Goal: Task Accomplishment & Management: Manage account settings

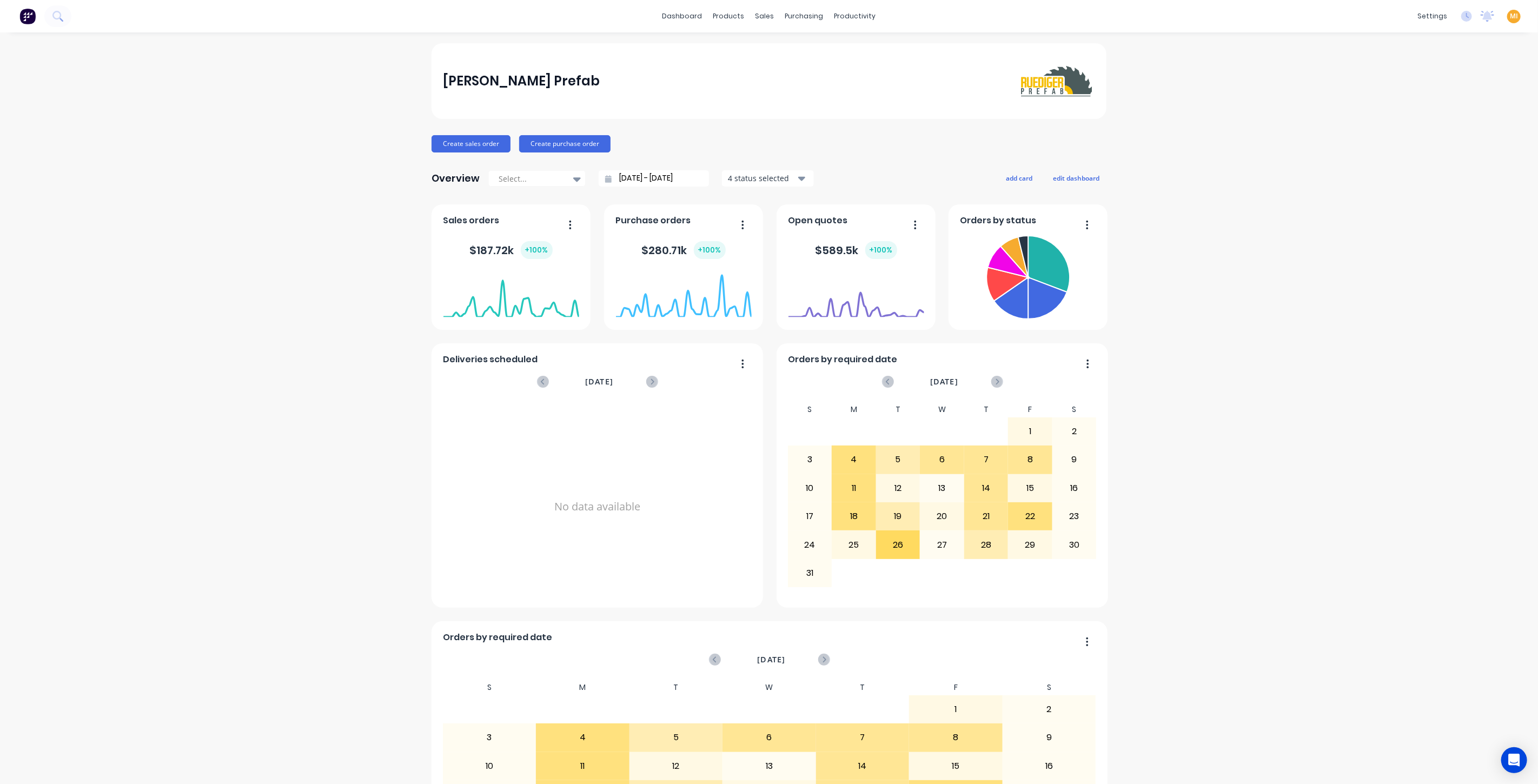
click at [1510, 11] on span "MI" at bounding box center [1514, 16] width 8 height 10
click at [1428, 131] on button "Sign out" at bounding box center [1447, 135] width 143 height 22
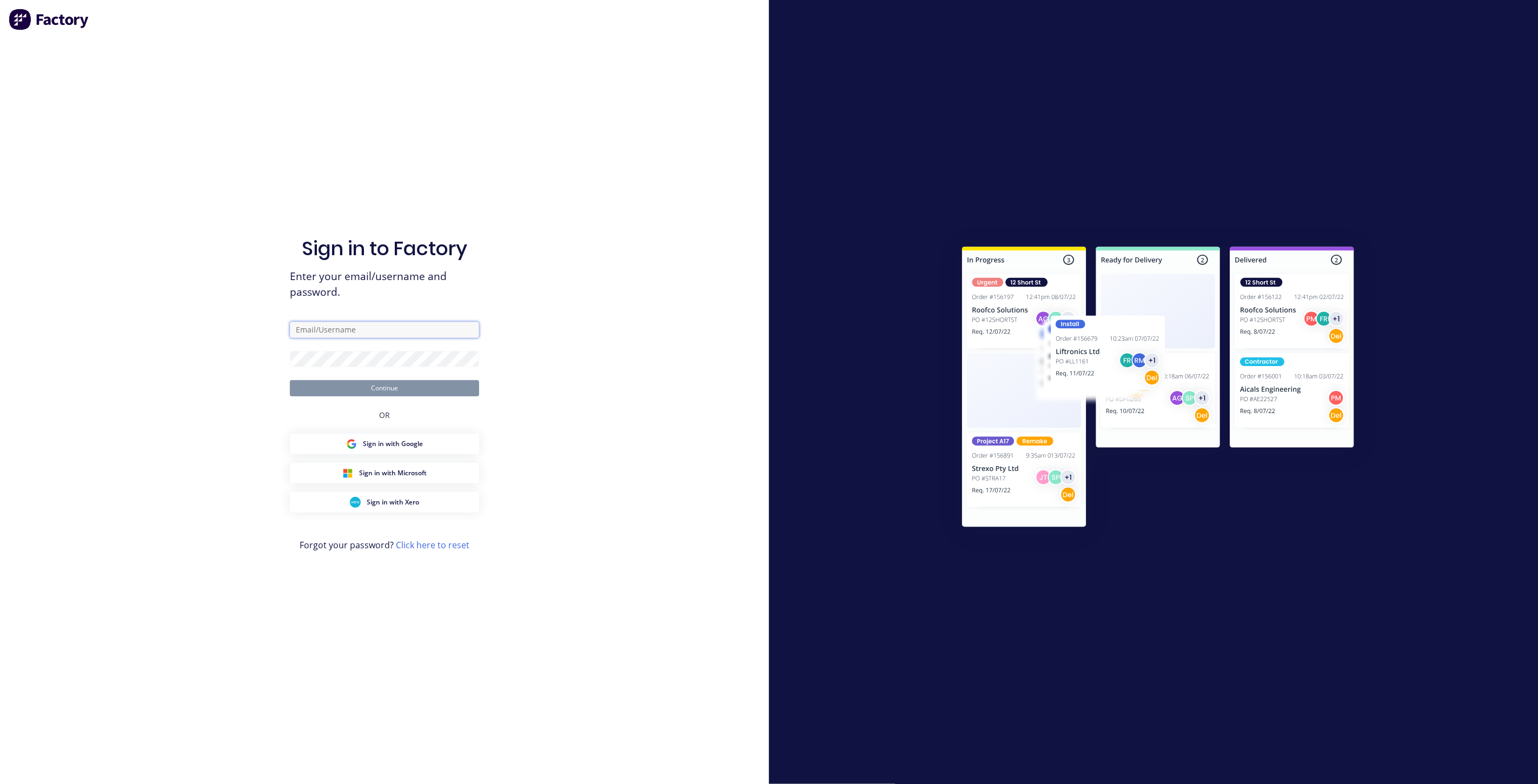
click at [371, 328] on input "text" at bounding box center [384, 330] width 190 height 16
click at [0, 784] on com-1password-button at bounding box center [0, 784] width 0 height 0
type input "[EMAIL_ADDRESS][DOMAIN_NAME]"
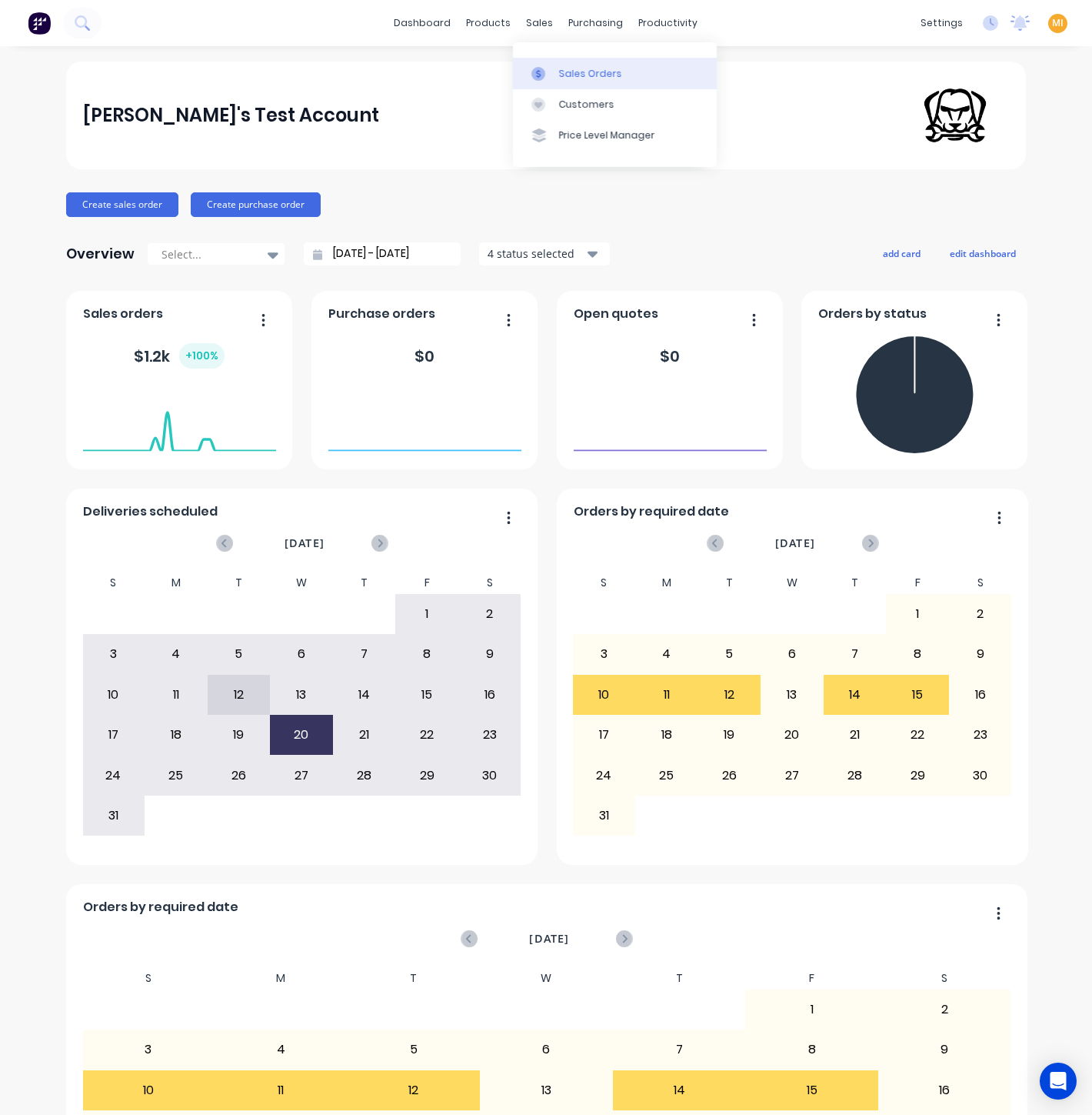
click at [562, 72] on div "Sales Orders" at bounding box center [591, 74] width 63 height 14
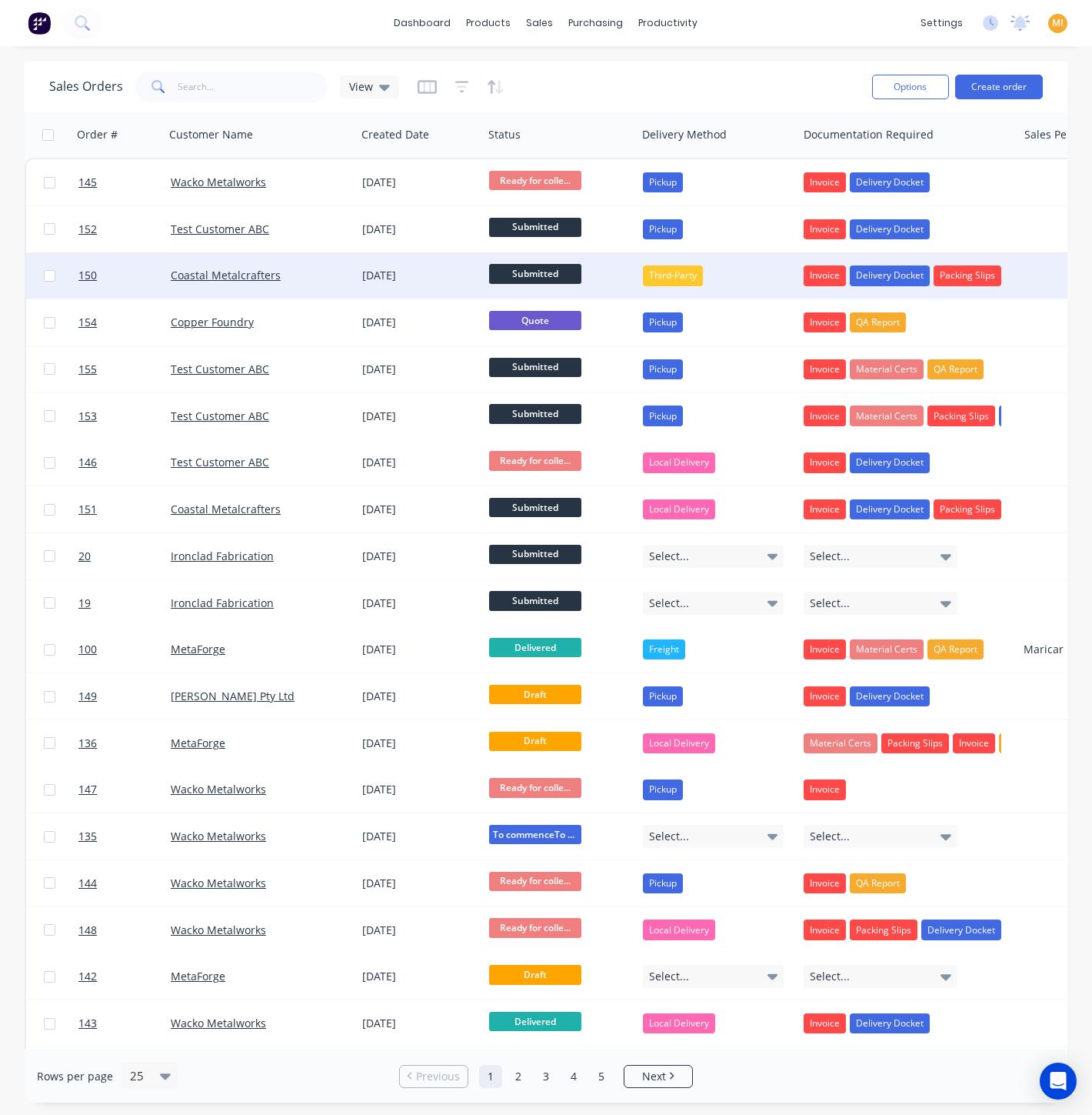
click at [460, 276] on div "[DATE]" at bounding box center [419, 276] width 115 height 15
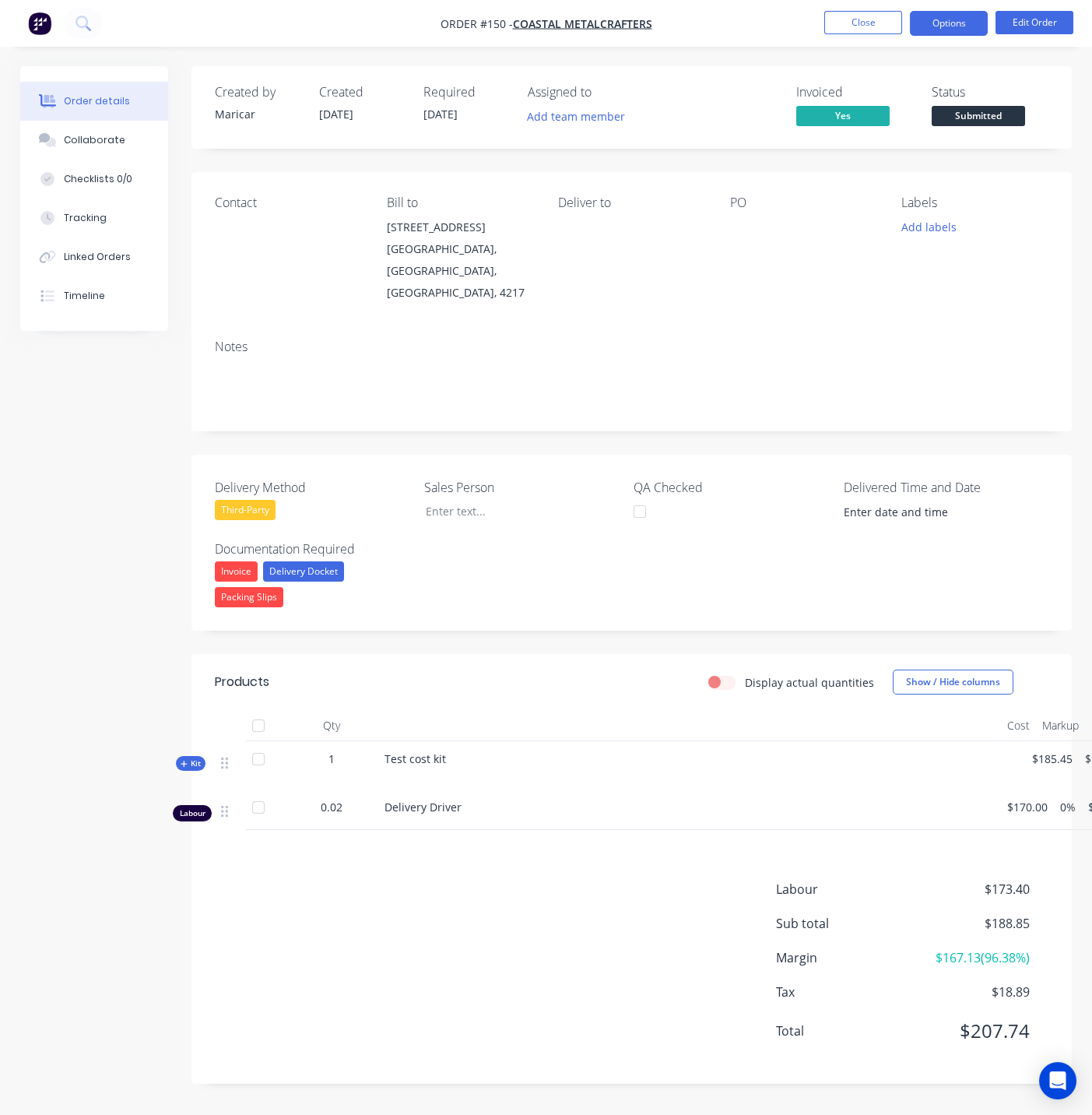
click at [963, 19] on button "Options" at bounding box center [949, 23] width 78 height 25
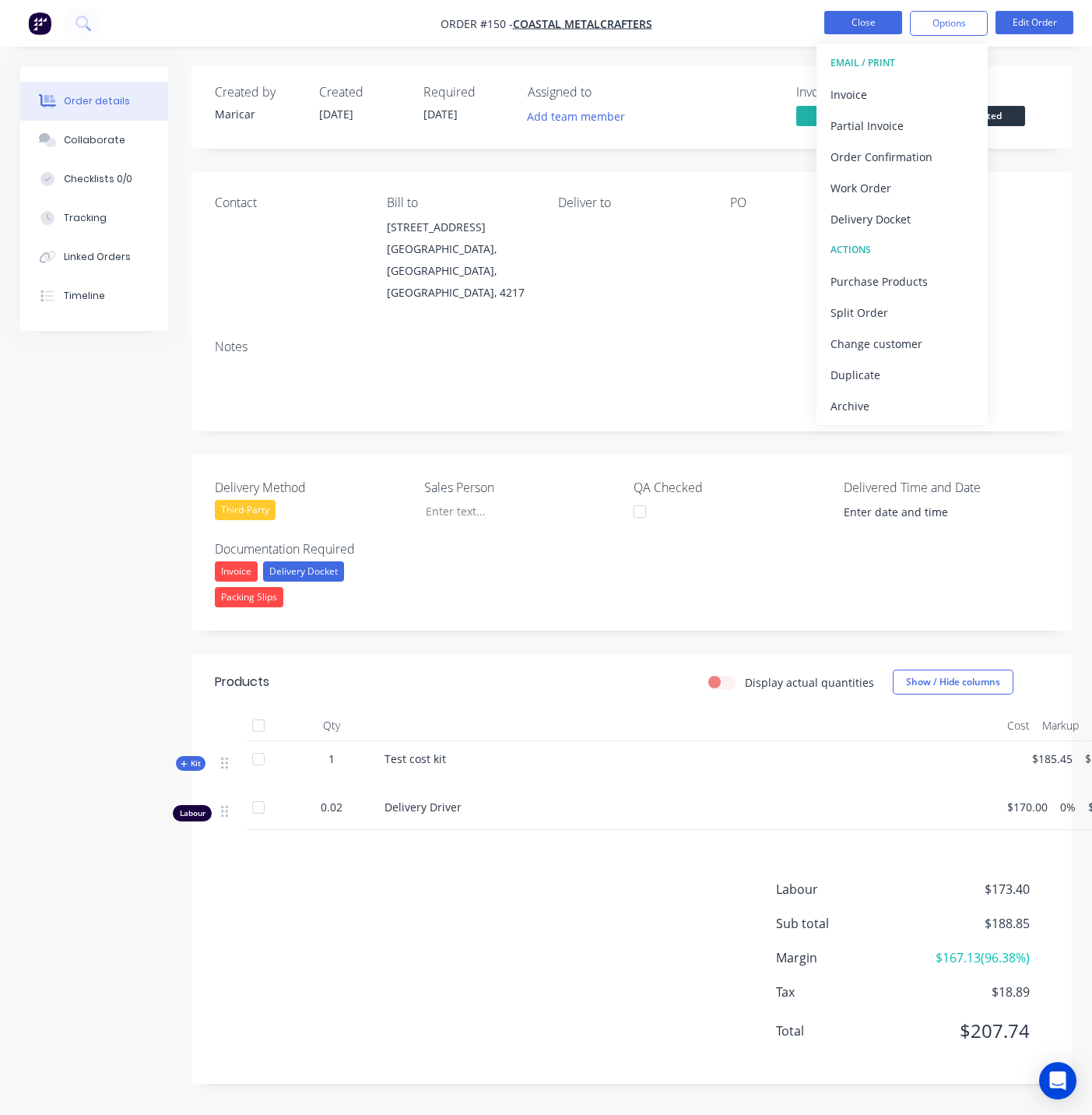
click at [856, 23] on button "Close" at bounding box center [863, 23] width 78 height 23
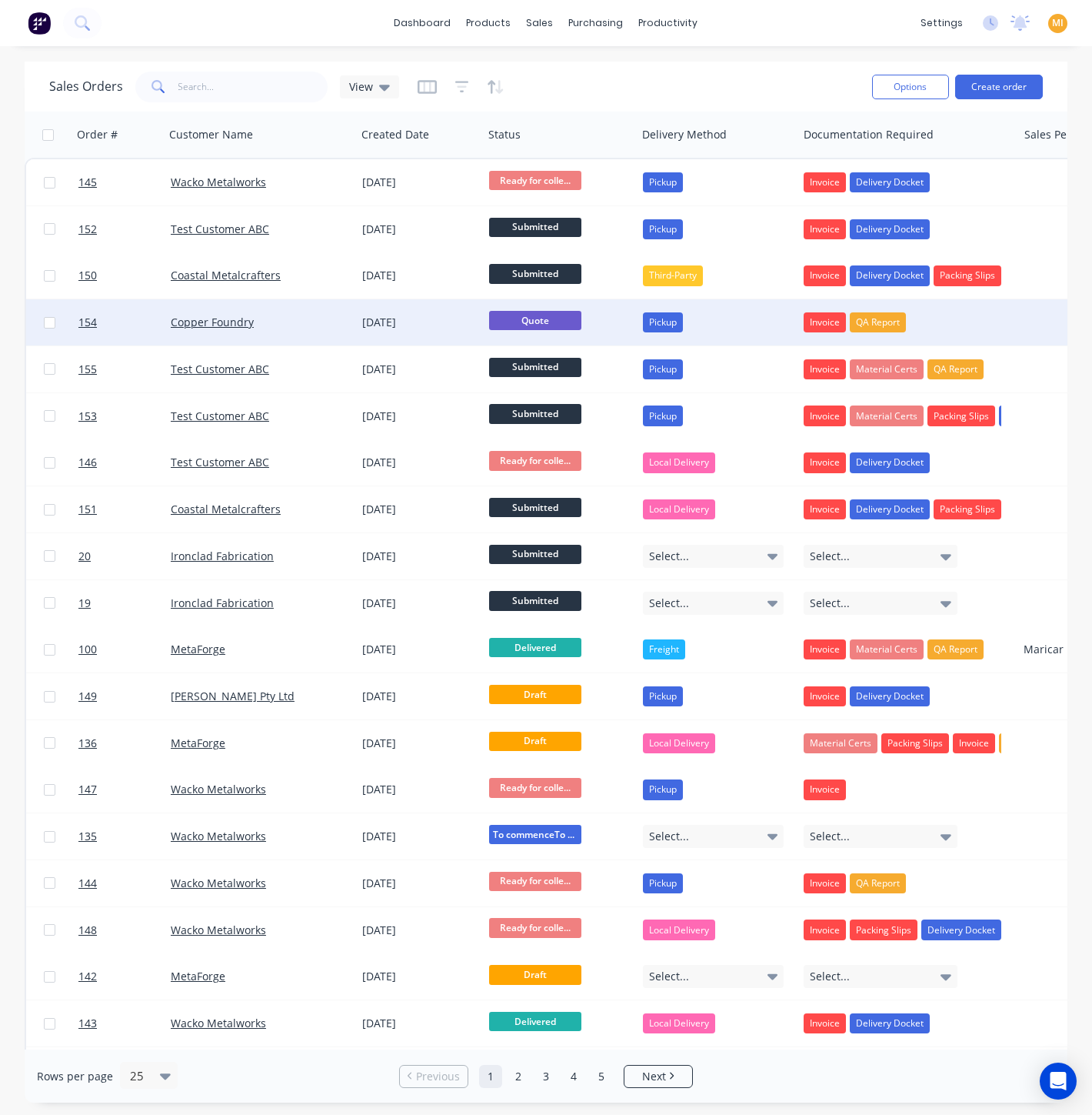
click at [469, 337] on div "[DATE]" at bounding box center [419, 323] width 127 height 46
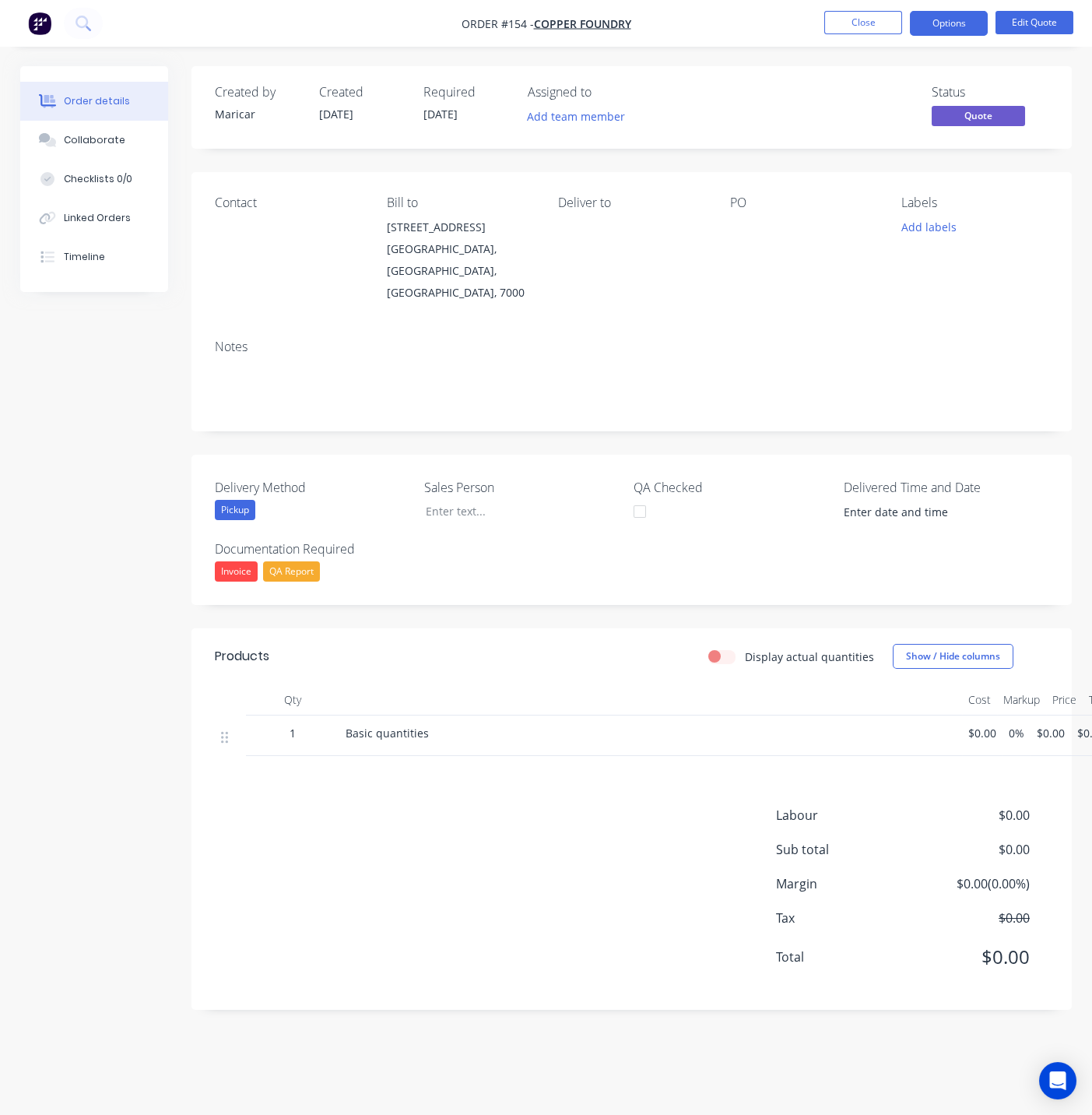
click at [951, 36] on nav "Order #154 - Copper Foundry Close Options Edit Quote" at bounding box center [546, 23] width 1092 height 47
click at [953, 27] on button "Options" at bounding box center [949, 23] width 78 height 25
click at [1034, 17] on button "Edit Quote" at bounding box center [1035, 23] width 78 height 23
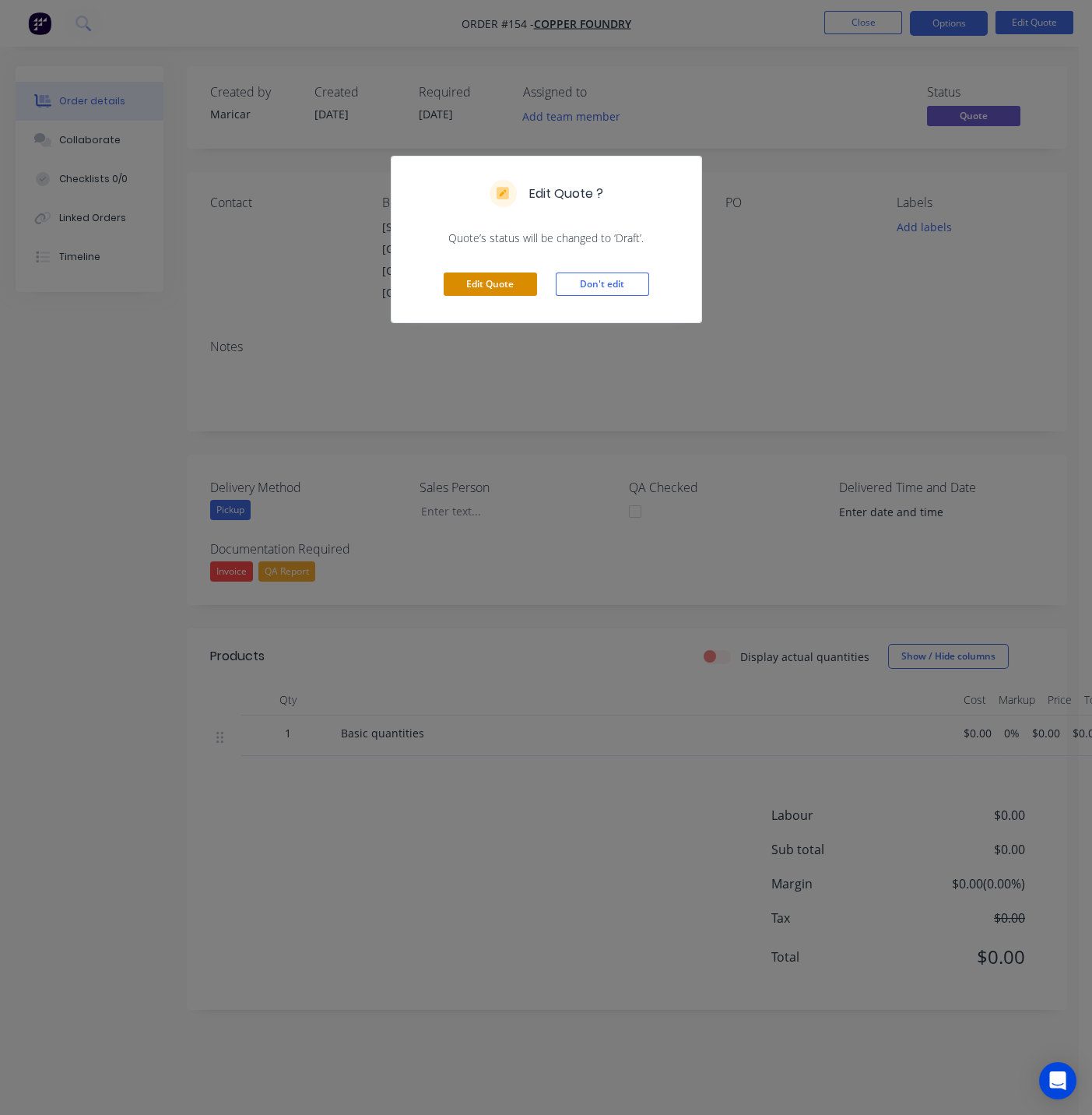
click at [474, 282] on button "Edit Quote" at bounding box center [490, 284] width 94 height 23
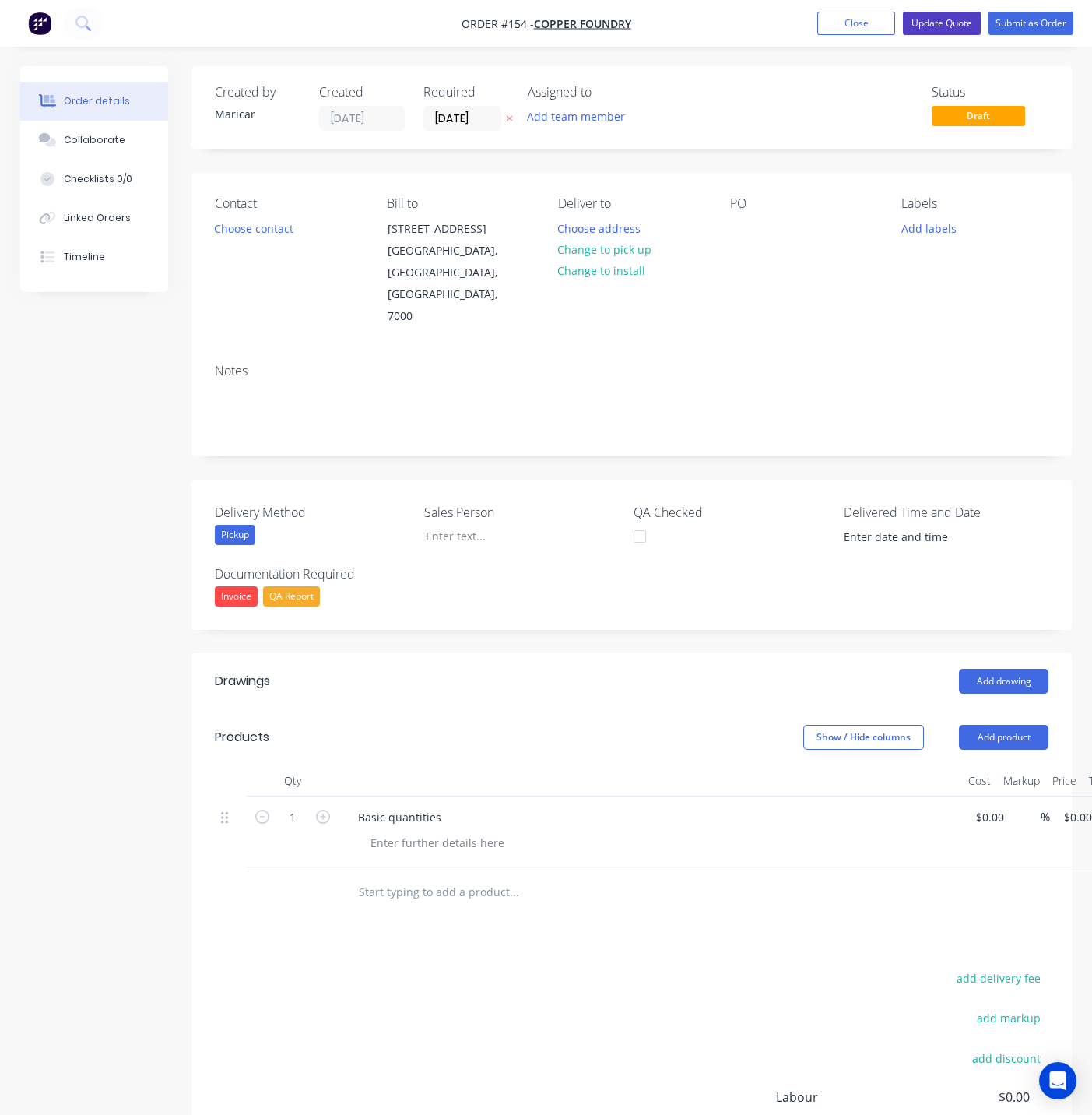
click at [947, 25] on button "Update Quote" at bounding box center [942, 23] width 78 height 23
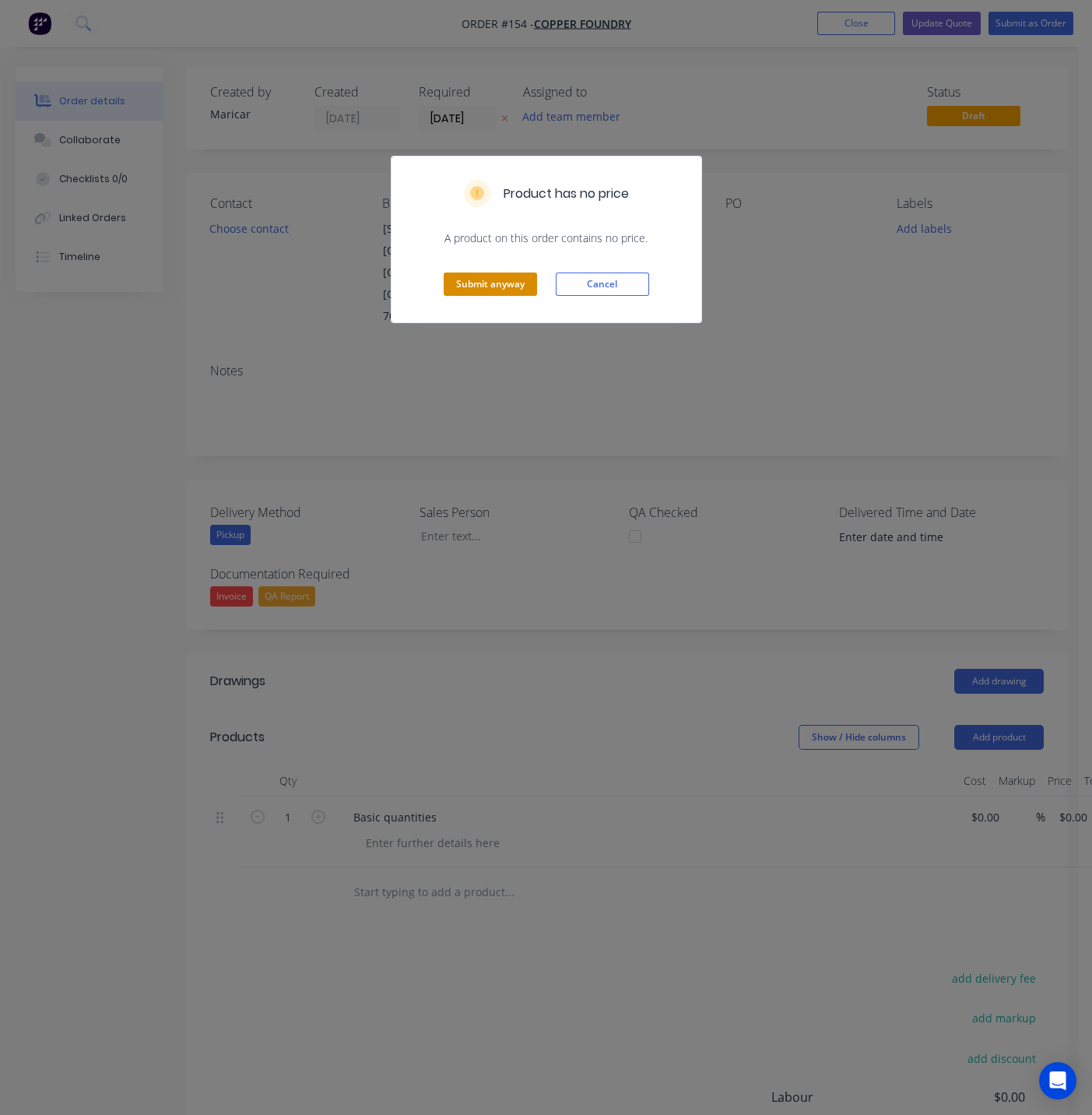
click at [487, 288] on button "Submit anyway" at bounding box center [490, 284] width 94 height 23
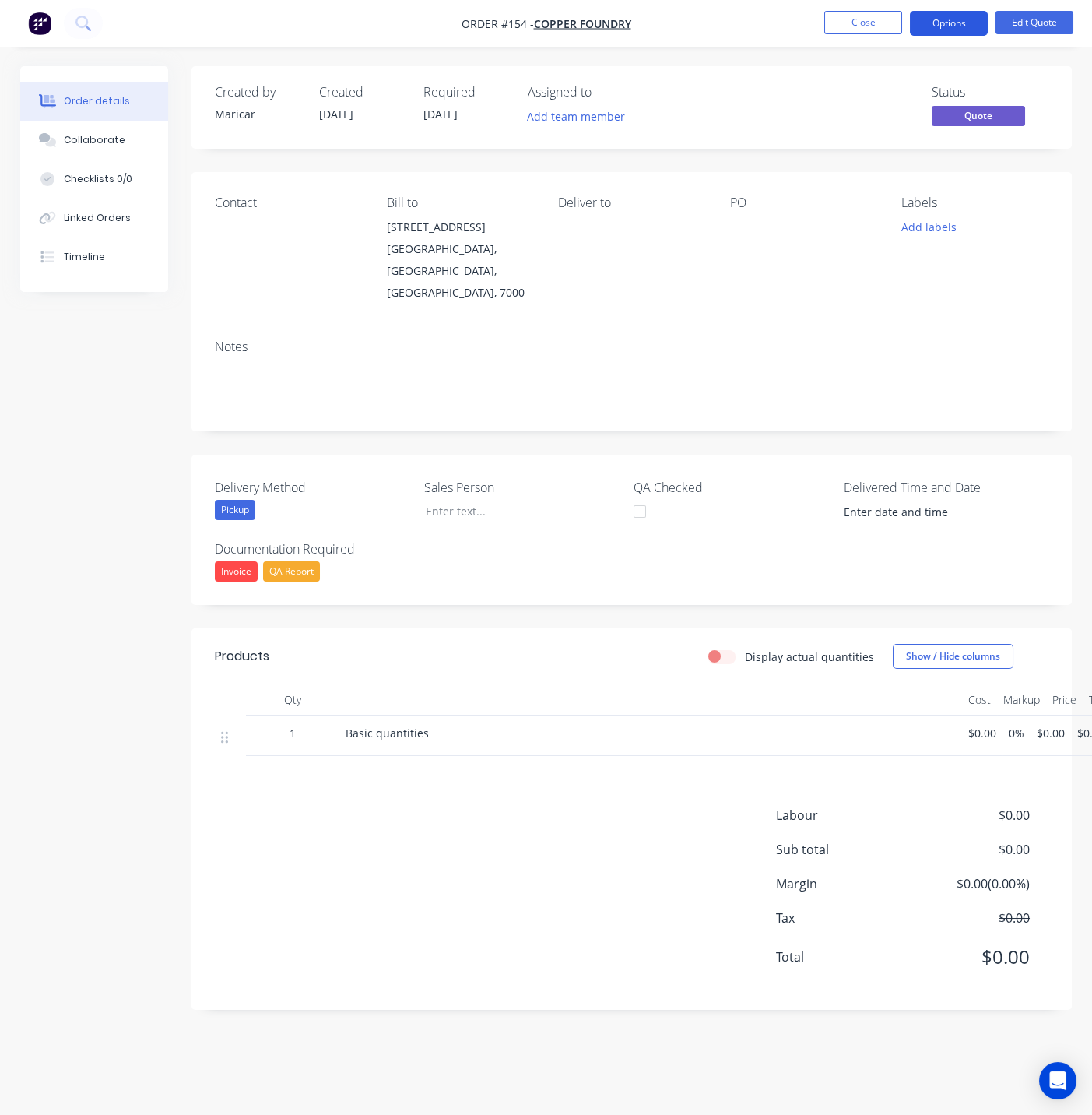
click at [951, 20] on button "Options" at bounding box center [949, 23] width 78 height 25
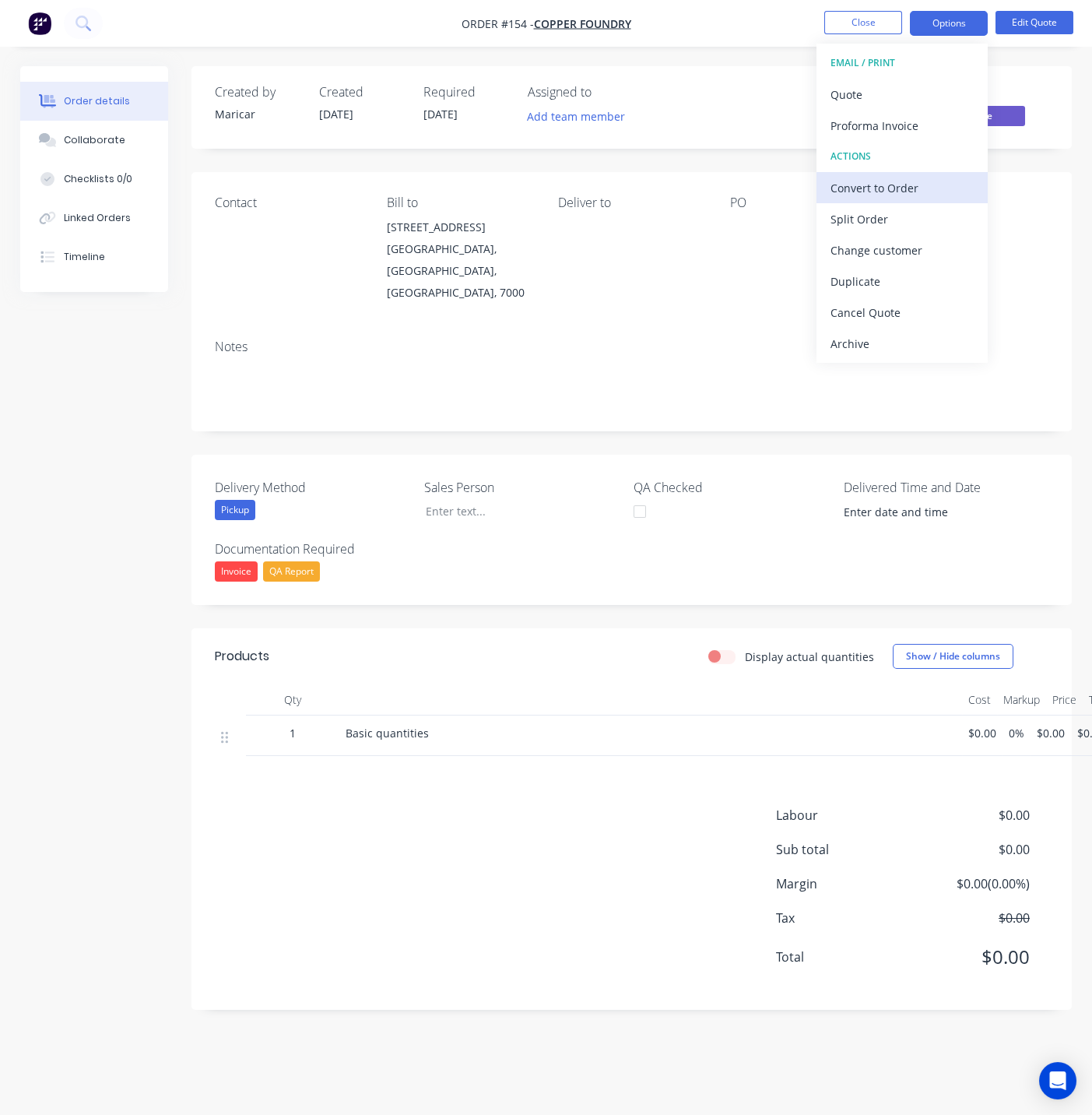
click at [848, 191] on div "Convert to Order" at bounding box center [901, 188] width 143 height 23
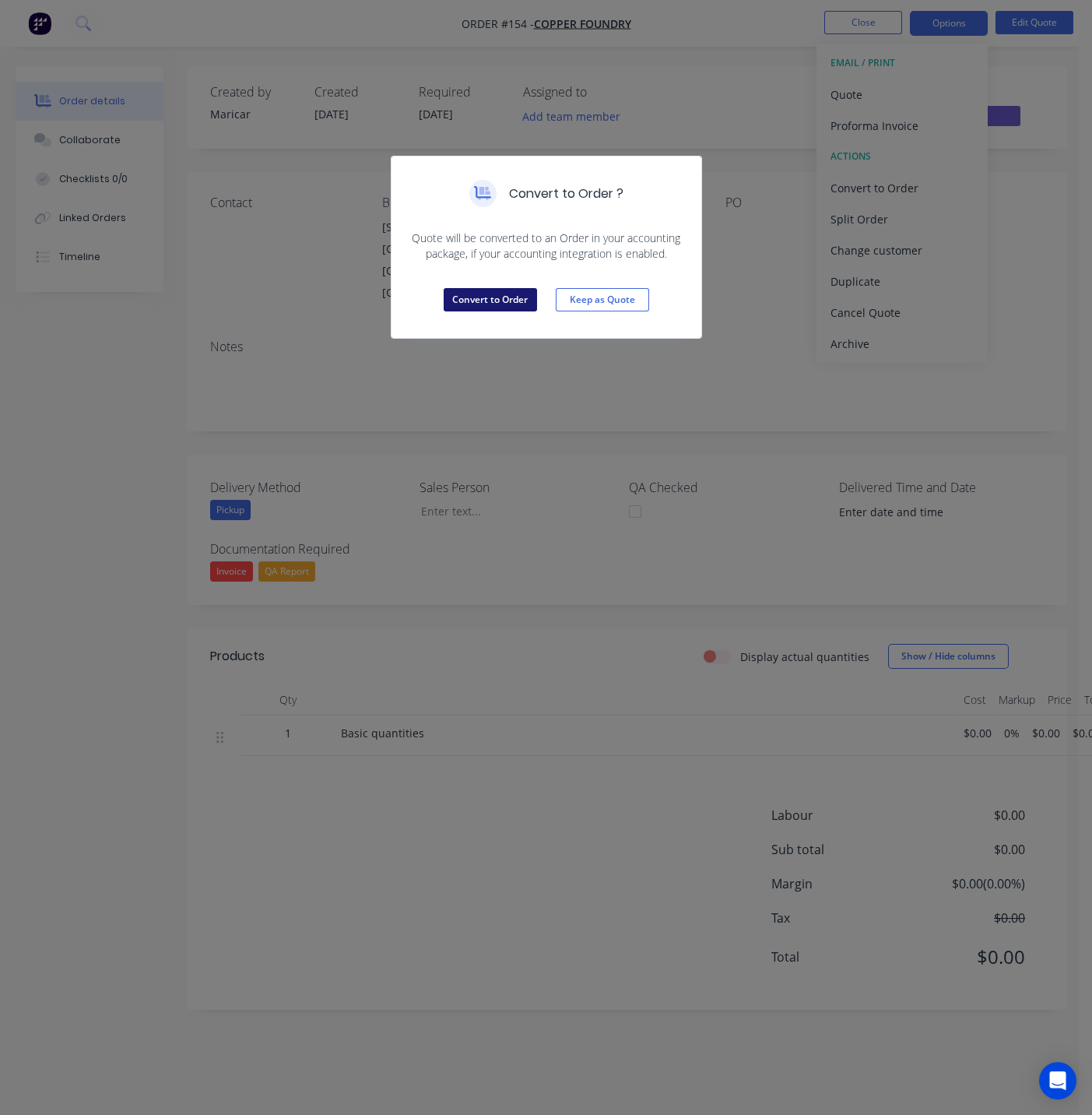
click at [504, 305] on button "Convert to Order" at bounding box center [490, 300] width 94 height 23
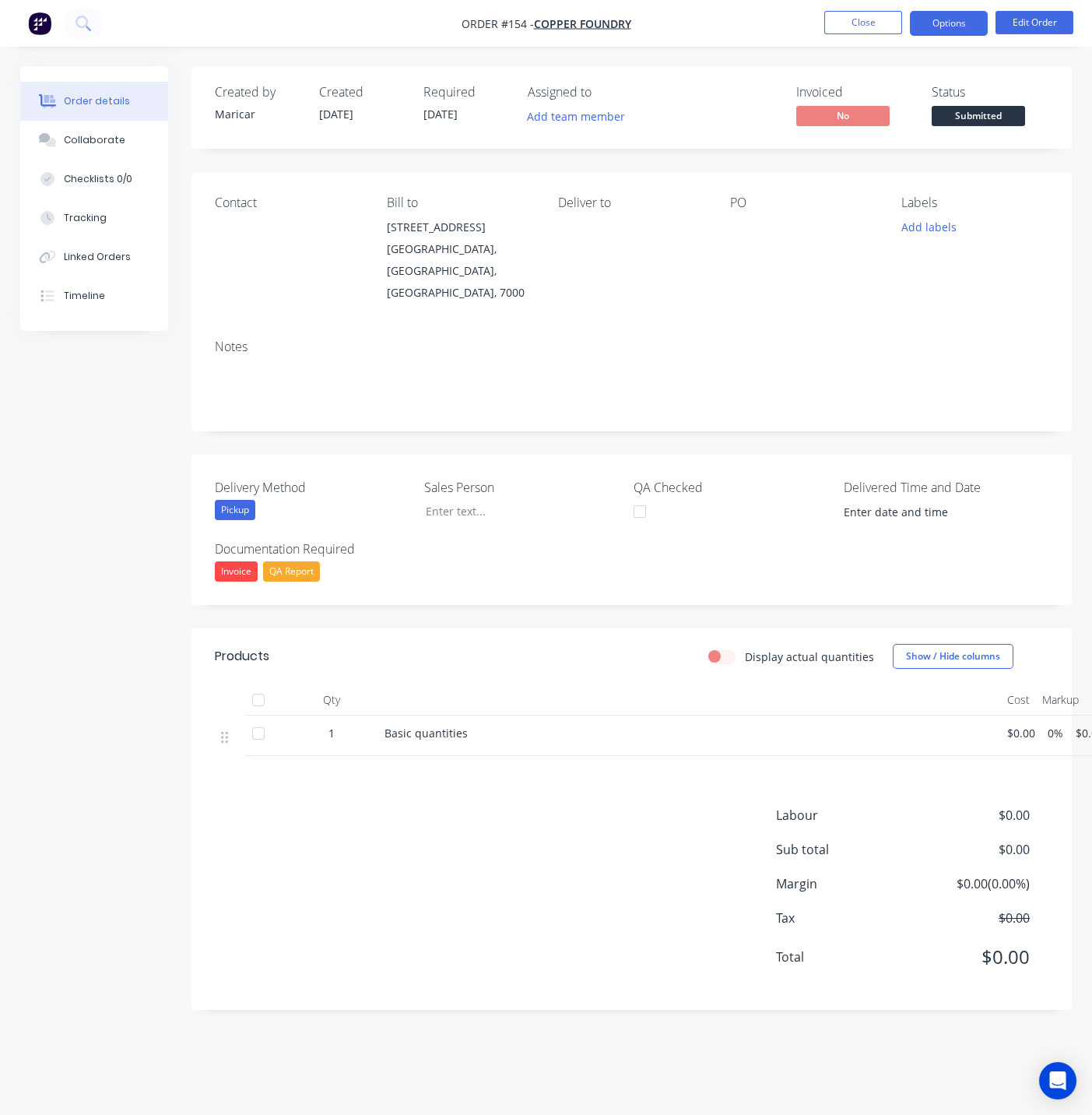
drag, startPoint x: 974, startPoint y: 20, endPoint x: 963, endPoint y: 32, distance: 16.3
click at [974, 20] on button "Options" at bounding box center [949, 23] width 78 height 25
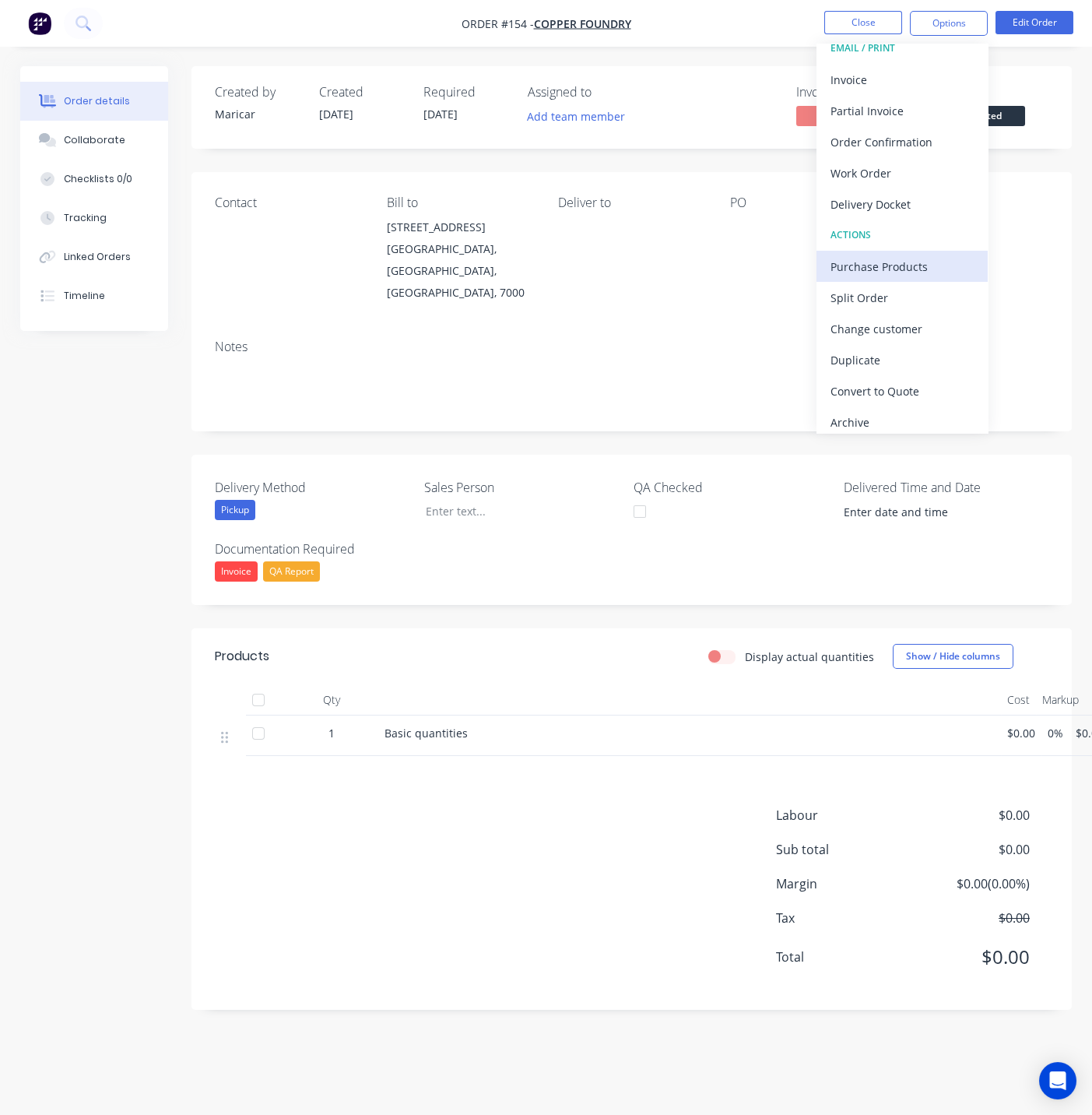
scroll to position [23, 0]
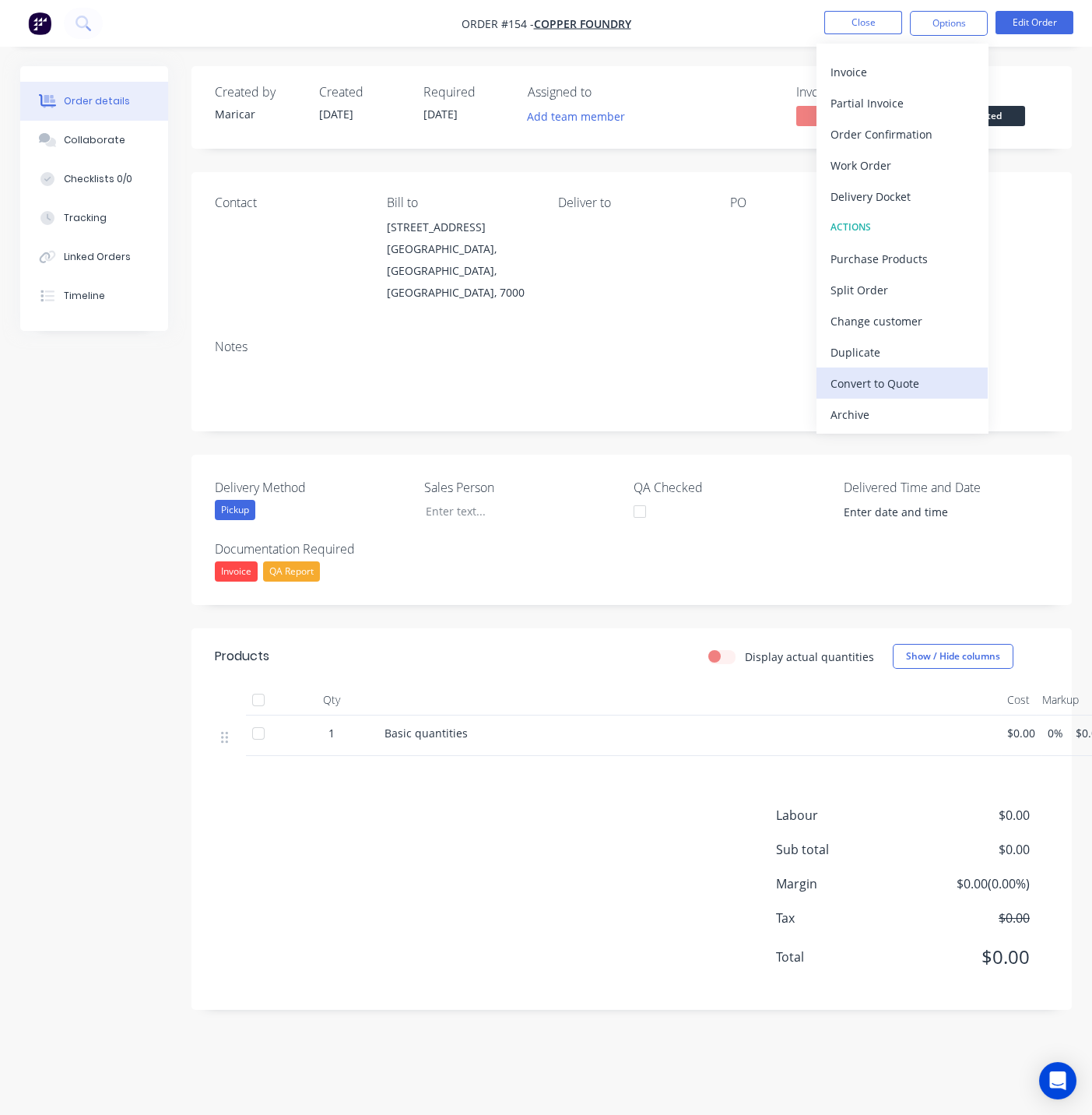
click at [888, 377] on div "Convert to Quote" at bounding box center [901, 384] width 143 height 23
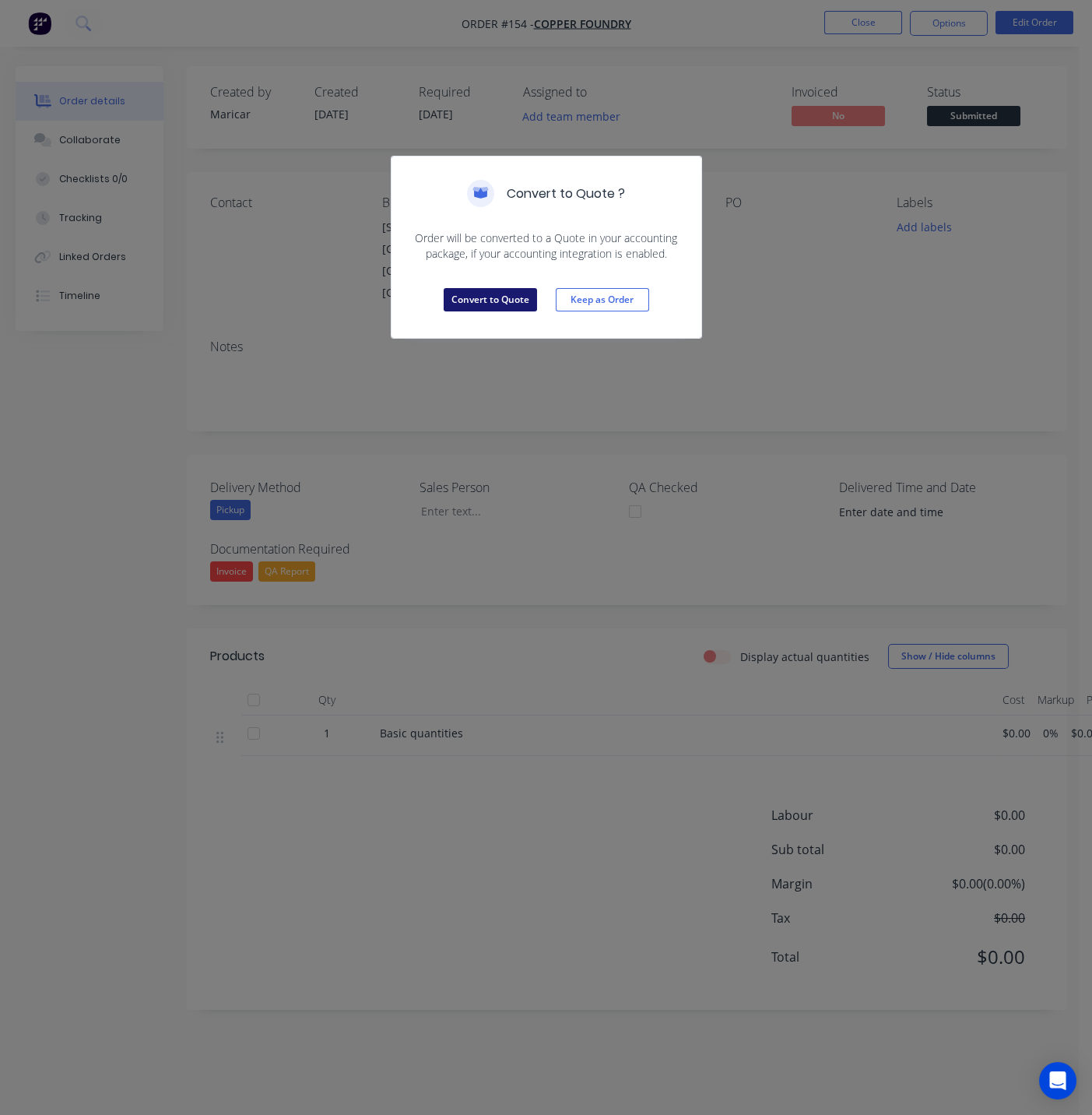
click at [493, 301] on button "Convert to Quote" at bounding box center [490, 300] width 94 height 23
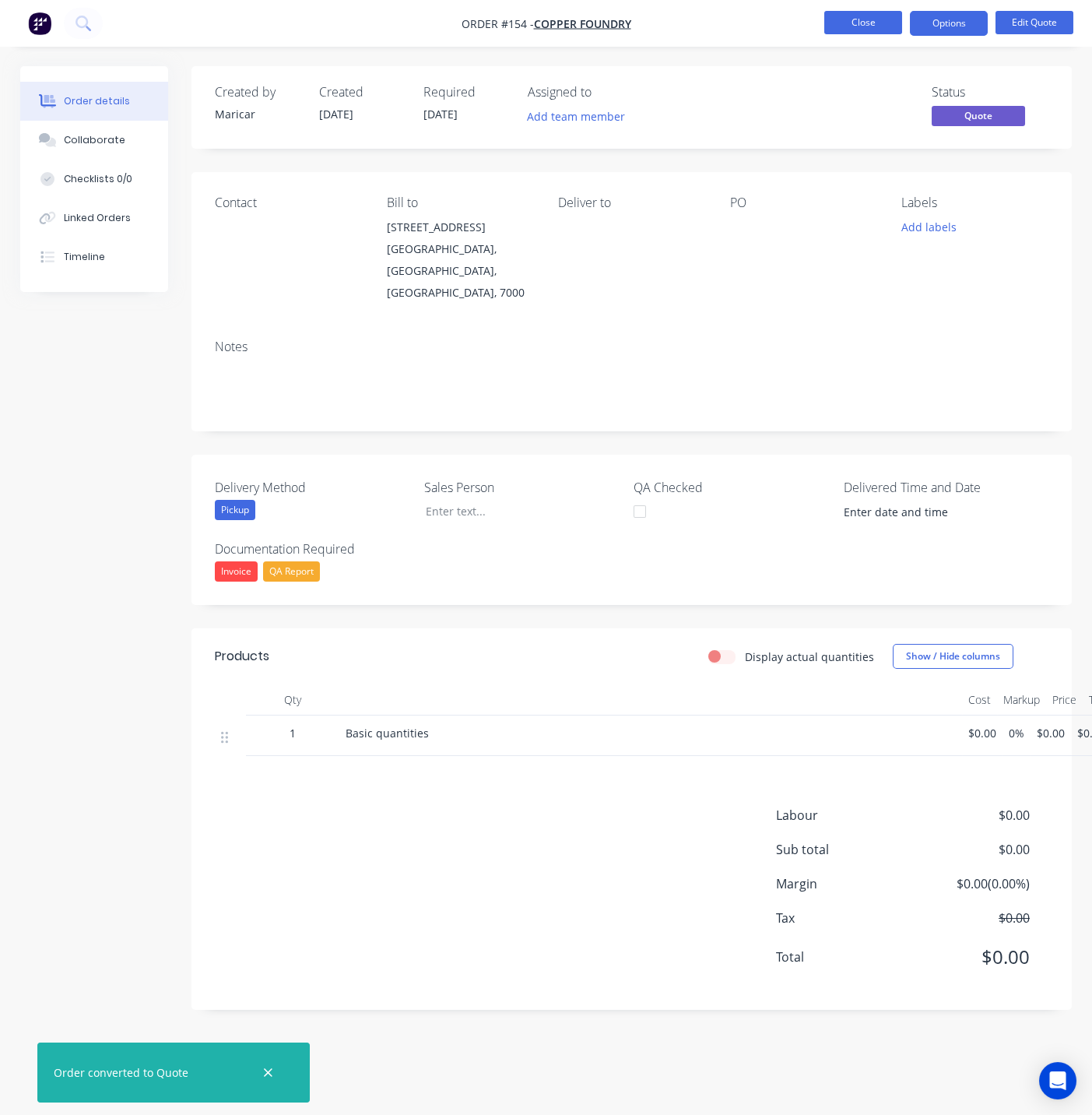
click at [843, 27] on button "Close" at bounding box center [863, 23] width 78 height 23
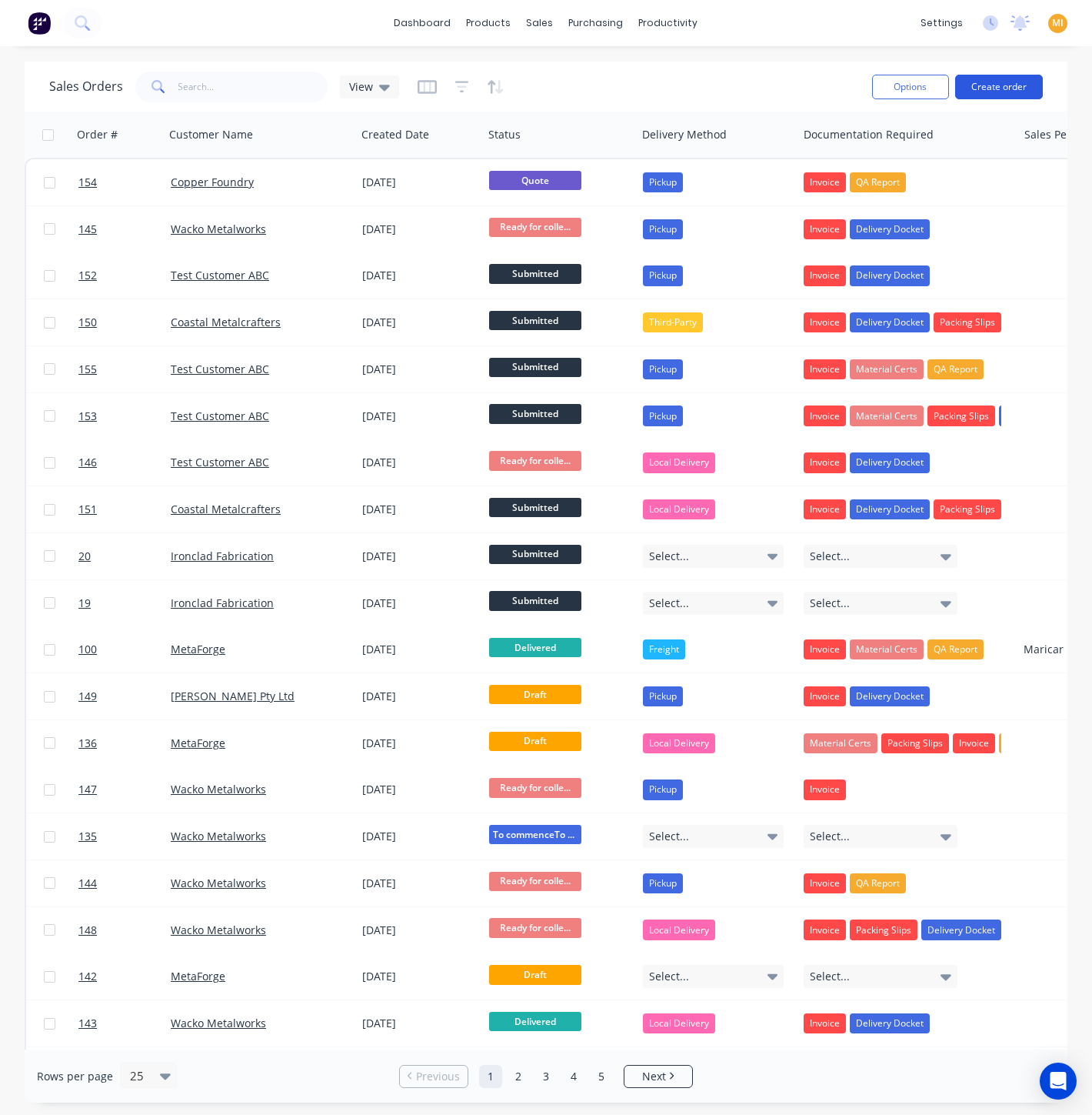
click at [984, 91] on button "Create order" at bounding box center [999, 86] width 87 height 25
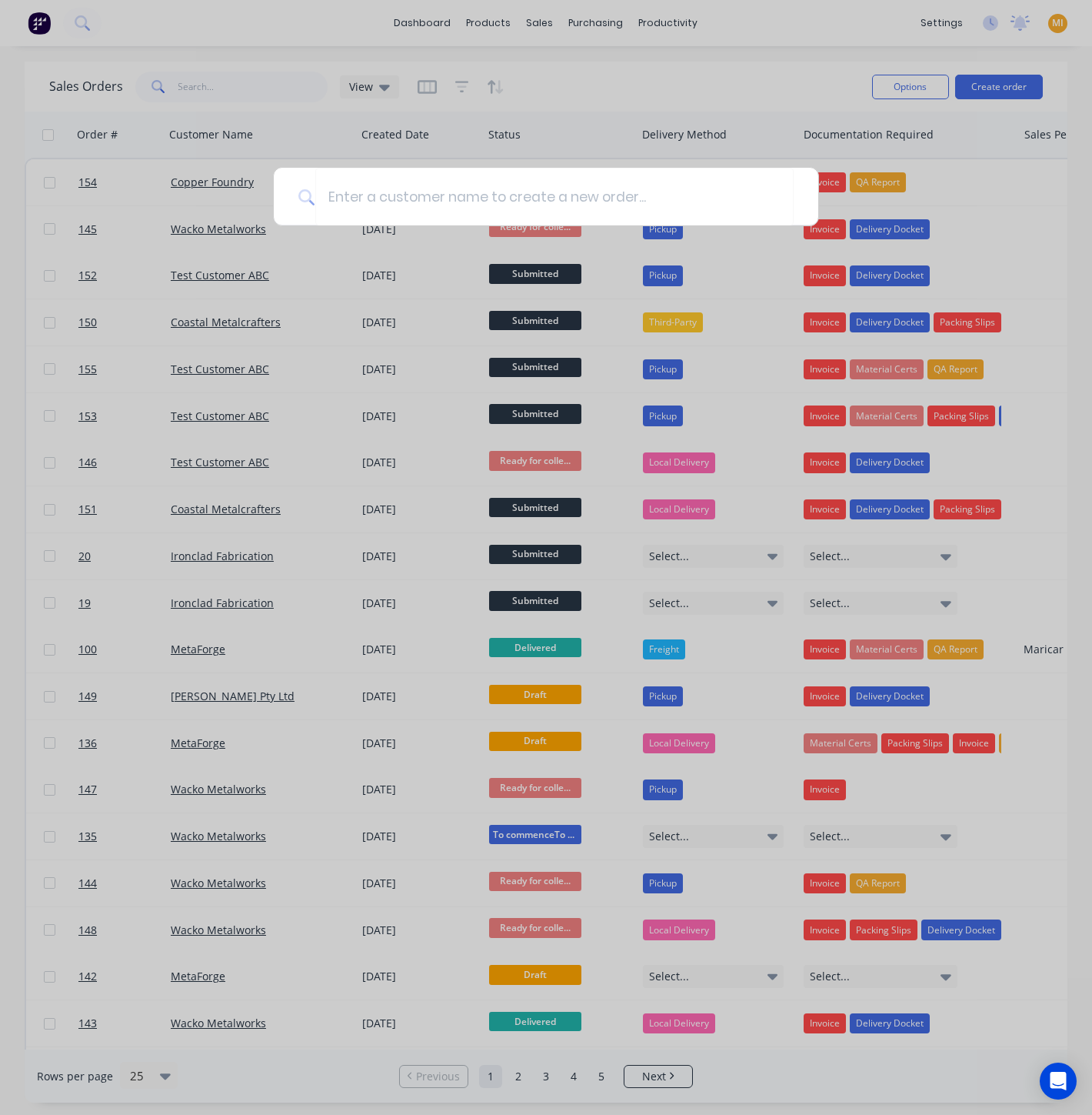
click at [163, 202] on div at bounding box center [546, 557] width 1092 height 1115
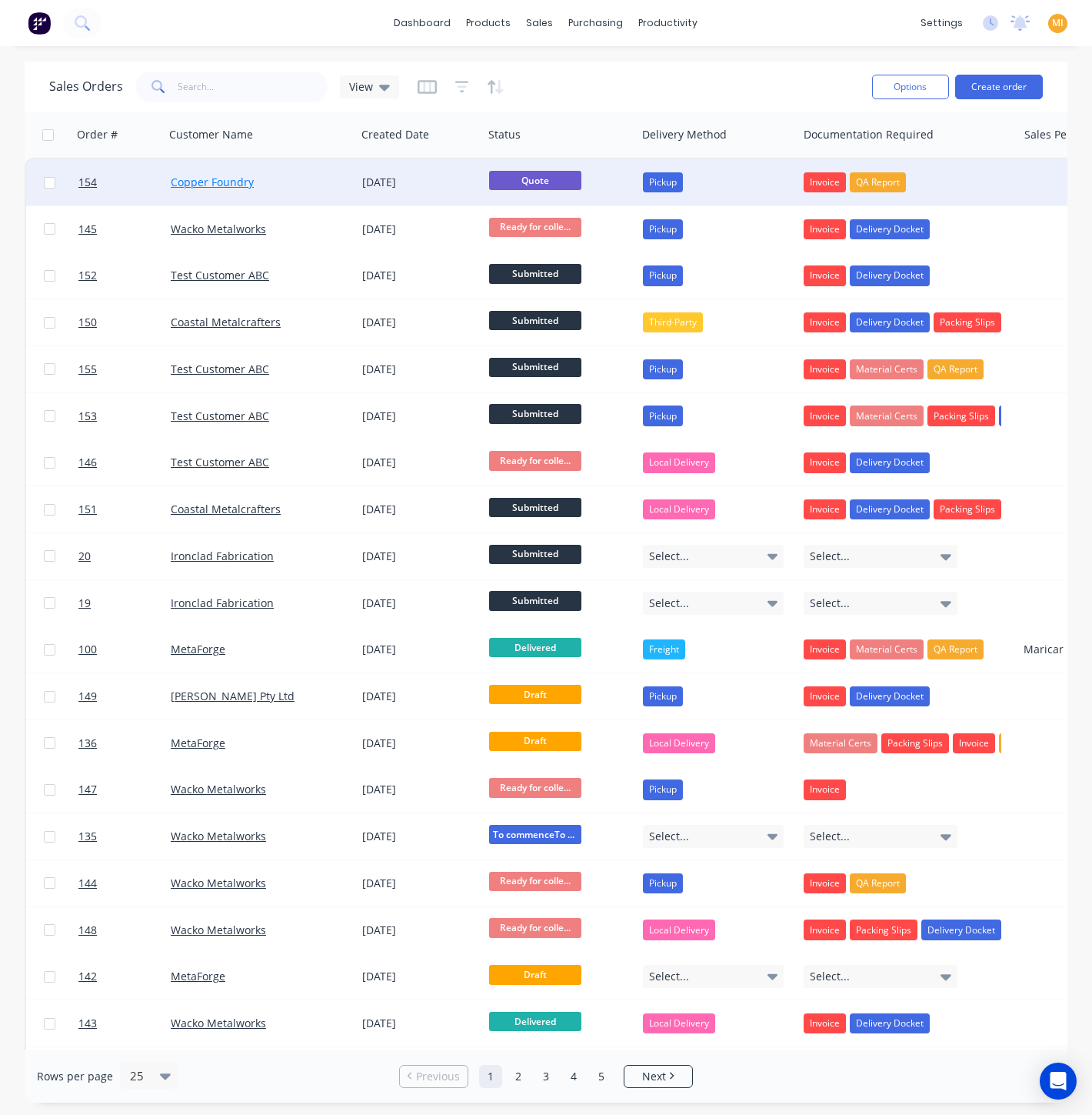
click at [244, 186] on link "Copper Foundry" at bounding box center [212, 181] width 83 height 15
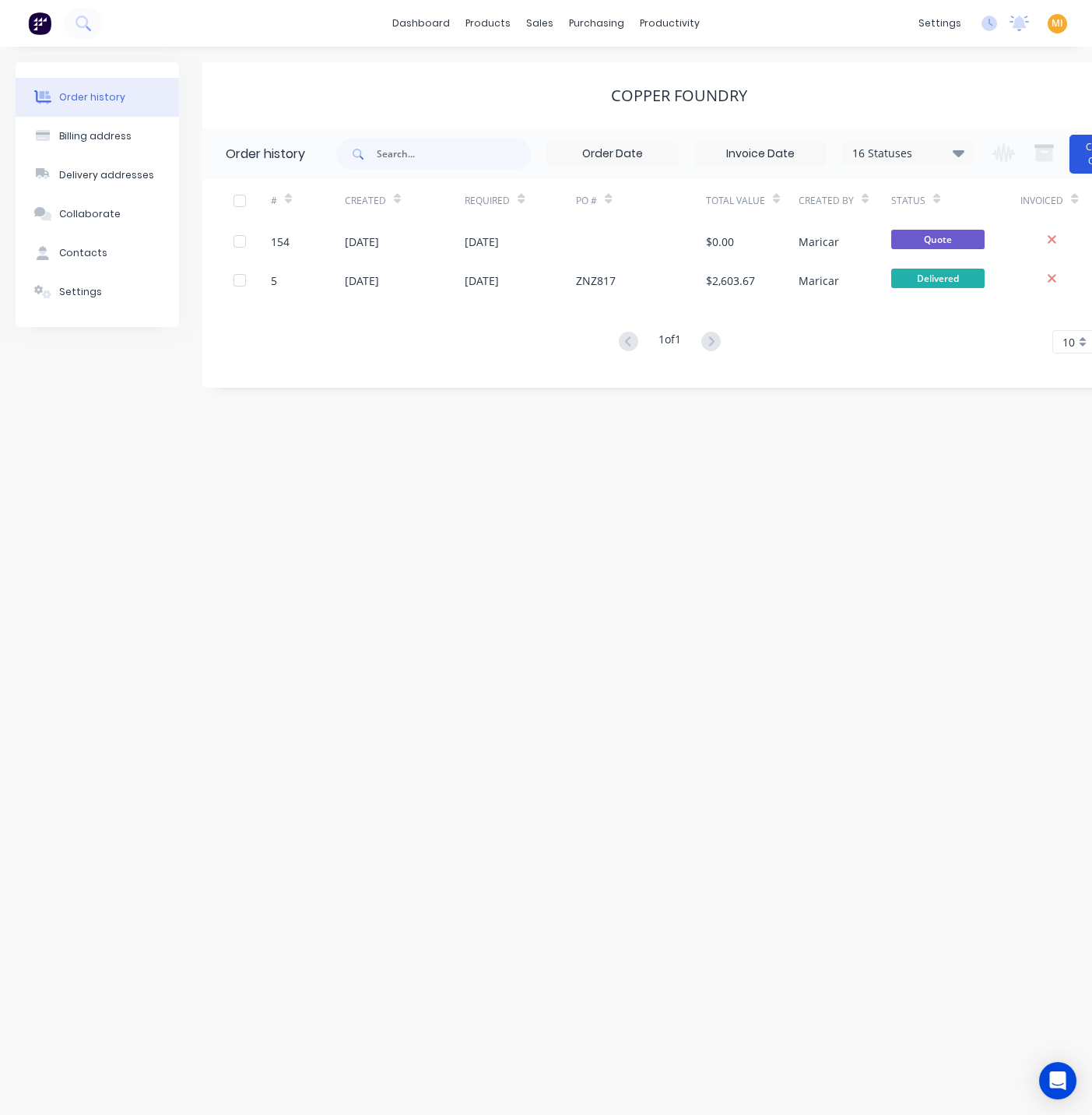
click at [1080, 159] on button "Create Order" at bounding box center [1101, 154] width 62 height 39
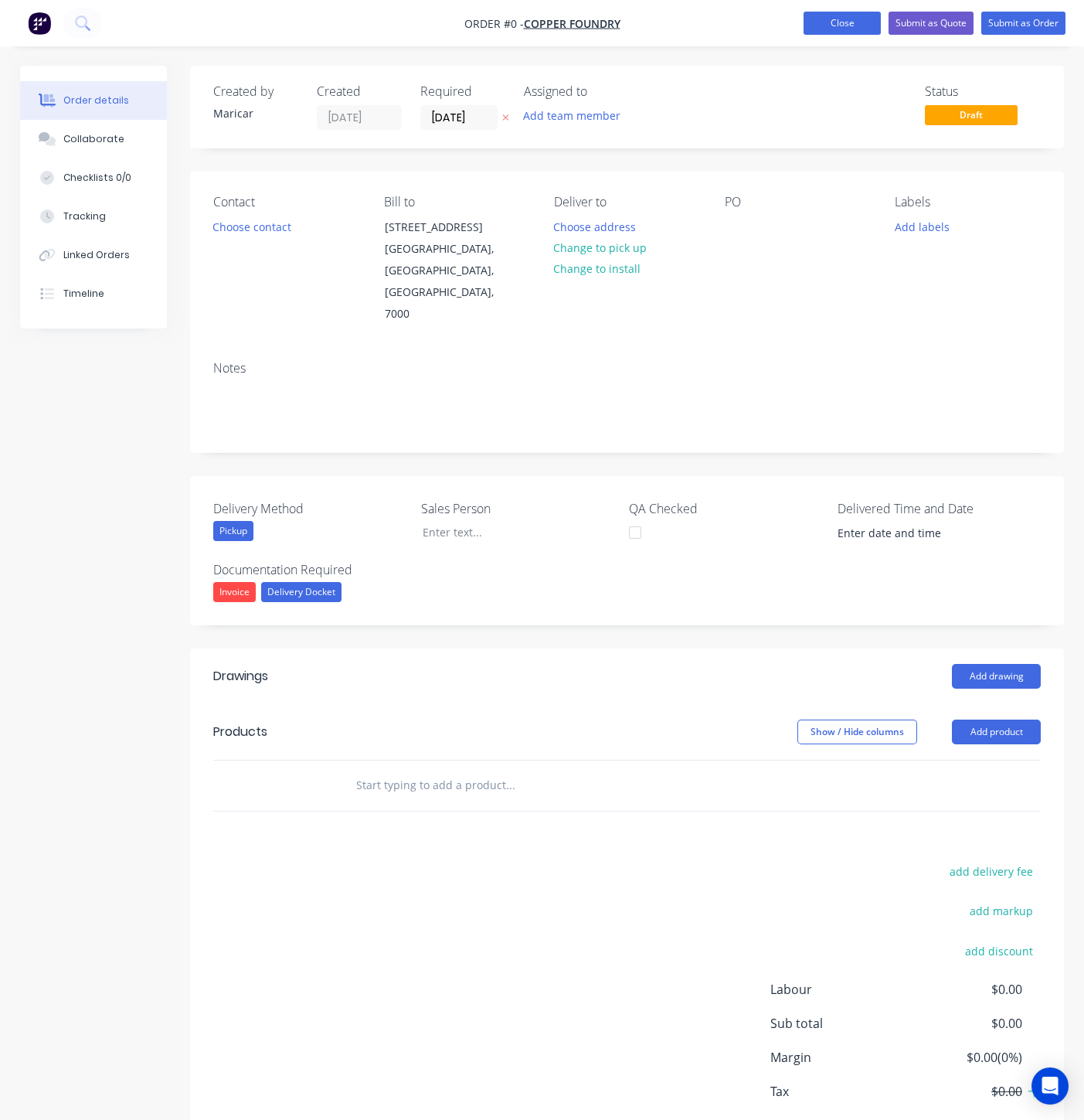
click at [821, 24] on button "Close" at bounding box center [842, 22] width 77 height 23
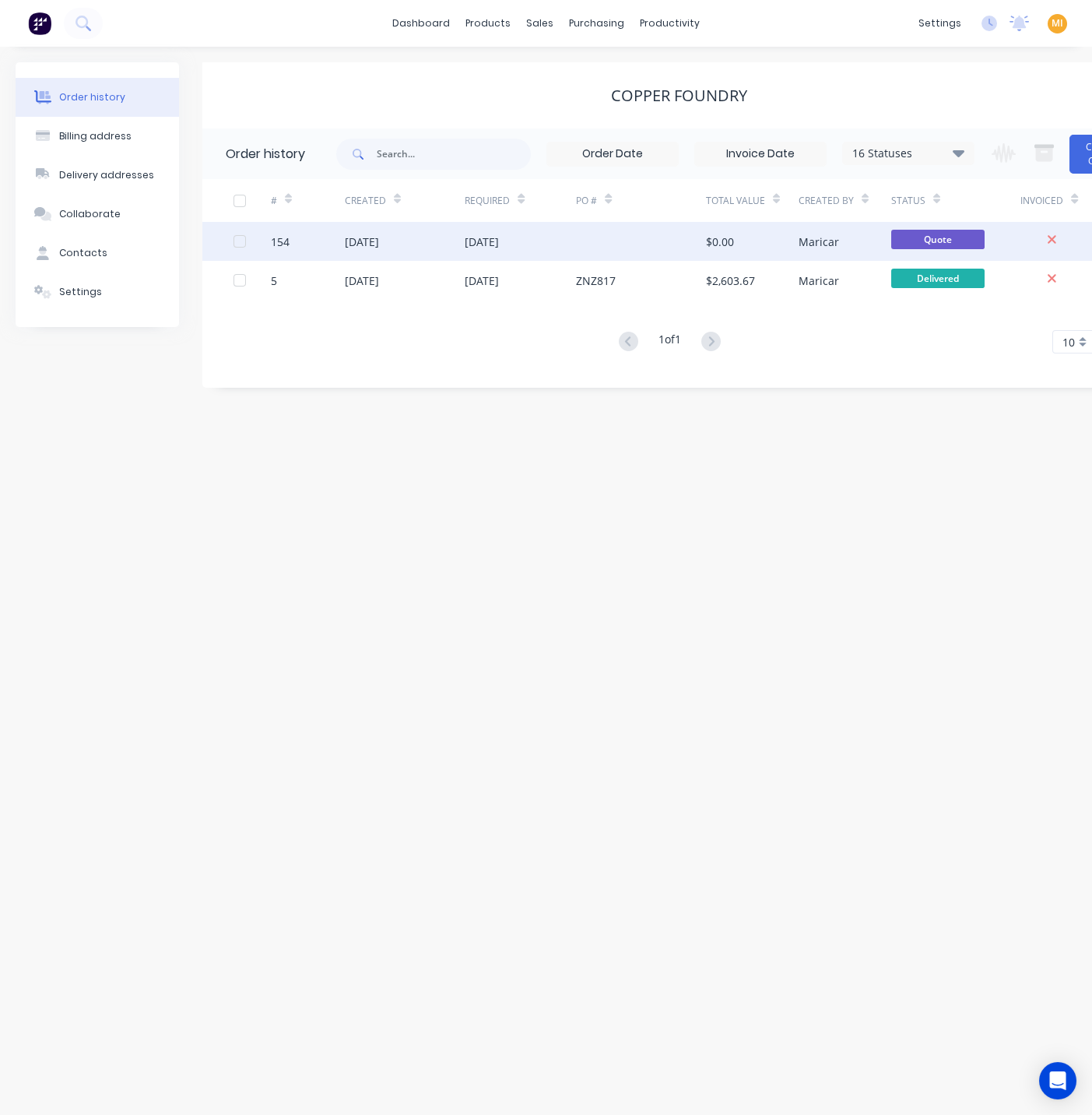
click at [629, 241] on div at bounding box center [641, 241] width 130 height 39
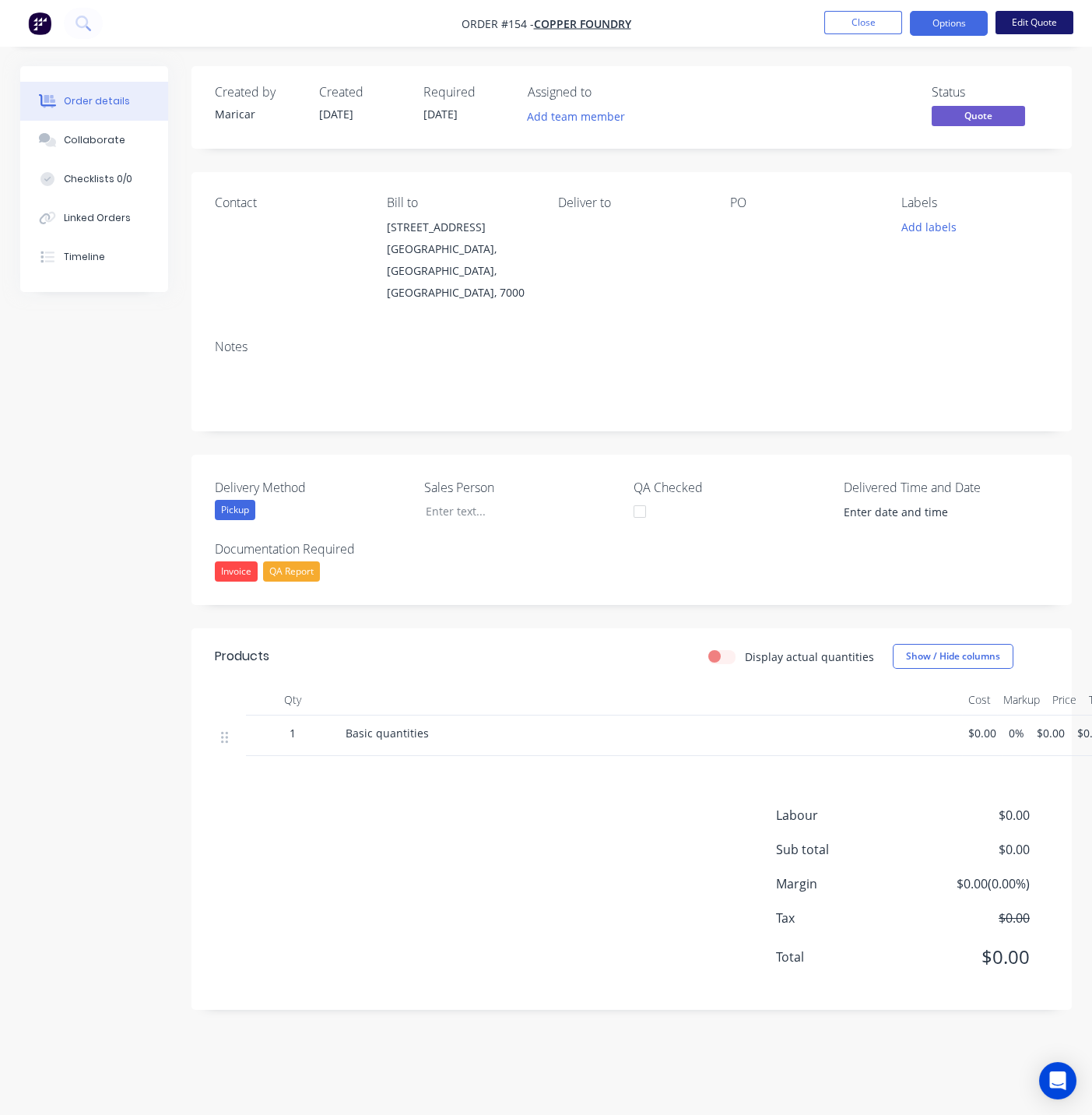
click at [1048, 20] on button "Edit Quote" at bounding box center [1035, 23] width 78 height 23
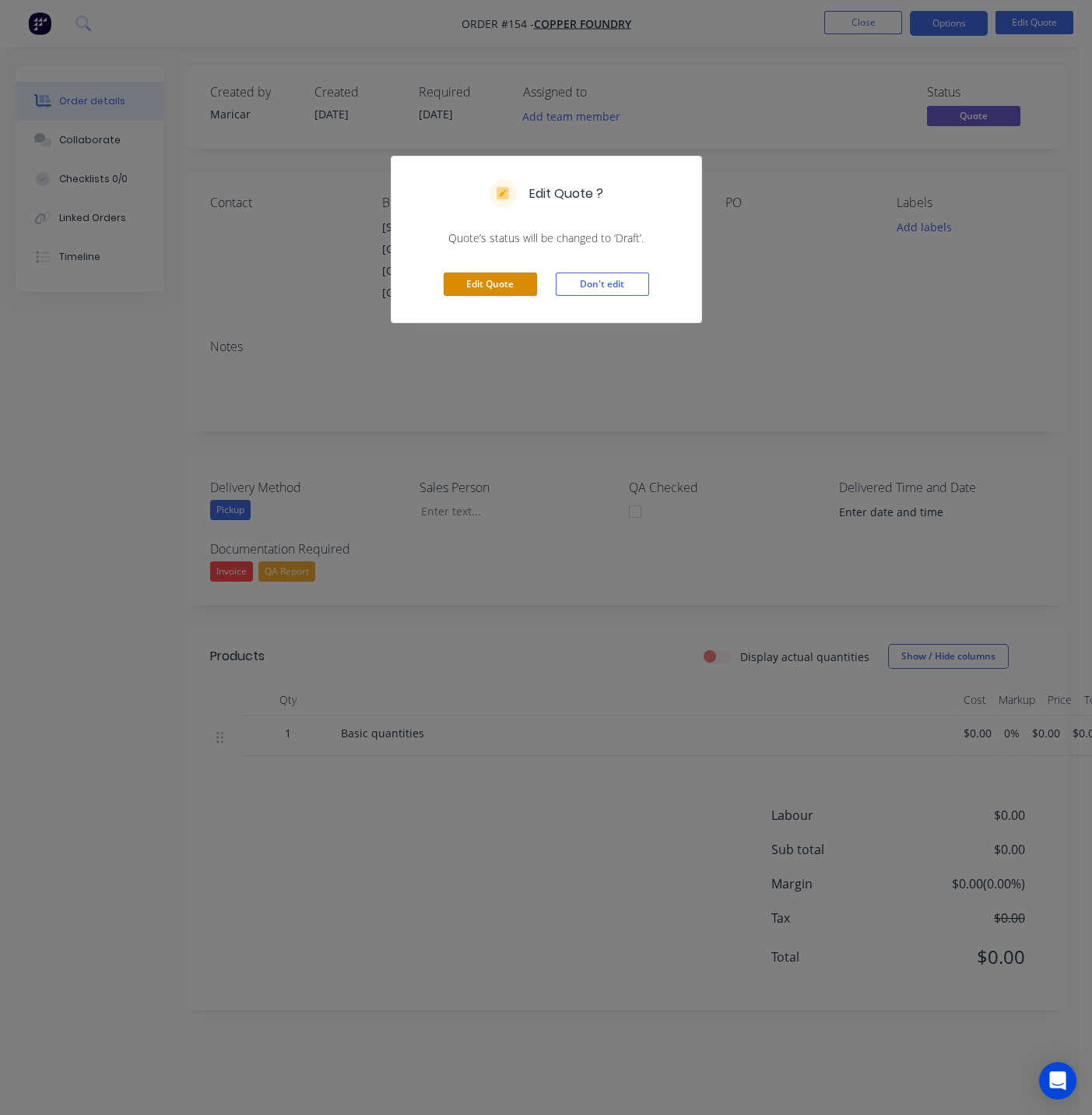
drag, startPoint x: 474, startPoint y: 293, endPoint x: 489, endPoint y: 295, distance: 15.1
click at [474, 293] on button "Edit Quote" at bounding box center [490, 284] width 94 height 23
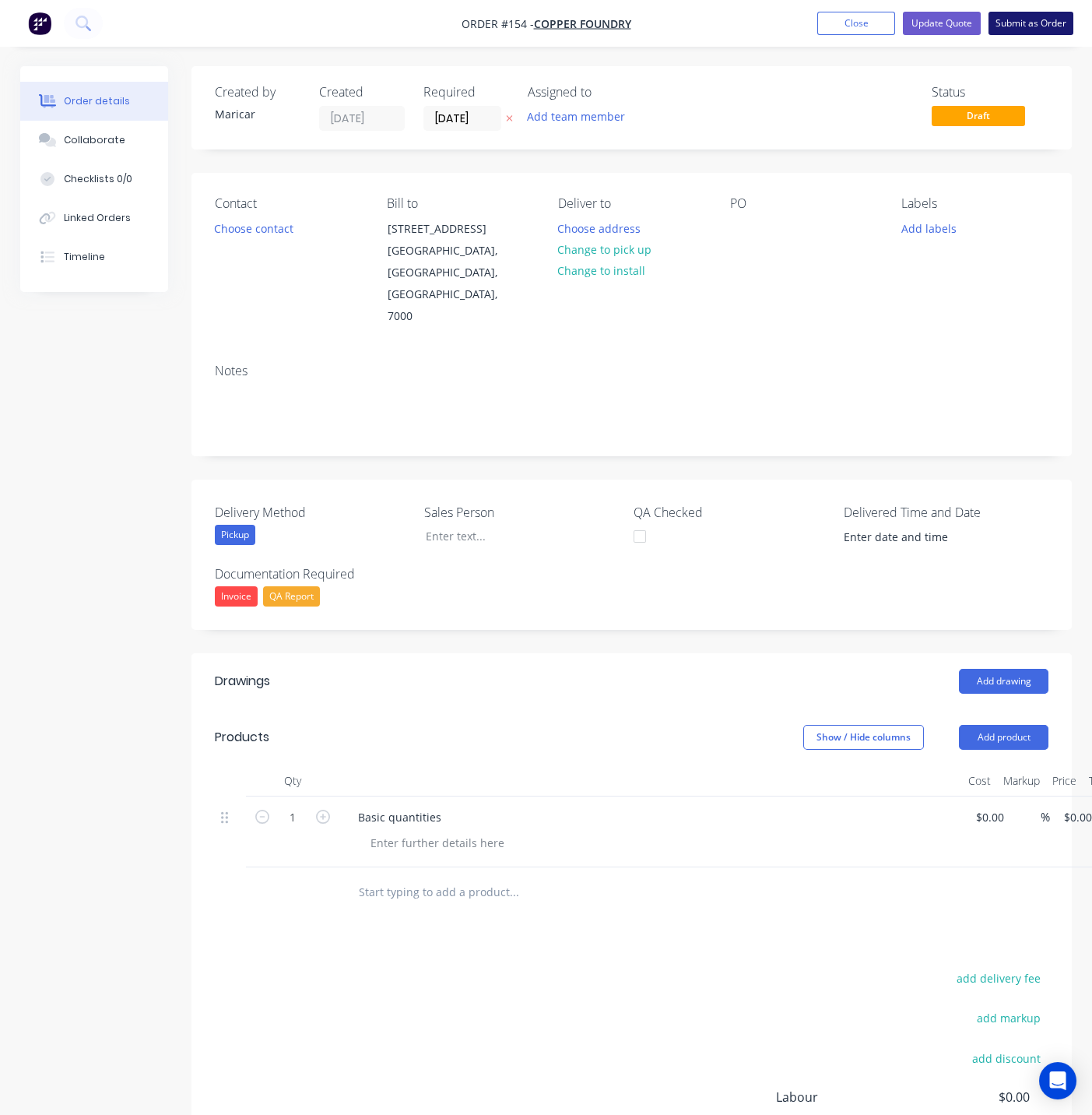
click at [1044, 21] on button "Submit as Order" at bounding box center [1031, 23] width 85 height 23
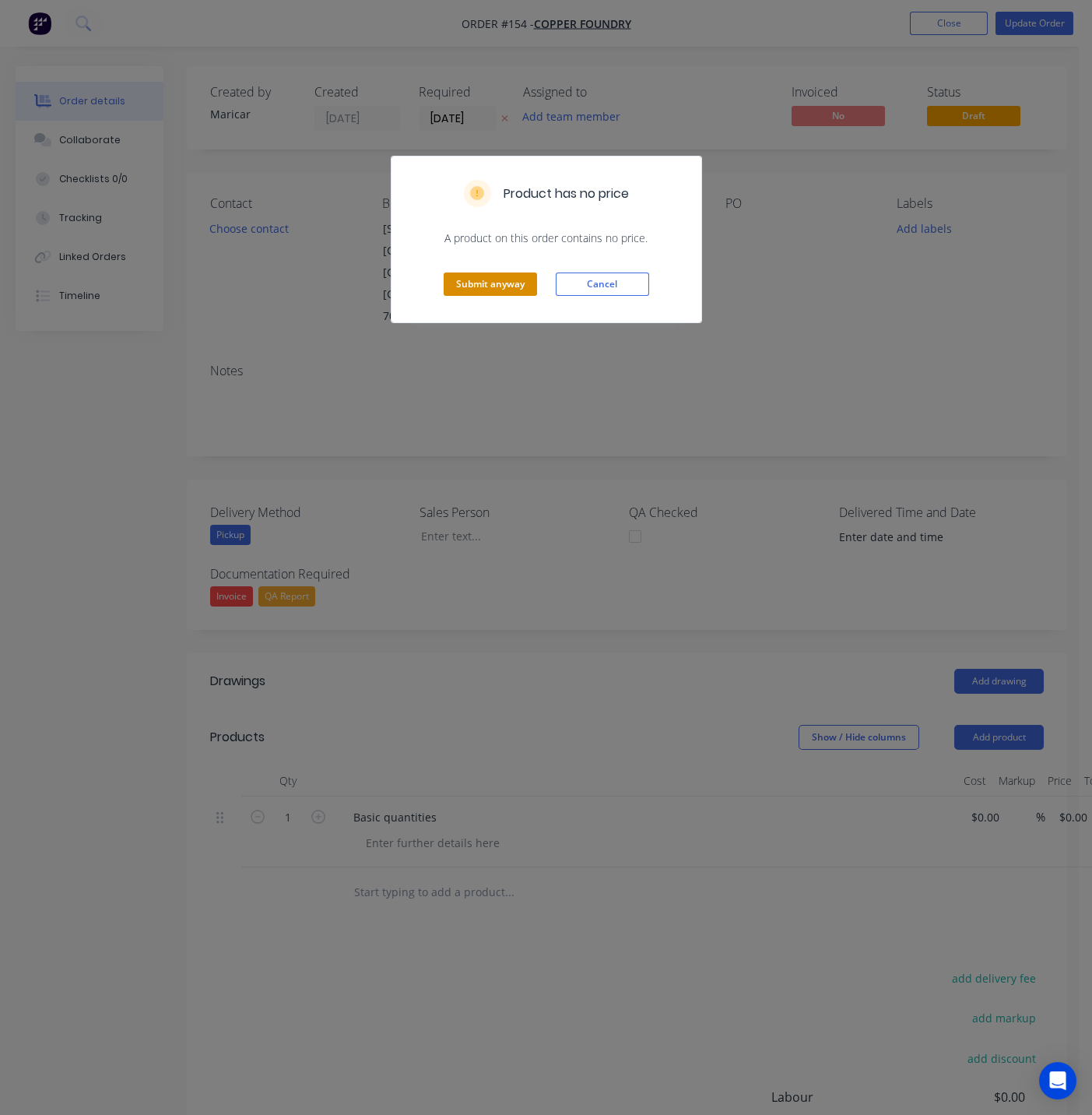
click at [500, 287] on button "Submit anyway" at bounding box center [490, 284] width 94 height 23
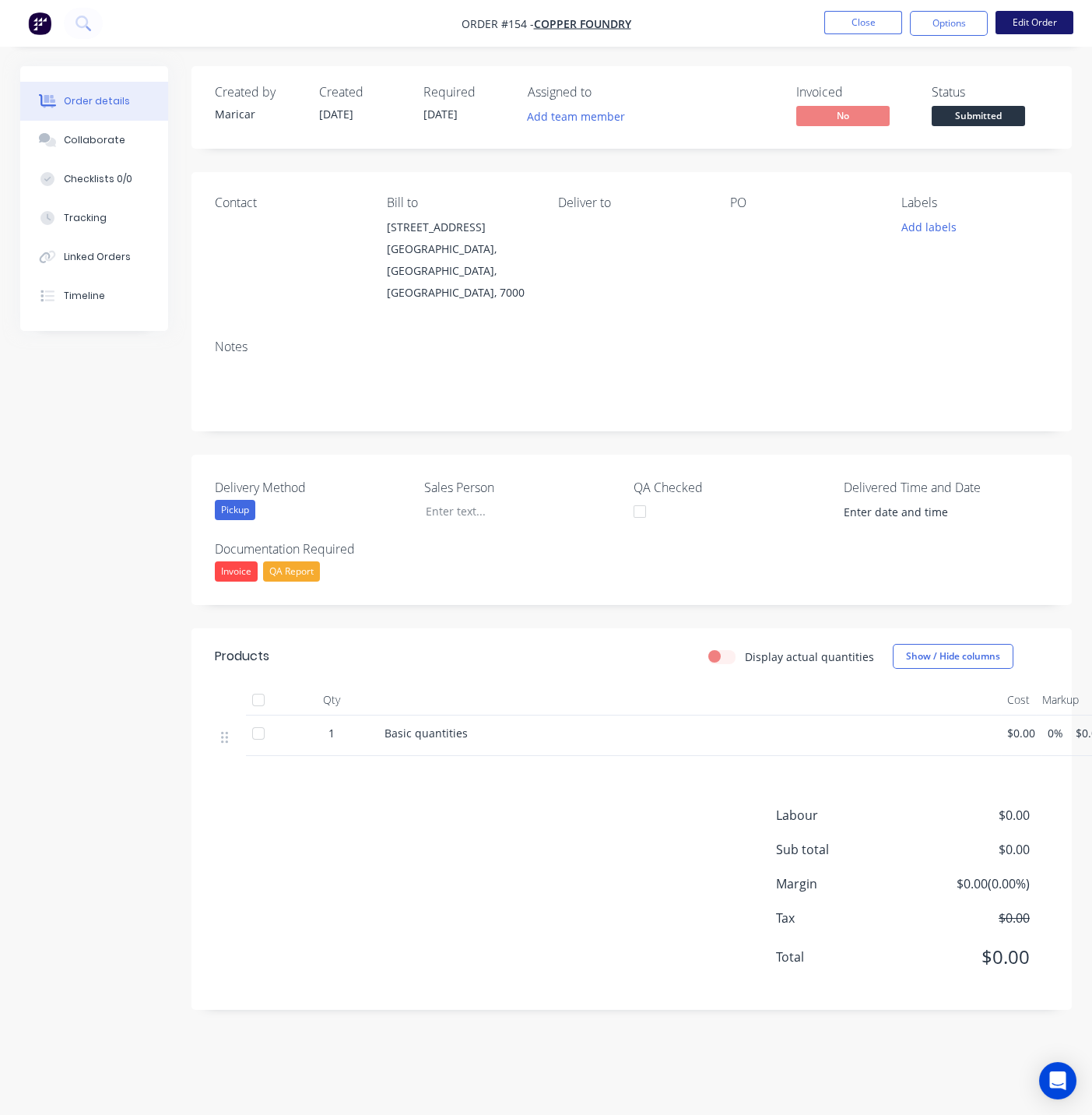
click at [1044, 21] on button "Edit Order" at bounding box center [1035, 23] width 78 height 23
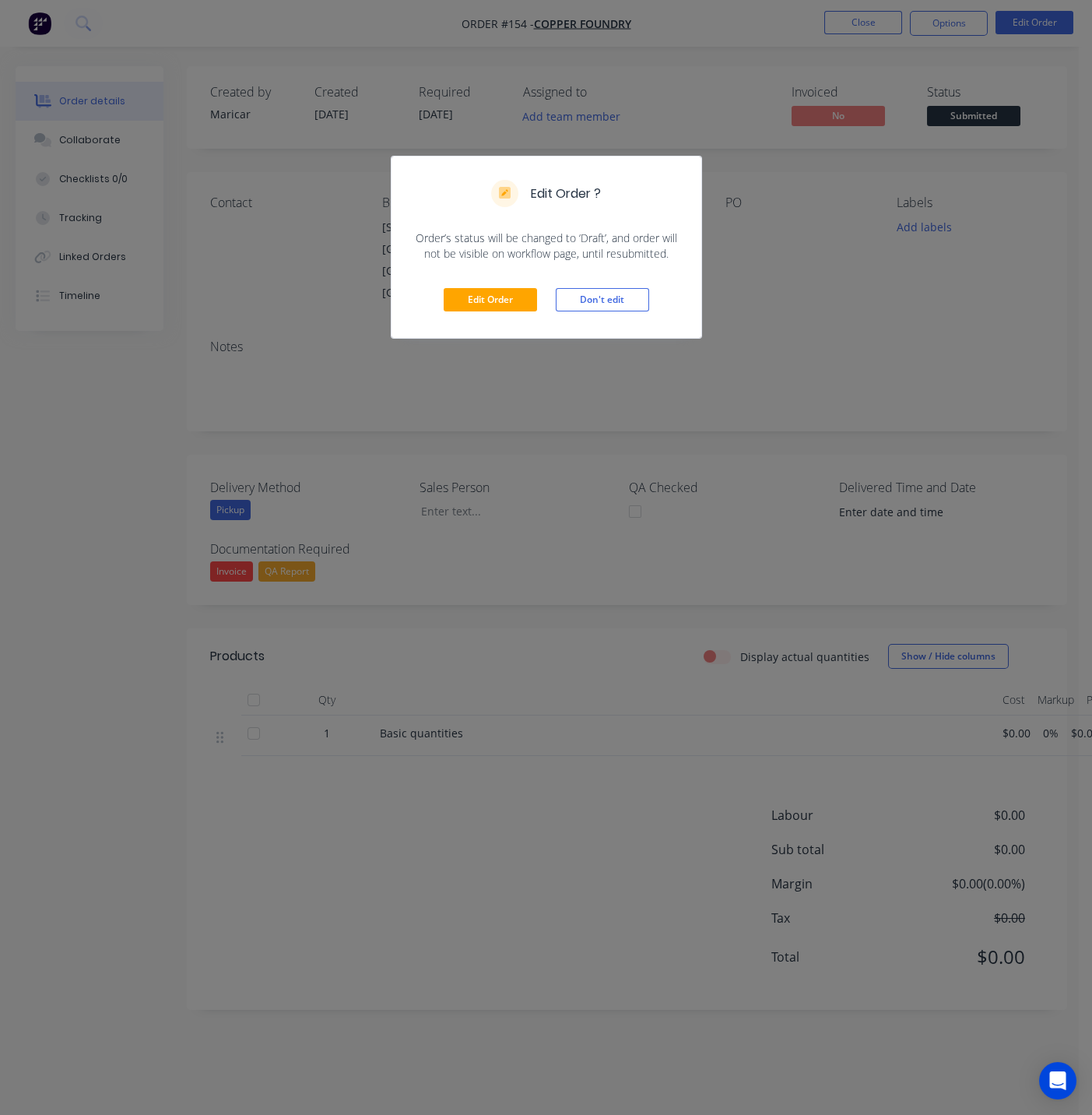
click at [866, 13] on div "Edit Order ? Order’s status will be changed to ‘Draft’, and order will not be v…" at bounding box center [546, 557] width 1092 height 1115
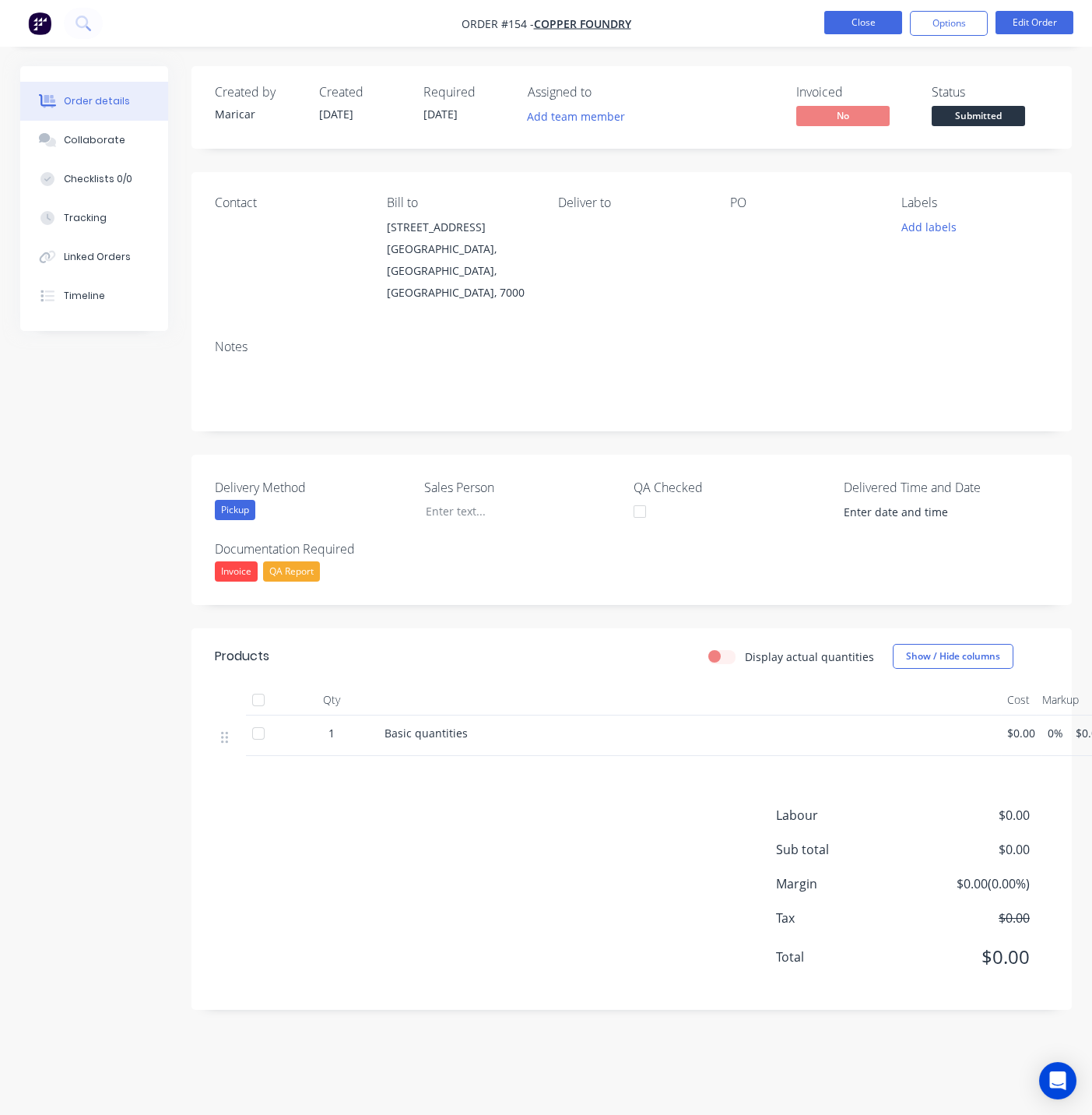
click at [847, 15] on button "Close" at bounding box center [863, 23] width 78 height 23
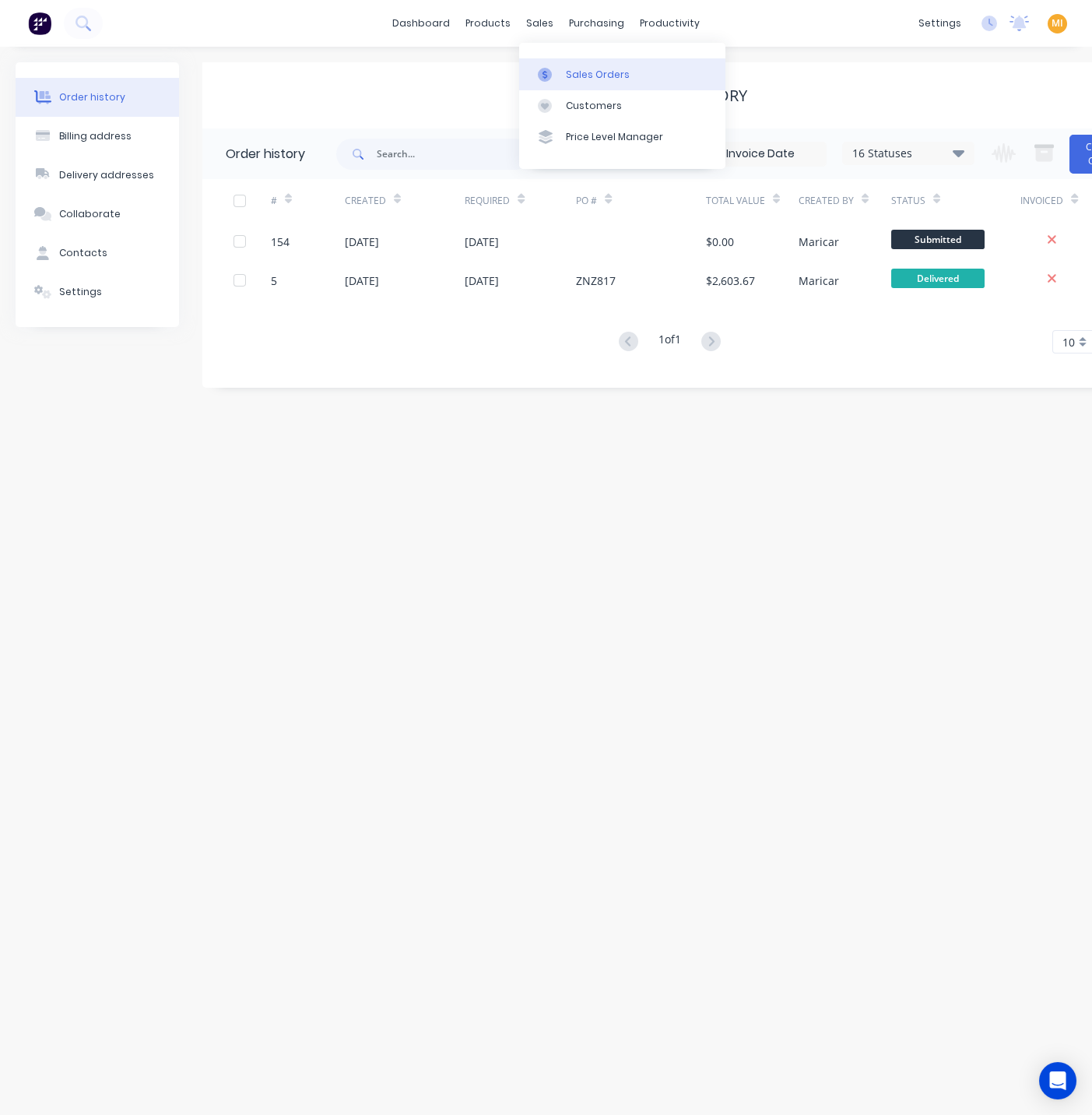
click at [575, 71] on div "Sales Orders" at bounding box center [598, 75] width 64 height 14
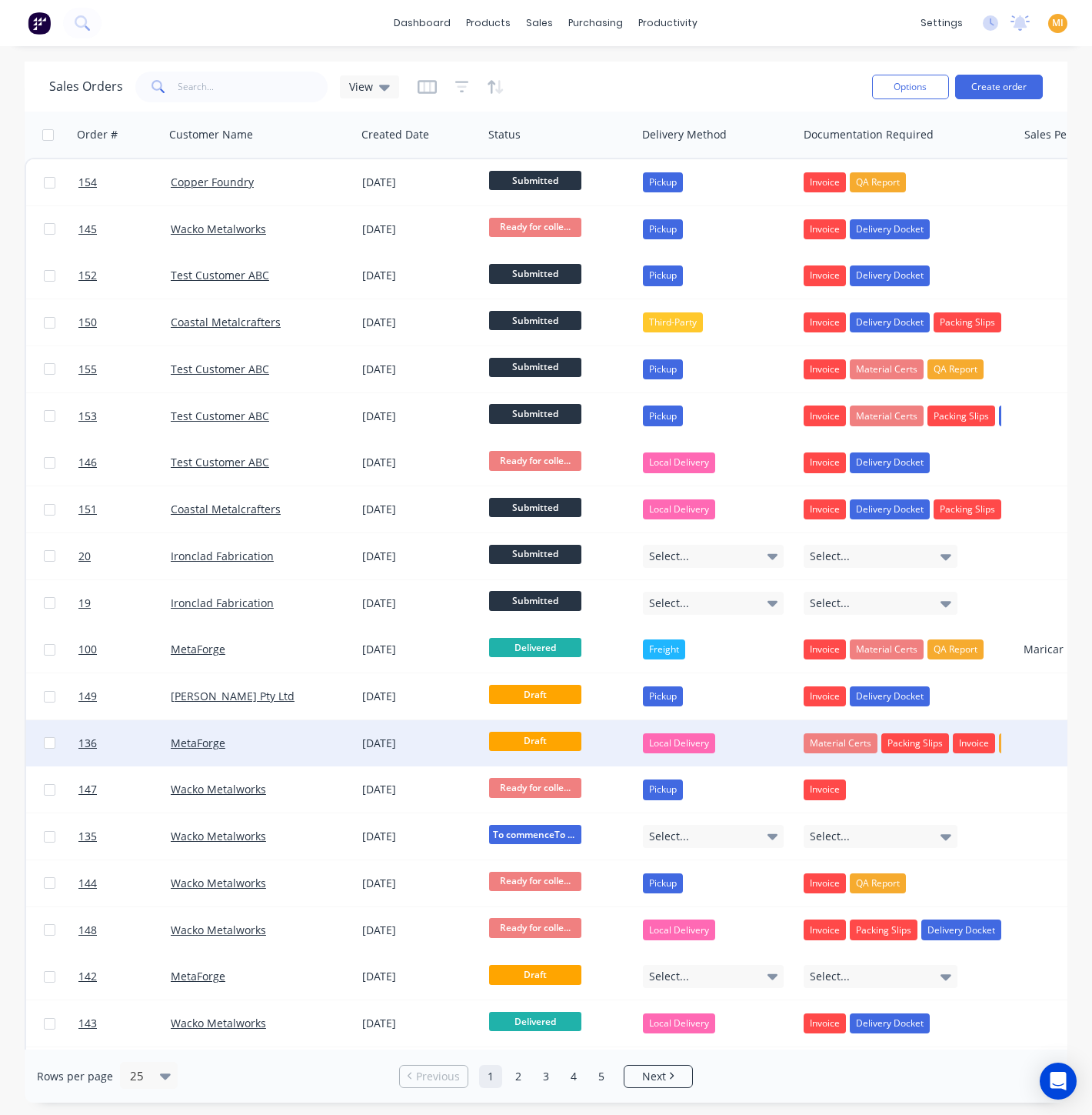
click at [460, 732] on div "[DATE]" at bounding box center [419, 743] width 127 height 46
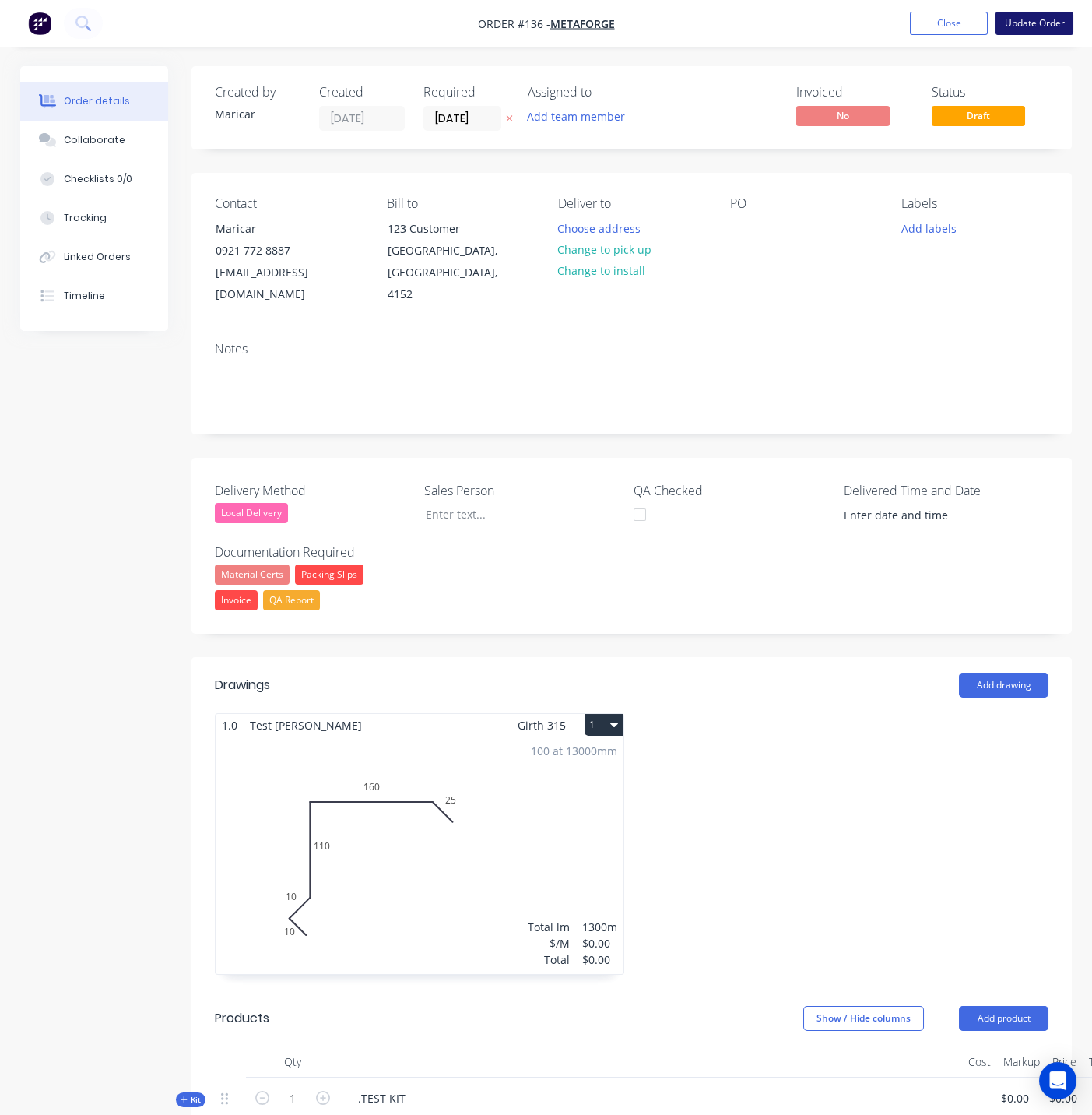
click at [1039, 18] on button "Update Order" at bounding box center [1035, 23] width 78 height 23
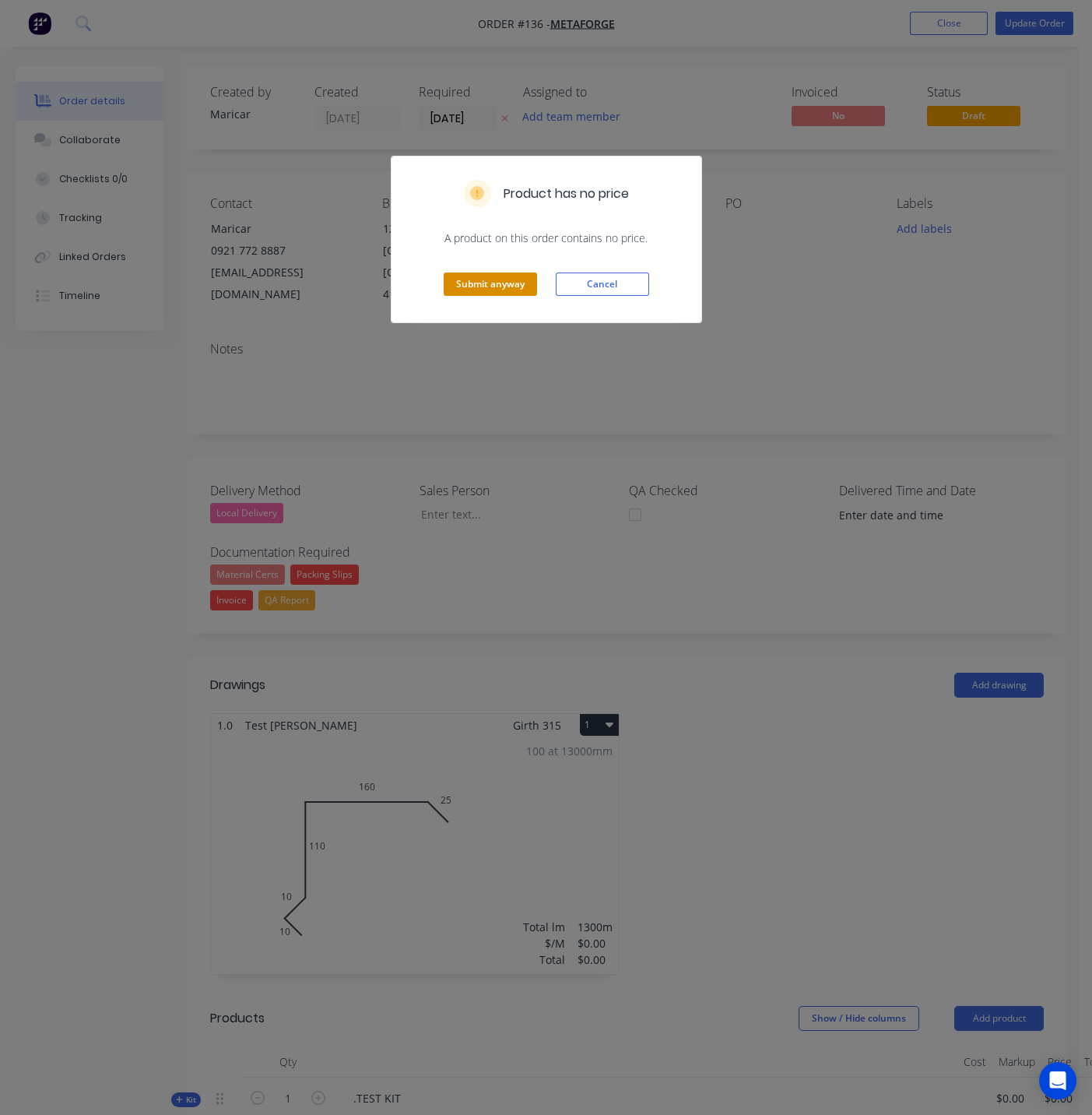
click at [509, 281] on button "Submit anyway" at bounding box center [490, 284] width 94 height 23
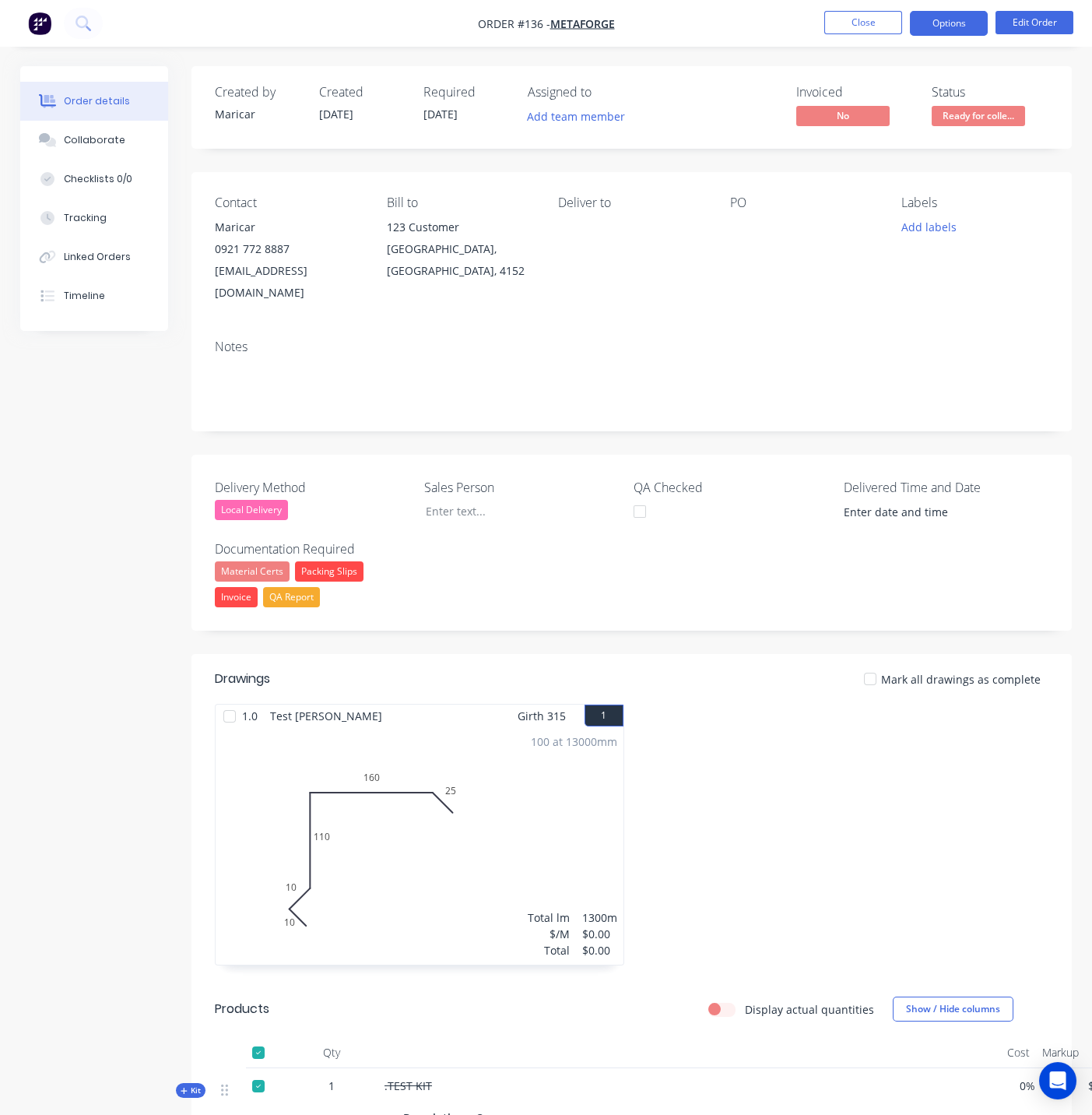
click at [972, 19] on button "Options" at bounding box center [949, 23] width 78 height 25
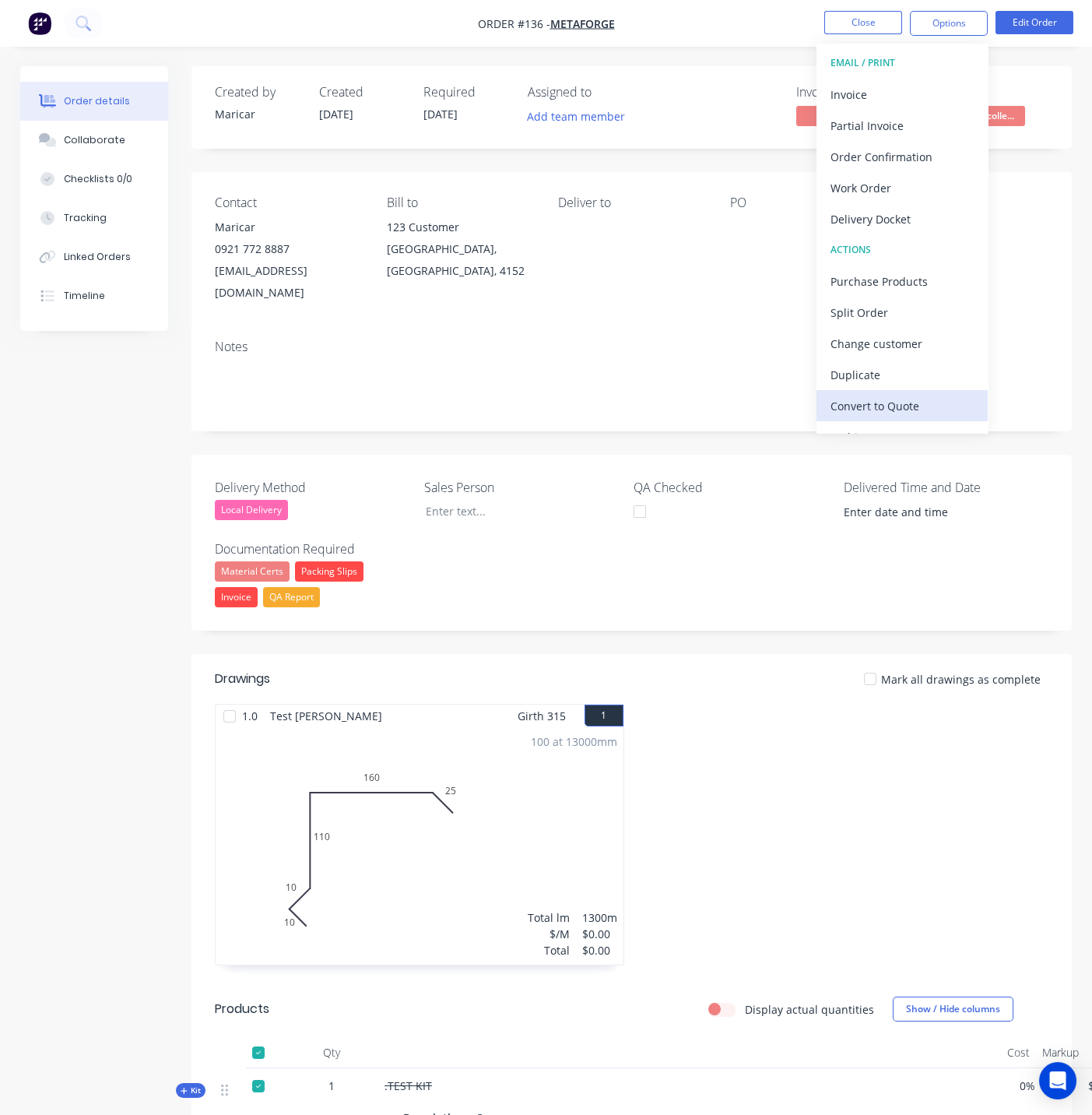
click at [883, 395] on div "Convert to Quote" at bounding box center [901, 406] width 143 height 23
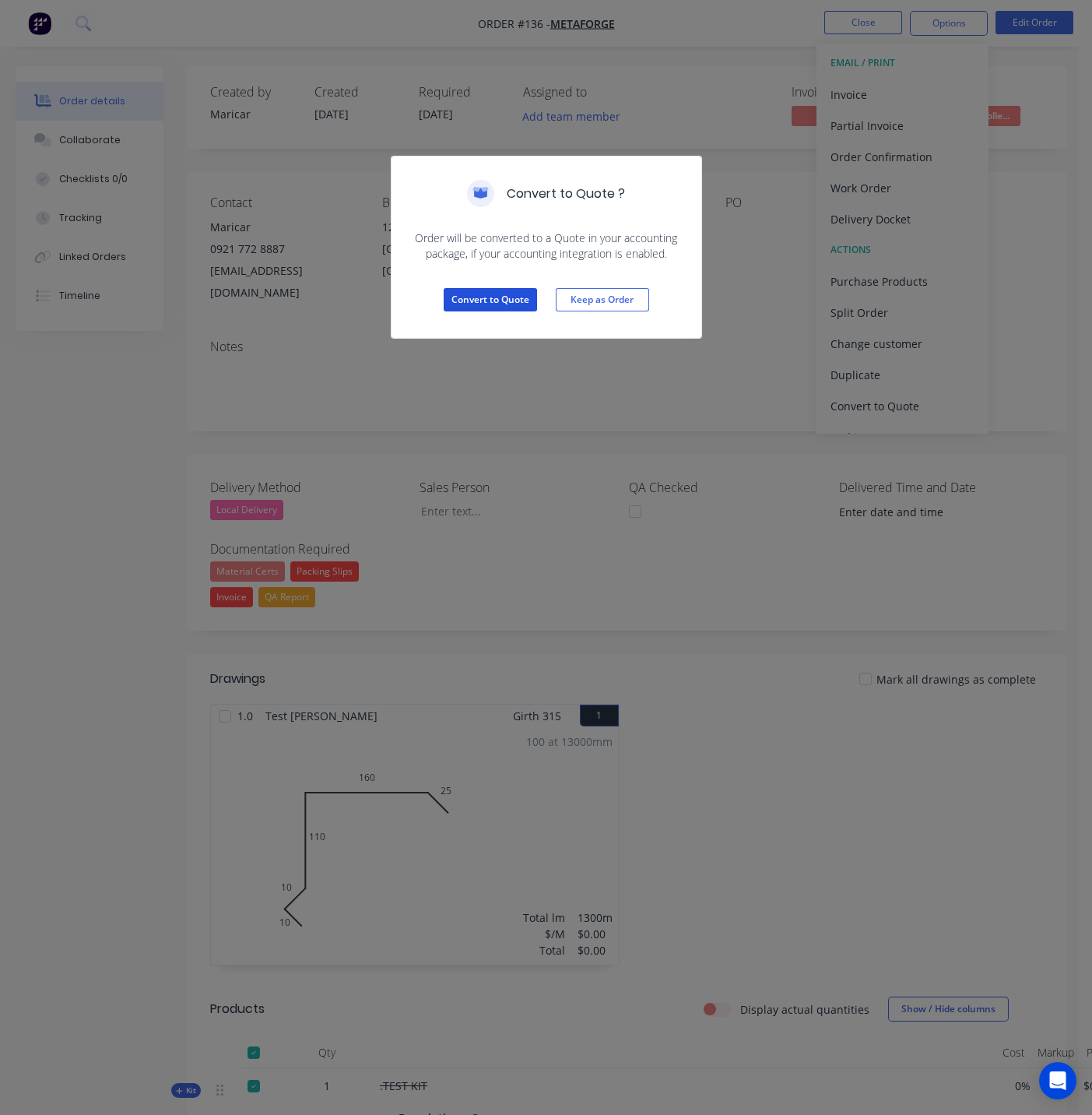
drag, startPoint x: 481, startPoint y: 301, endPoint x: 634, endPoint y: 232, distance: 167.8
click at [481, 301] on button "Convert to Quote" at bounding box center [490, 300] width 94 height 23
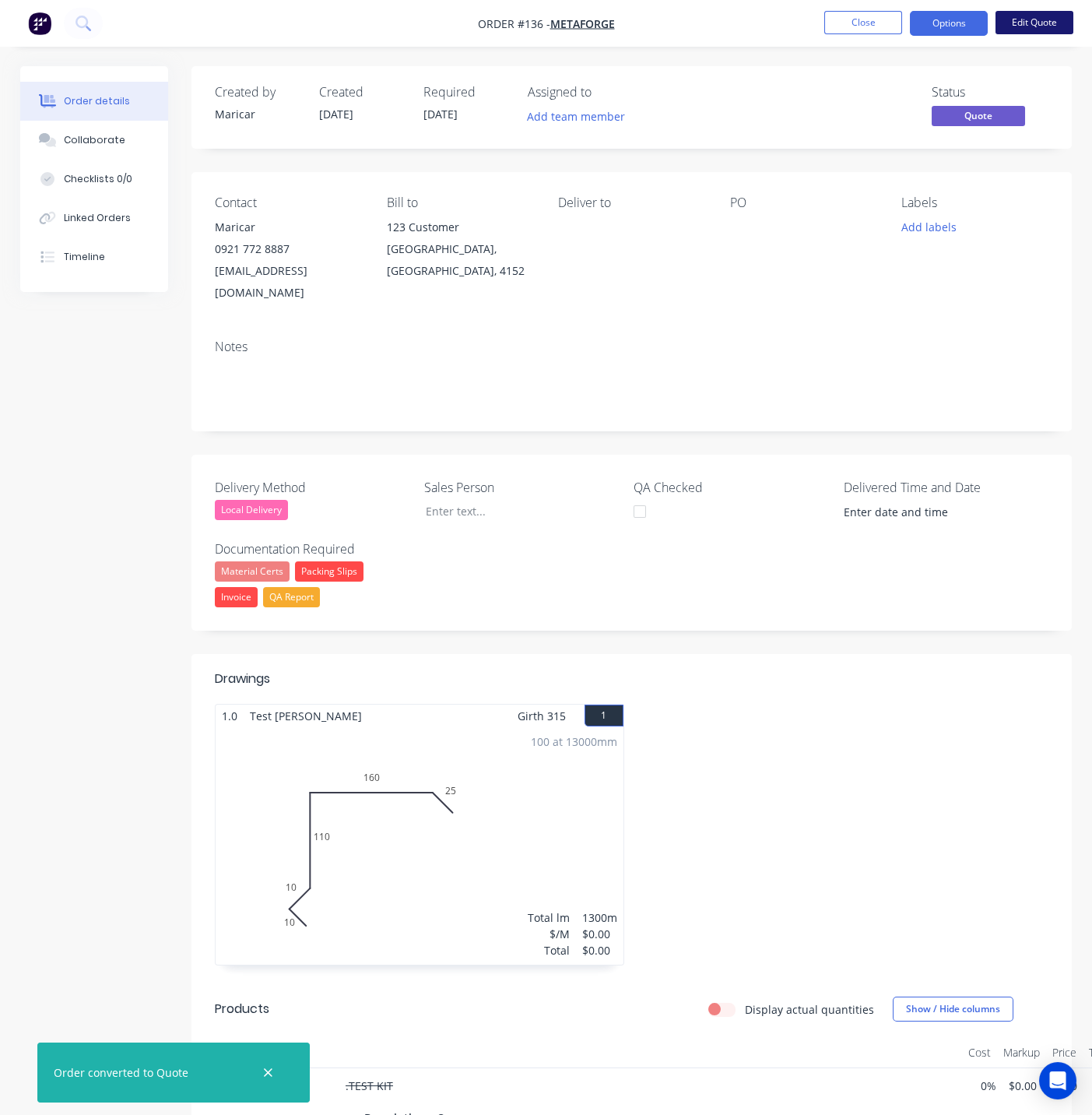
click at [1037, 21] on button "Edit Quote" at bounding box center [1035, 23] width 78 height 23
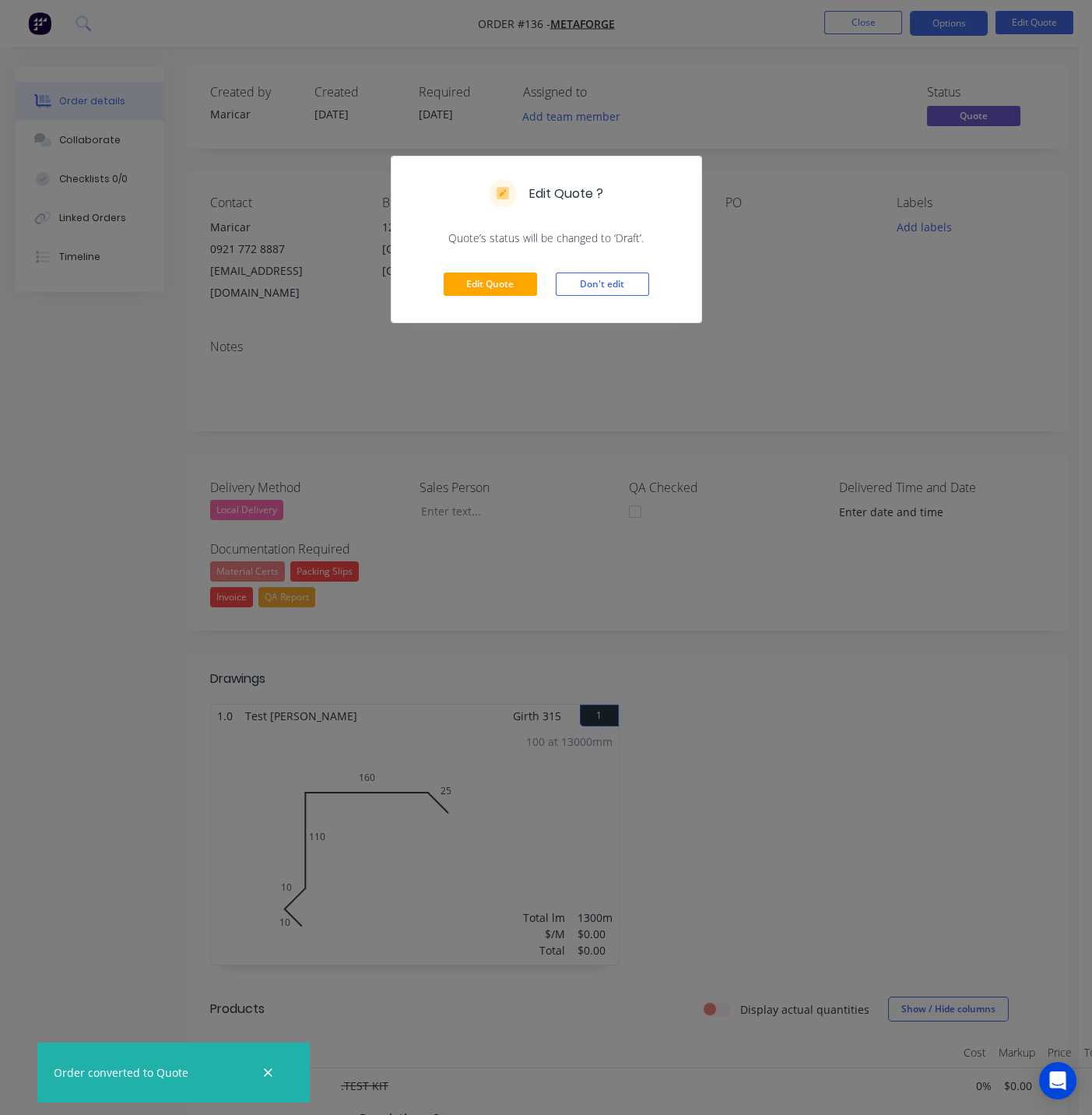
click at [498, 268] on div "Edit Quote Don't edit" at bounding box center [546, 284] width 310 height 76
click at [492, 278] on button "Edit Quote" at bounding box center [490, 284] width 94 height 23
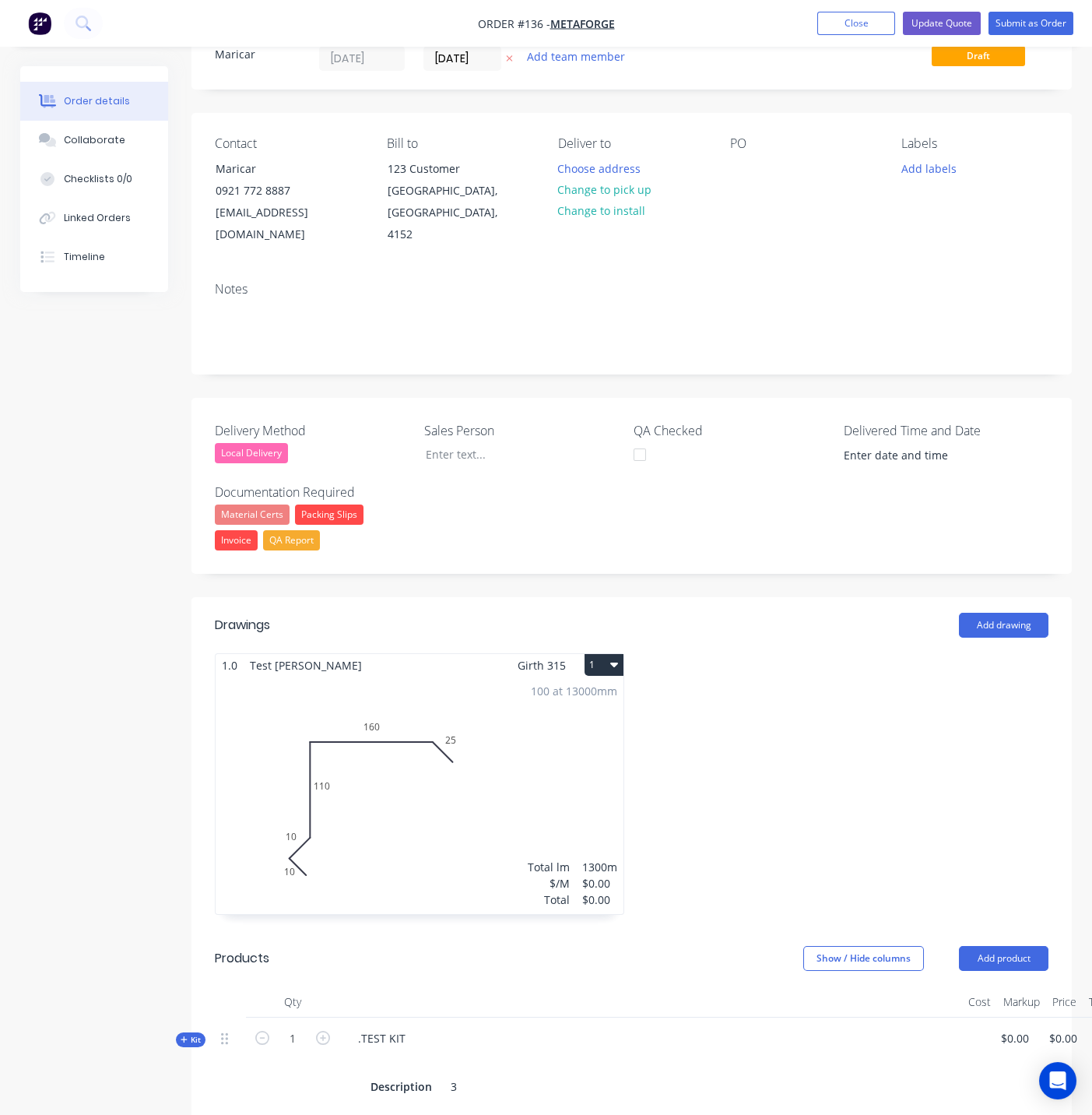
scroll to position [87, 0]
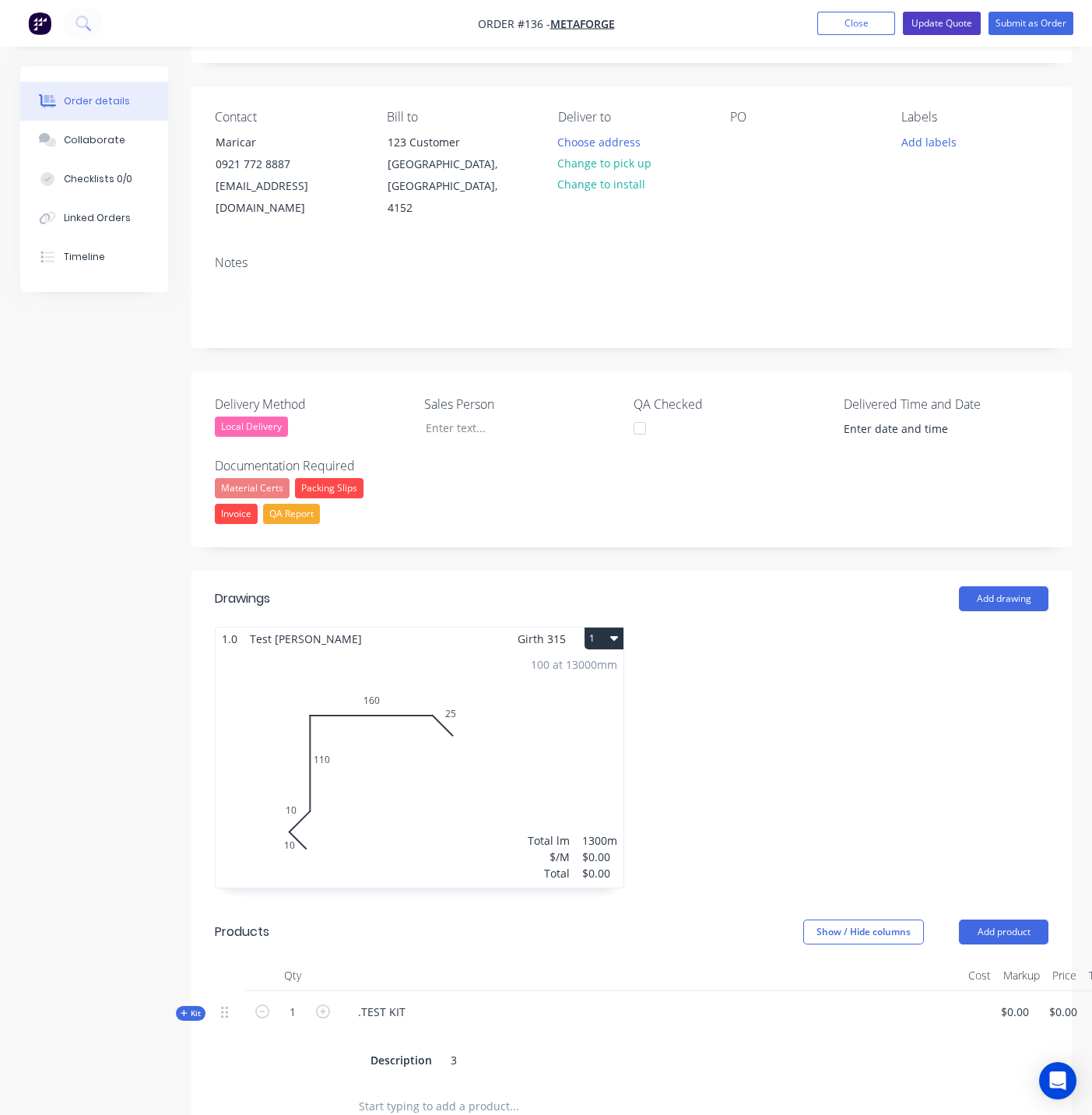
click at [960, 23] on button "Update Quote" at bounding box center [942, 23] width 78 height 23
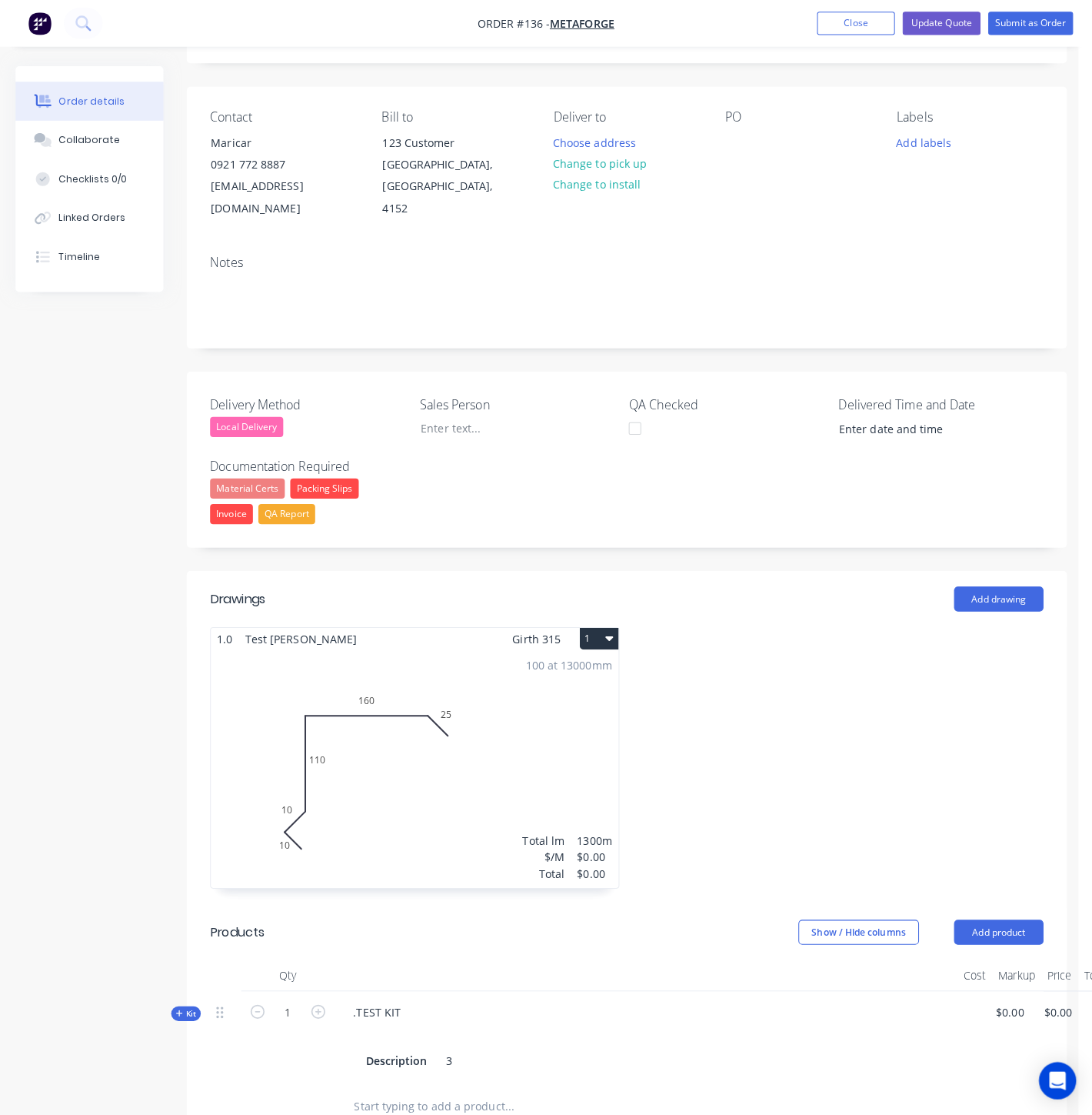
scroll to position [0, 0]
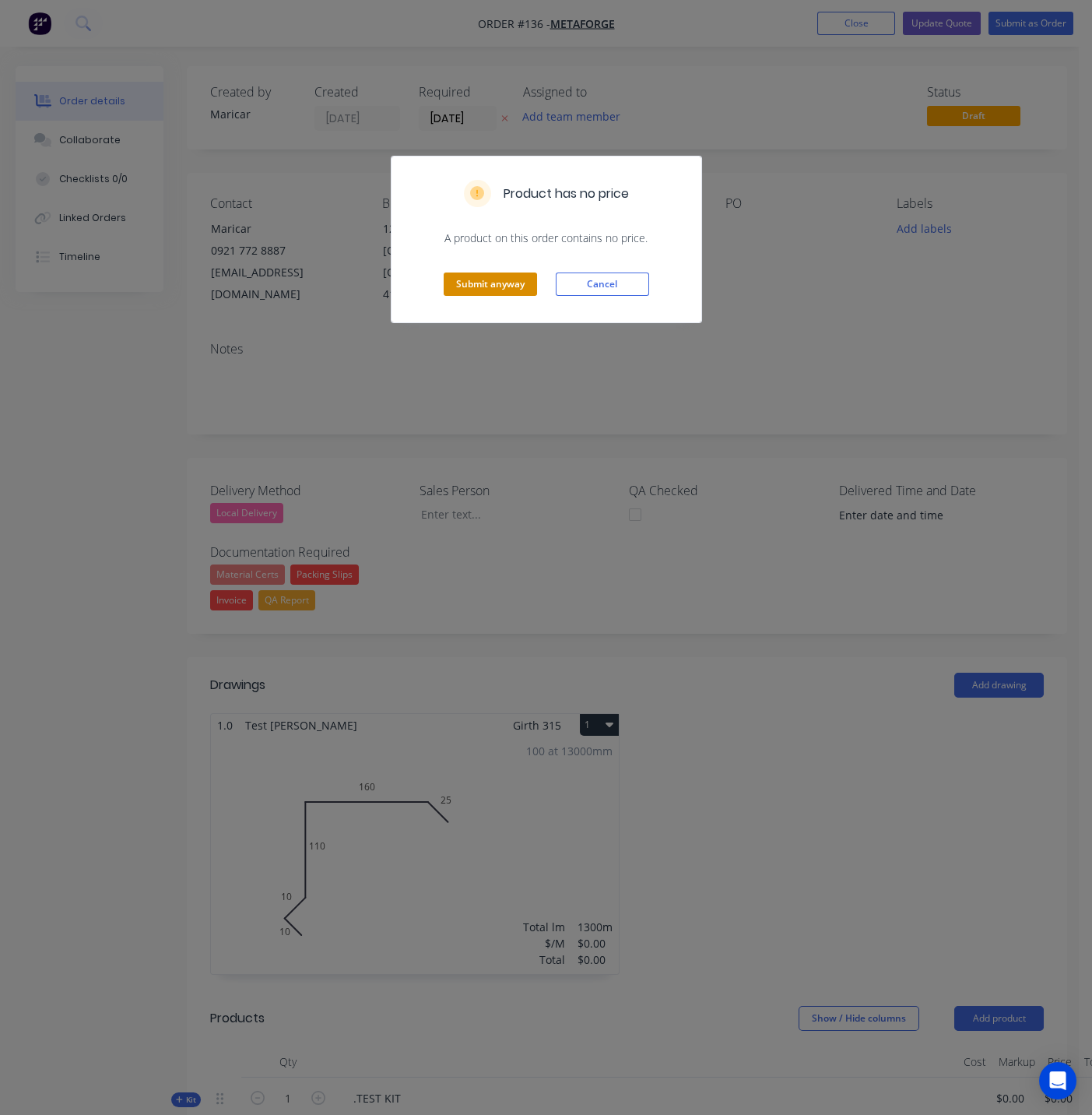
click at [516, 281] on button "Submit anyway" at bounding box center [490, 284] width 94 height 23
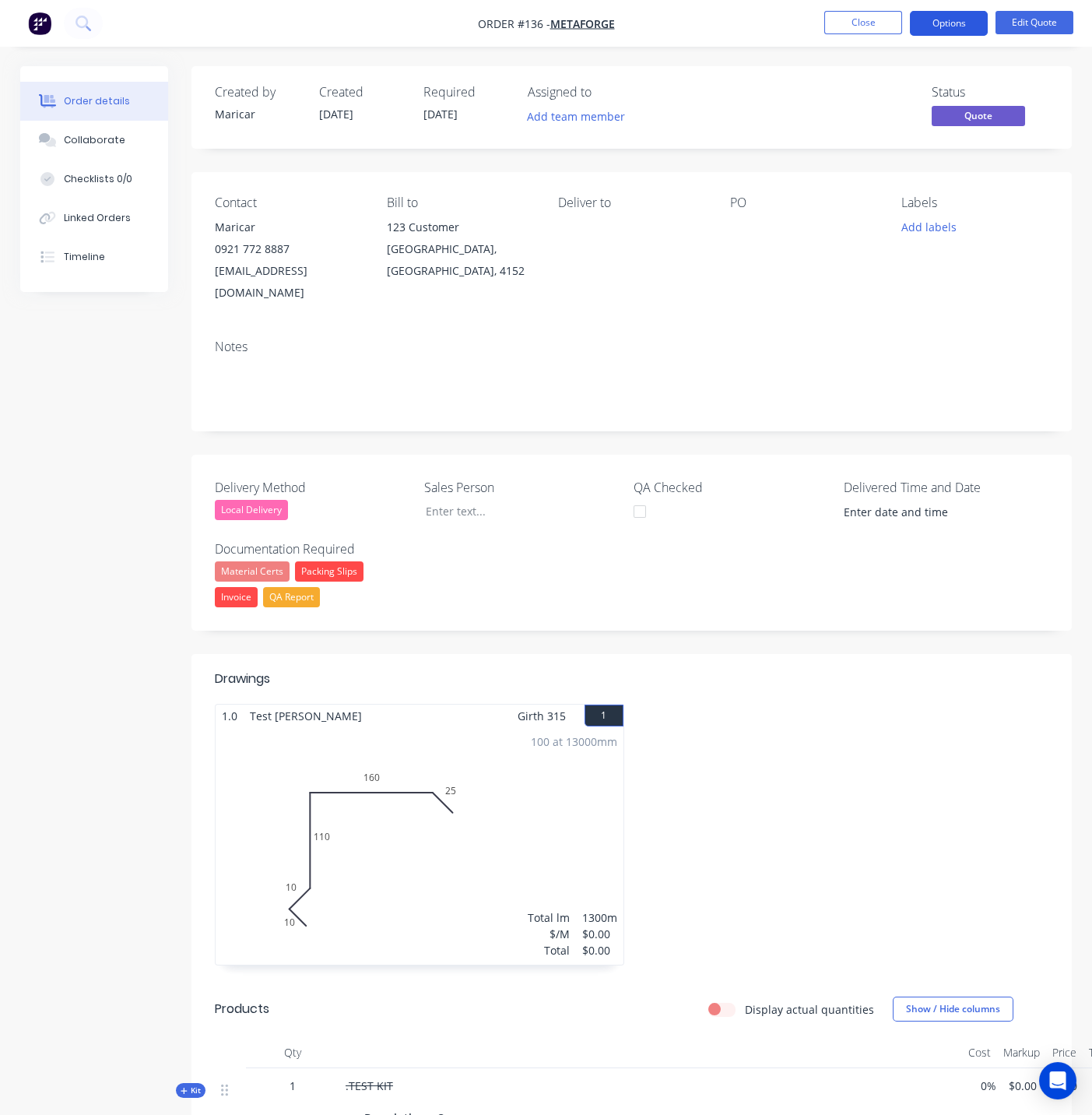
click at [959, 25] on button "Options" at bounding box center [949, 23] width 78 height 25
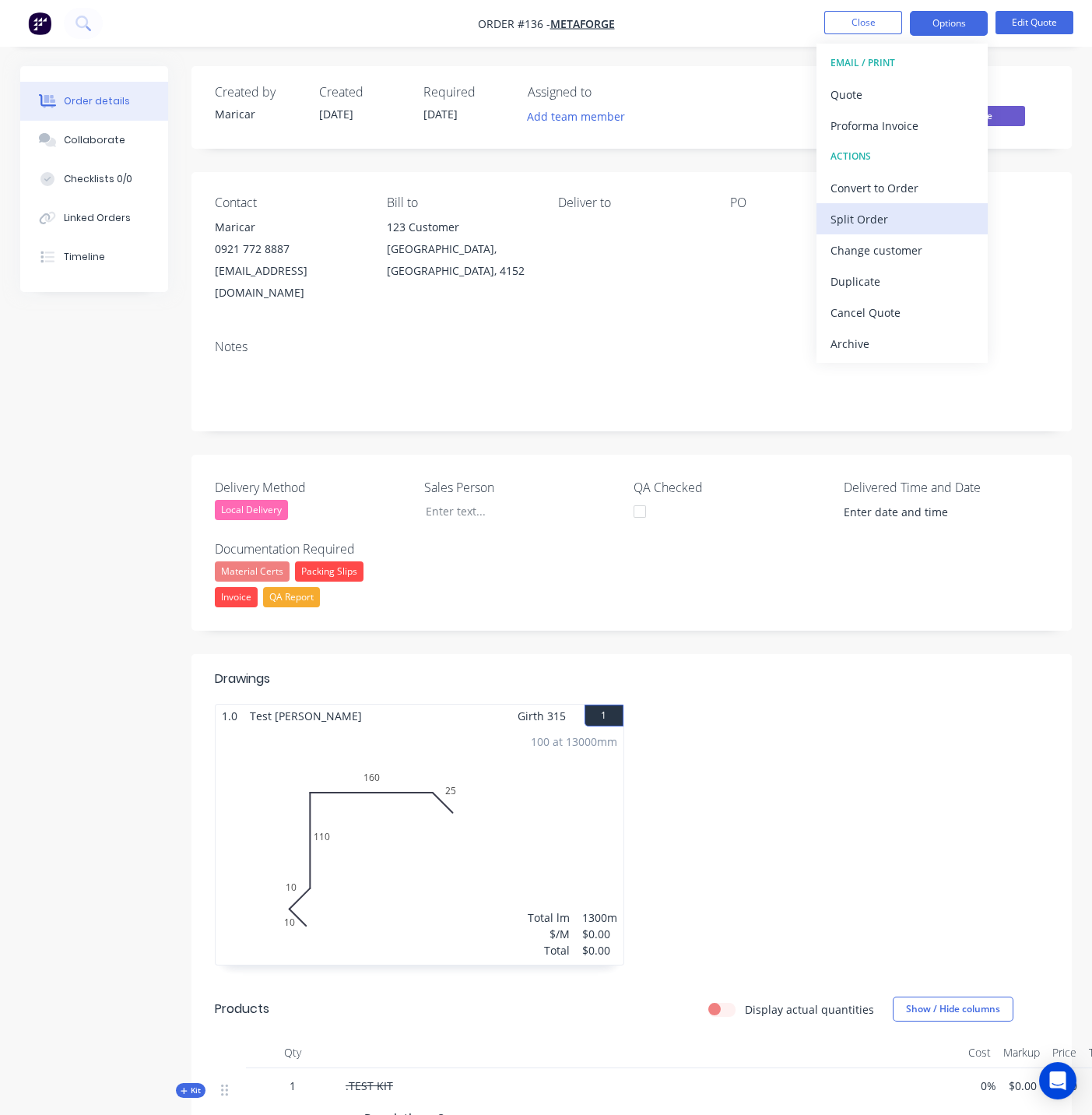
click at [869, 231] on button "Split Order" at bounding box center [902, 219] width 171 height 31
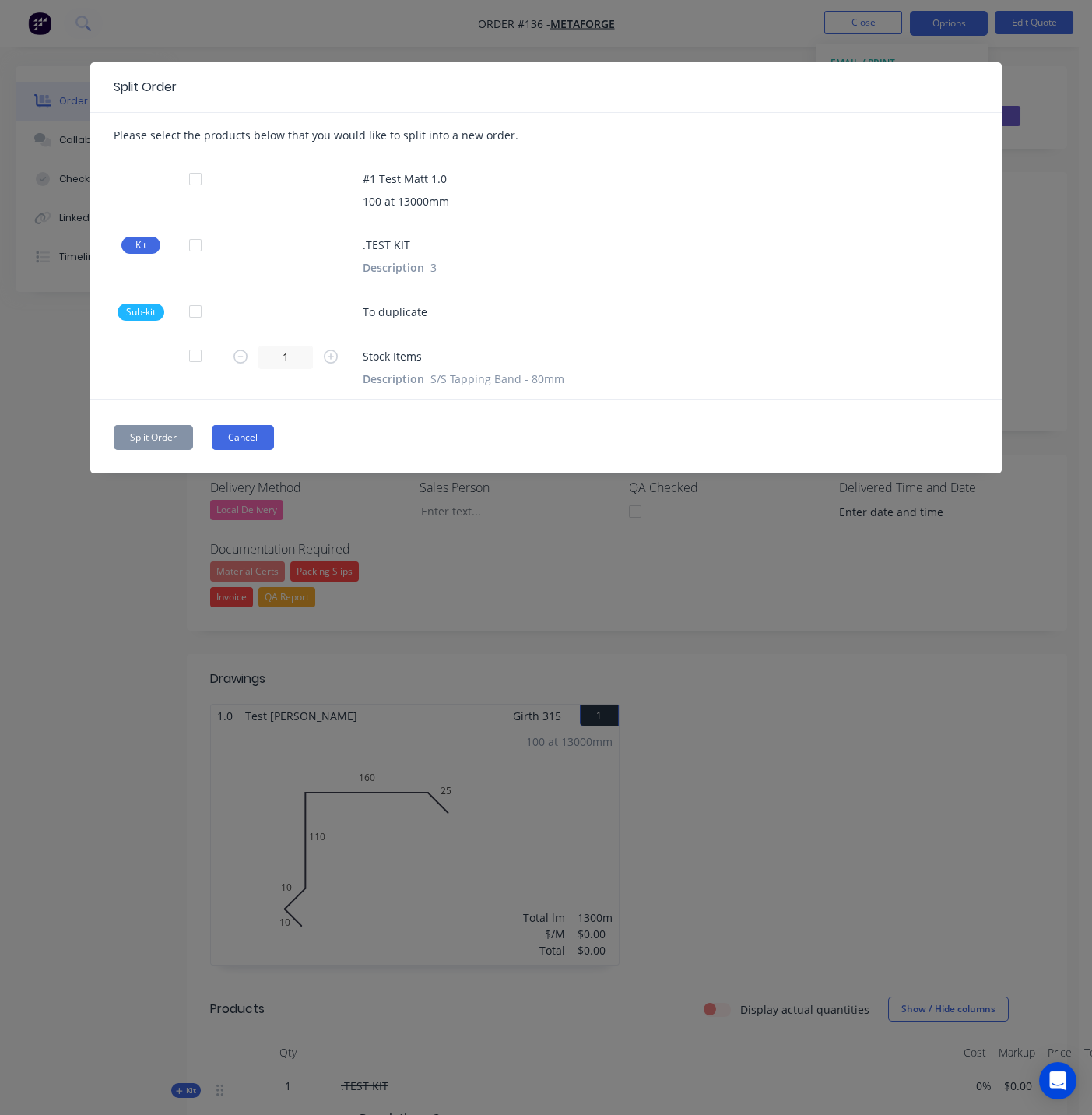
click at [247, 442] on button "Cancel" at bounding box center [242, 438] width 62 height 25
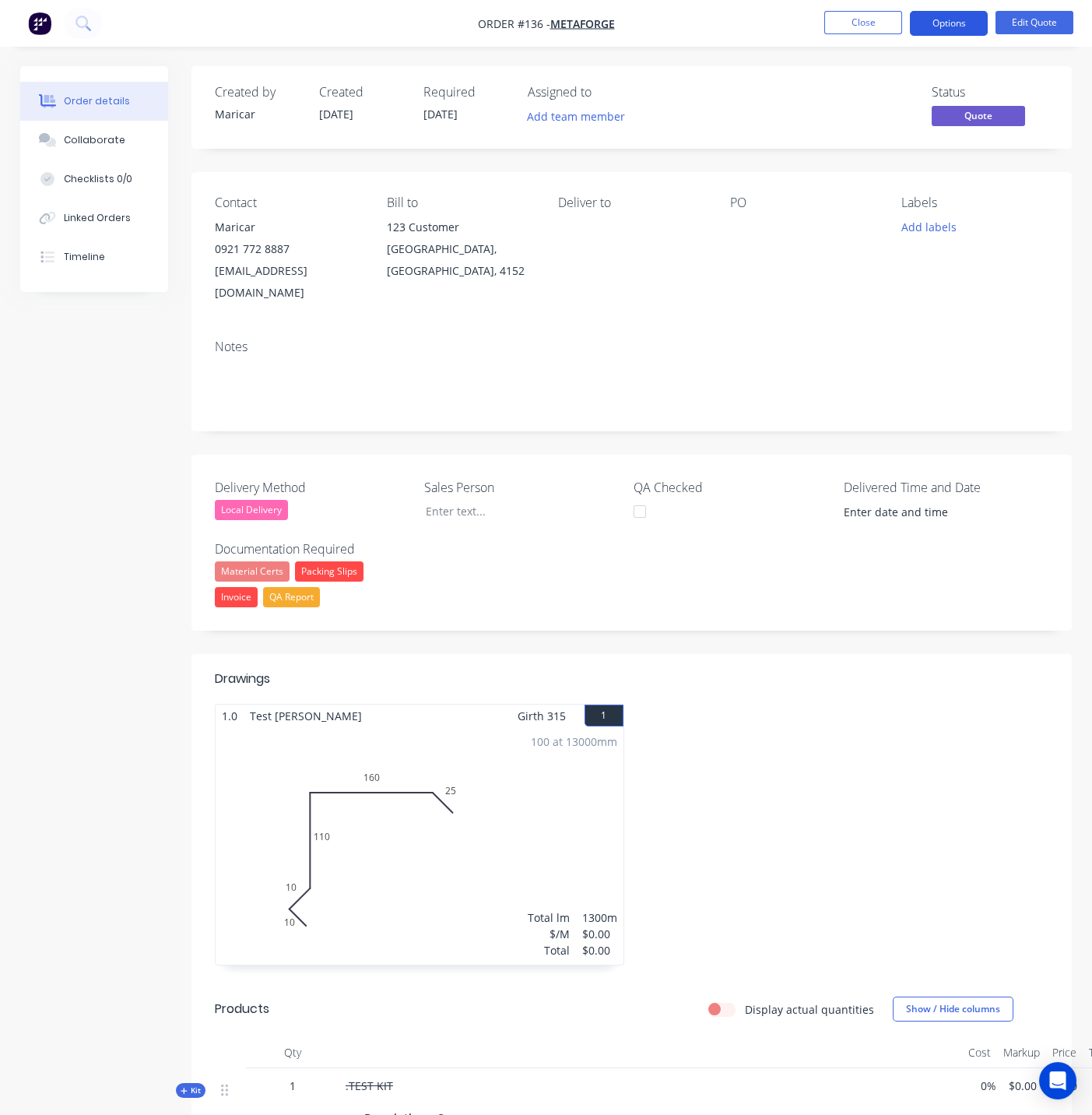
click at [960, 26] on button "Options" at bounding box center [949, 23] width 78 height 25
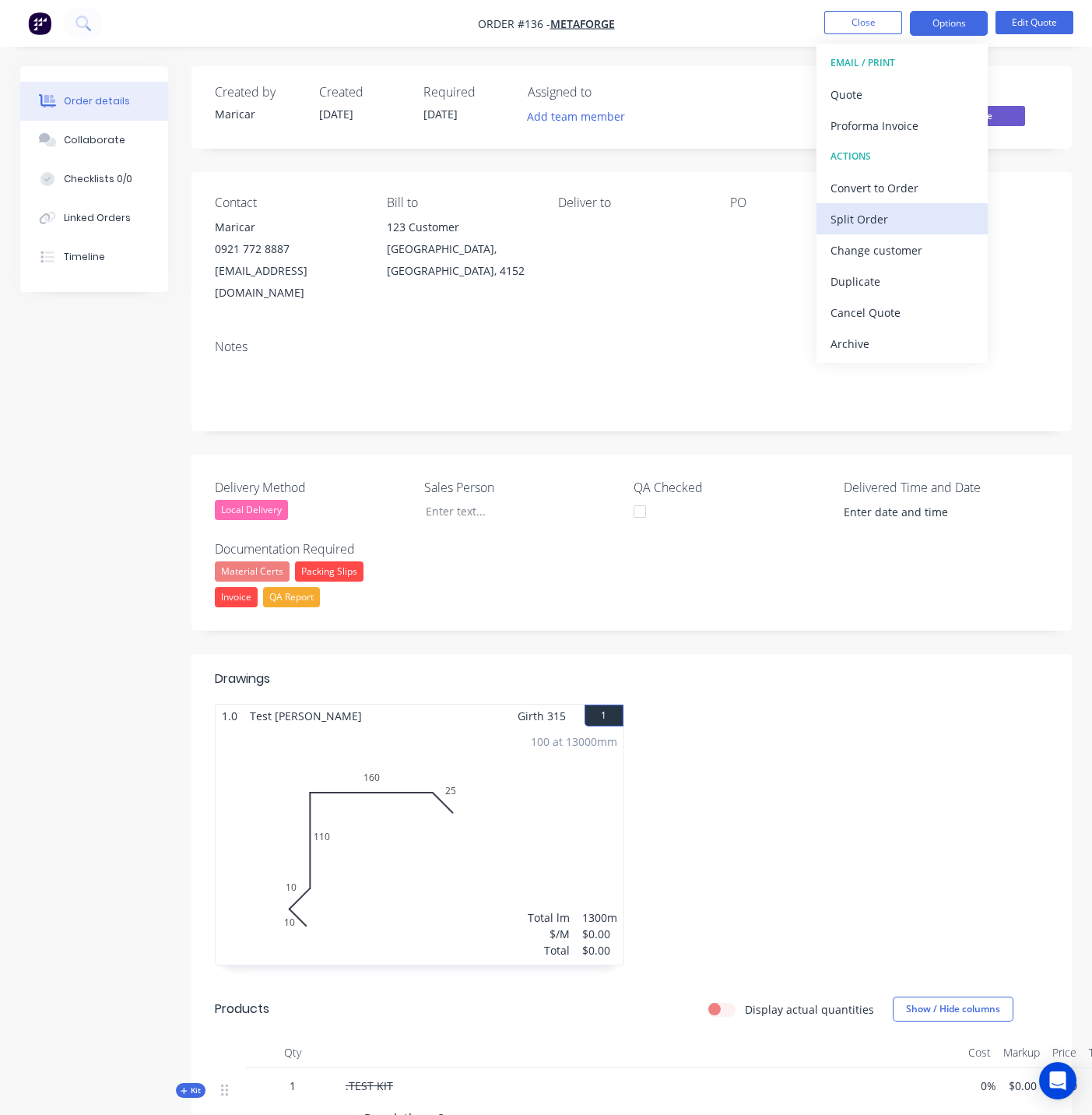
click at [878, 214] on div "Split Order" at bounding box center [901, 219] width 143 height 23
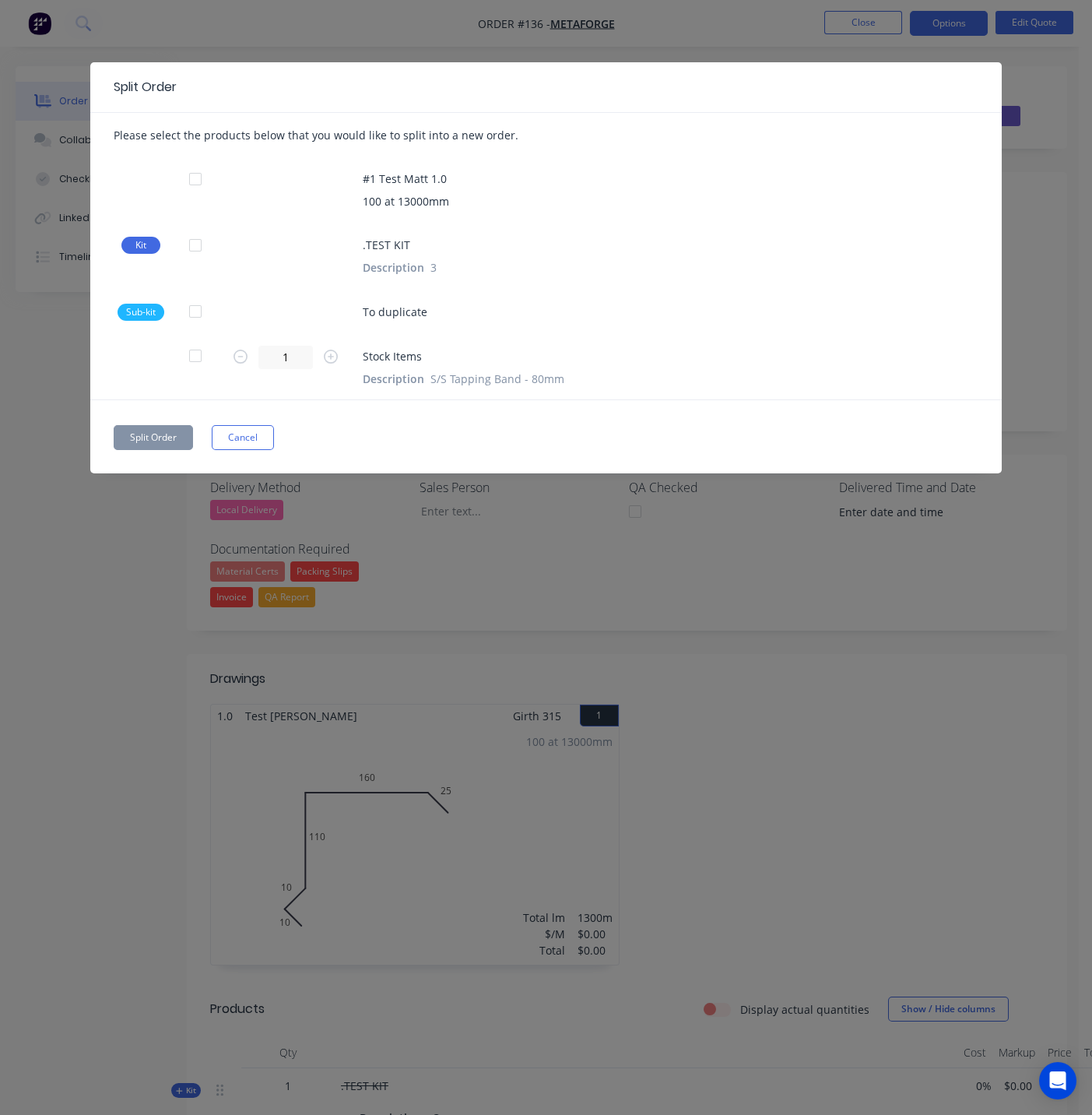
click at [187, 172] on div at bounding box center [196, 179] width 31 height 31
click at [196, 243] on div at bounding box center [196, 245] width 31 height 31
click at [245, 439] on button "Cancel" at bounding box center [242, 438] width 62 height 25
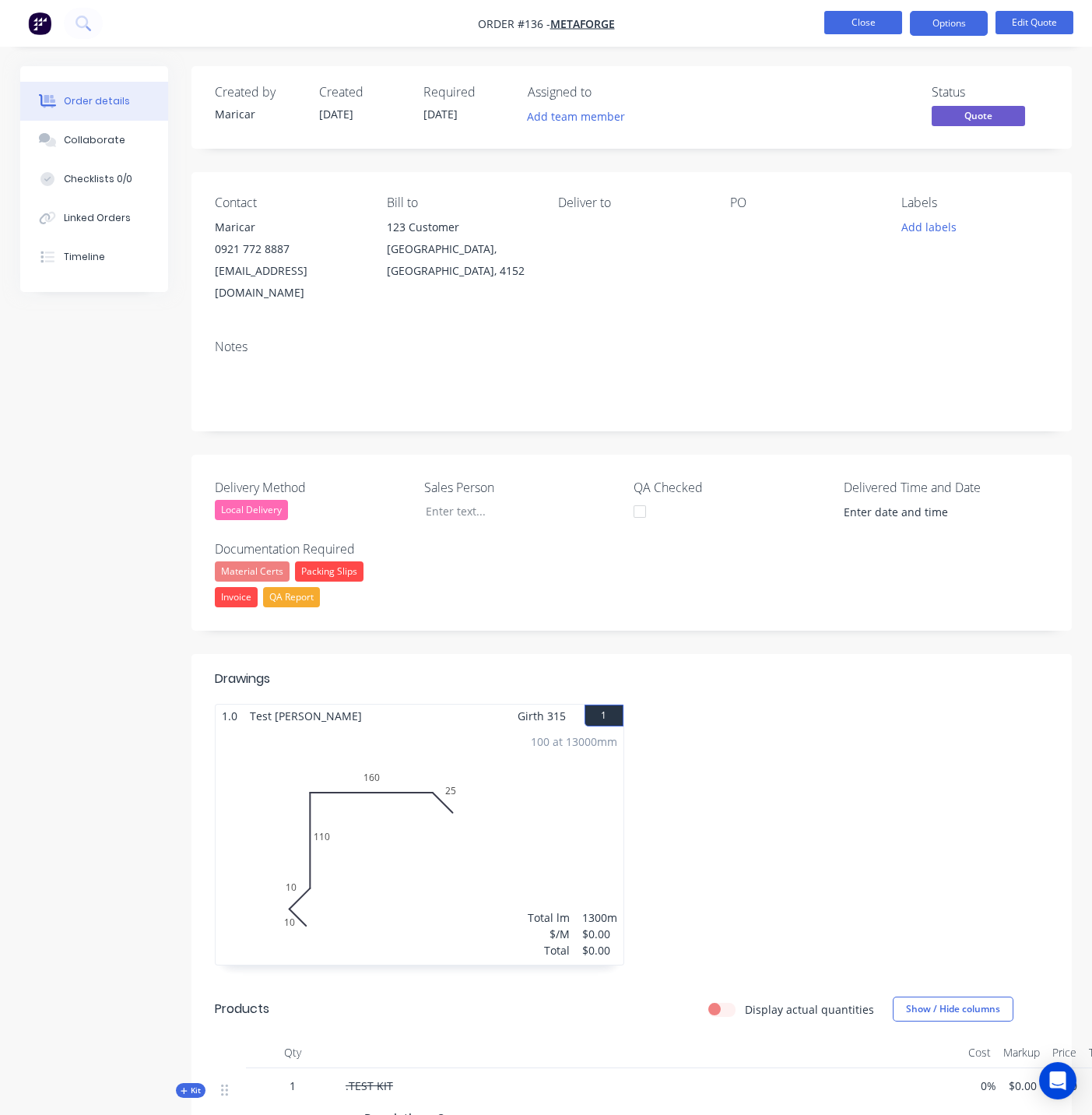
click at [838, 35] on li "Close" at bounding box center [863, 23] width 78 height 25
click at [866, 26] on button "Close" at bounding box center [863, 23] width 78 height 23
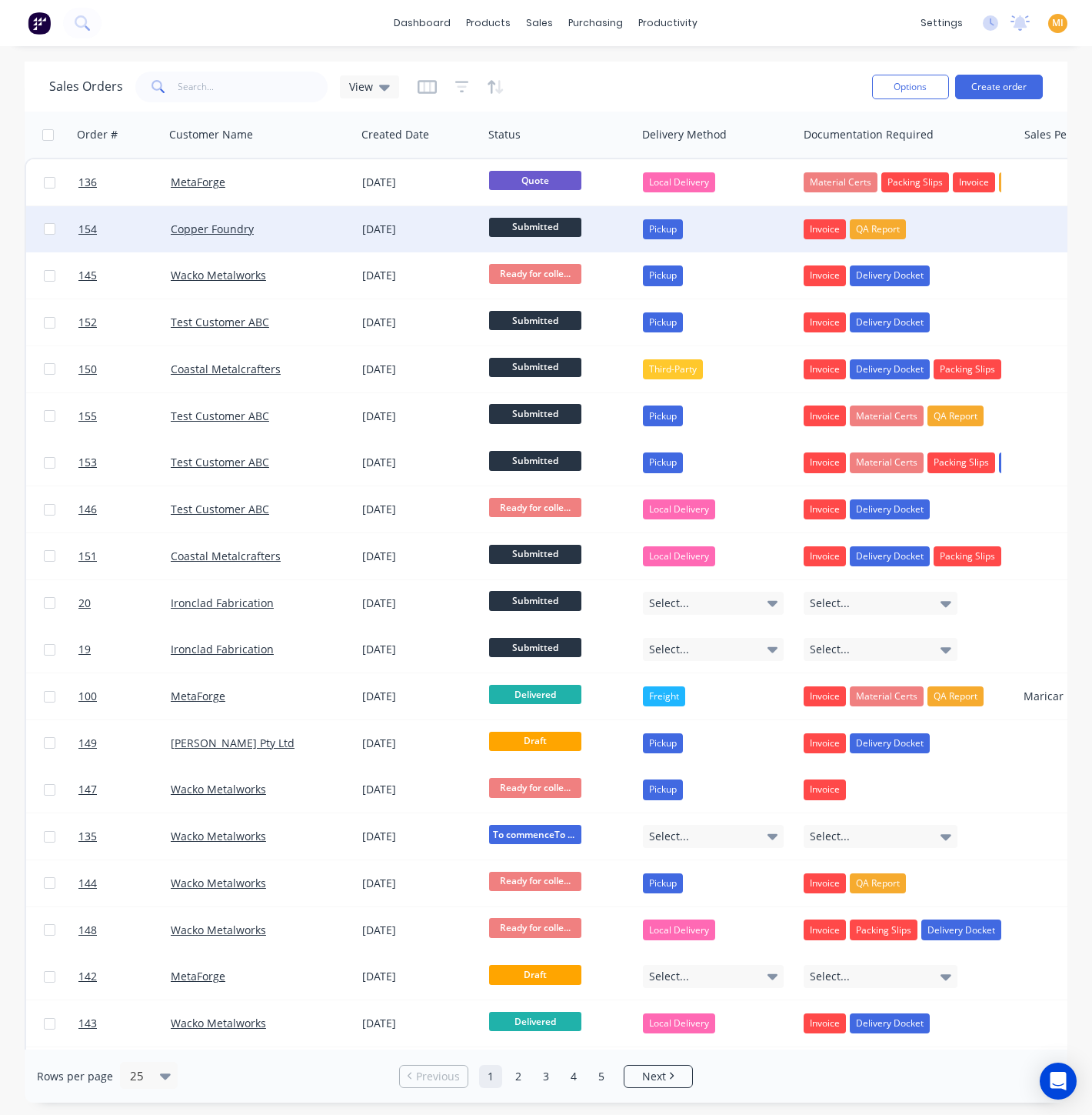
click at [363, 245] on div "[DATE]" at bounding box center [419, 229] width 127 height 46
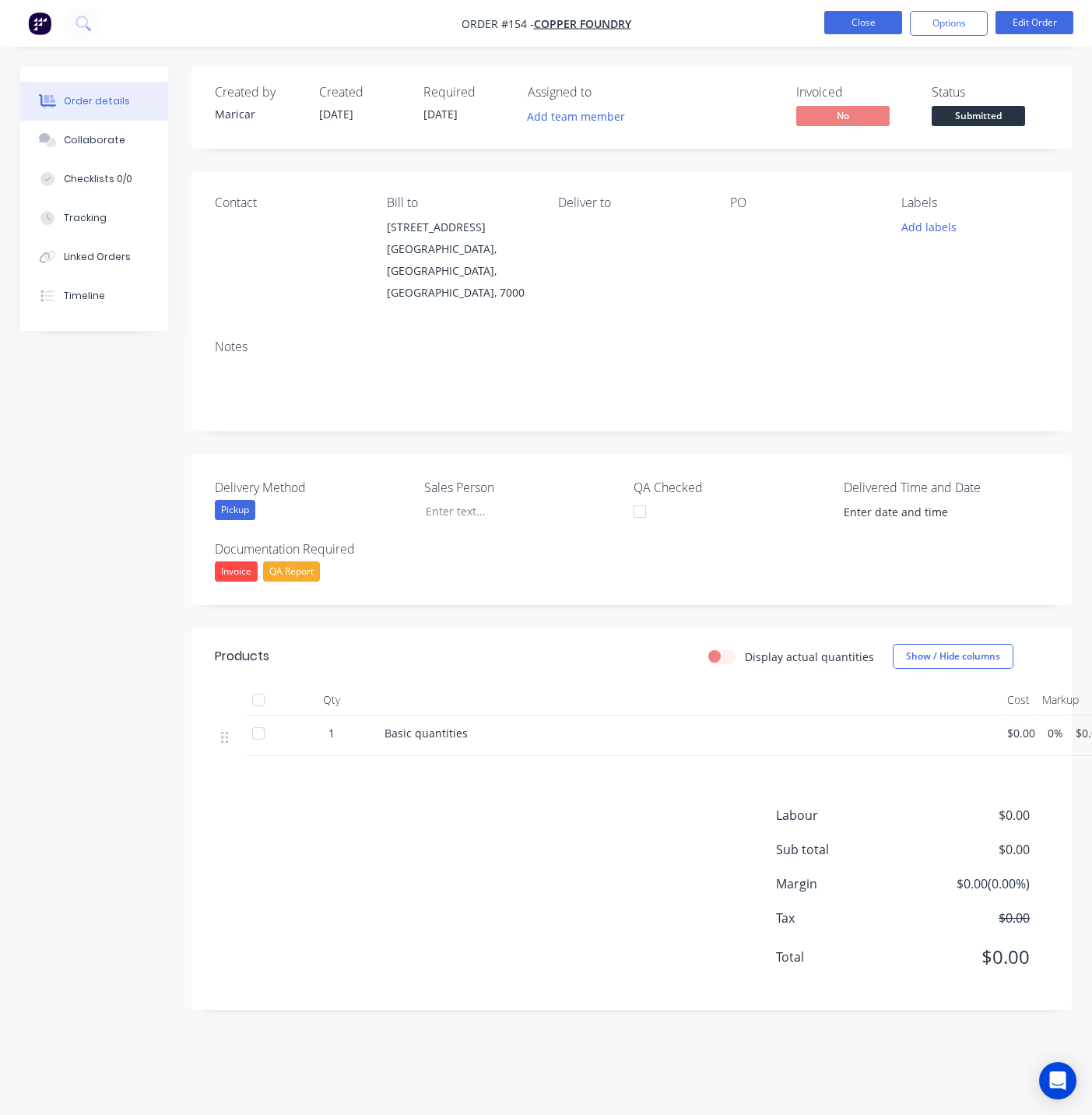
click at [881, 23] on button "Close" at bounding box center [863, 23] width 78 height 23
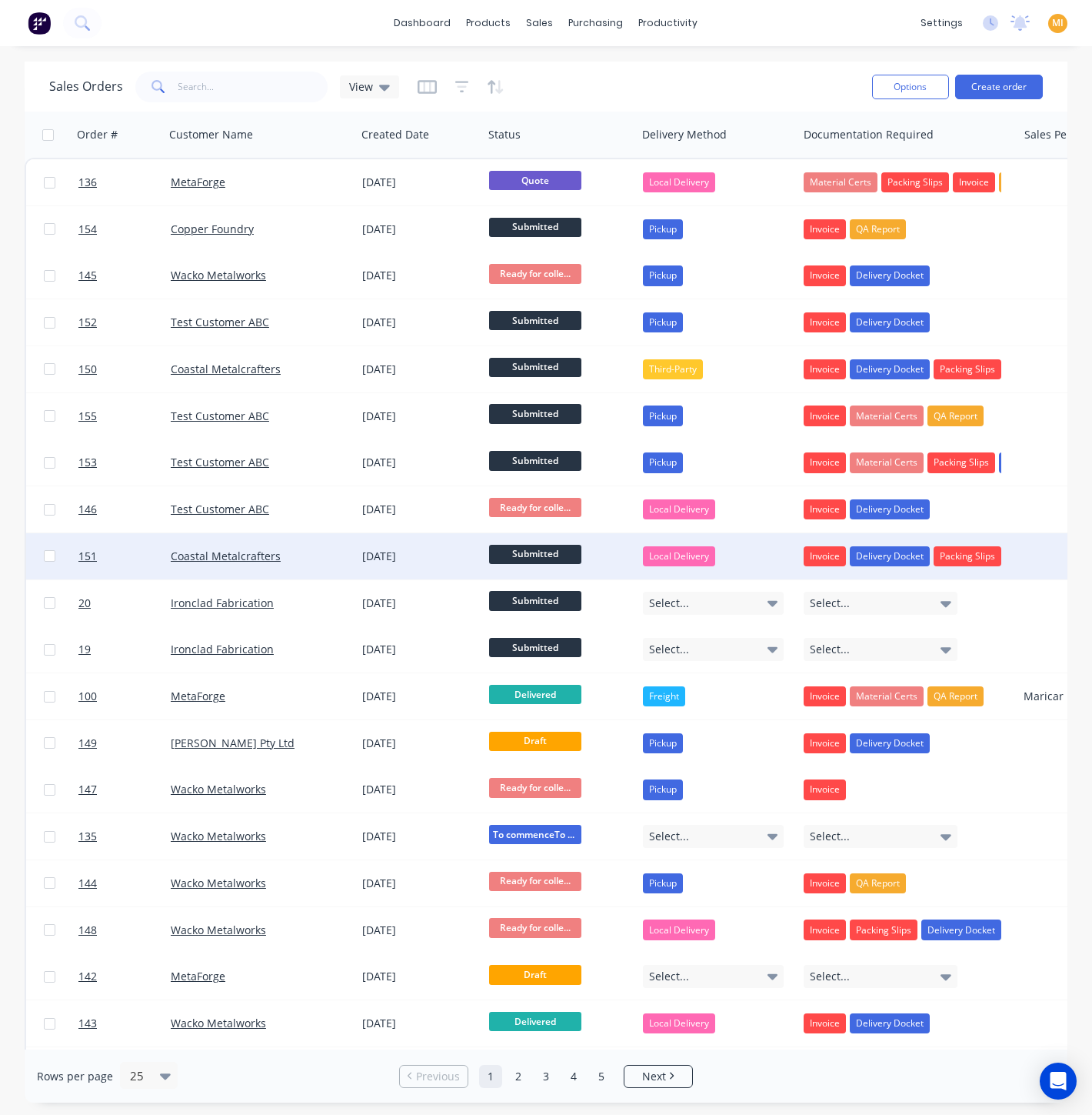
click at [294, 554] on div "Coastal Metalcrafters" at bounding box center [257, 556] width 171 height 15
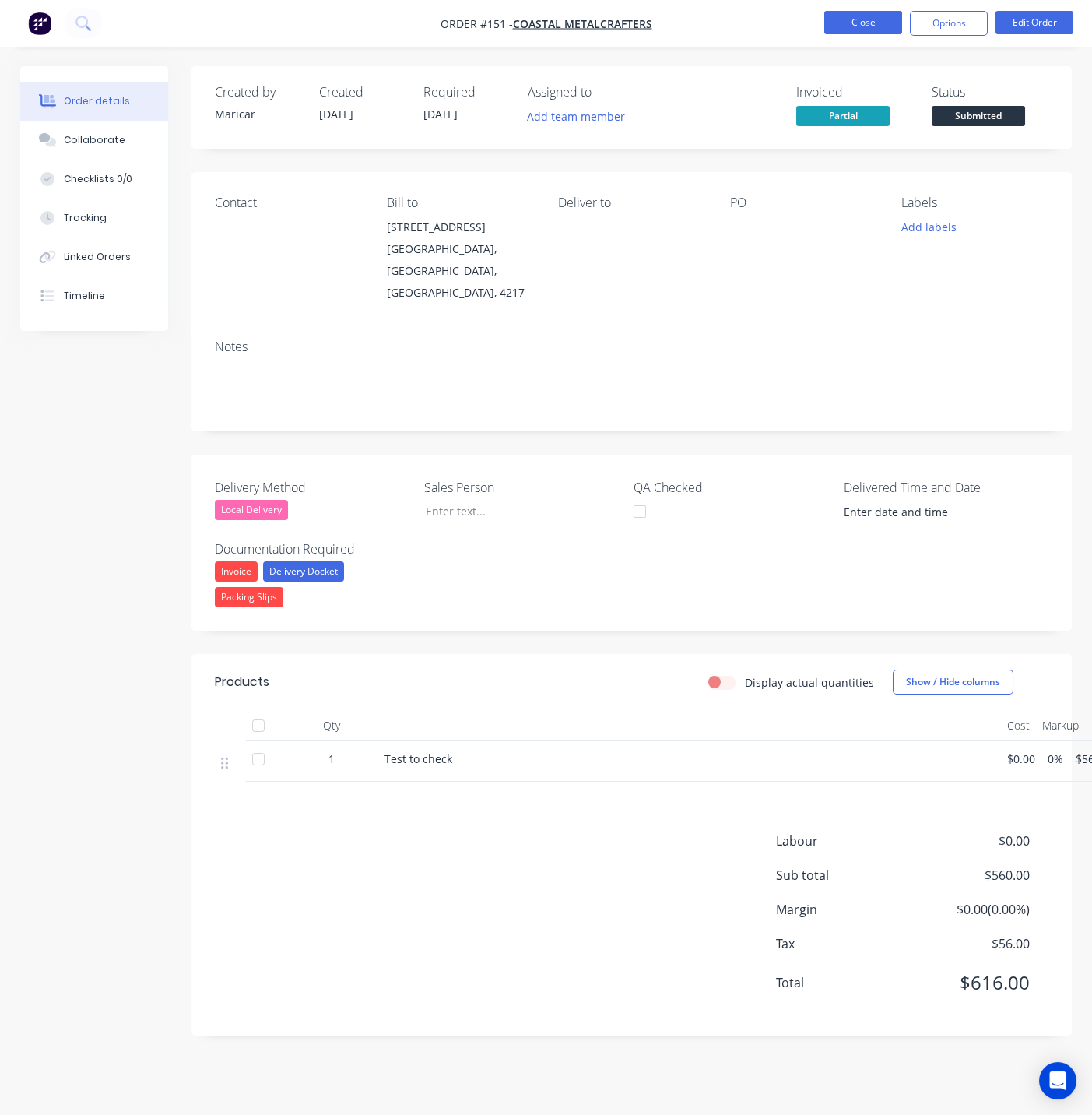
click at [857, 17] on button "Close" at bounding box center [863, 23] width 78 height 23
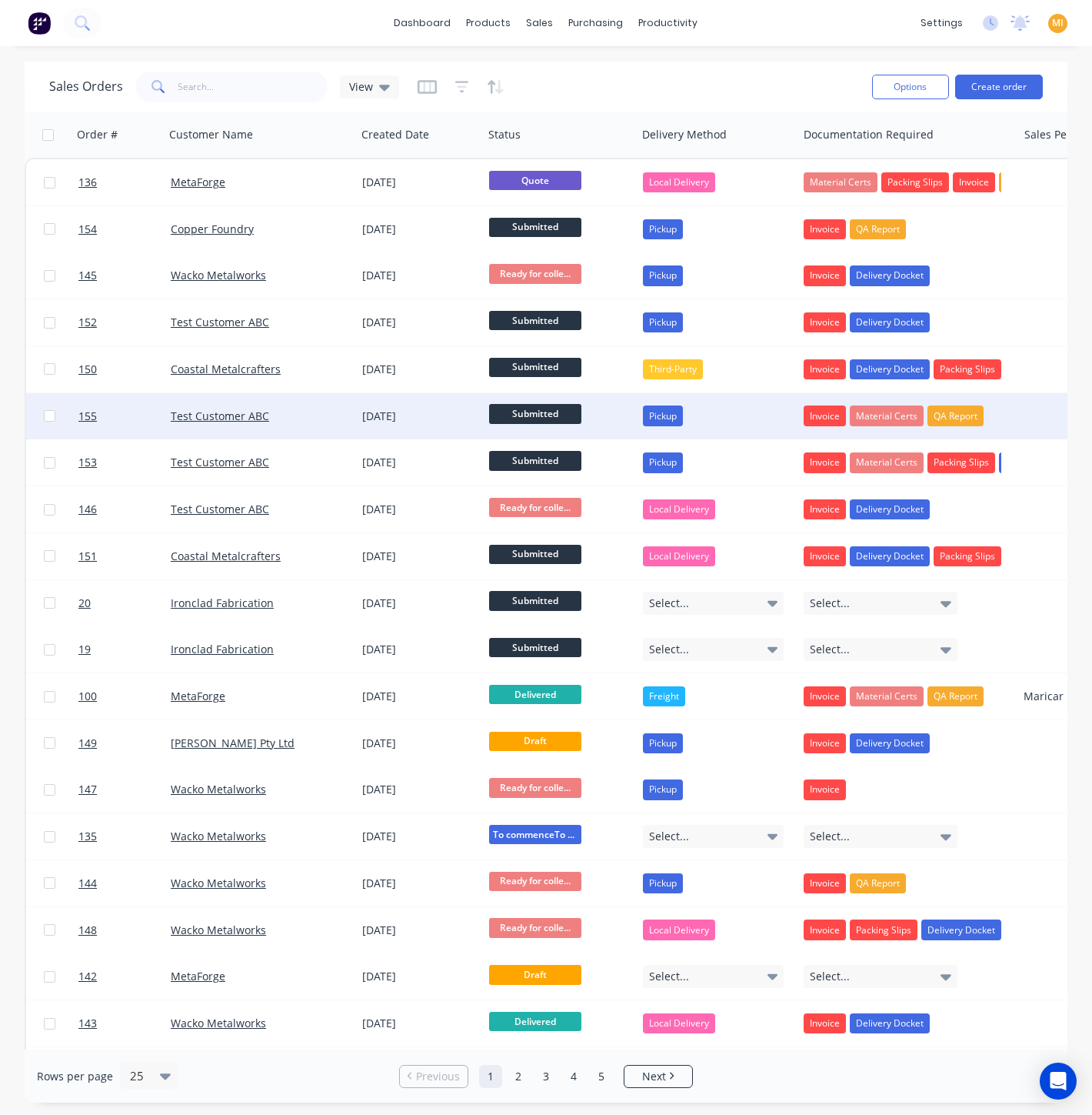
click at [319, 424] on div "Test Customer ABC" at bounding box center [260, 416] width 192 height 46
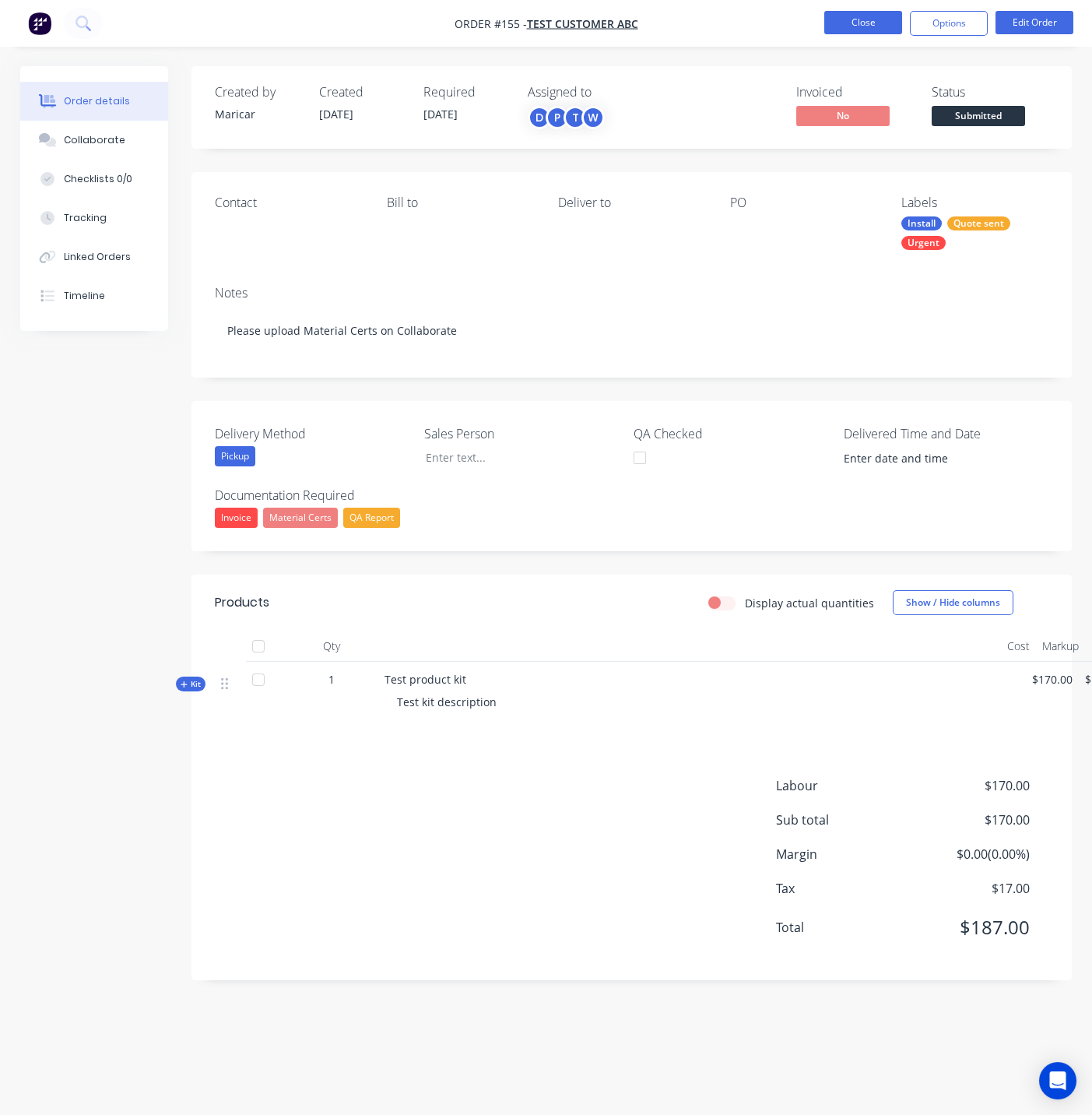
click at [872, 16] on button "Close" at bounding box center [863, 23] width 78 height 23
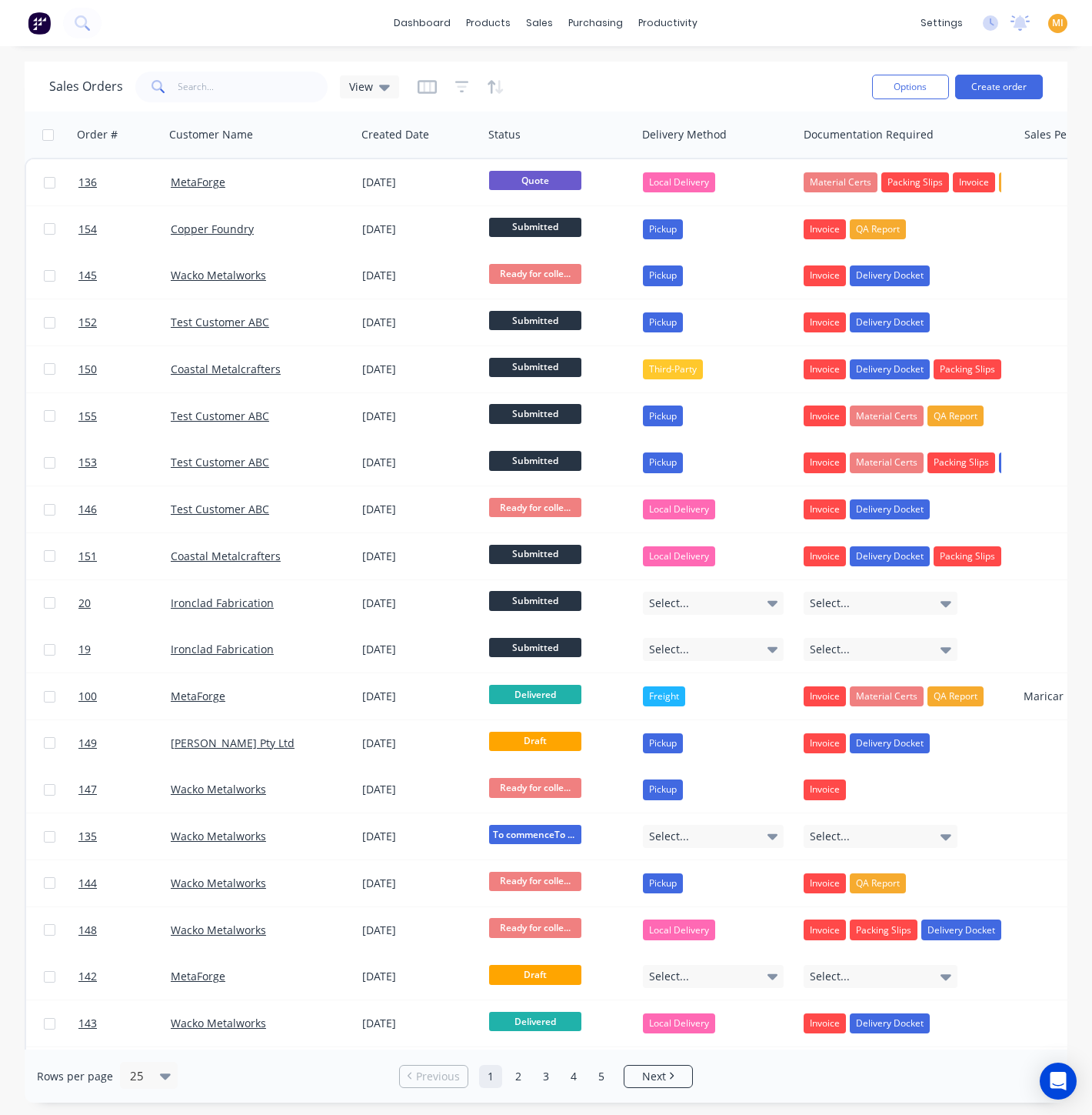
click at [426, 83] on icon "button" at bounding box center [427, 87] width 19 height 15
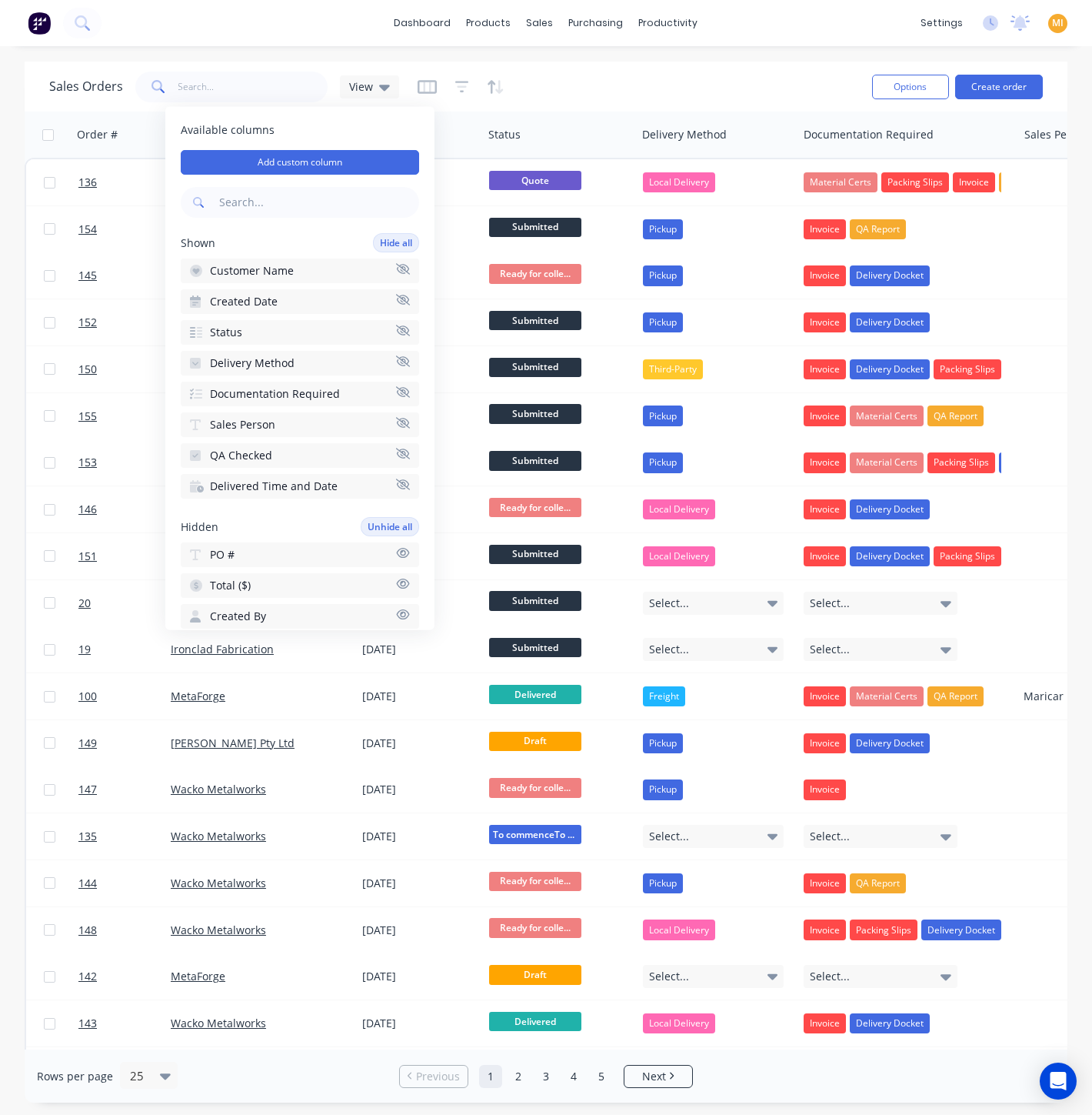
click at [279, 204] on input "text" at bounding box center [318, 202] width 203 height 31
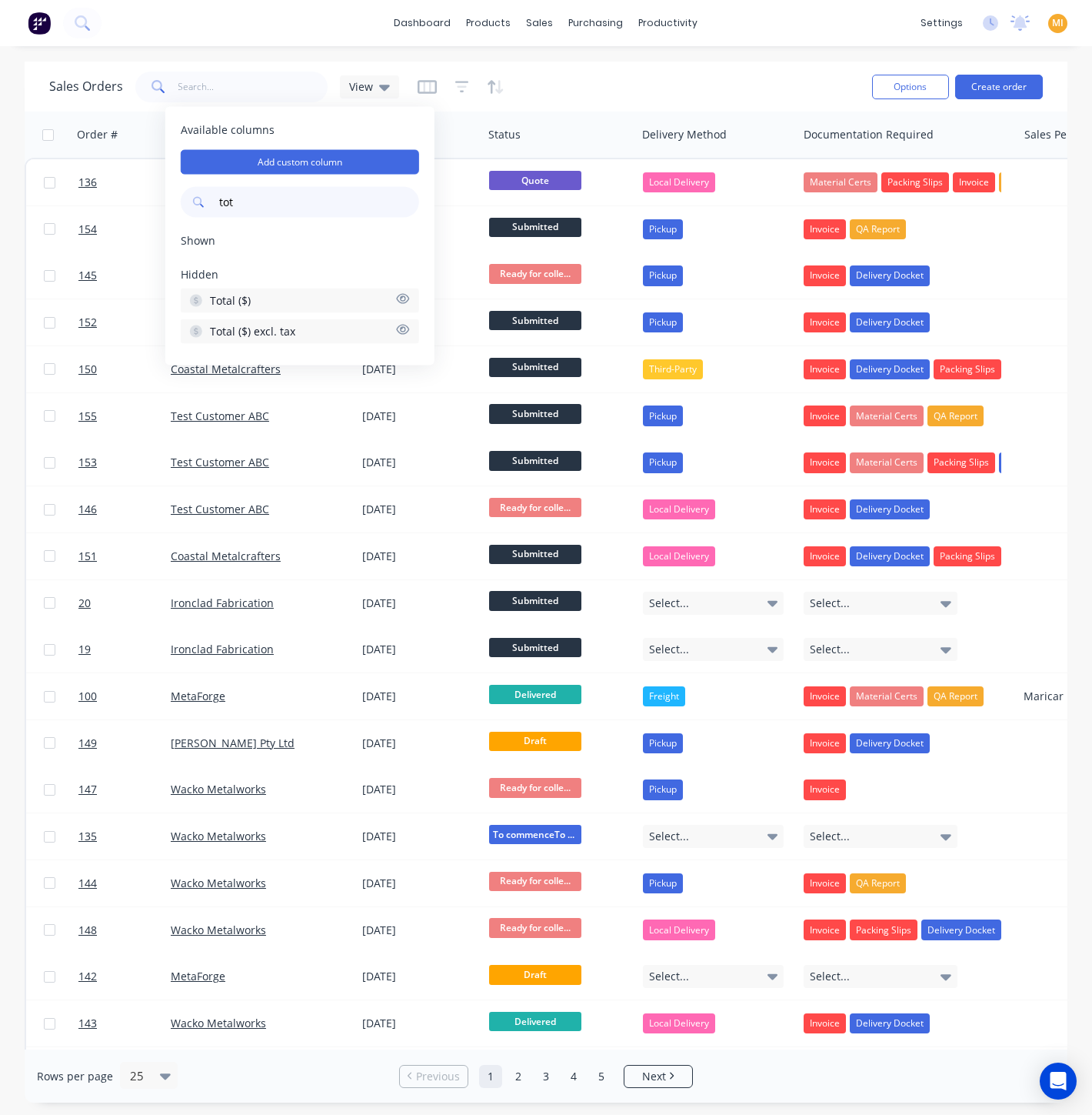
type input "tot"
click at [293, 300] on button "Total ($)" at bounding box center [300, 300] width 239 height 25
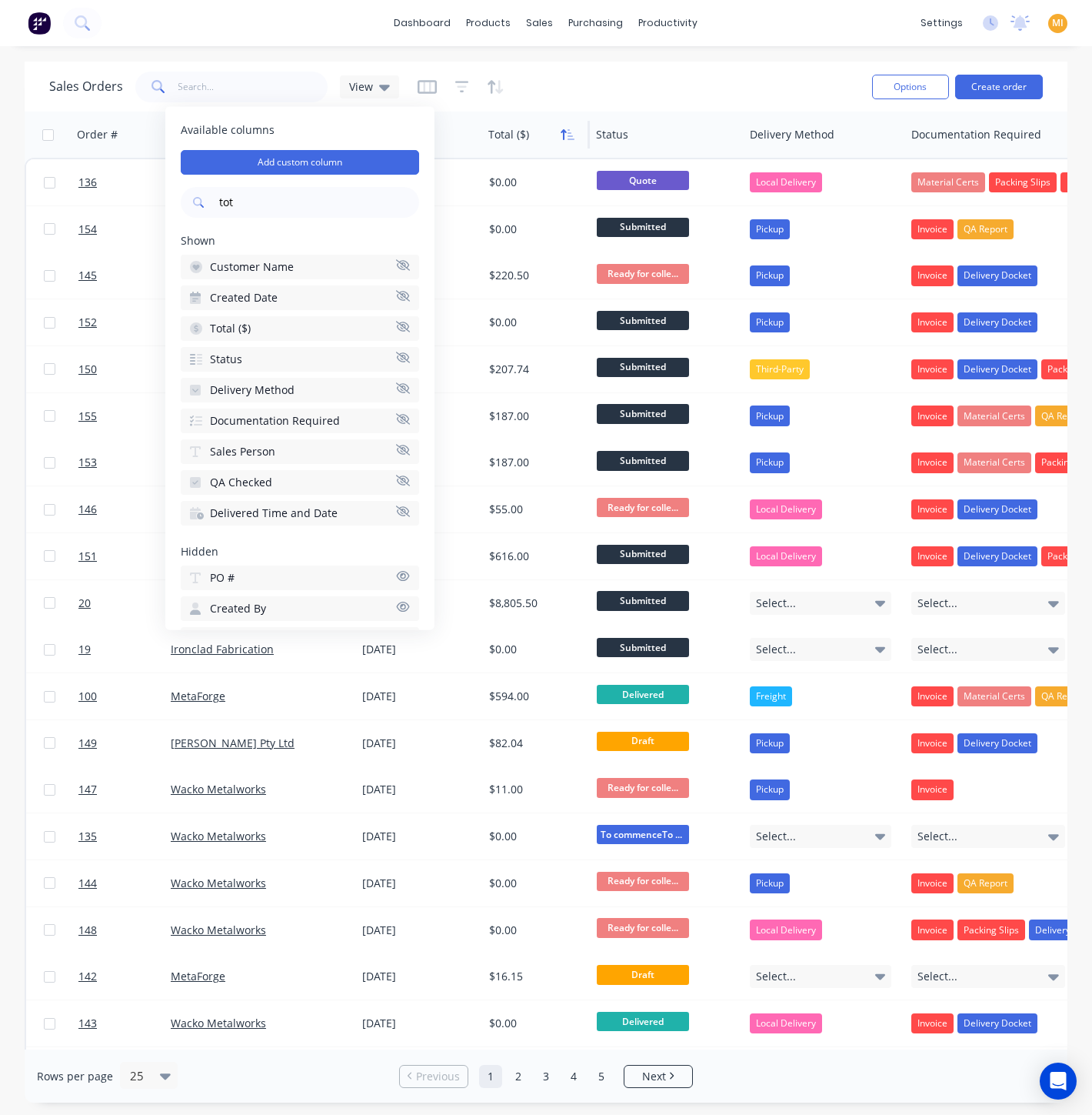
click at [569, 133] on icon "button" at bounding box center [571, 134] width 7 height 11
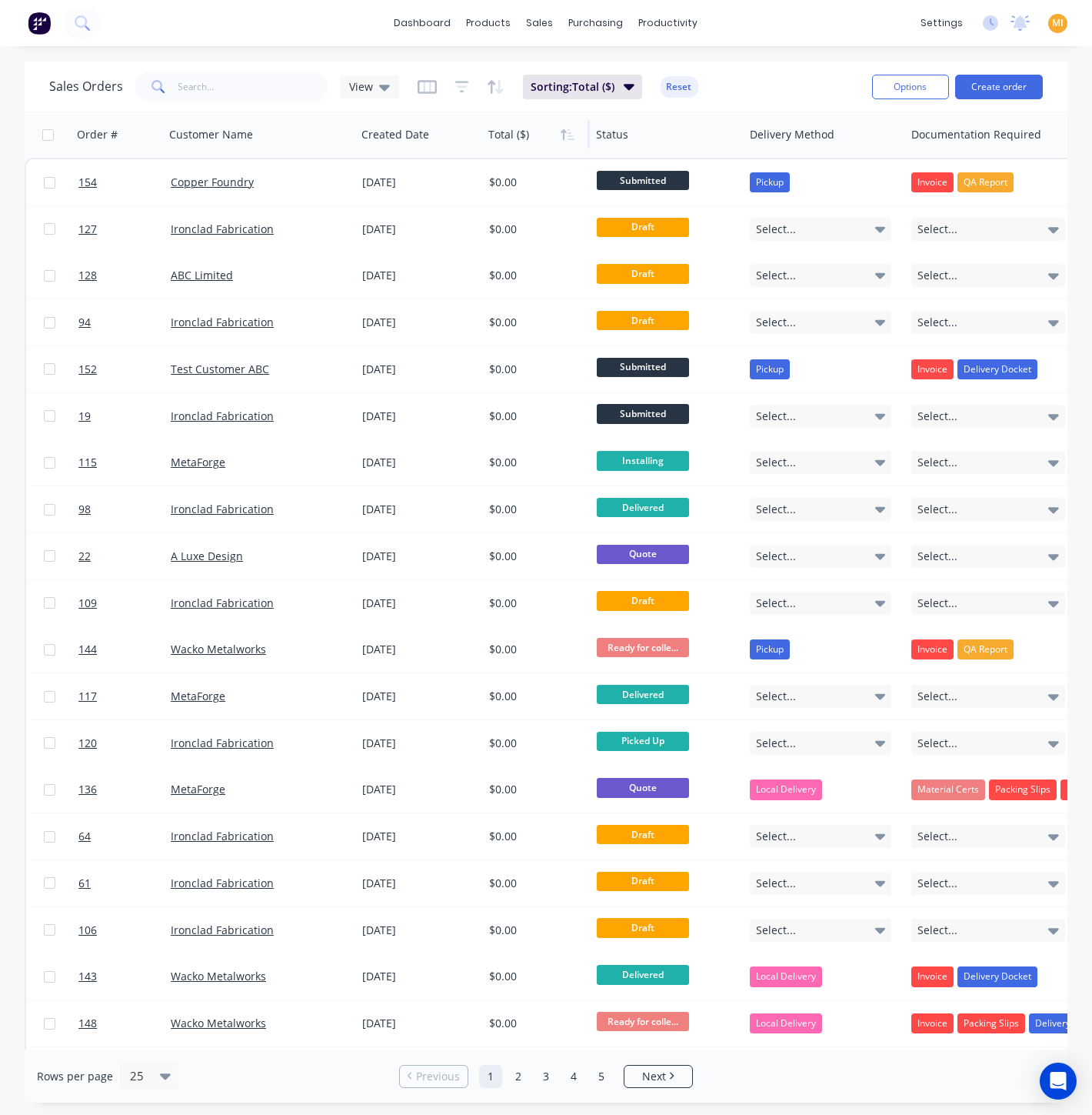
click at [569, 133] on icon "button" at bounding box center [571, 134] width 7 height 11
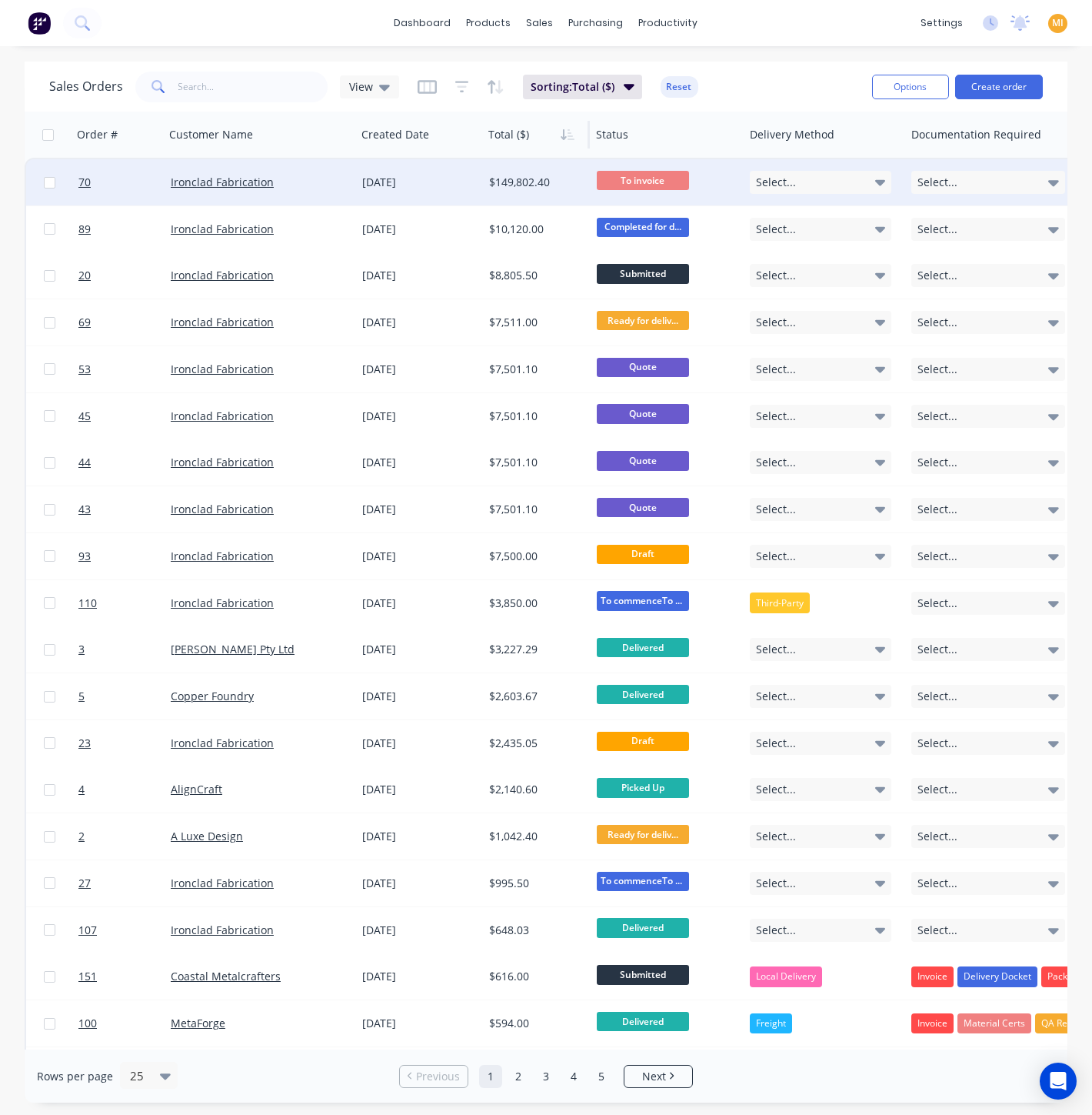
click at [468, 189] on div "[DATE]" at bounding box center [419, 182] width 115 height 15
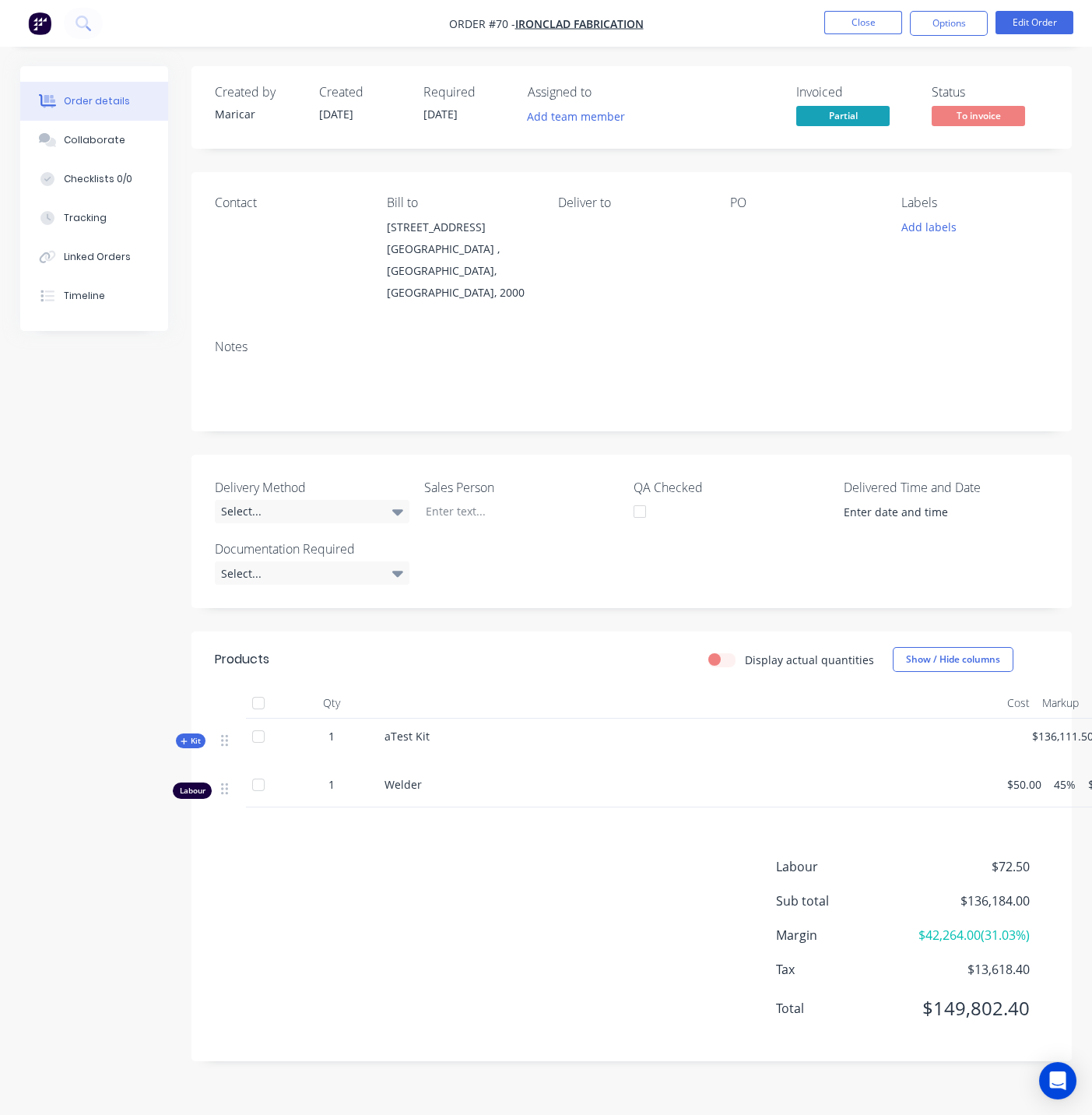
click at [184, 736] on span "Kit" at bounding box center [191, 741] width 20 height 11
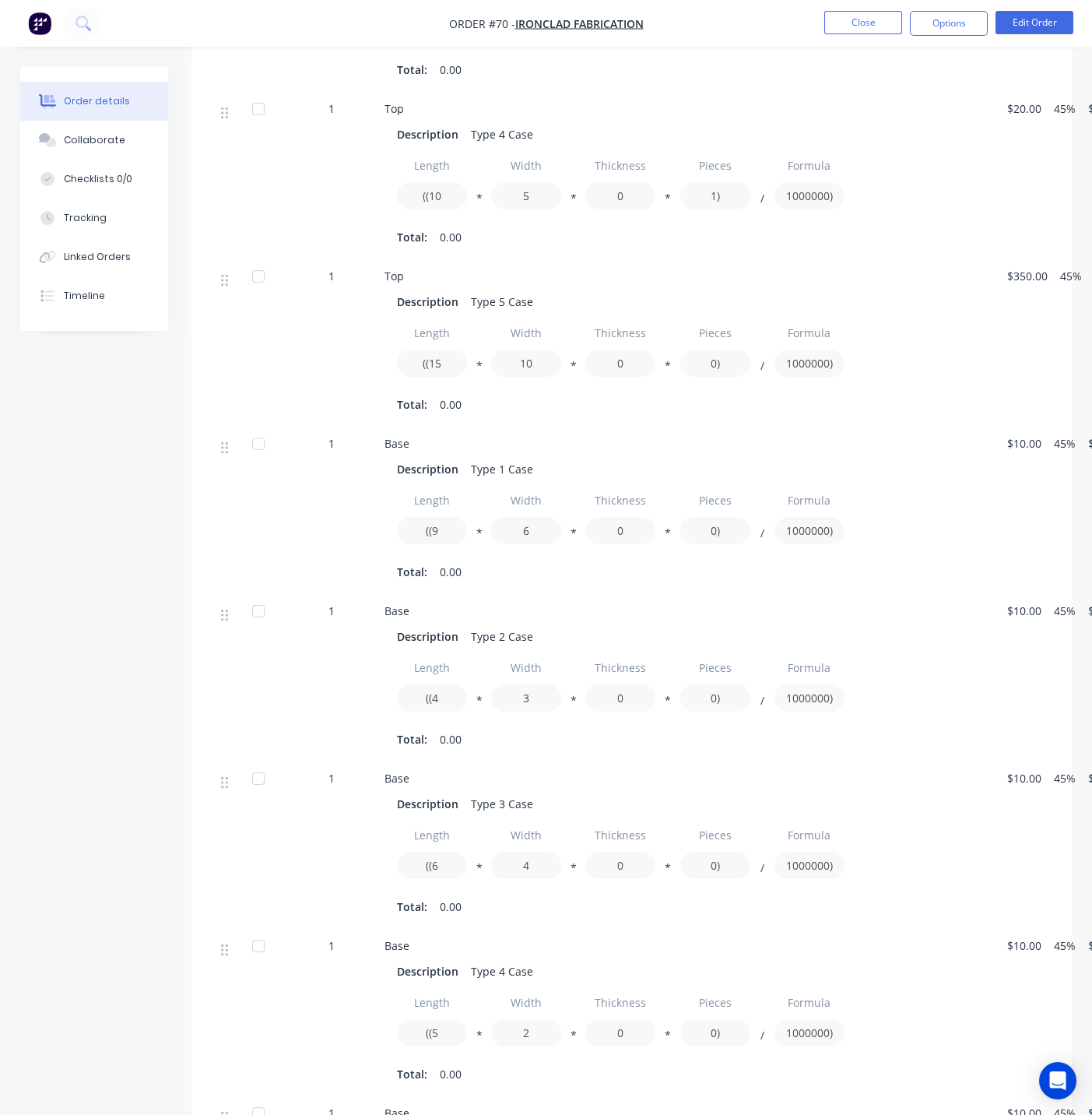
scroll to position [1298, 0]
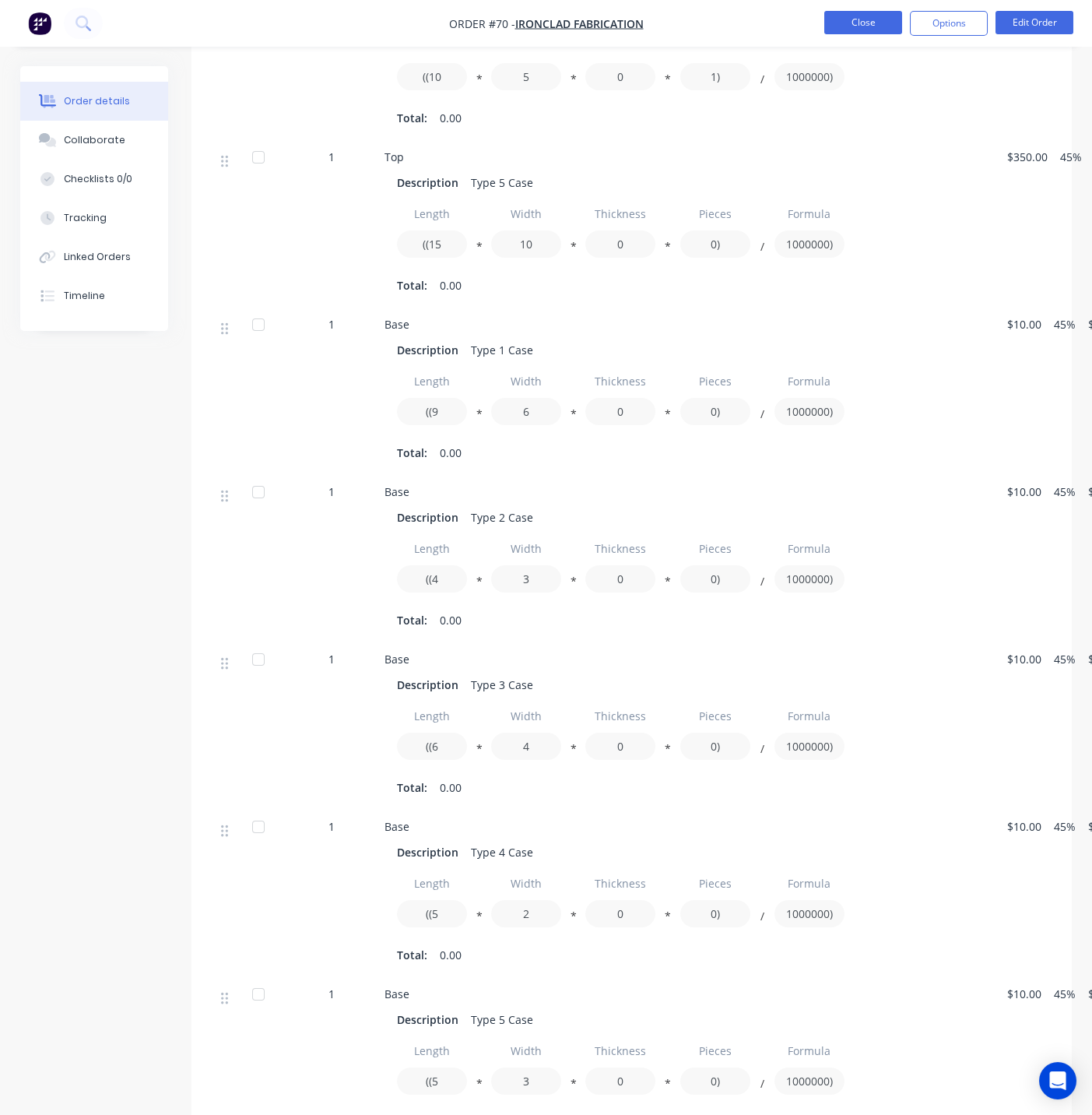
click at [864, 21] on button "Close" at bounding box center [863, 23] width 78 height 23
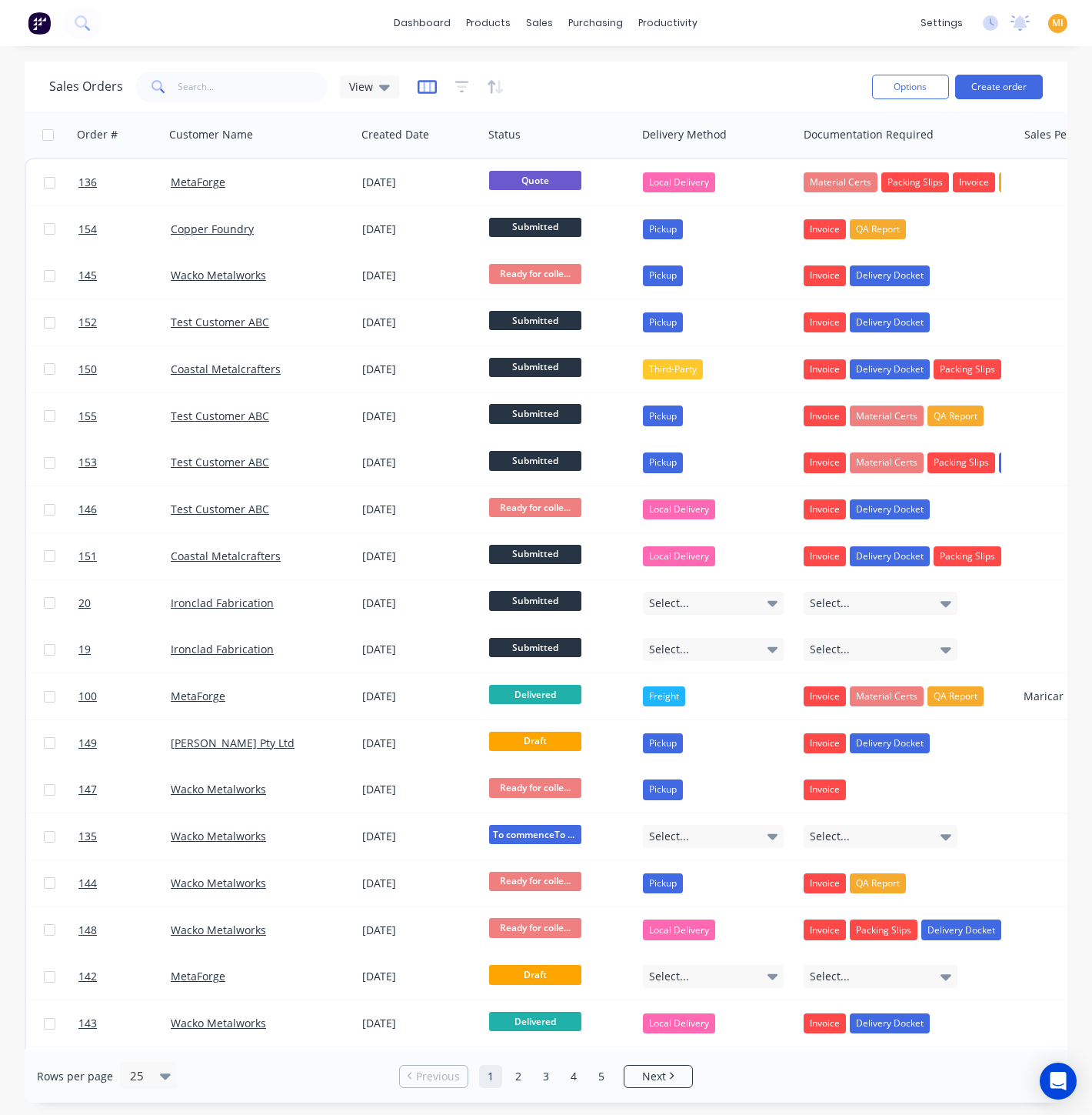
click at [423, 82] on icon "button" at bounding box center [426, 86] width 8 height 10
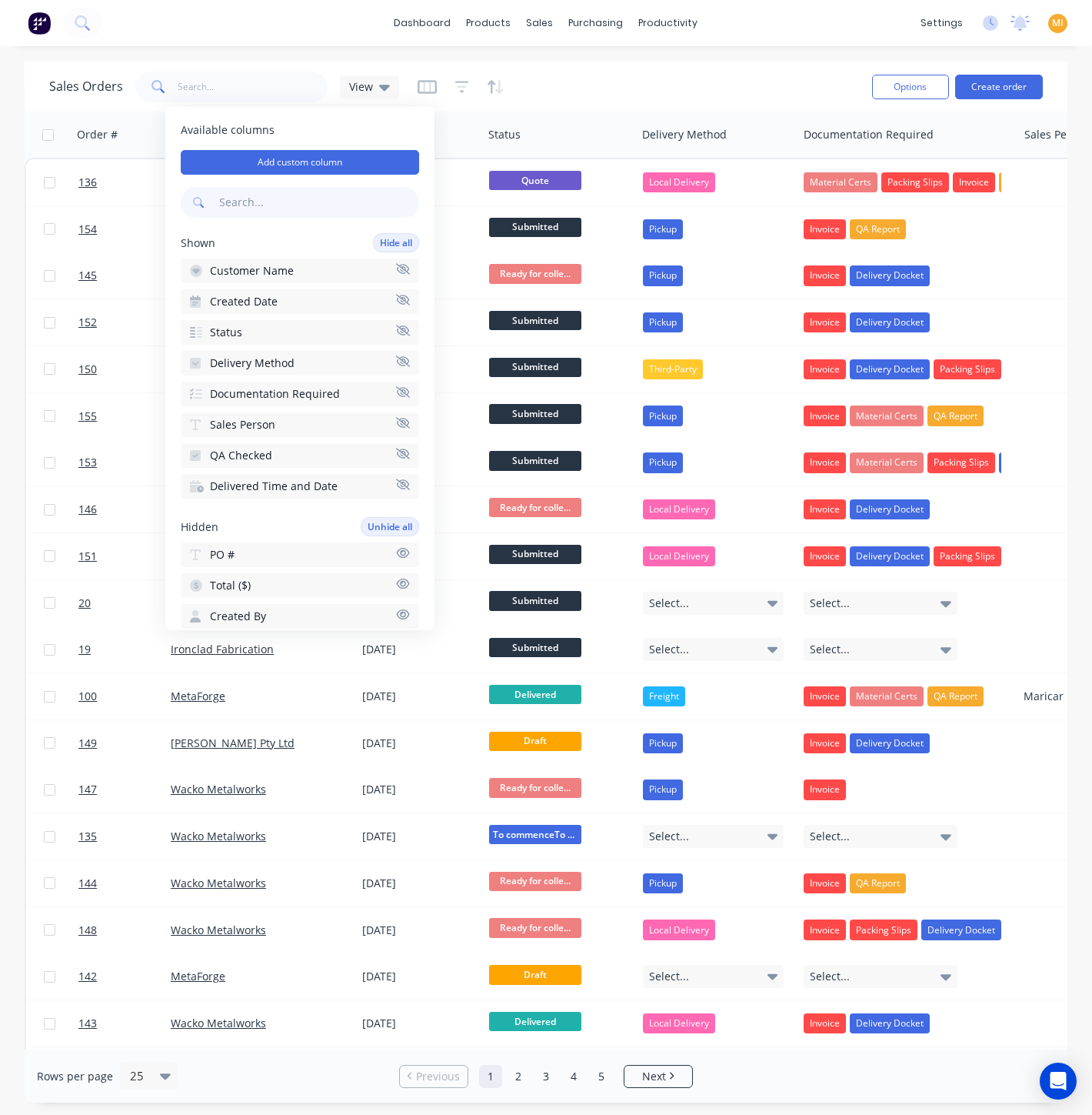
click at [264, 193] on input "text" at bounding box center [318, 202] width 203 height 31
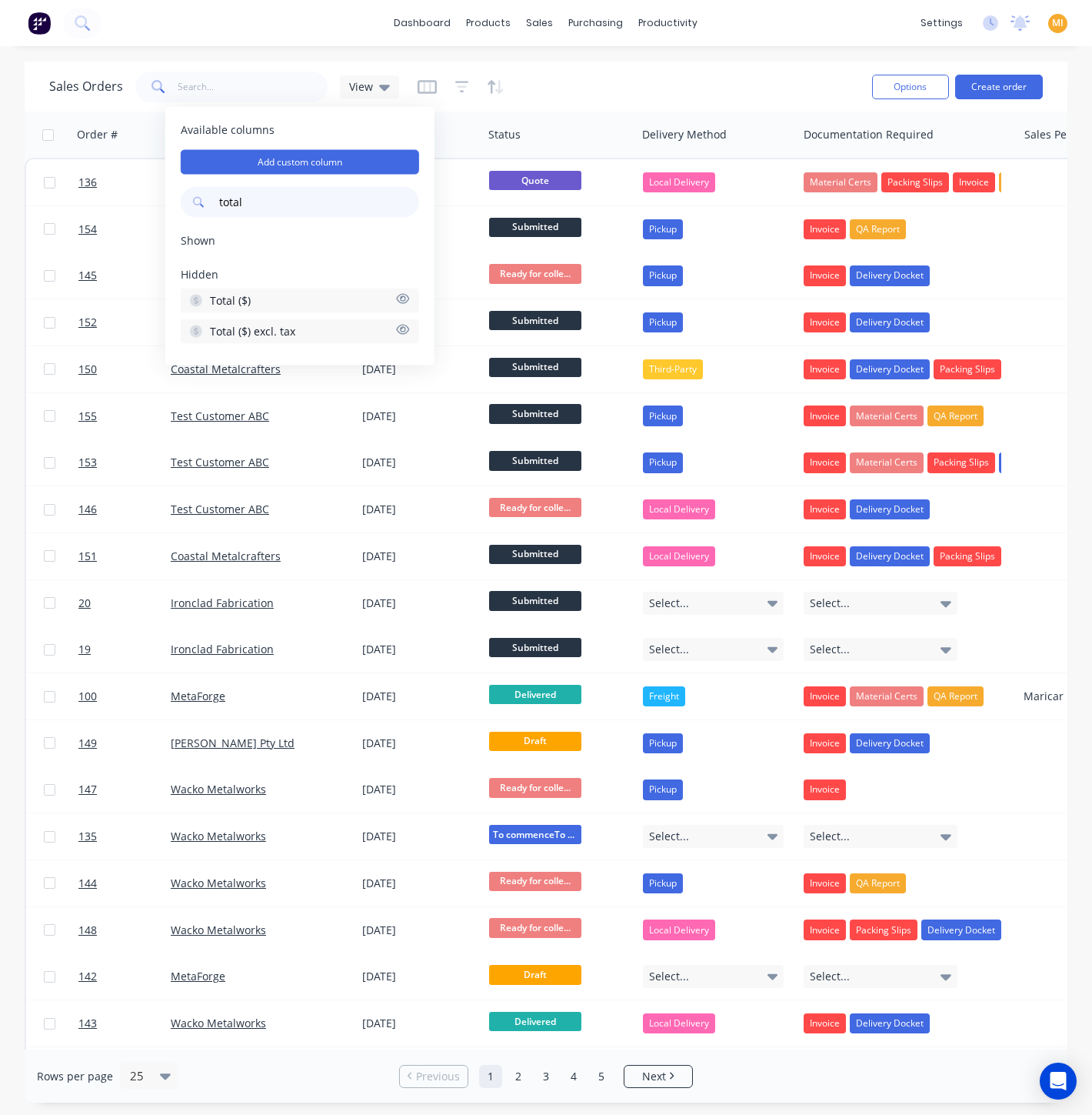
type input "total"
click at [243, 300] on span "Total ($)" at bounding box center [230, 300] width 41 height 15
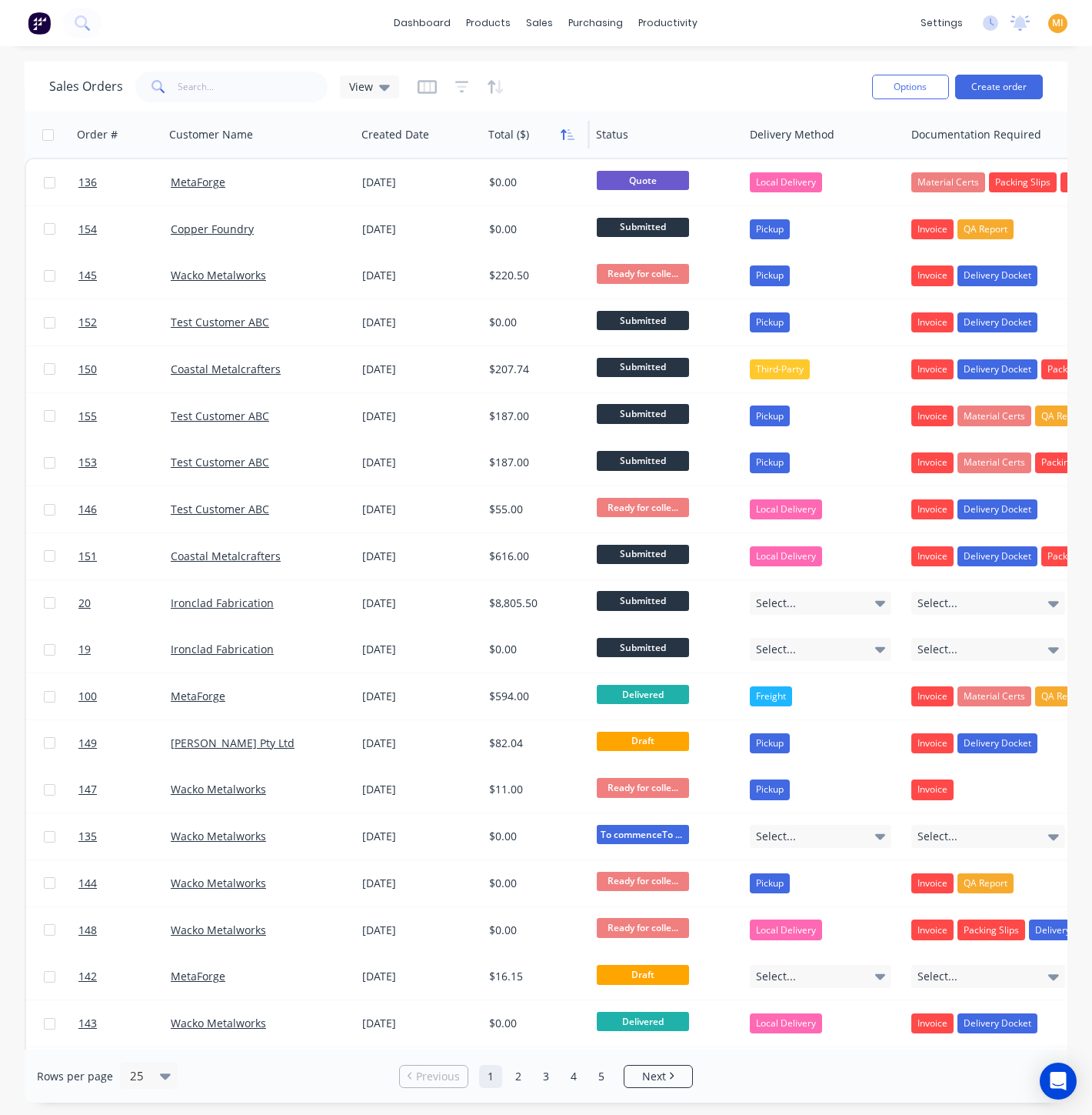
click at [567, 139] on icon "button" at bounding box center [571, 134] width 7 height 11
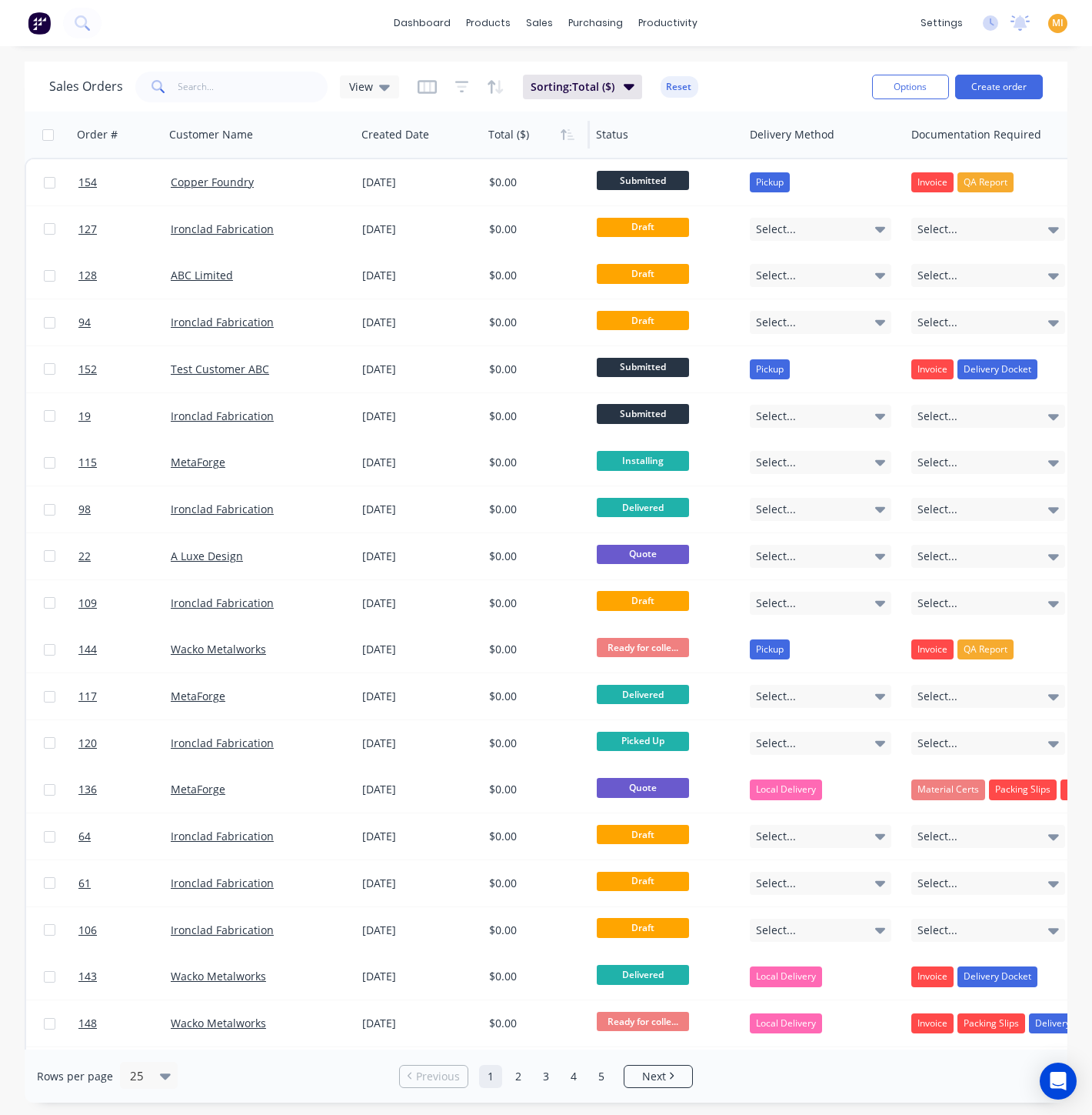
click at [567, 139] on icon "button" at bounding box center [571, 134] width 7 height 11
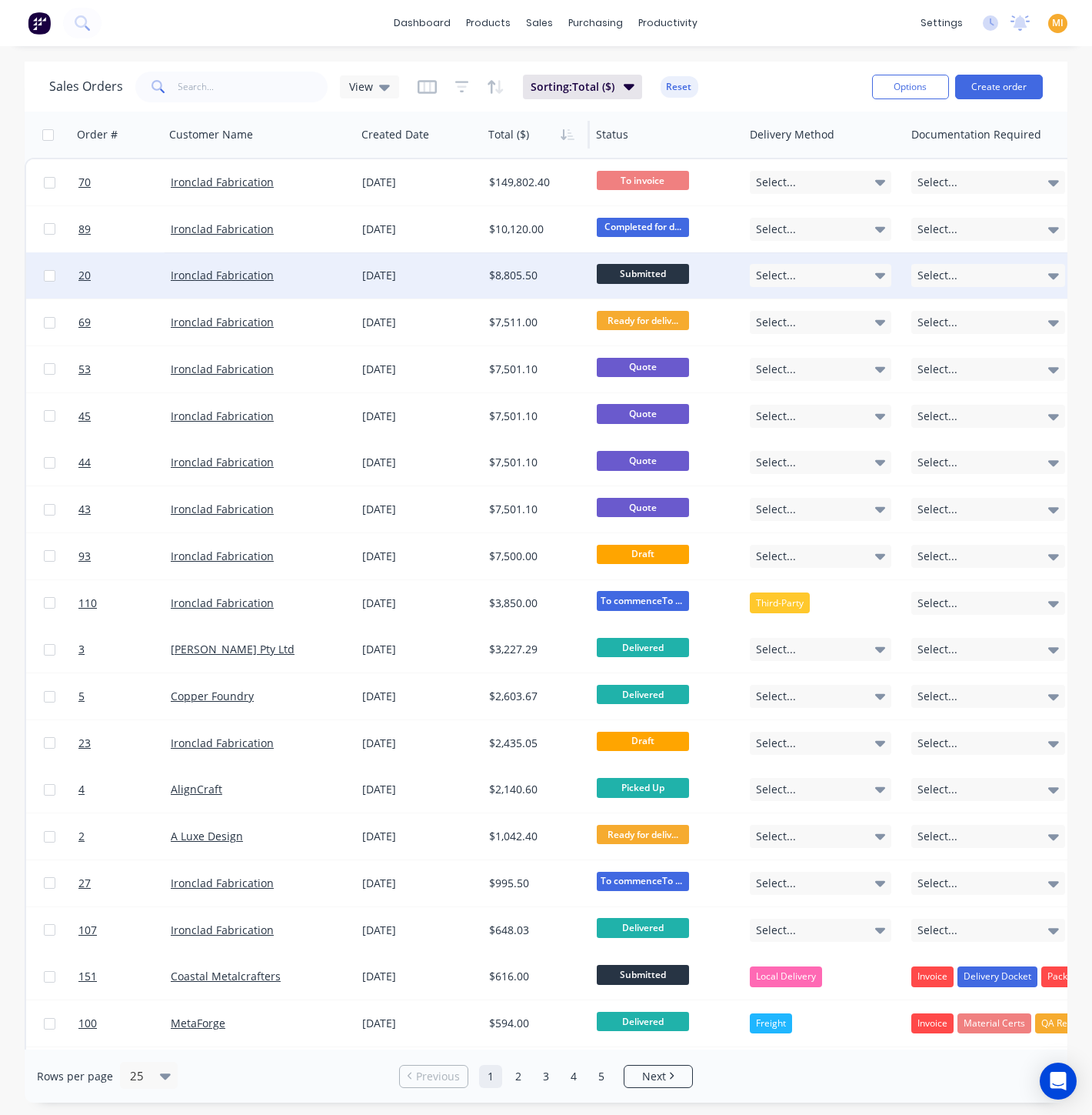
click at [469, 278] on div "[DATE]" at bounding box center [419, 276] width 115 height 15
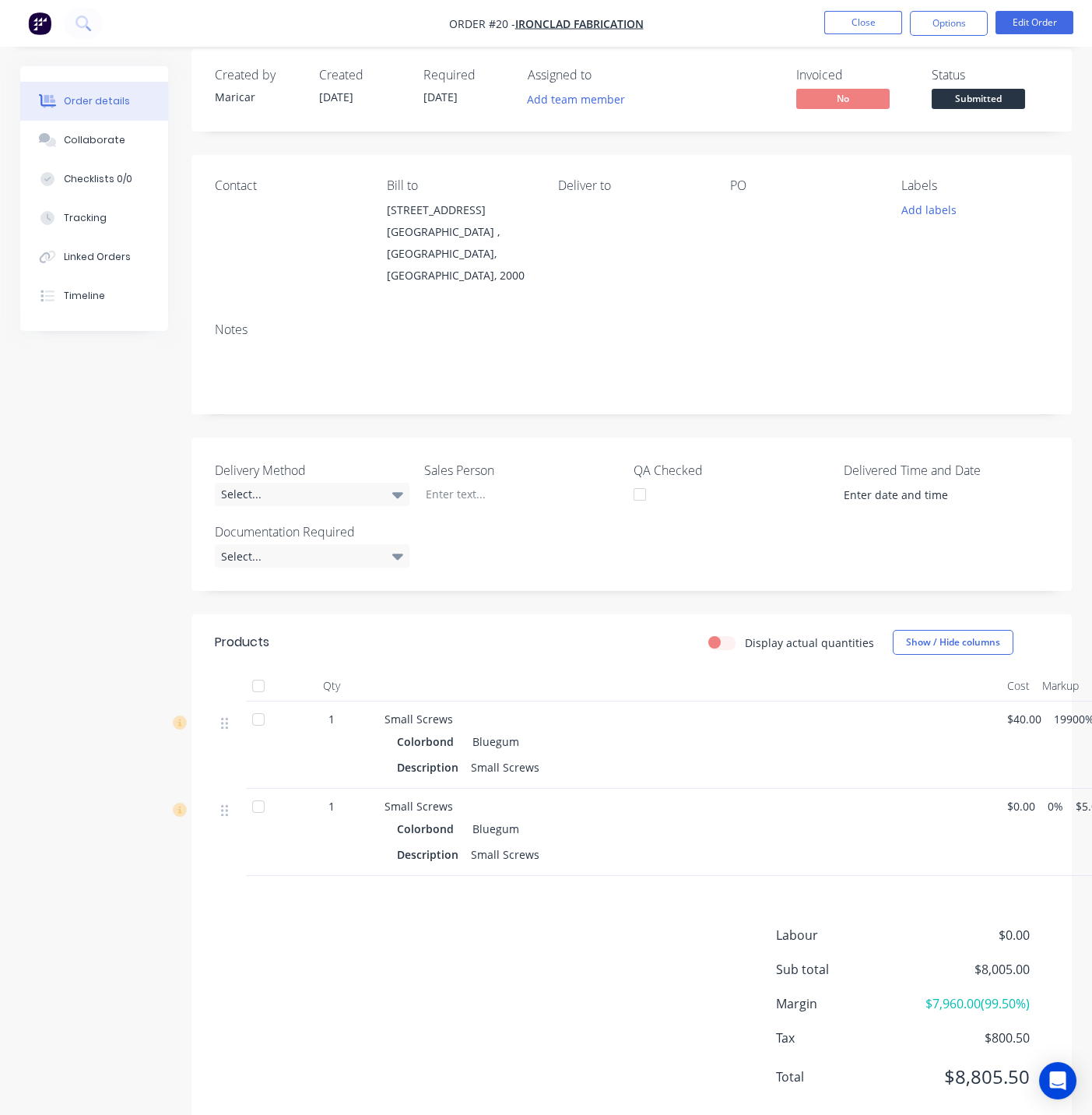
scroll to position [33, 0]
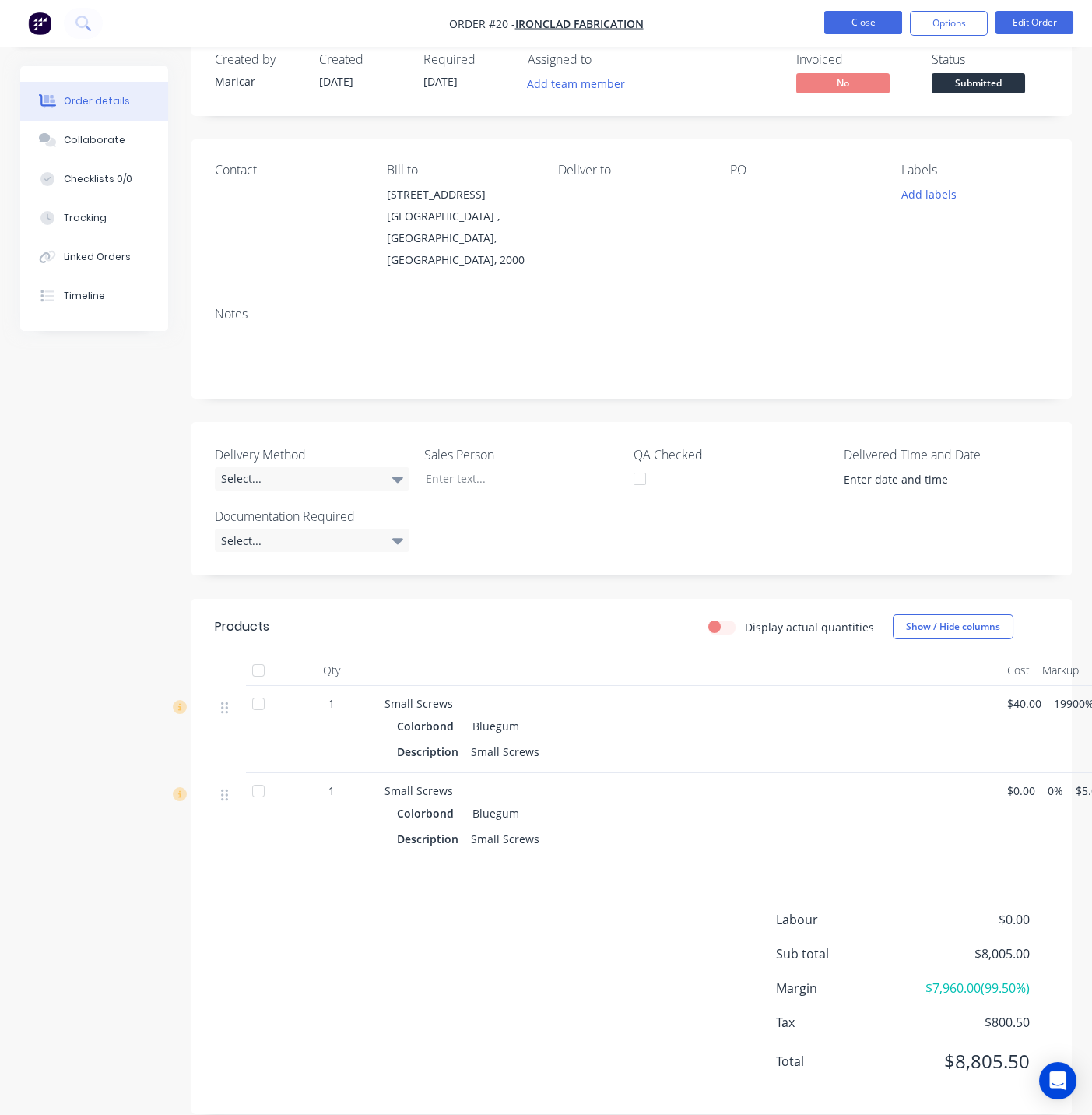
click at [866, 24] on button "Close" at bounding box center [863, 23] width 78 height 23
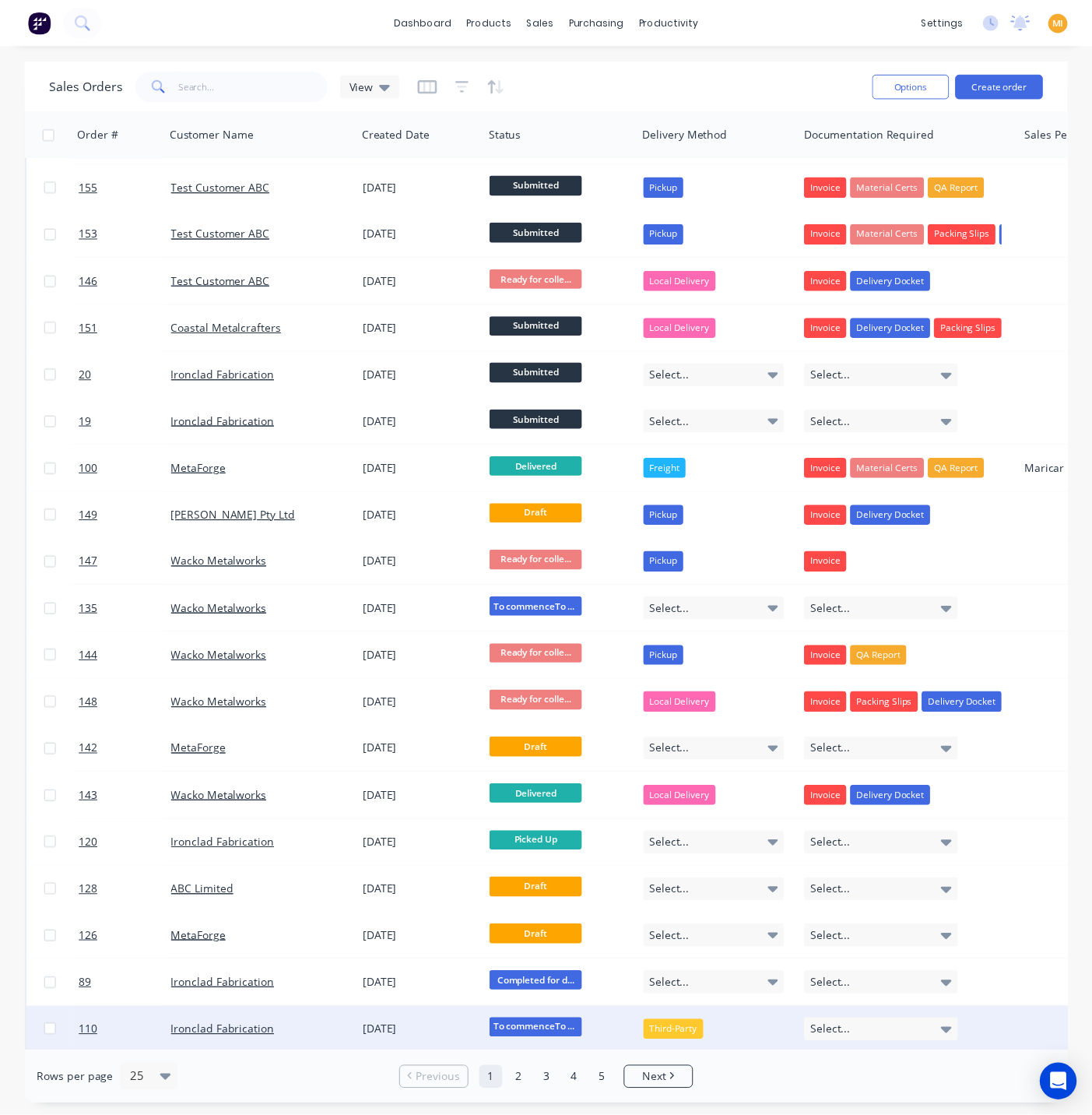
scroll to position [287, 0]
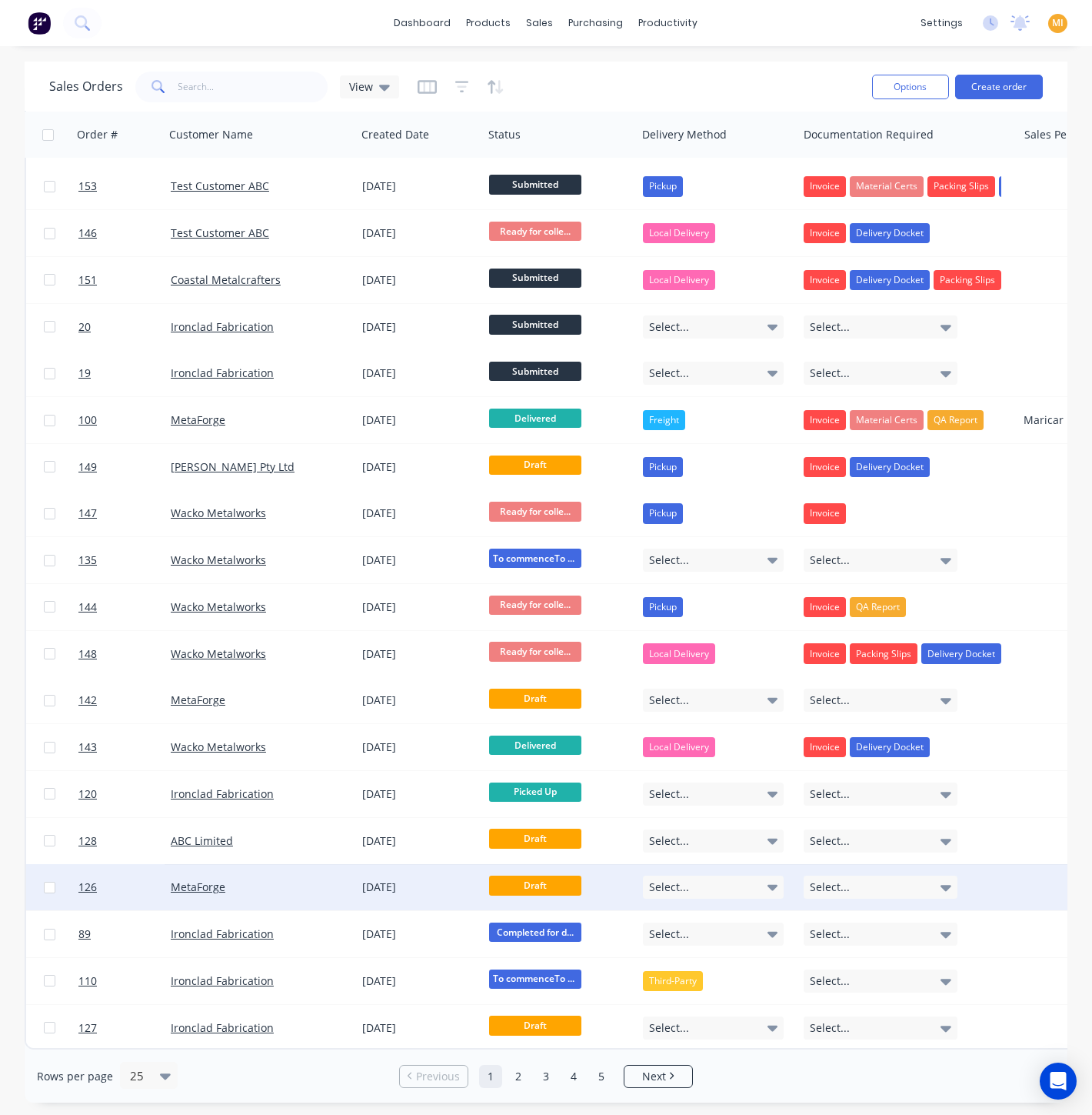
click at [313, 896] on div "MetaForge" at bounding box center [260, 887] width 192 height 46
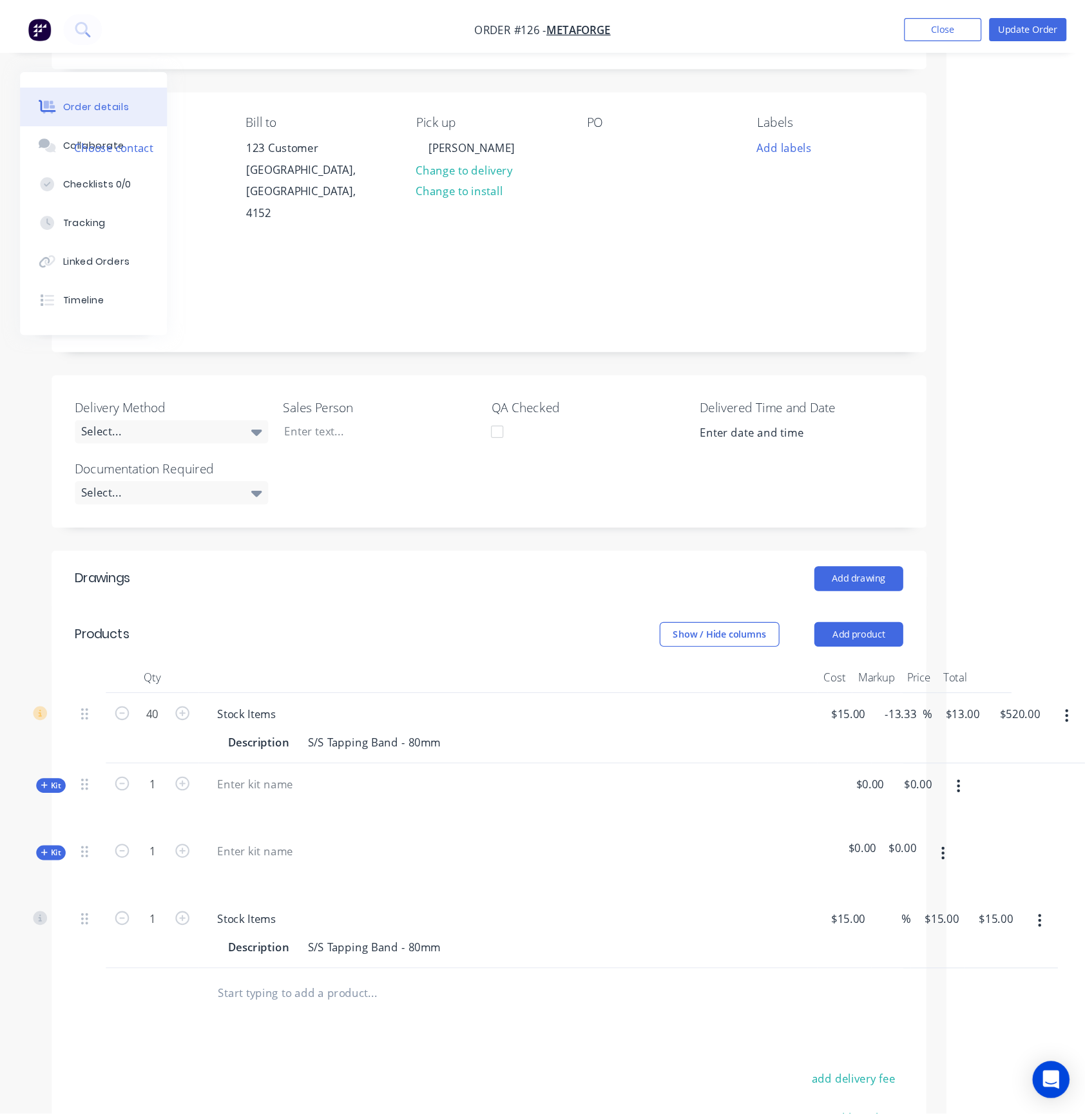
scroll to position [41, 0]
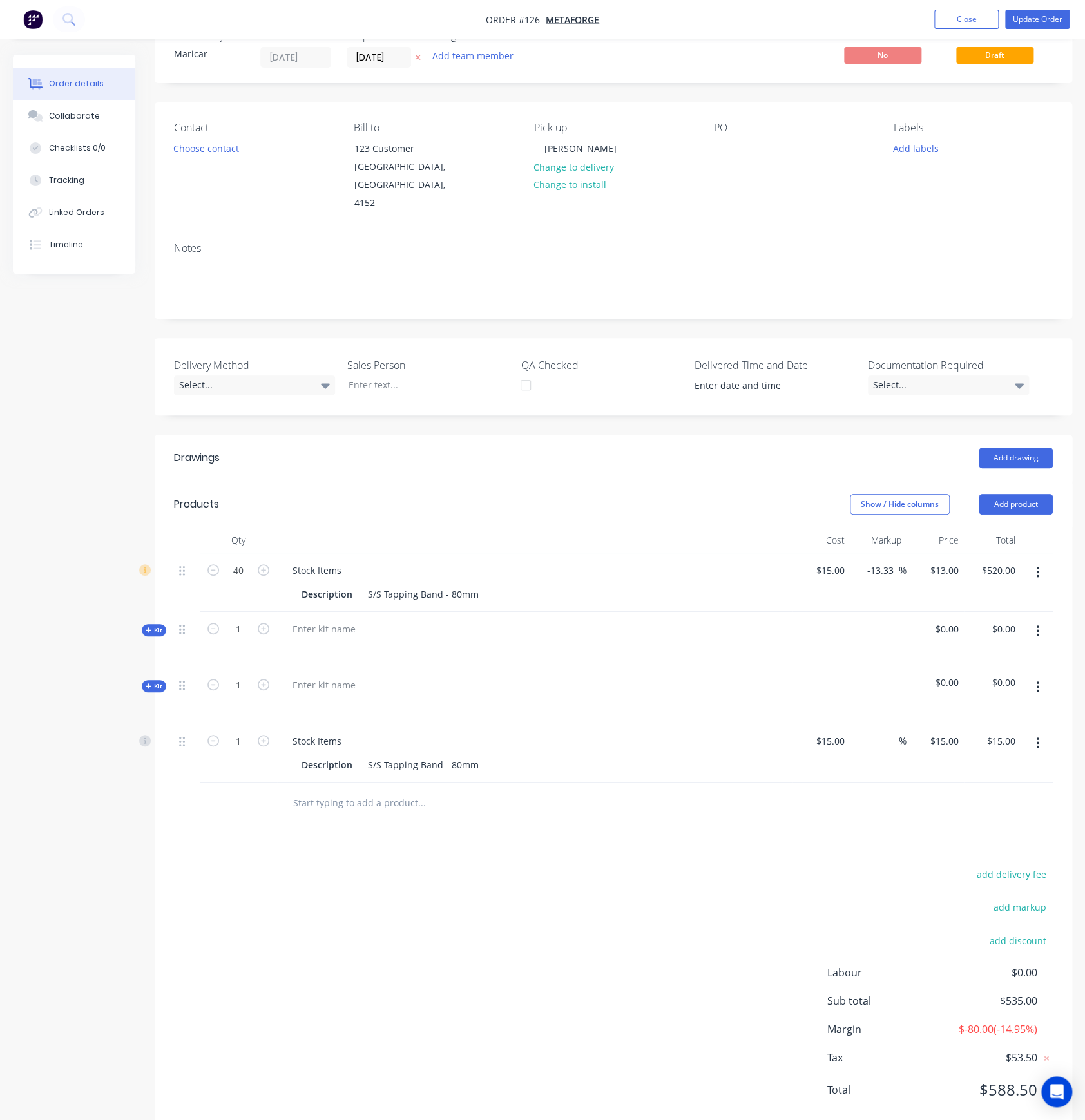
click at [1036, 624] on icon "button" at bounding box center [1037, 631] width 3 height 14
drag, startPoint x: 979, startPoint y: 767, endPoint x: 991, endPoint y: 698, distance: 70.0
click at [978, 785] on div "Delete" at bounding box center [991, 794] width 99 height 19
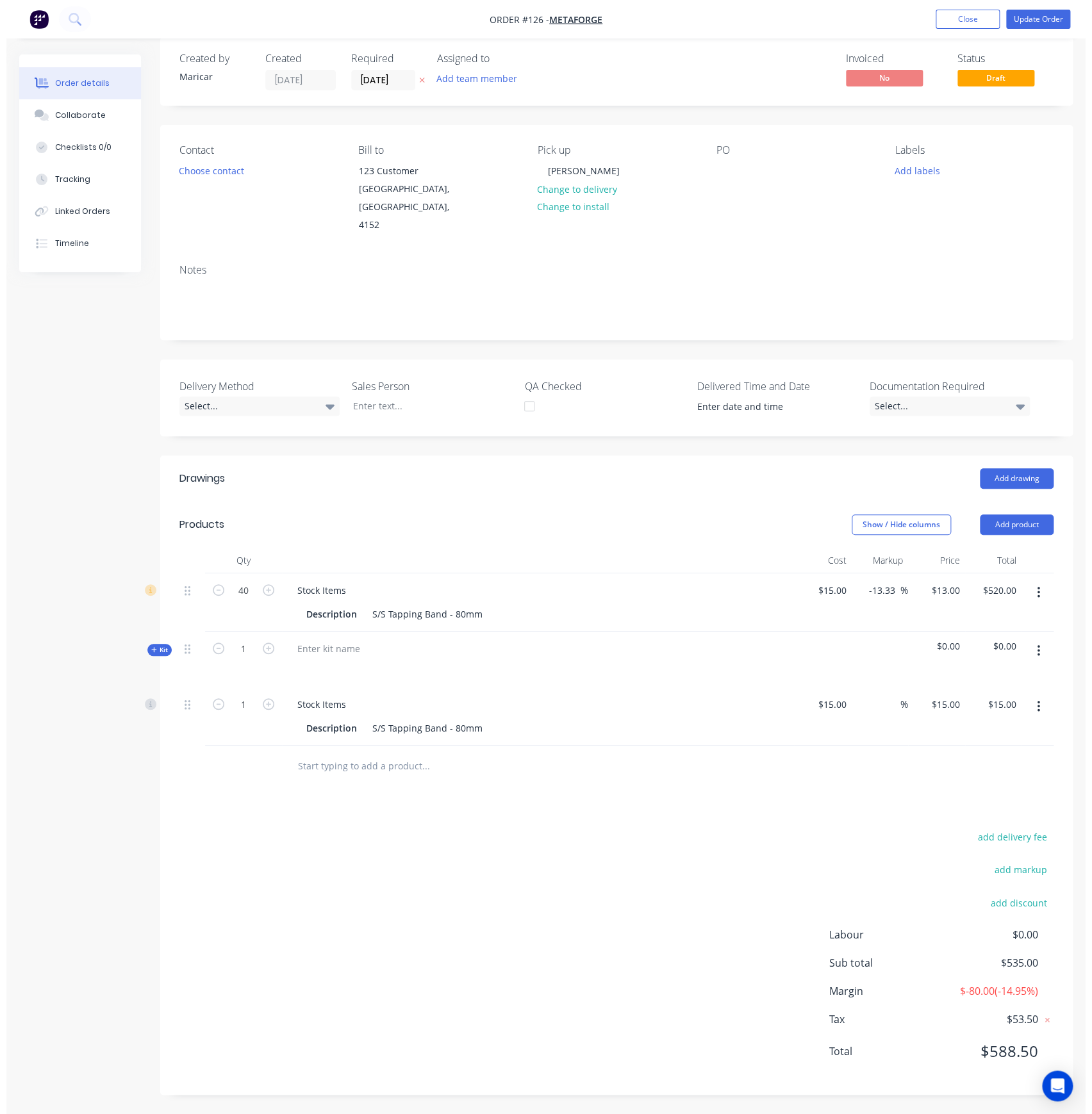
scroll to position [0, 0]
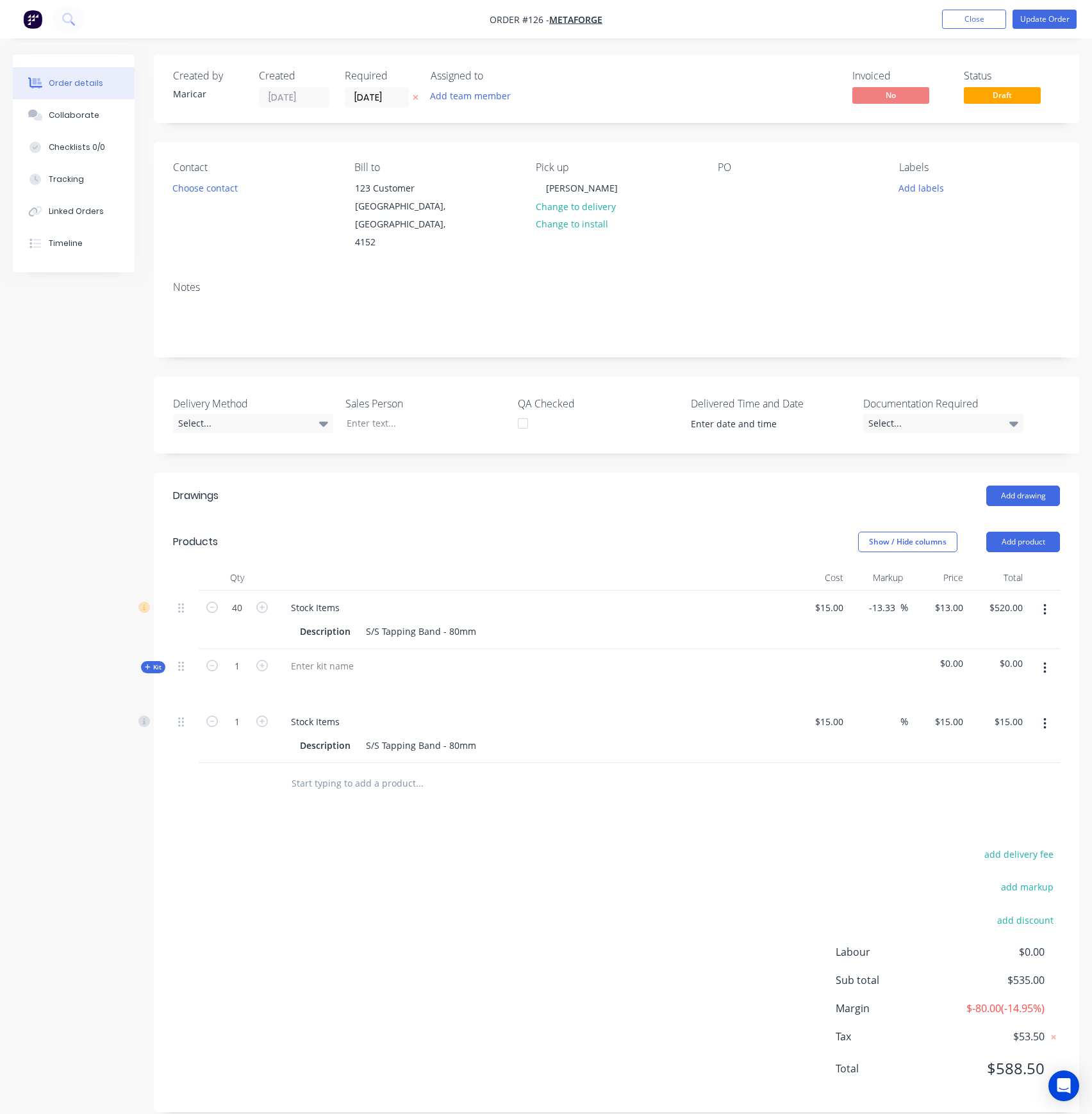
click at [1053, 656] on button "button" at bounding box center [1045, 668] width 30 height 23
click at [986, 795] on div "Delete" at bounding box center [999, 805] width 98 height 19
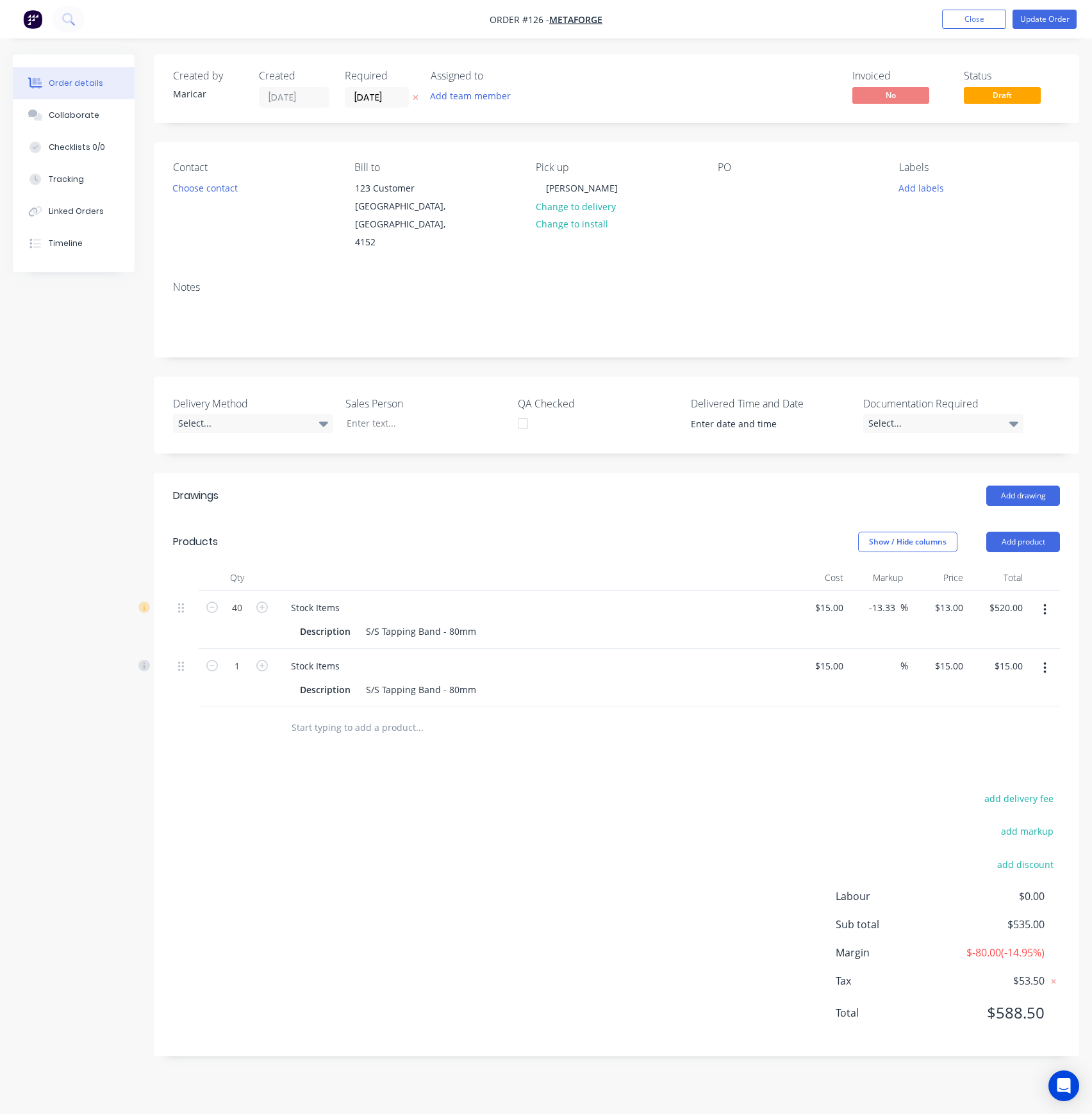
click at [1046, 661] on icon "button" at bounding box center [1044, 669] width 3 height 14
click at [992, 770] on div "Delete" at bounding box center [999, 779] width 98 height 19
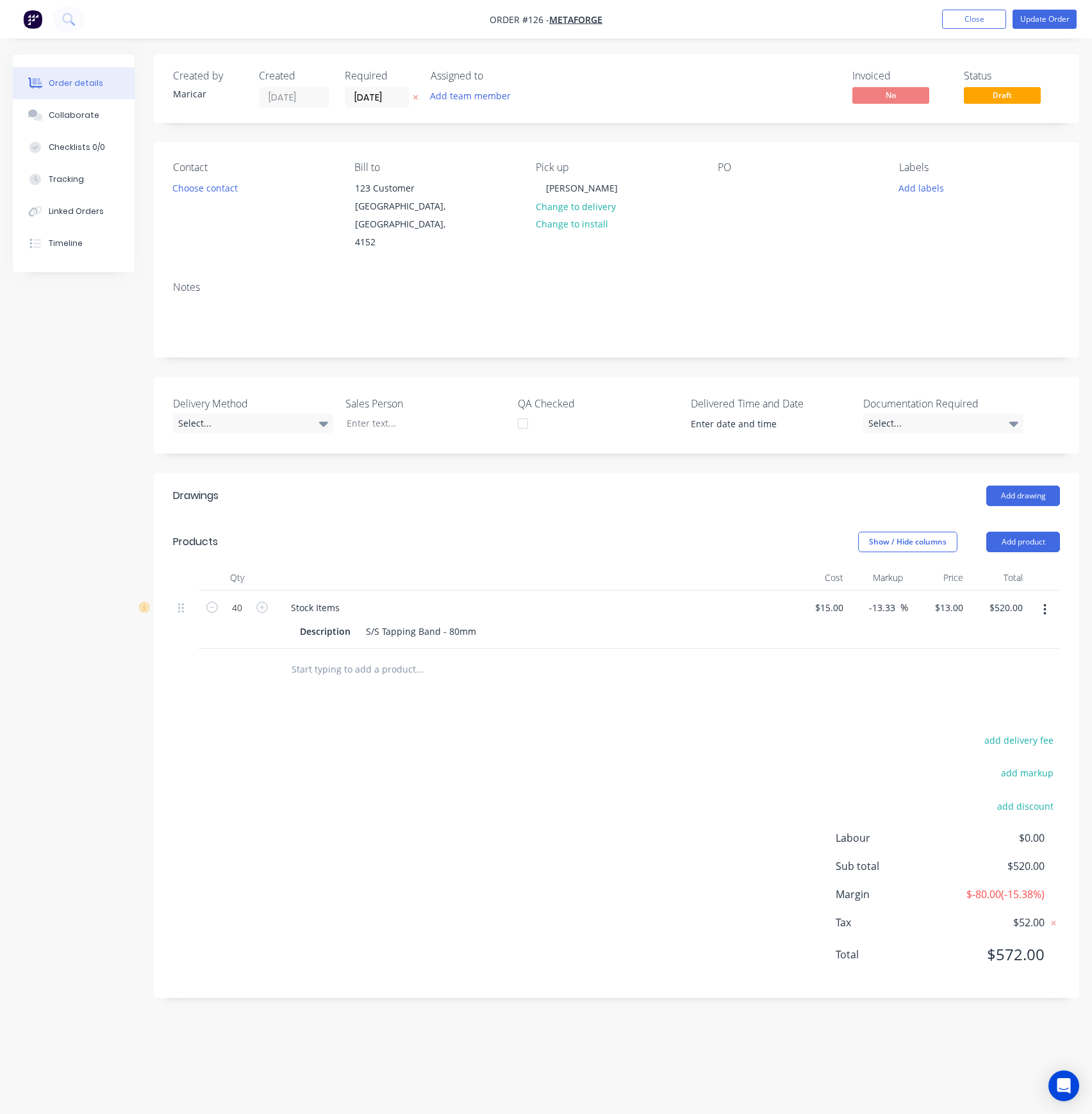
click at [359, 656] on input "text" at bounding box center [419, 669] width 257 height 26
click at [1039, 532] on button "Add product" at bounding box center [1022, 542] width 73 height 21
click at [1016, 565] on div "Product catalogue" at bounding box center [999, 574] width 98 height 19
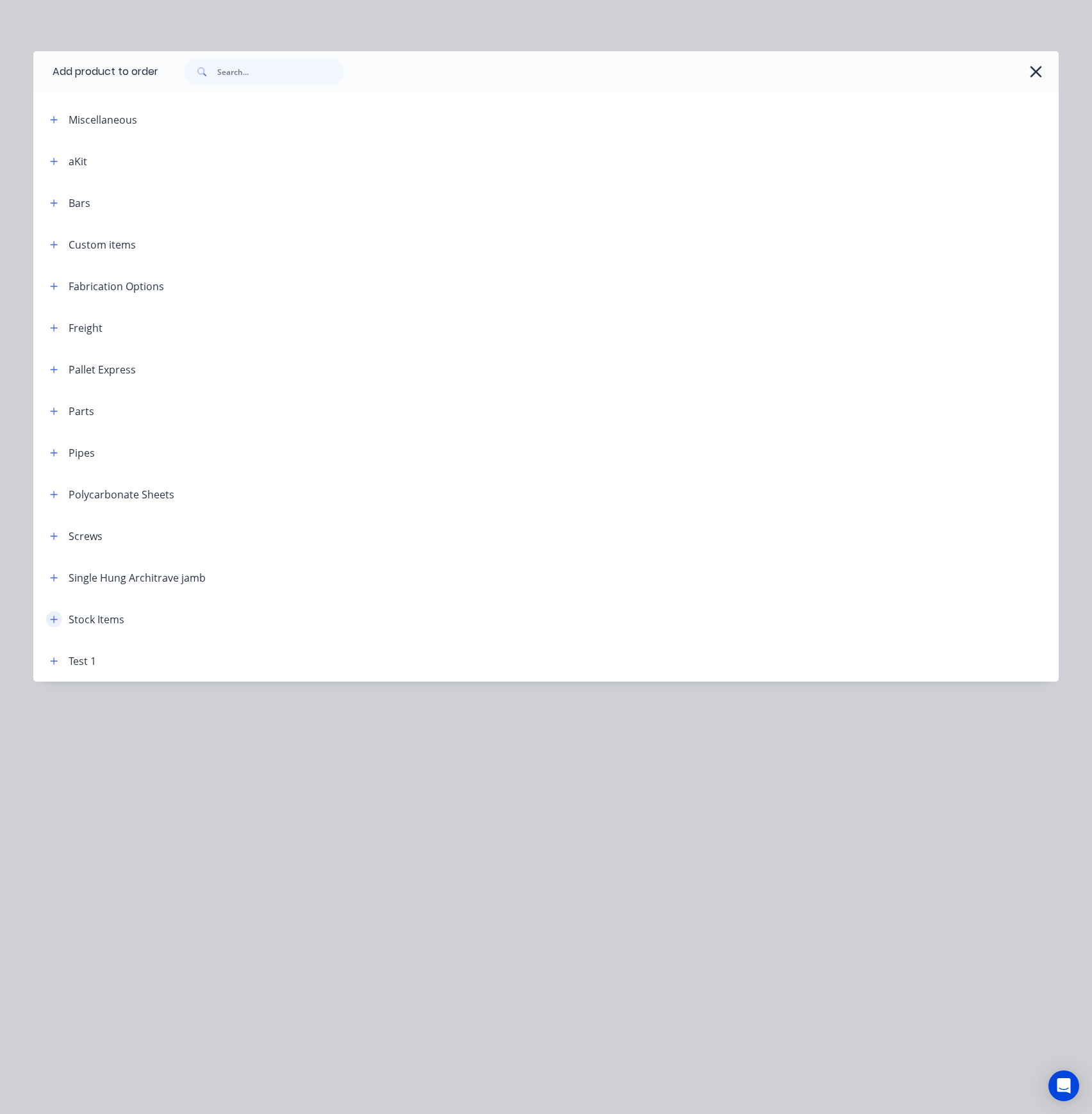
drag, startPoint x: 55, startPoint y: 617, endPoint x: 57, endPoint y: 624, distance: 7.3
click at [55, 619] on icon "button" at bounding box center [53, 619] width 8 height 9
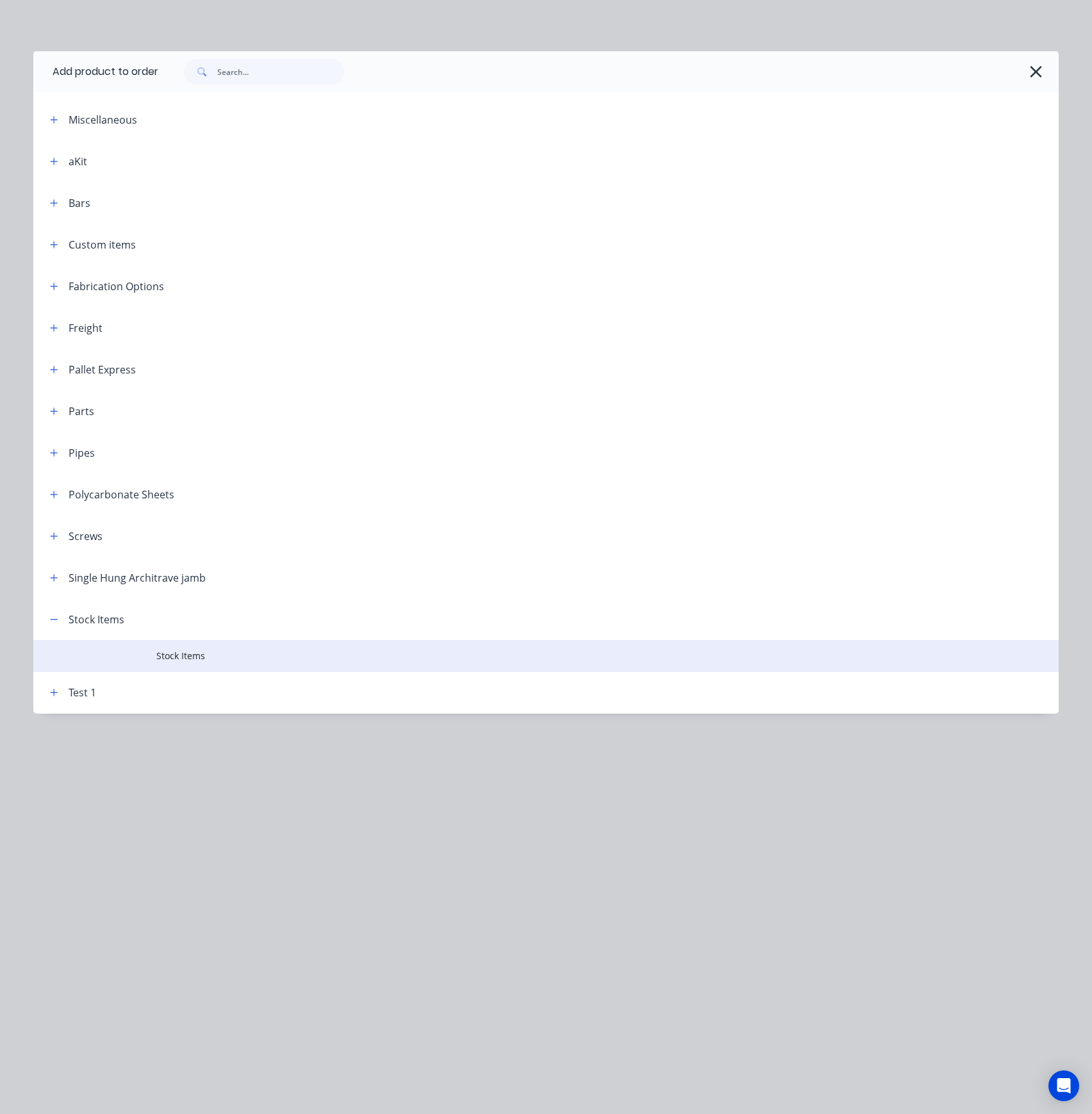
click at [153, 644] on td at bounding box center [95, 656] width 123 height 32
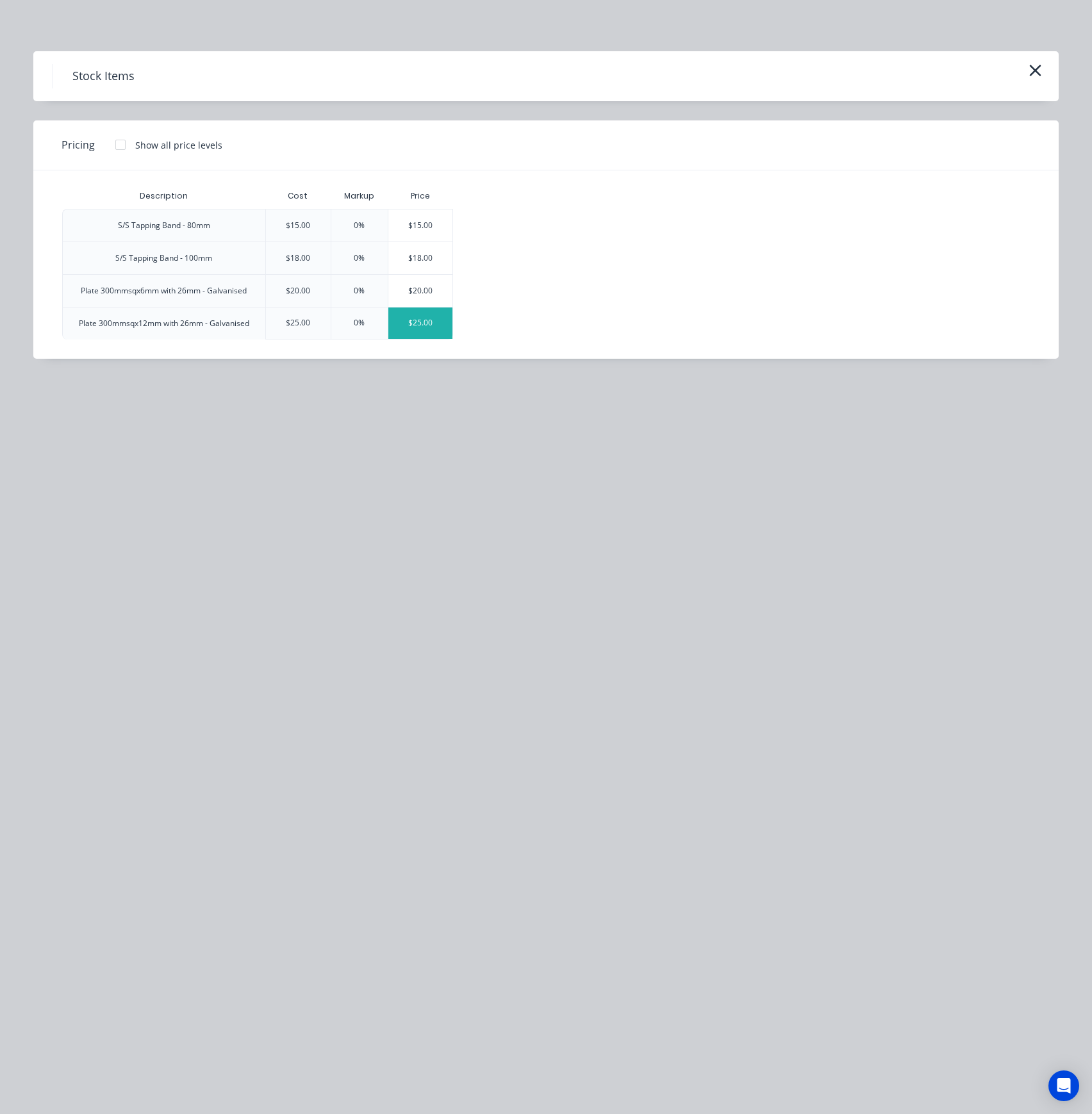
click at [403, 326] on div "$25.00" at bounding box center [421, 323] width 64 height 31
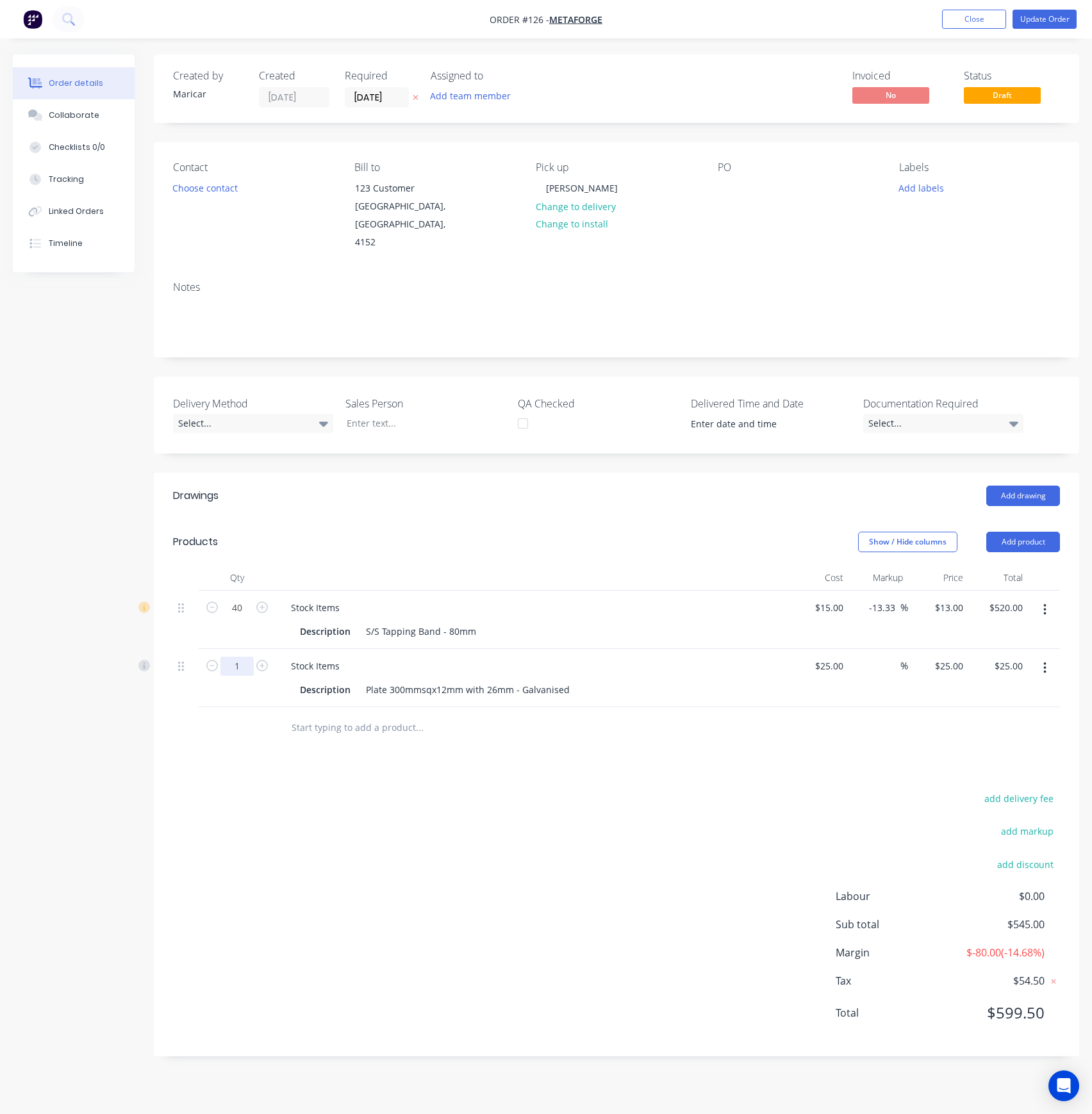
click at [248, 618] on input "1" at bounding box center [237, 608] width 34 height 19
type input "10"
type input "$250.00"
click at [267, 790] on div "add delivery fee add markup add discount Labour $0.00 Sub total $770.00 Margin …" at bounding box center [617, 913] width 887 height 247
click at [1058, 21] on button "Update Order" at bounding box center [1044, 19] width 64 height 19
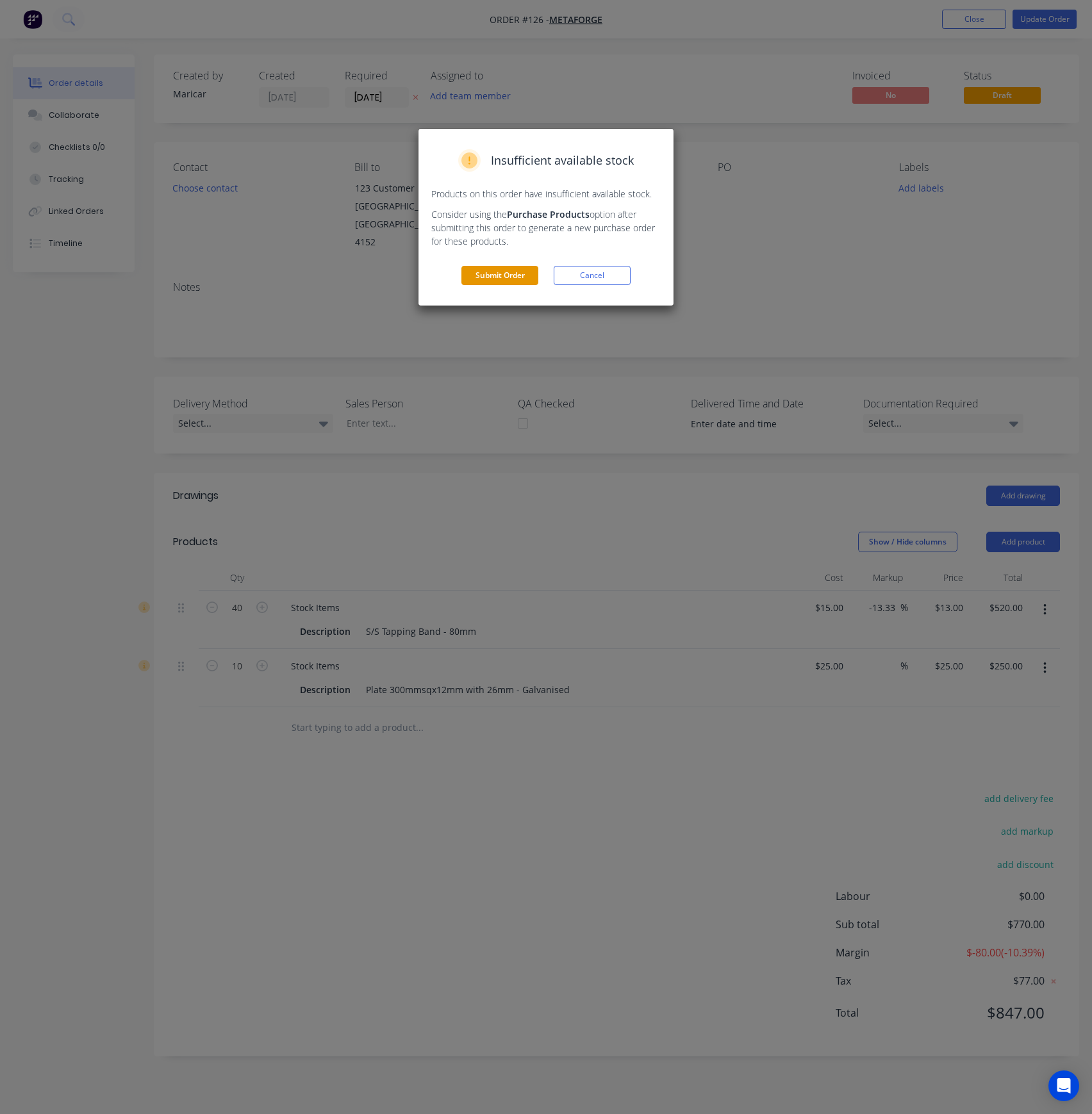
click at [505, 276] on button "Submit Order" at bounding box center [500, 275] width 77 height 19
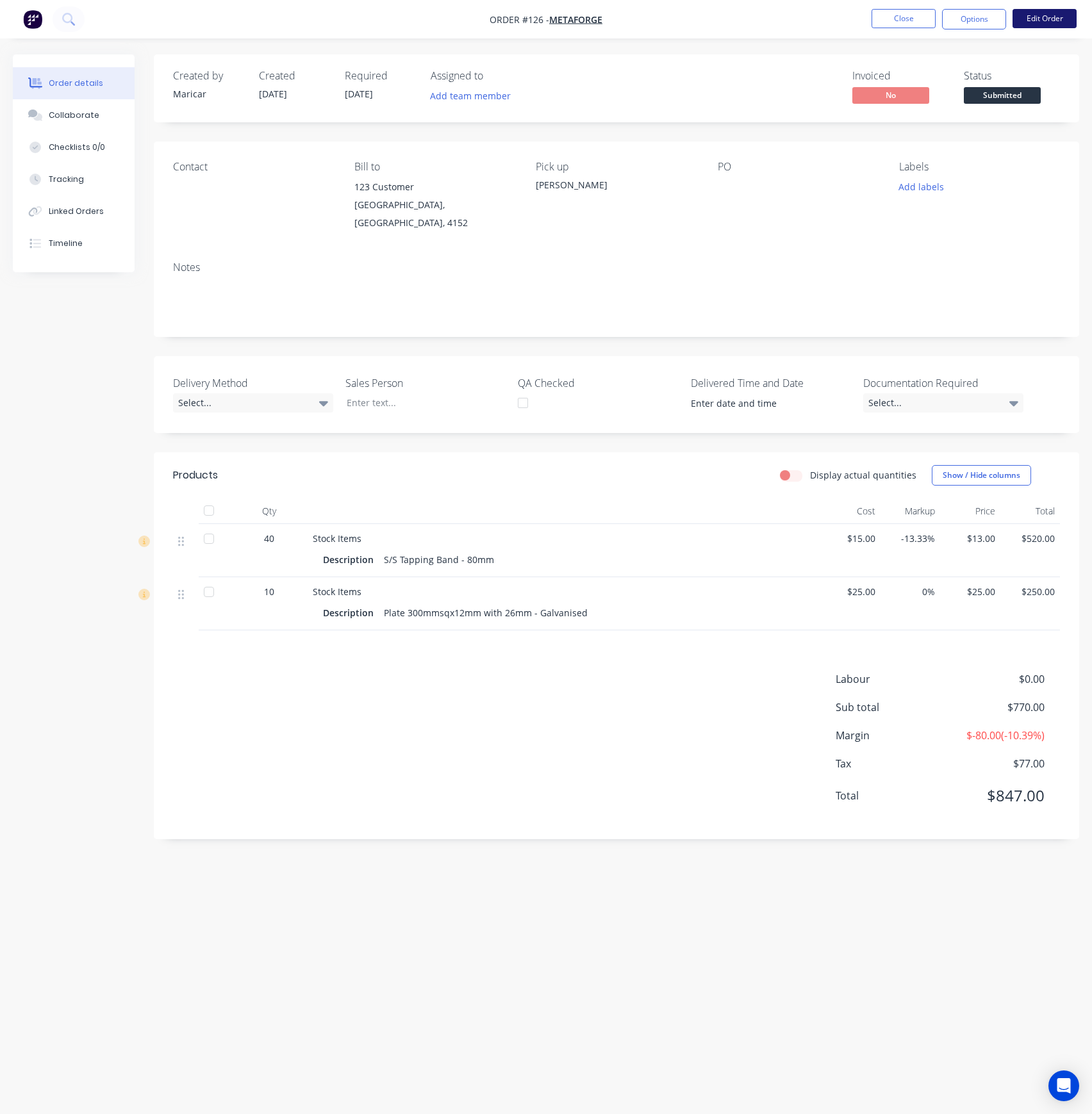
click at [1054, 18] on button "Edit Order" at bounding box center [1044, 19] width 64 height 19
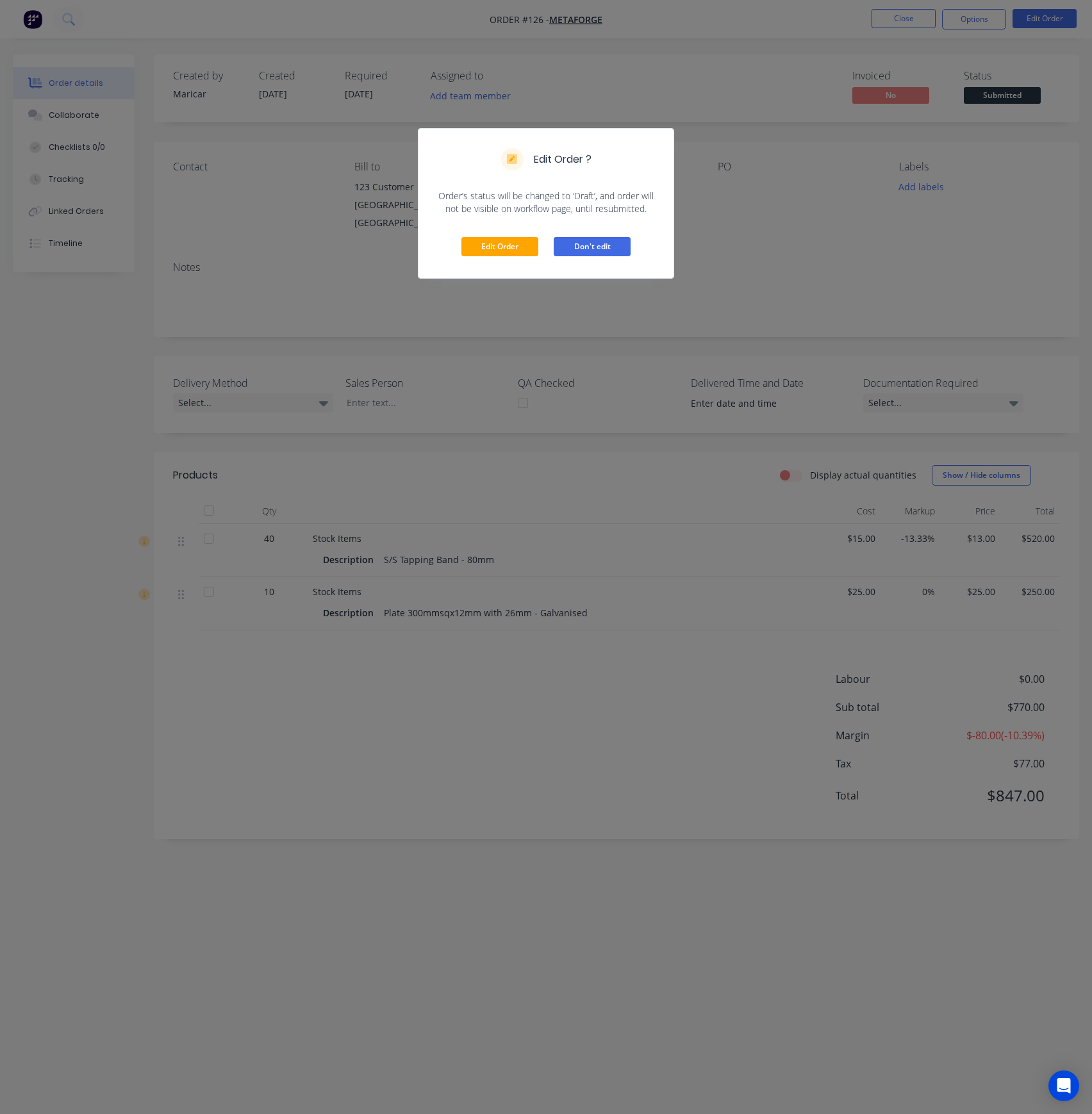
click at [595, 244] on button "Don't edit" at bounding box center [592, 247] width 77 height 19
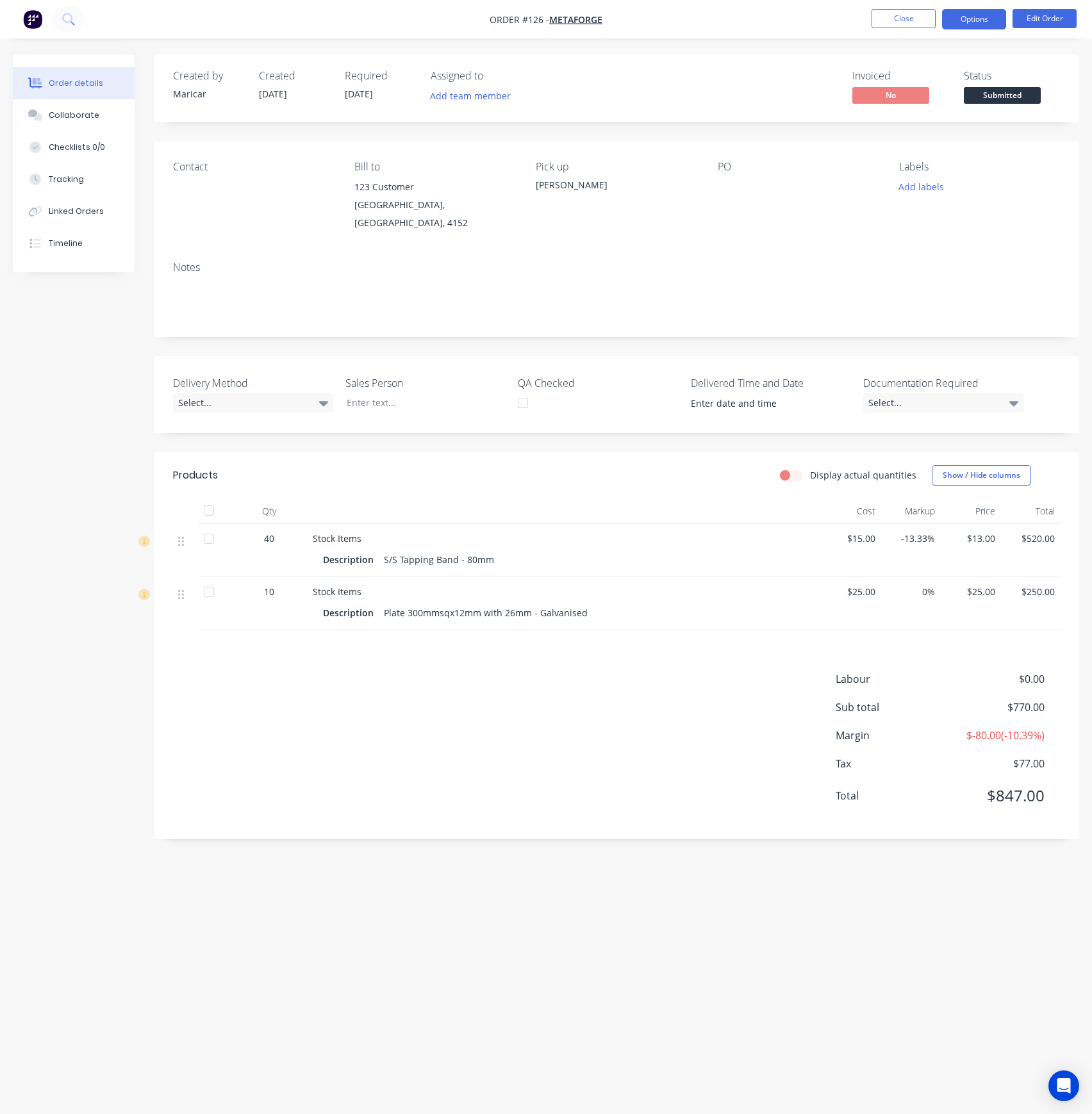
click at [960, 22] on button "Options" at bounding box center [974, 19] width 64 height 21
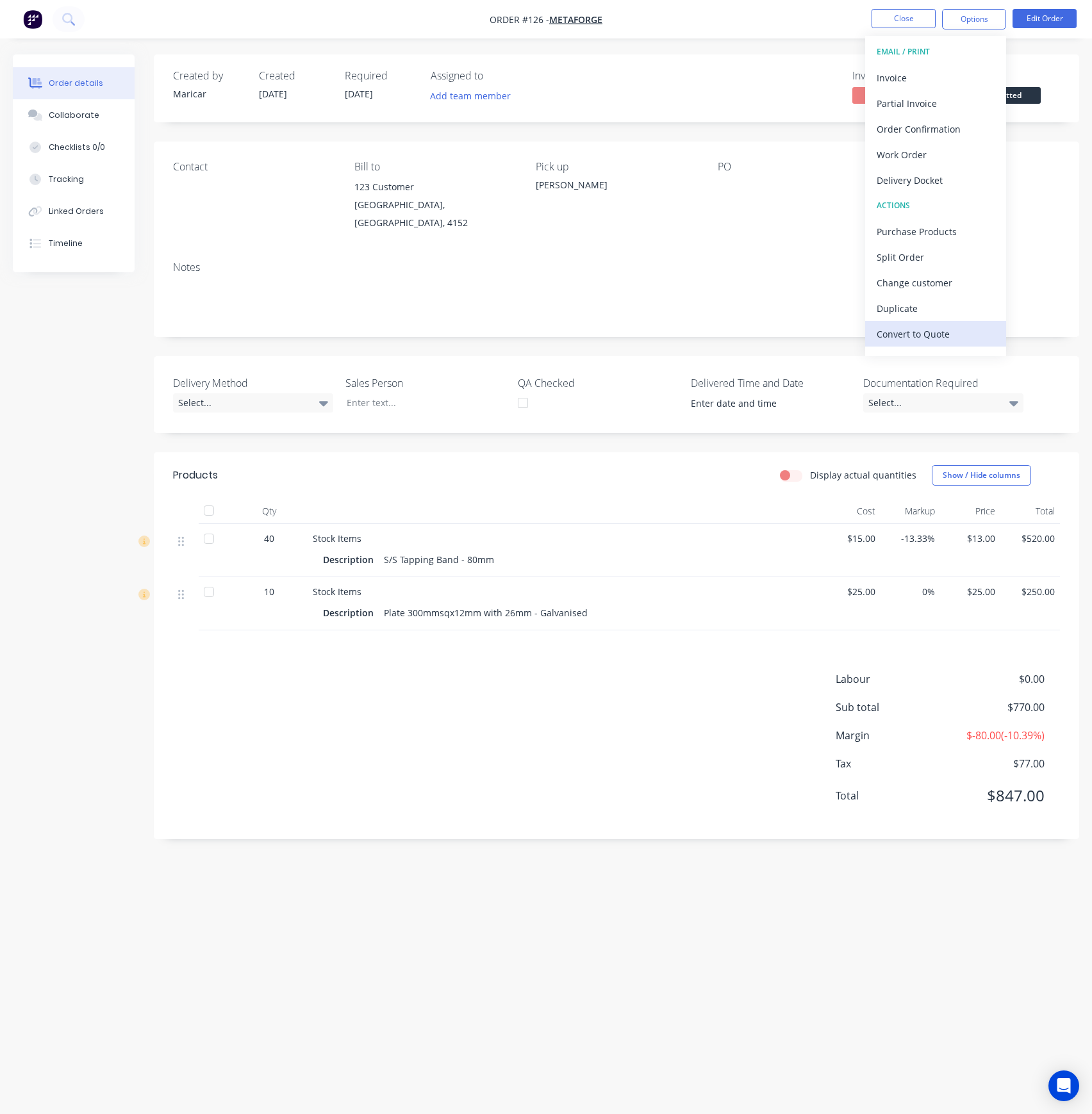
click at [912, 326] on div "Convert to Quote" at bounding box center [935, 334] width 118 height 19
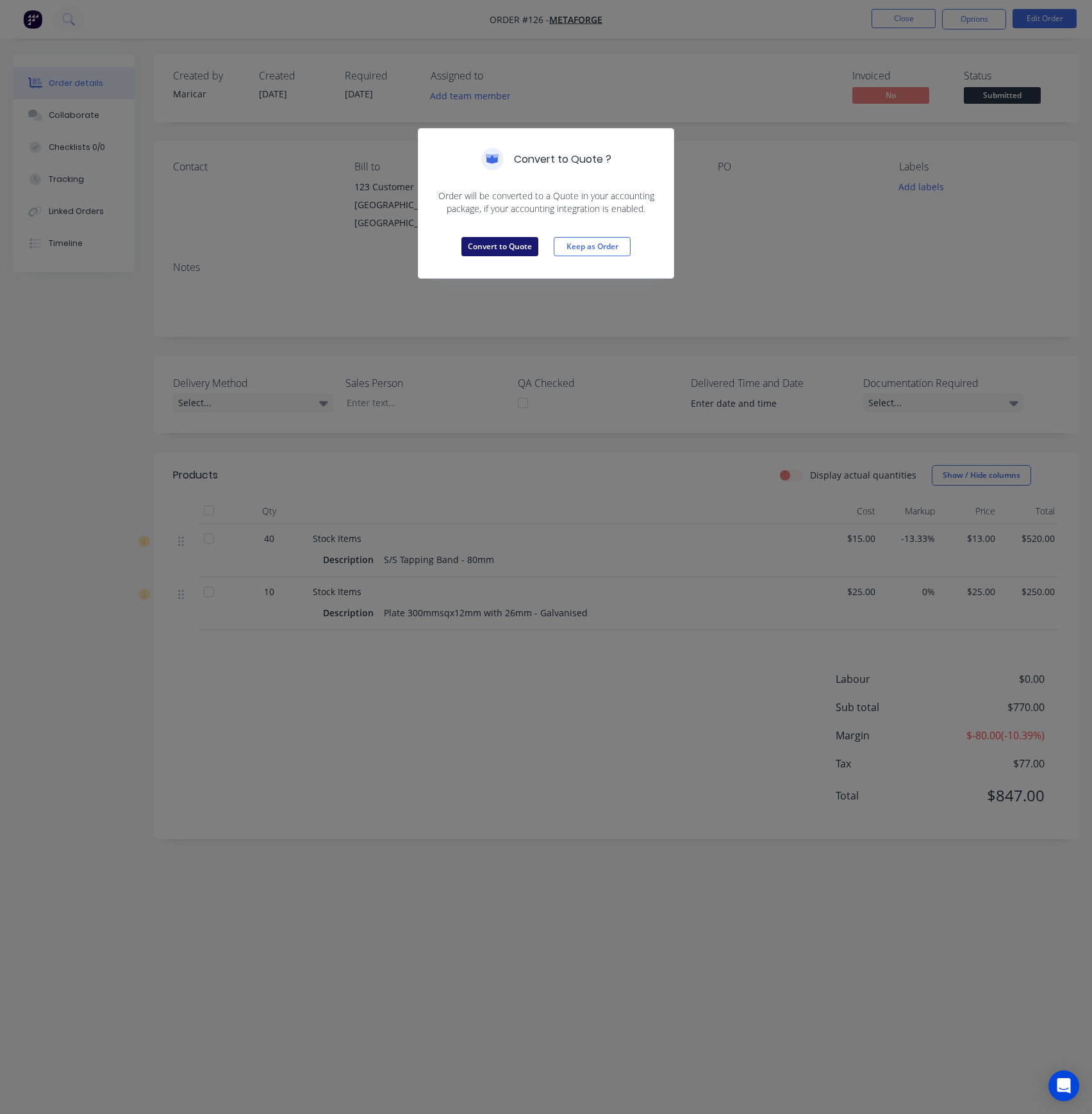
click at [484, 246] on button "Convert to Quote" at bounding box center [500, 247] width 77 height 19
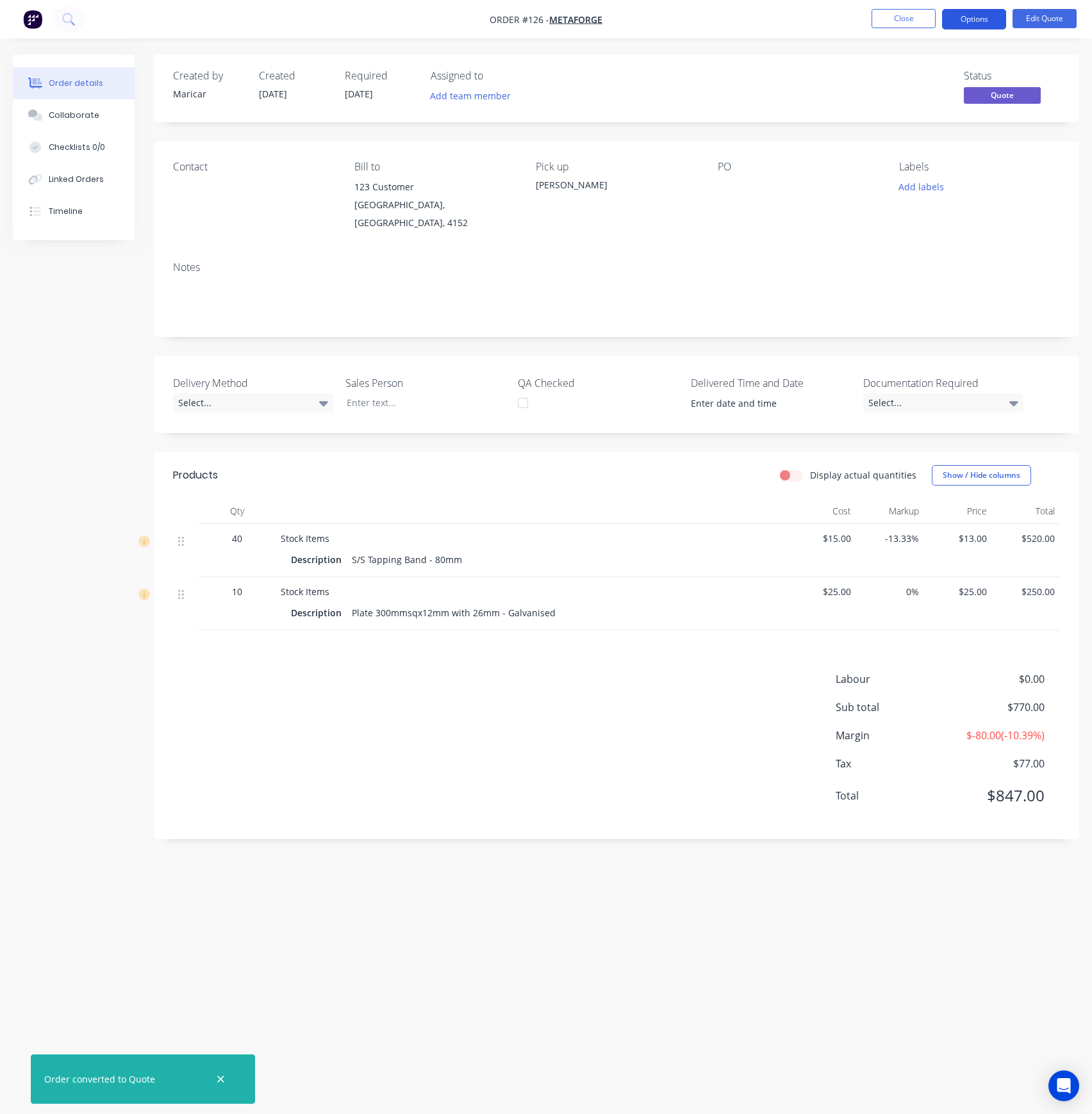
click at [977, 18] on button "Options" at bounding box center [974, 19] width 64 height 21
click at [937, 172] on div "Split Order" at bounding box center [935, 180] width 118 height 19
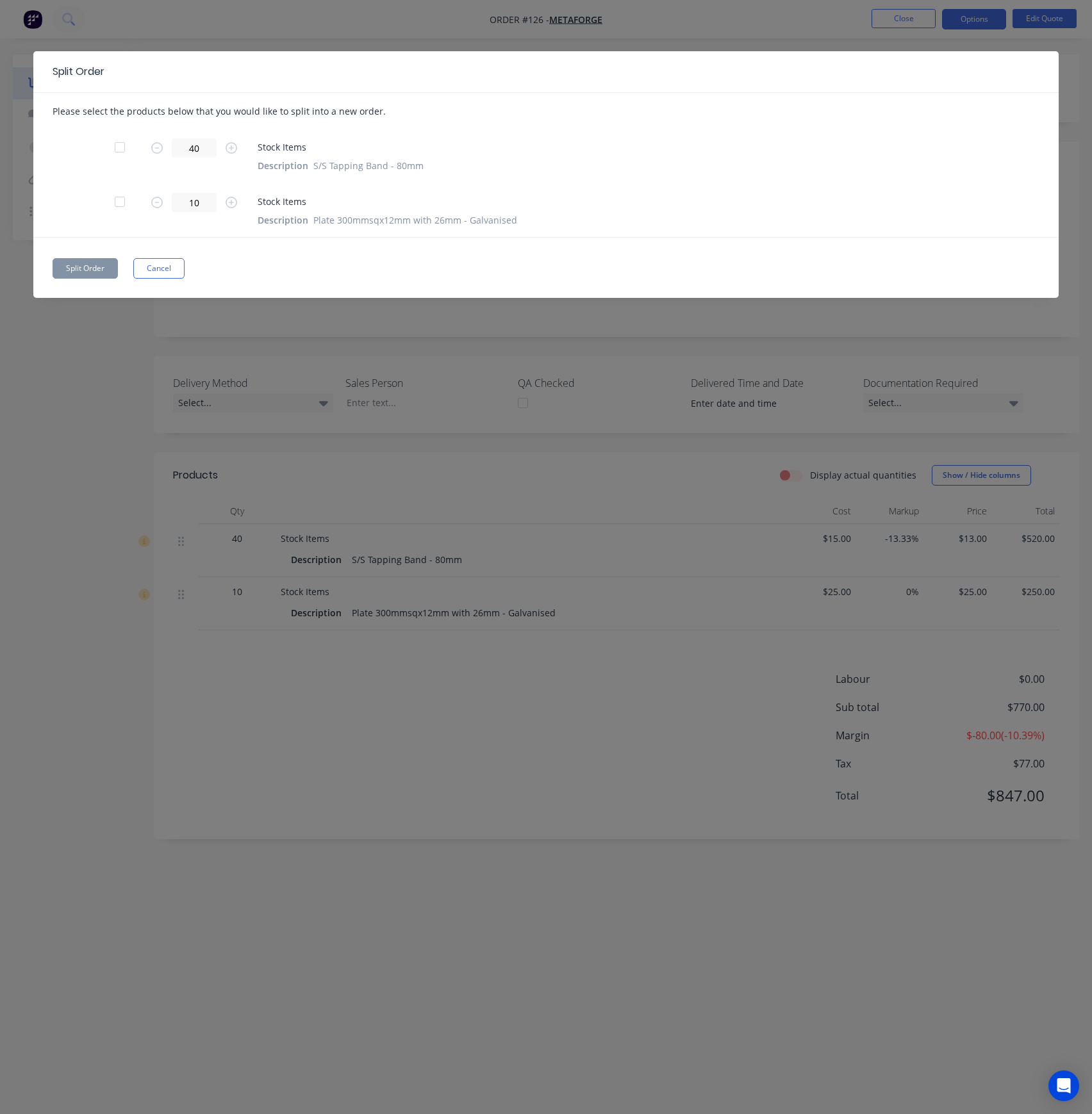
click at [117, 146] on div at bounding box center [120, 148] width 26 height 26
click at [346, 276] on div "Split Order Cancel" at bounding box center [546, 268] width 987 height 21
click at [160, 264] on button "Cancel" at bounding box center [159, 268] width 51 height 21
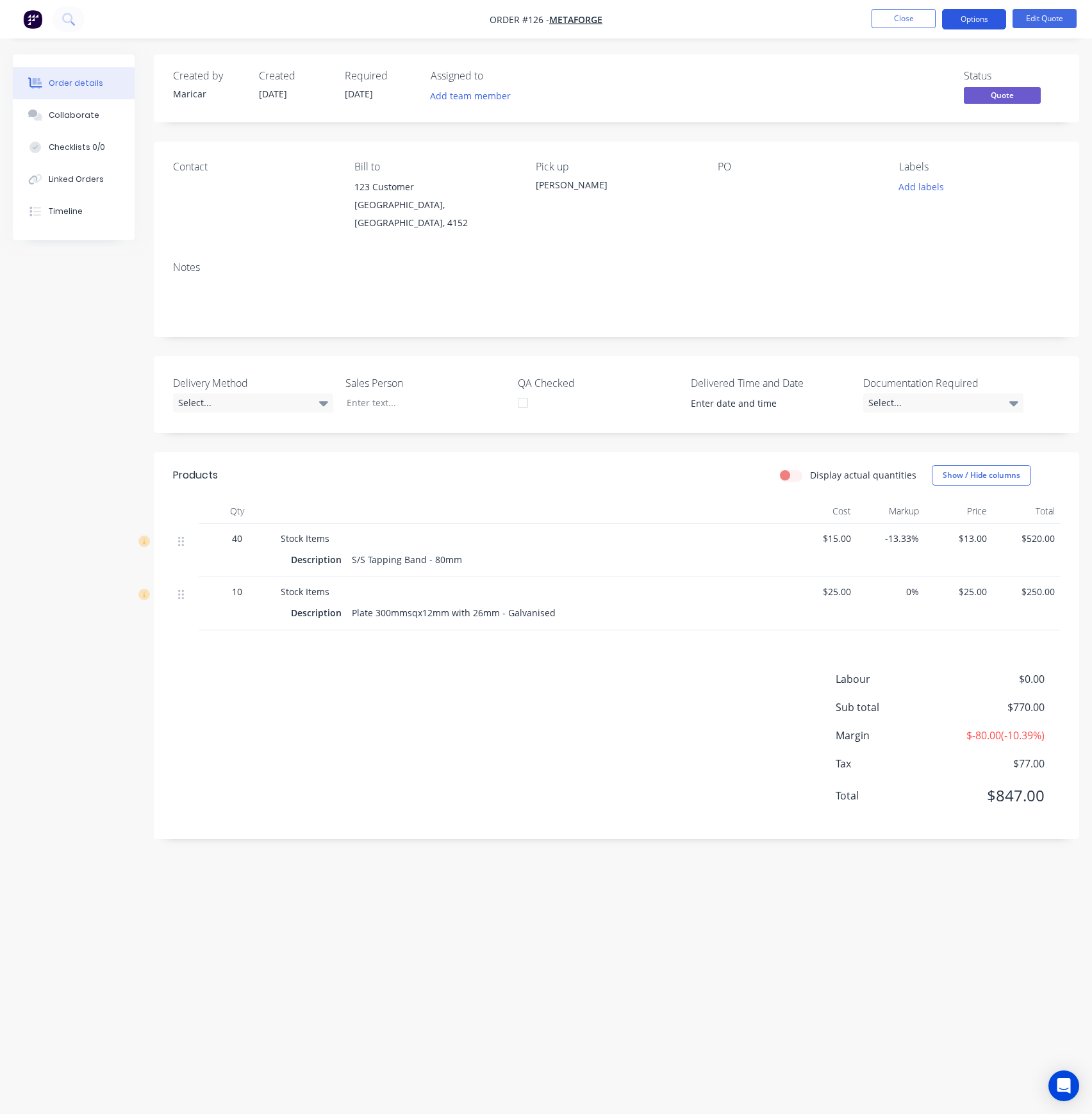
click at [977, 29] on button "Options" at bounding box center [974, 19] width 64 height 21
click at [949, 177] on div "Split Order" at bounding box center [935, 180] width 118 height 19
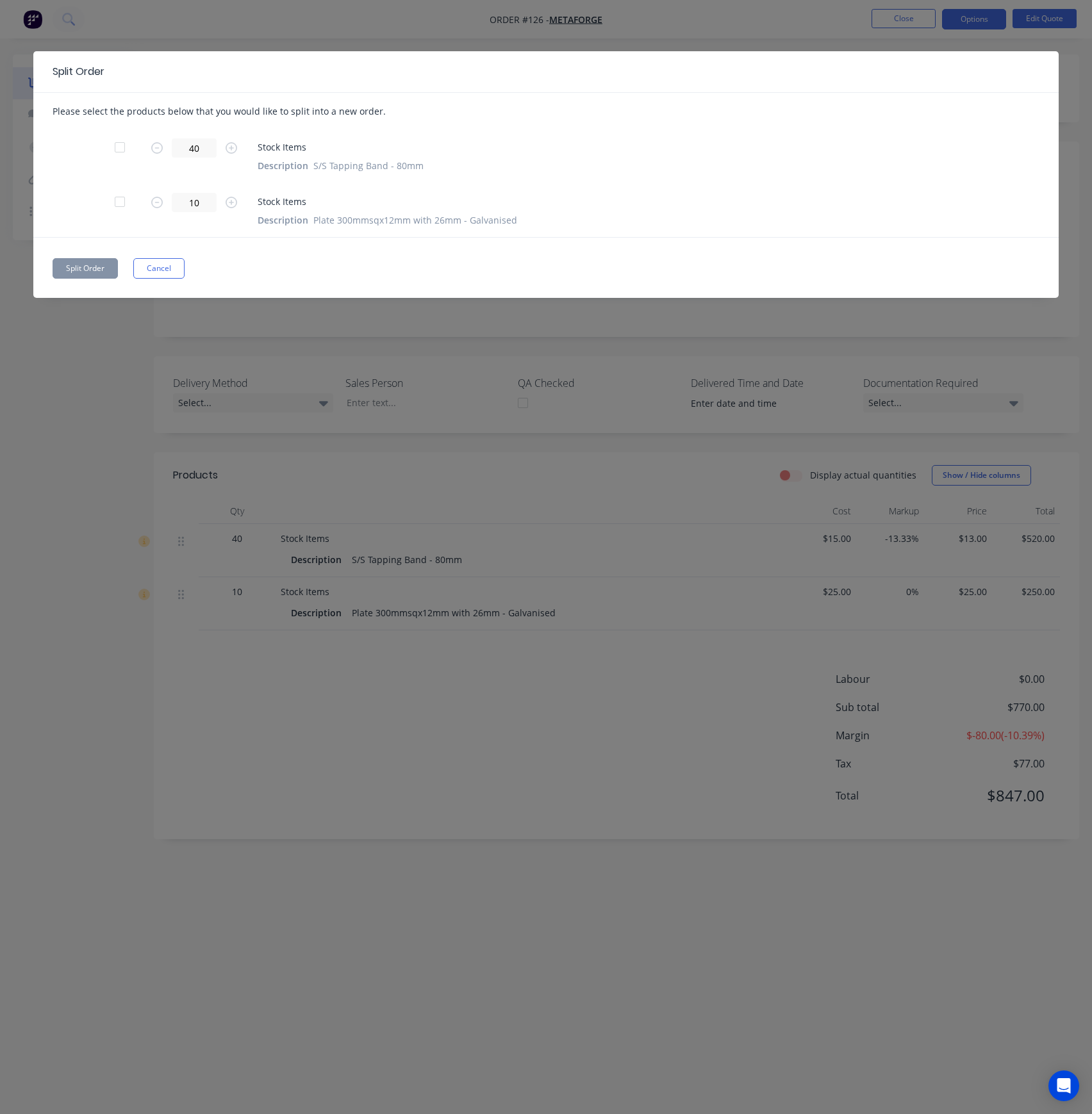
click at [384, 238] on div "Split Order Please select the products below that you would like to split into …" at bounding box center [546, 175] width 1025 height 247
click at [122, 202] on div at bounding box center [120, 202] width 26 height 26
click at [153, 201] on icon "button" at bounding box center [157, 202] width 11 height 11
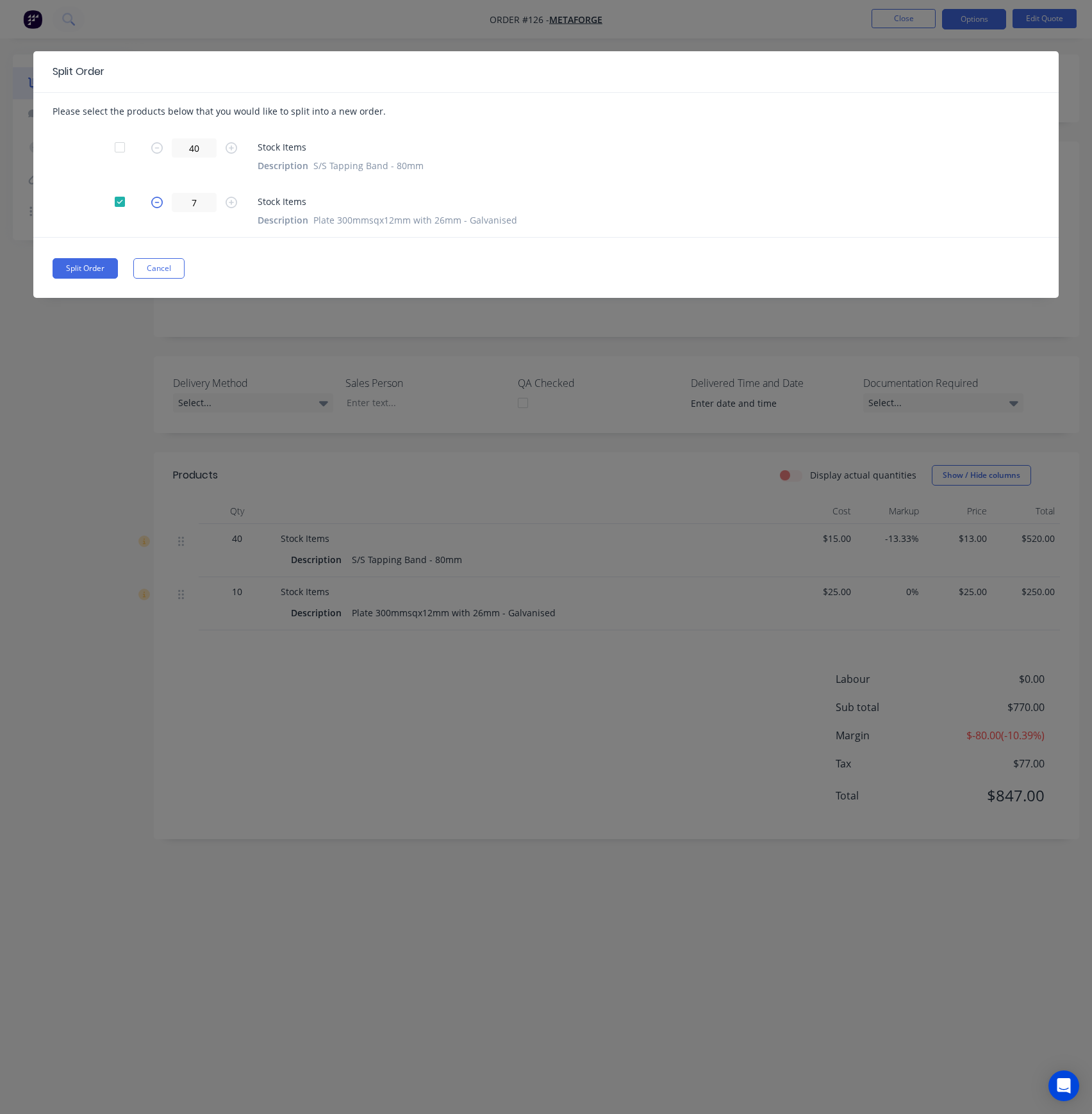
click at [153, 201] on icon "button" at bounding box center [157, 202] width 11 height 11
type input "5"
click at [103, 270] on button "Split Order" at bounding box center [86, 268] width 66 height 21
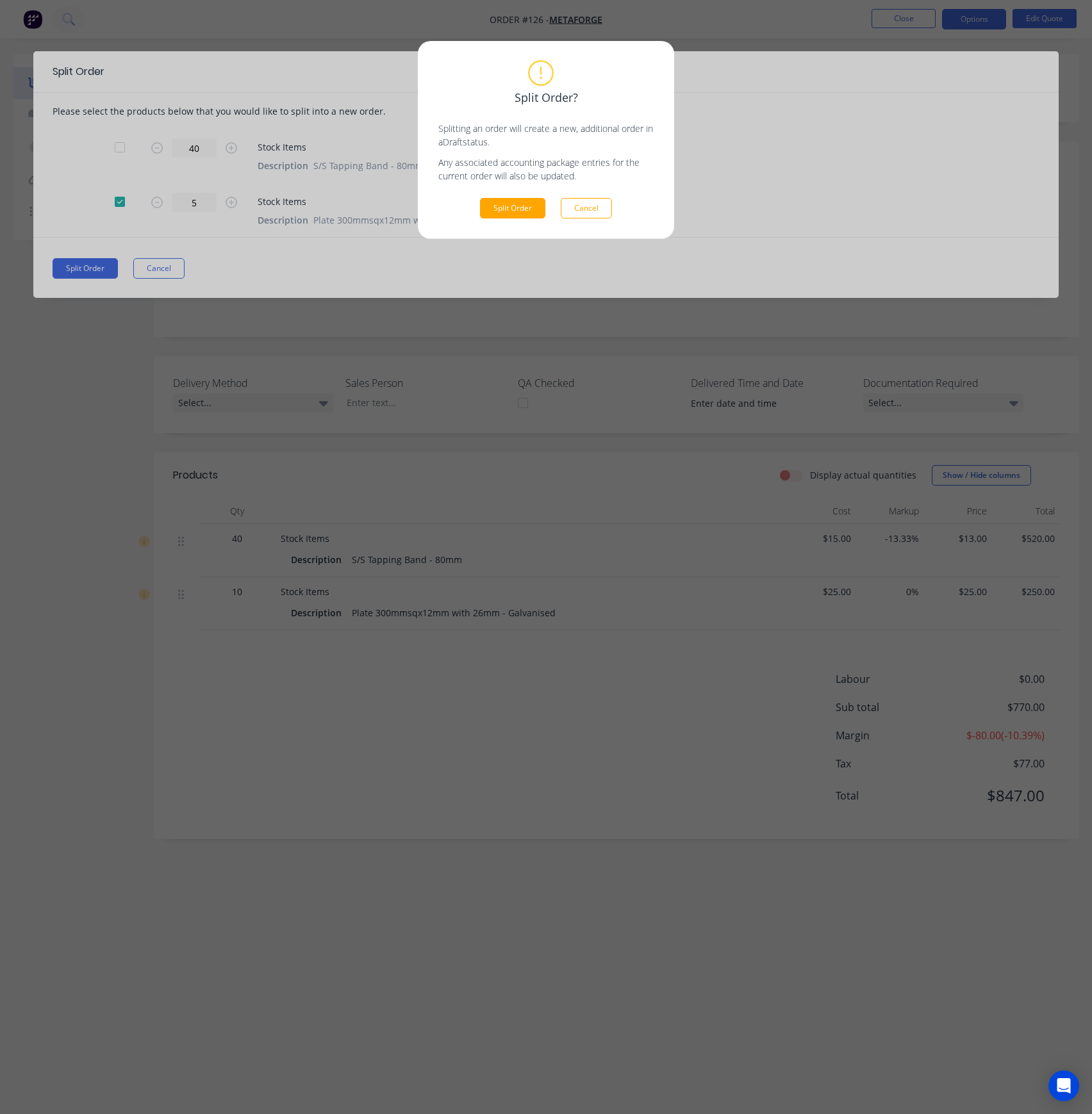
click at [512, 190] on div "Split Order? Splitting an order will create a new, additional order in a Draft …" at bounding box center [546, 140] width 215 height 157
click at [522, 207] on button "Split Order" at bounding box center [512, 208] width 66 height 21
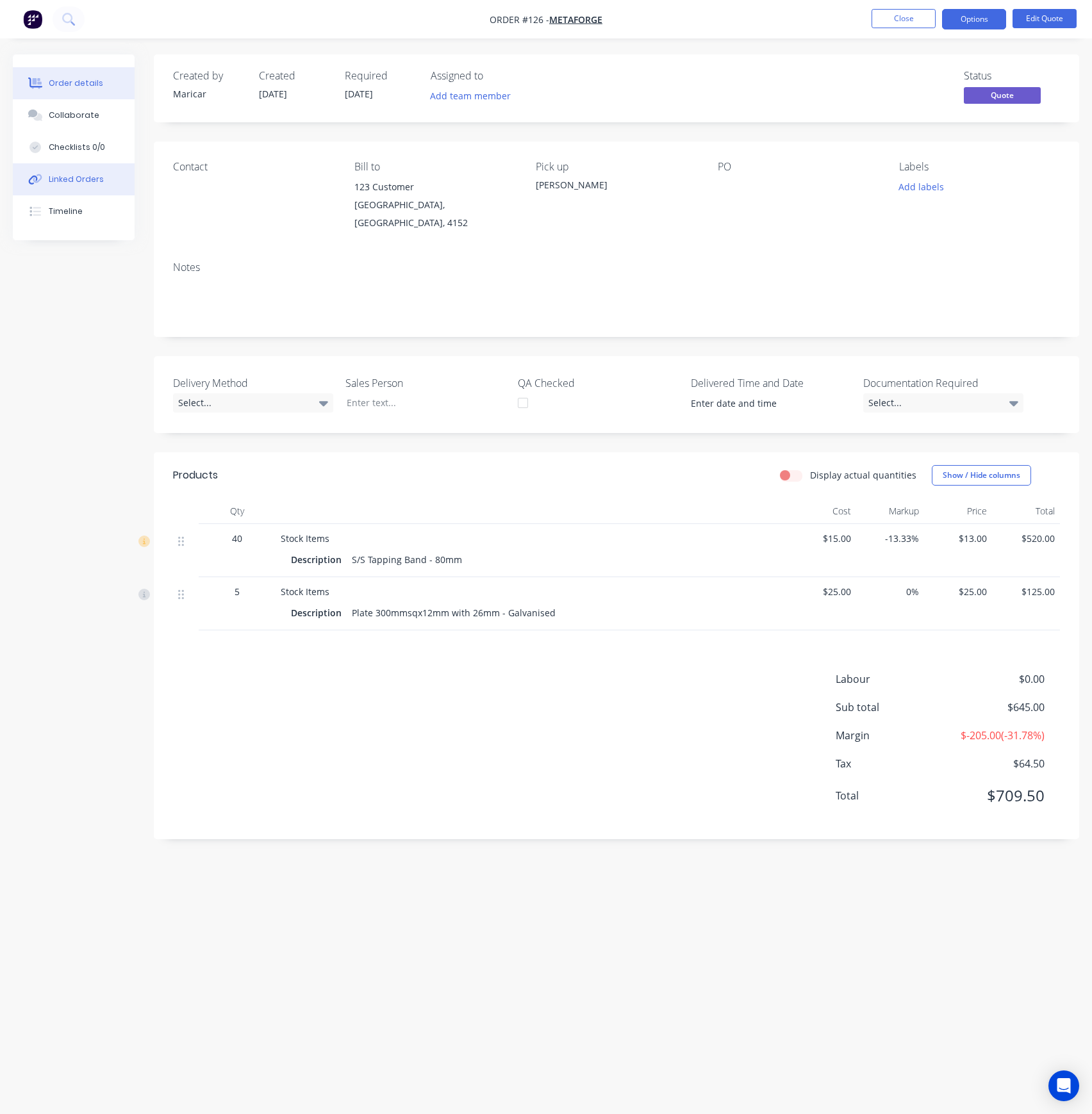
click at [55, 172] on button "Linked Orders" at bounding box center [73, 179] width 122 height 32
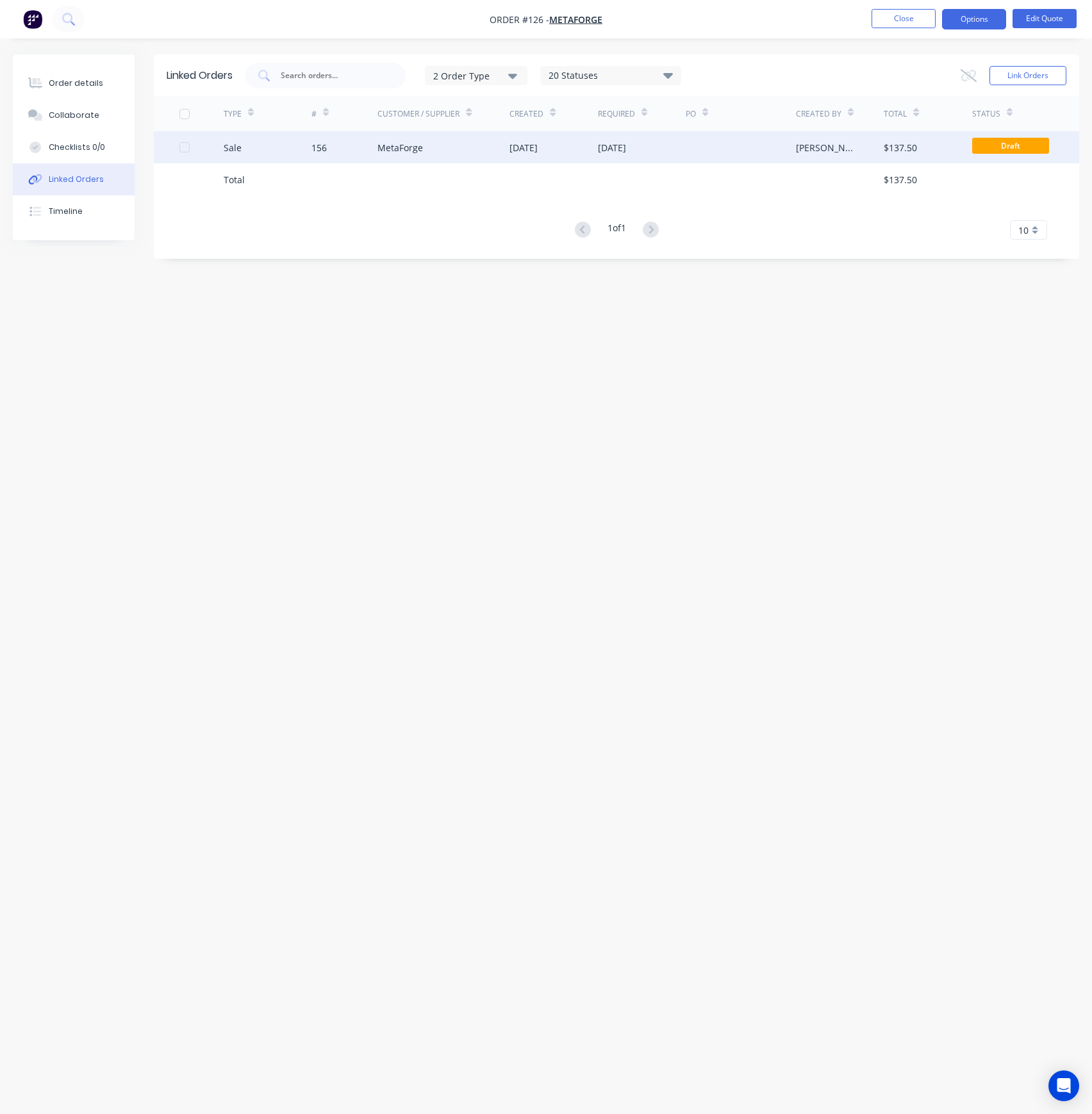
click at [379, 158] on div "MetaForge" at bounding box center [443, 147] width 132 height 32
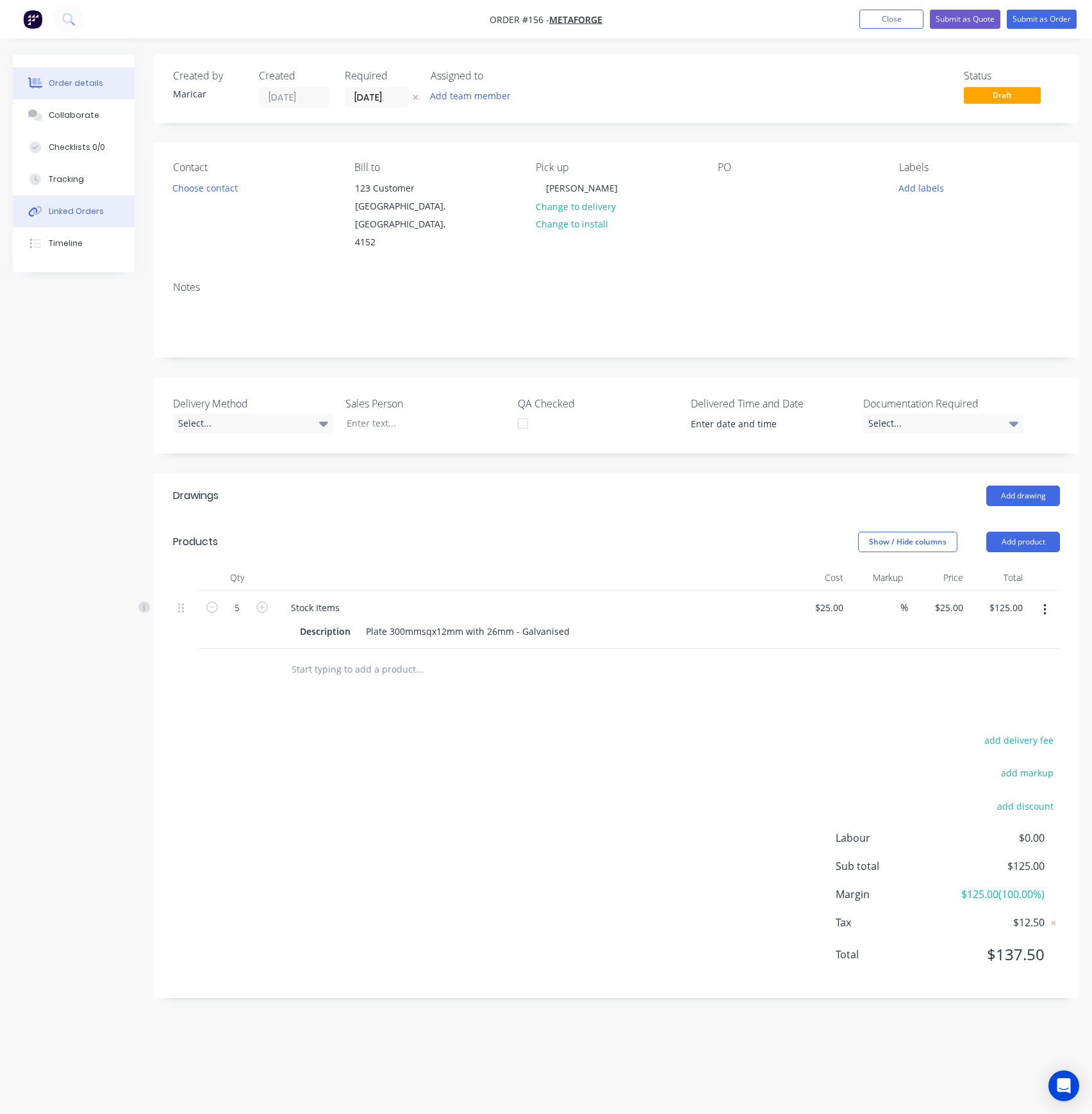
click at [84, 197] on button "Linked Orders" at bounding box center [73, 211] width 122 height 32
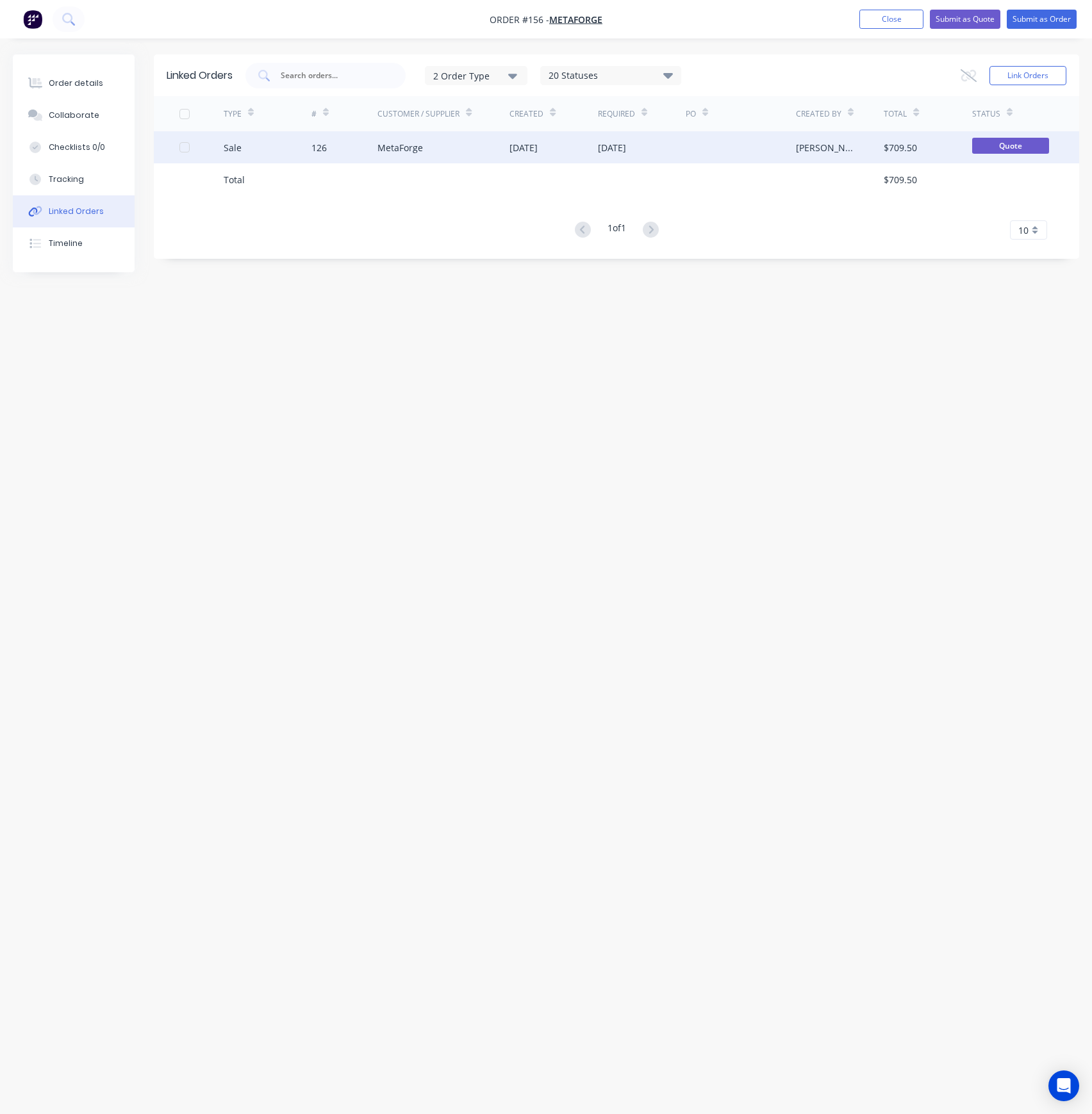
click at [292, 147] on div "Sale" at bounding box center [267, 147] width 88 height 32
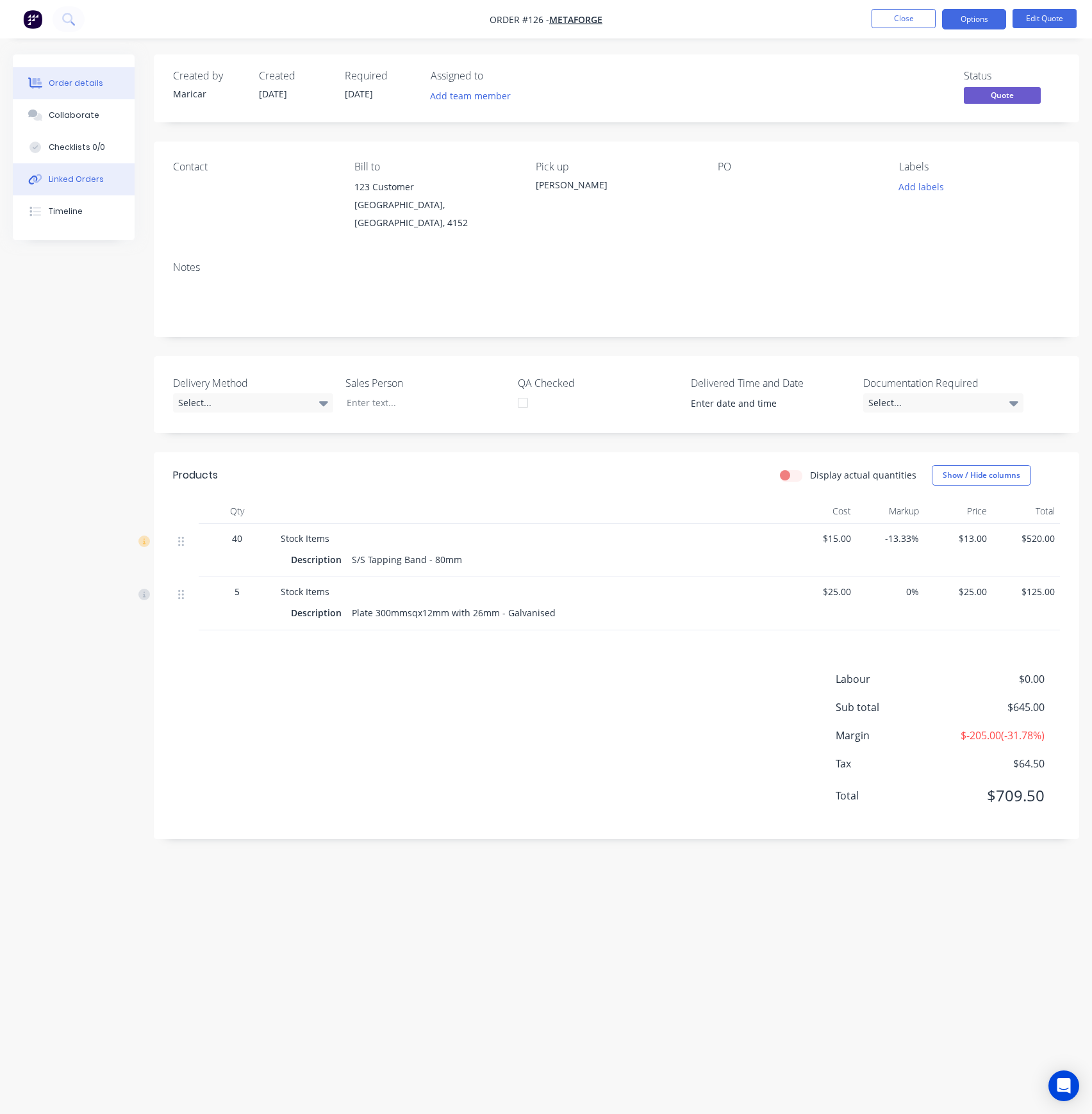
click at [65, 180] on div "Linked Orders" at bounding box center [76, 180] width 55 height 11
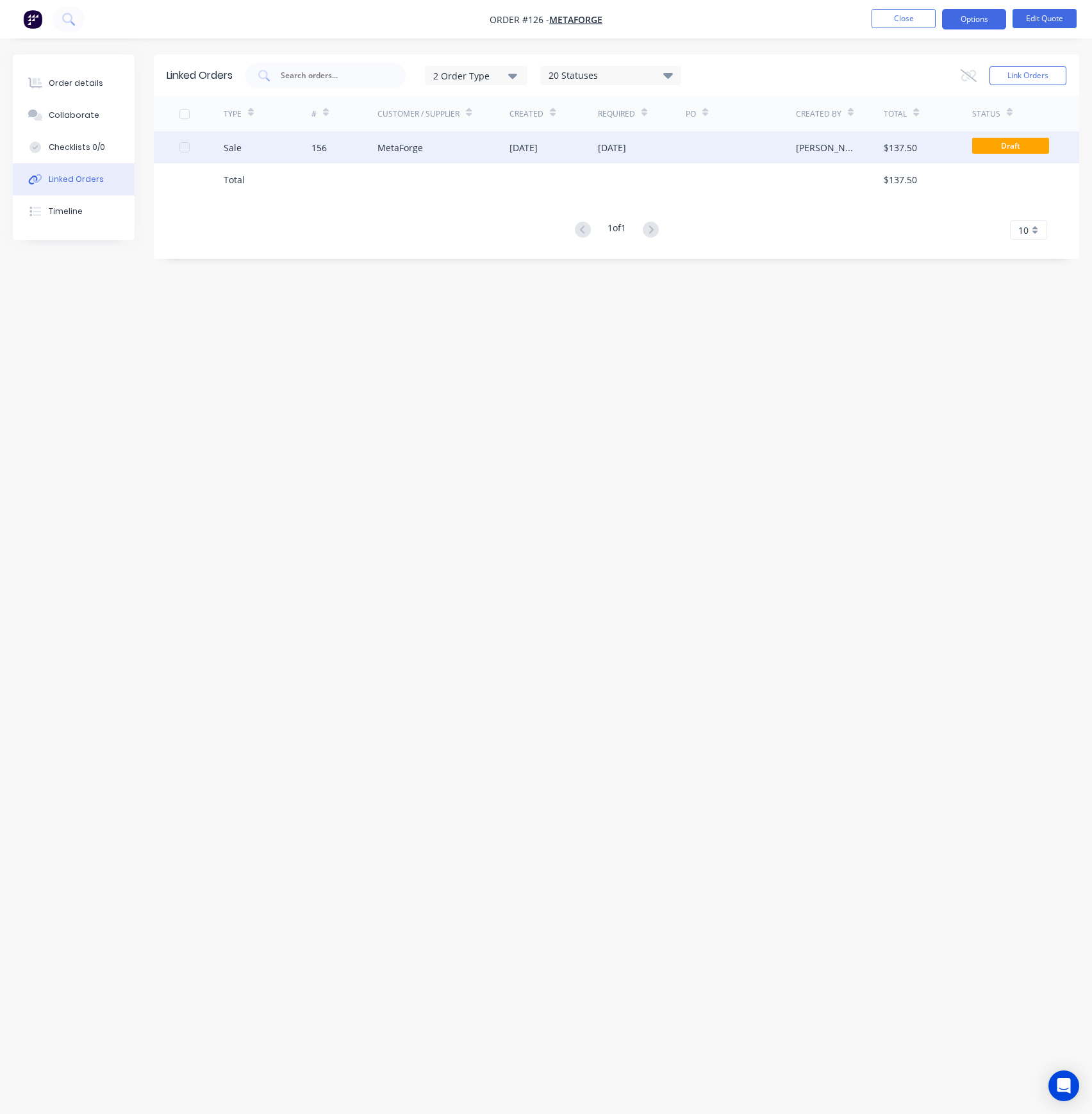
click at [376, 145] on div "156" at bounding box center [344, 147] width 66 height 32
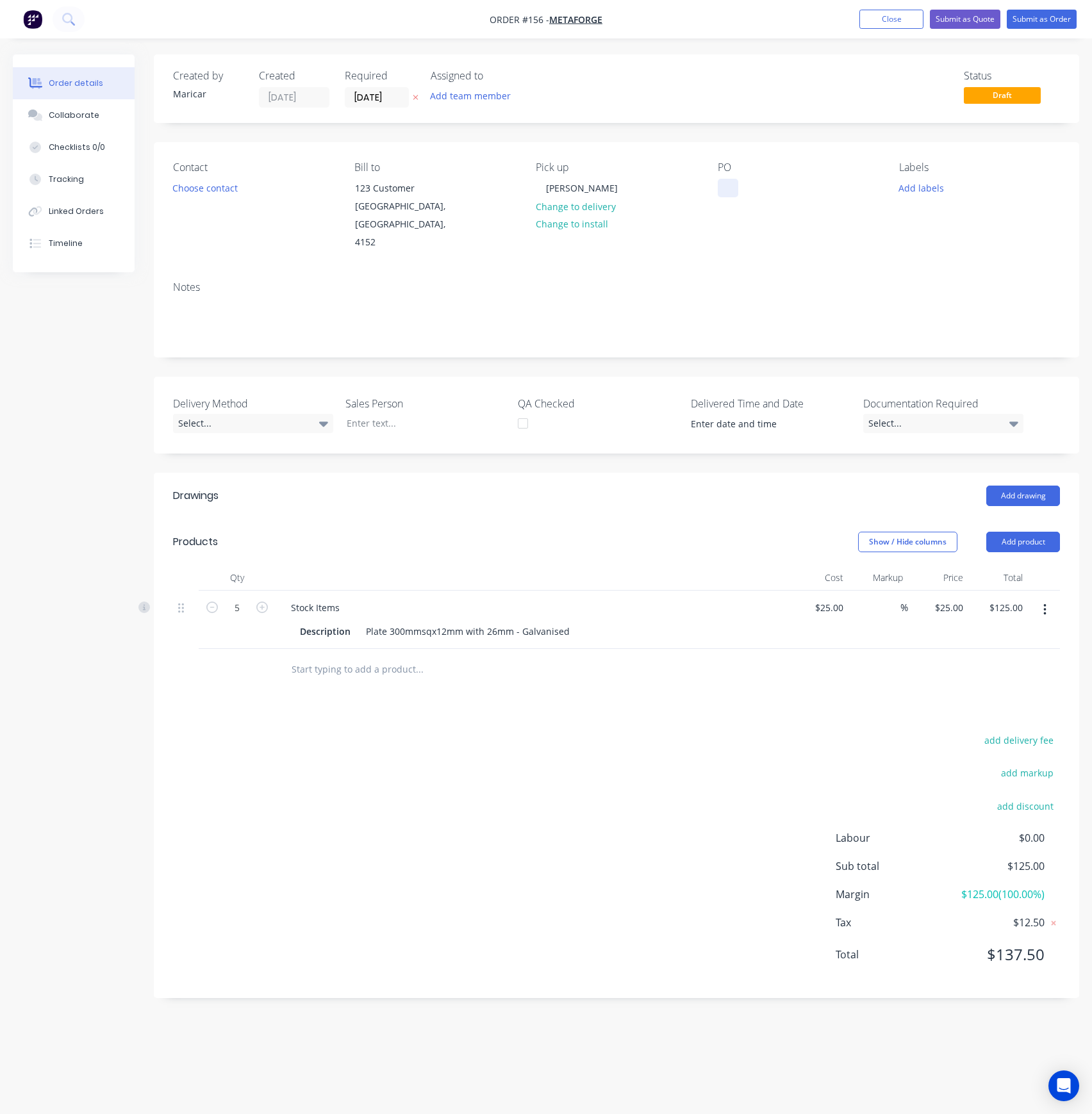
click at [724, 179] on div at bounding box center [728, 188] width 21 height 19
click at [974, 16] on button "Submit as Quote" at bounding box center [964, 19] width 71 height 19
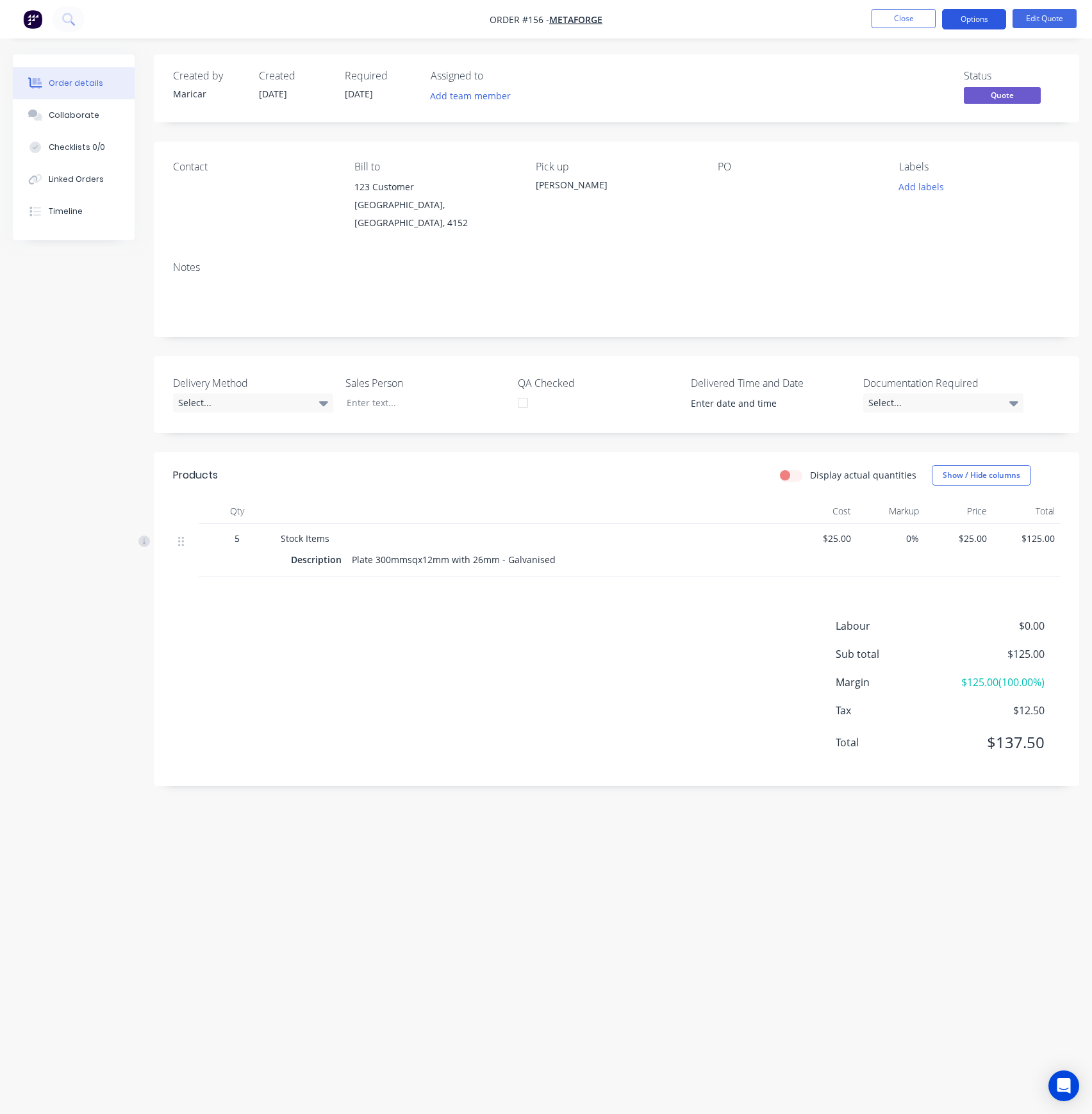
click at [969, 22] on button "Options" at bounding box center [974, 19] width 64 height 21
click at [938, 201] on div "Change customer" at bounding box center [935, 206] width 118 height 19
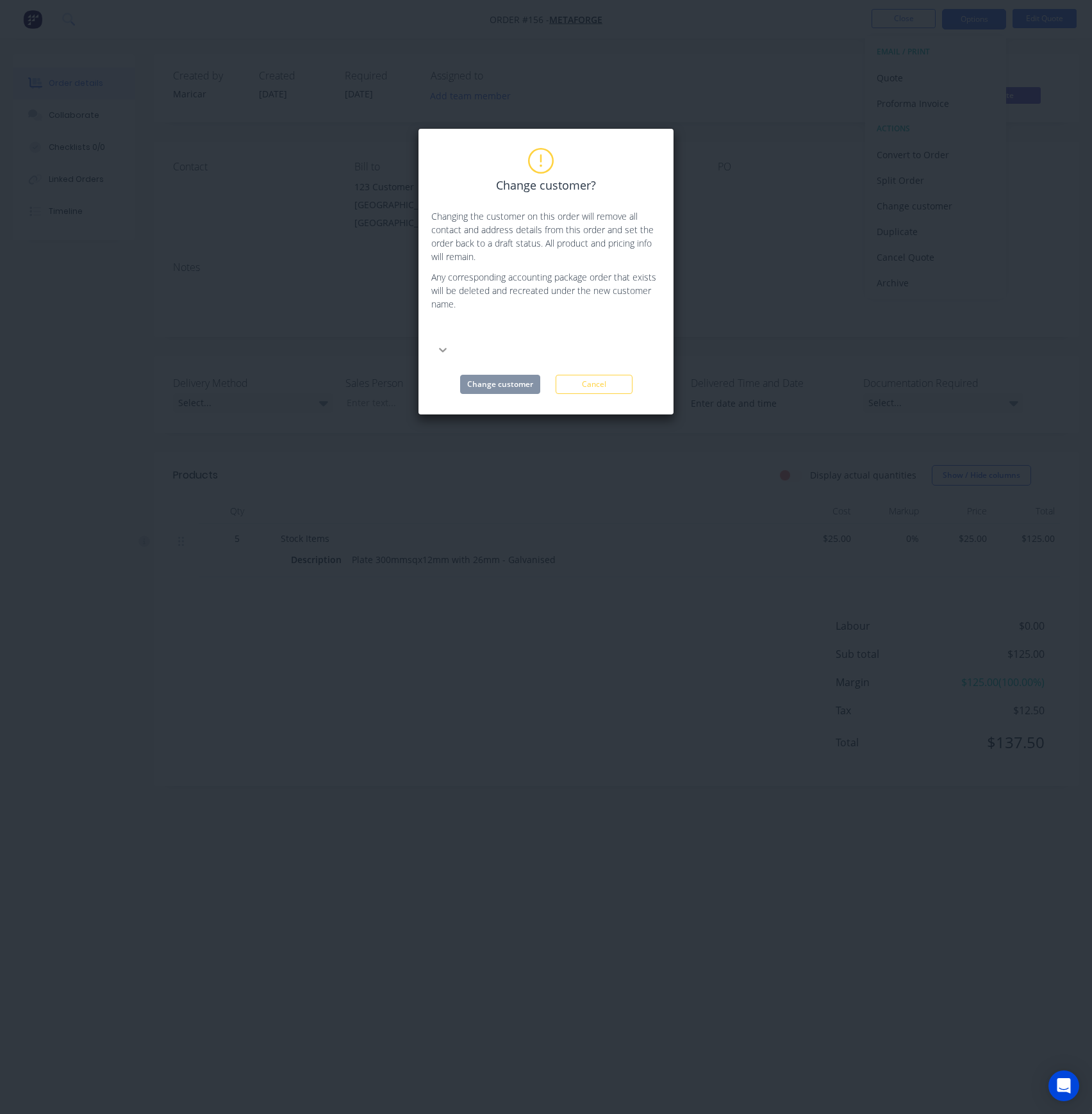
click at [454, 339] on div at bounding box center [443, 349] width 23 height 21
click at [659, 320] on div at bounding box center [546, 339] width 230 height 41
click at [449, 344] on icon at bounding box center [443, 350] width 13 height 13
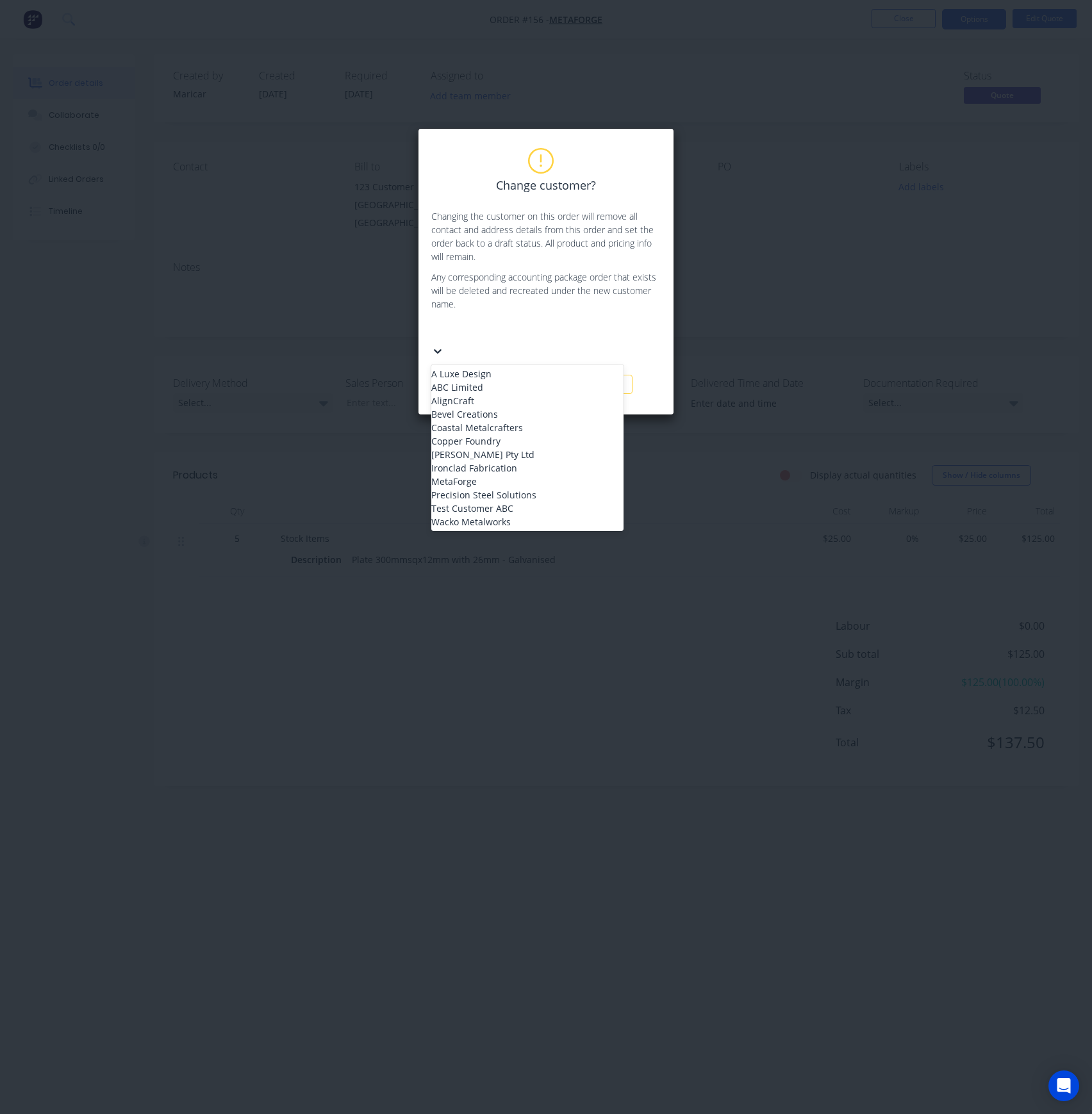
click at [483, 338] on div at bounding box center [527, 331] width 185 height 16
click at [471, 434] on div "Coastal Metalcrafters" at bounding box center [527, 428] width 192 height 14
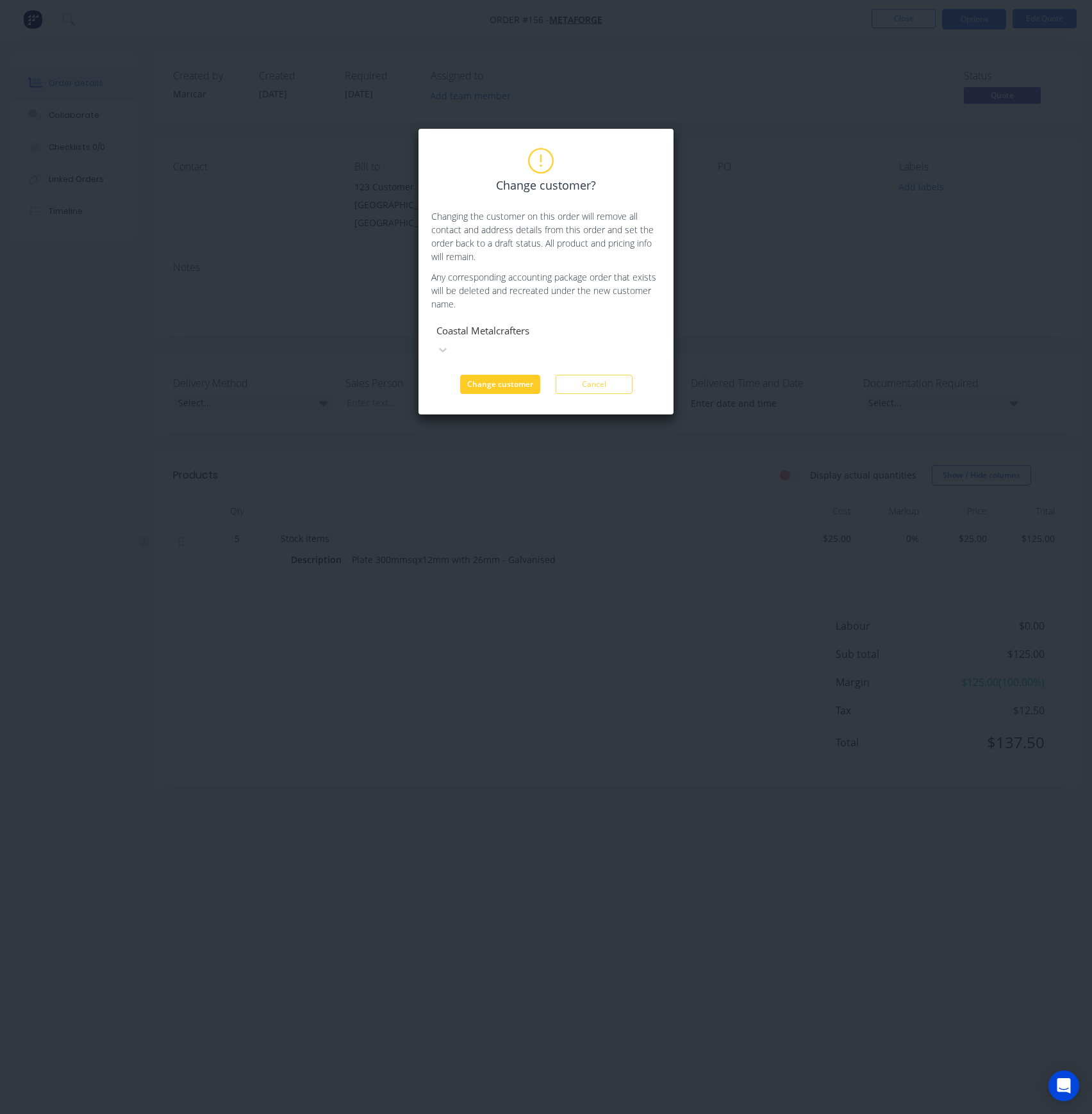
click at [474, 375] on button "Change customer" at bounding box center [500, 384] width 80 height 19
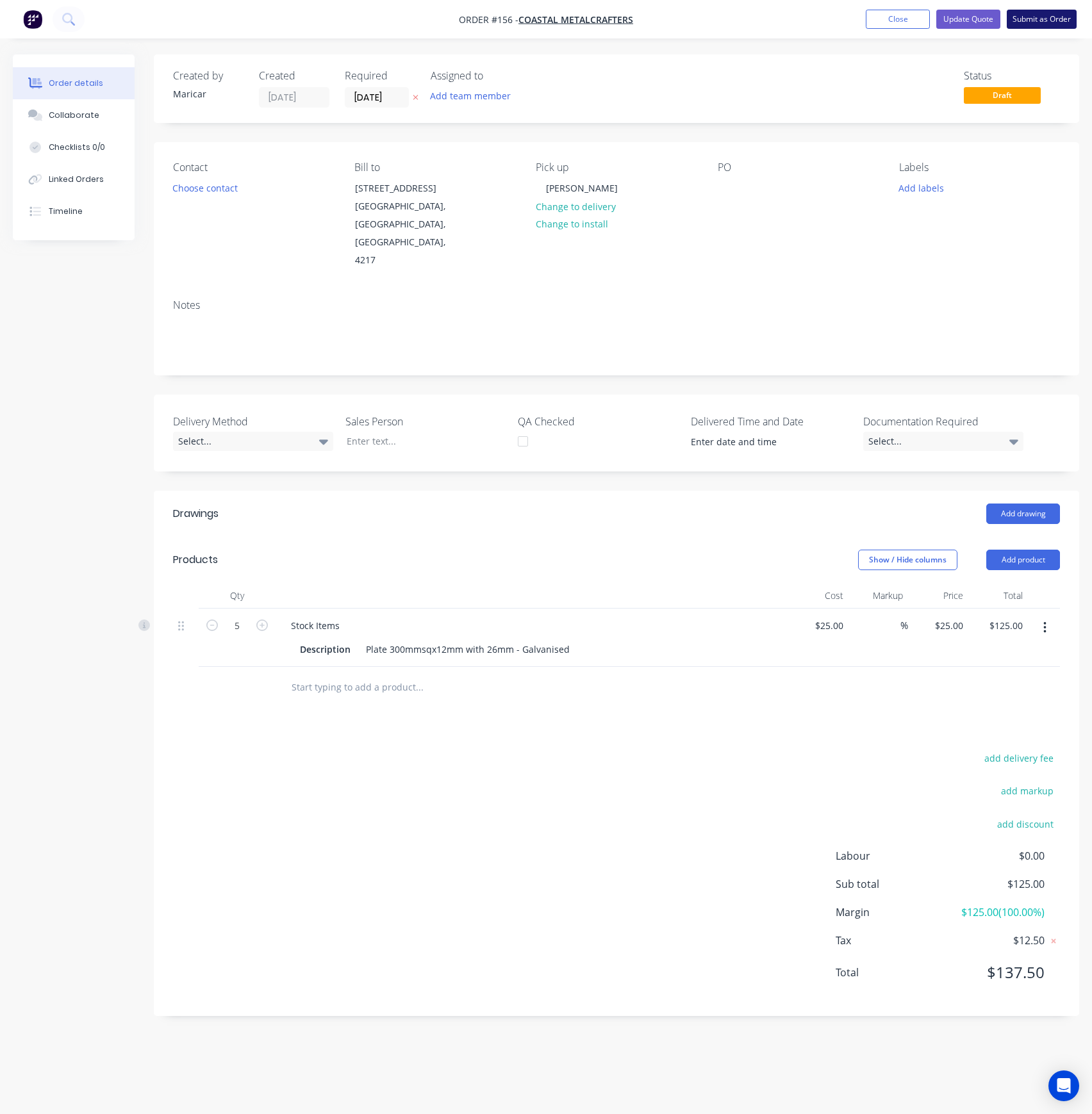
click at [1041, 21] on button "Submit as Order" at bounding box center [1041, 19] width 70 height 19
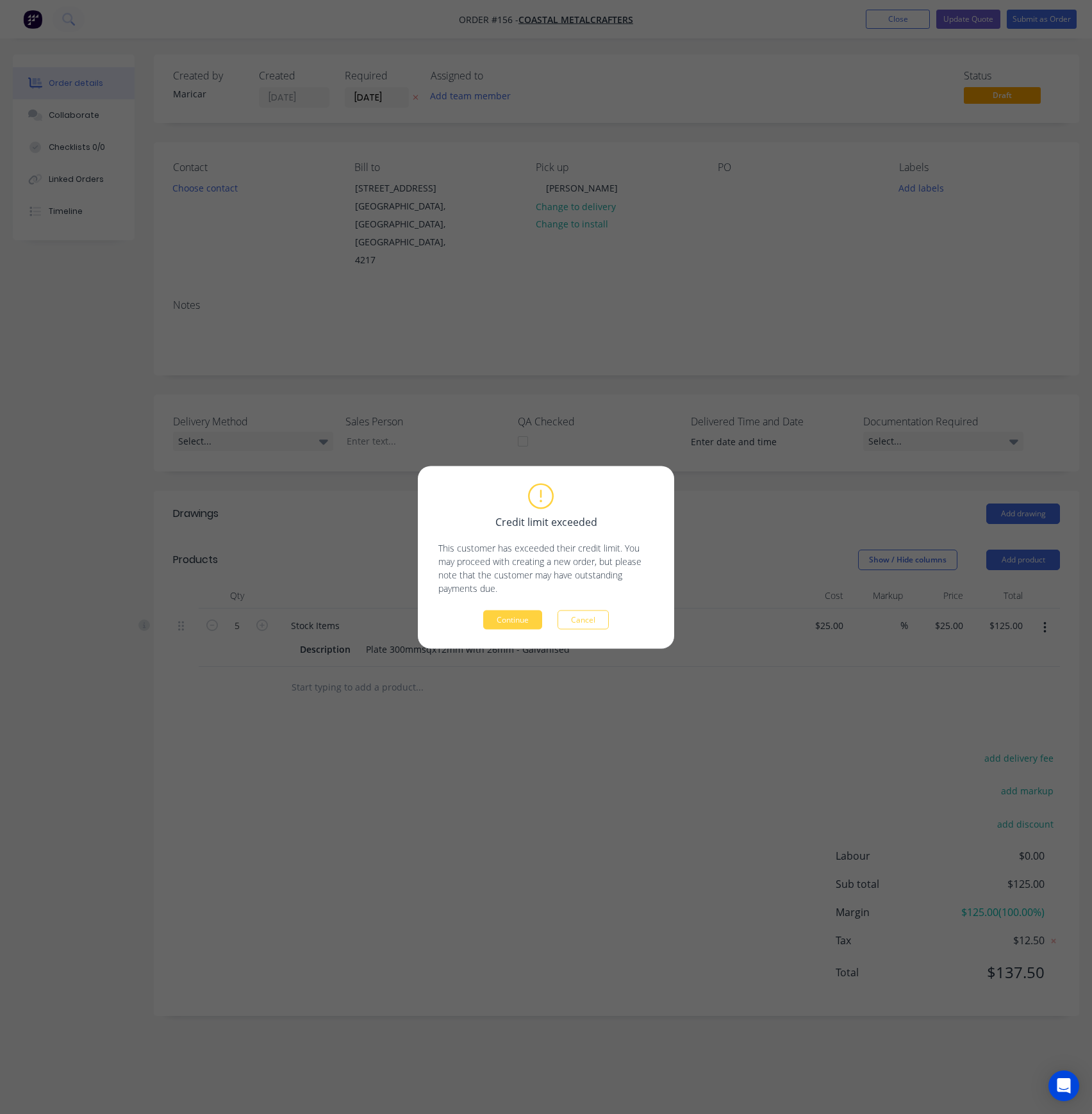
drag, startPoint x: 593, startPoint y: 611, endPoint x: 690, endPoint y: 521, distance: 132.3
click at [592, 612] on button "Cancel" at bounding box center [583, 619] width 51 height 19
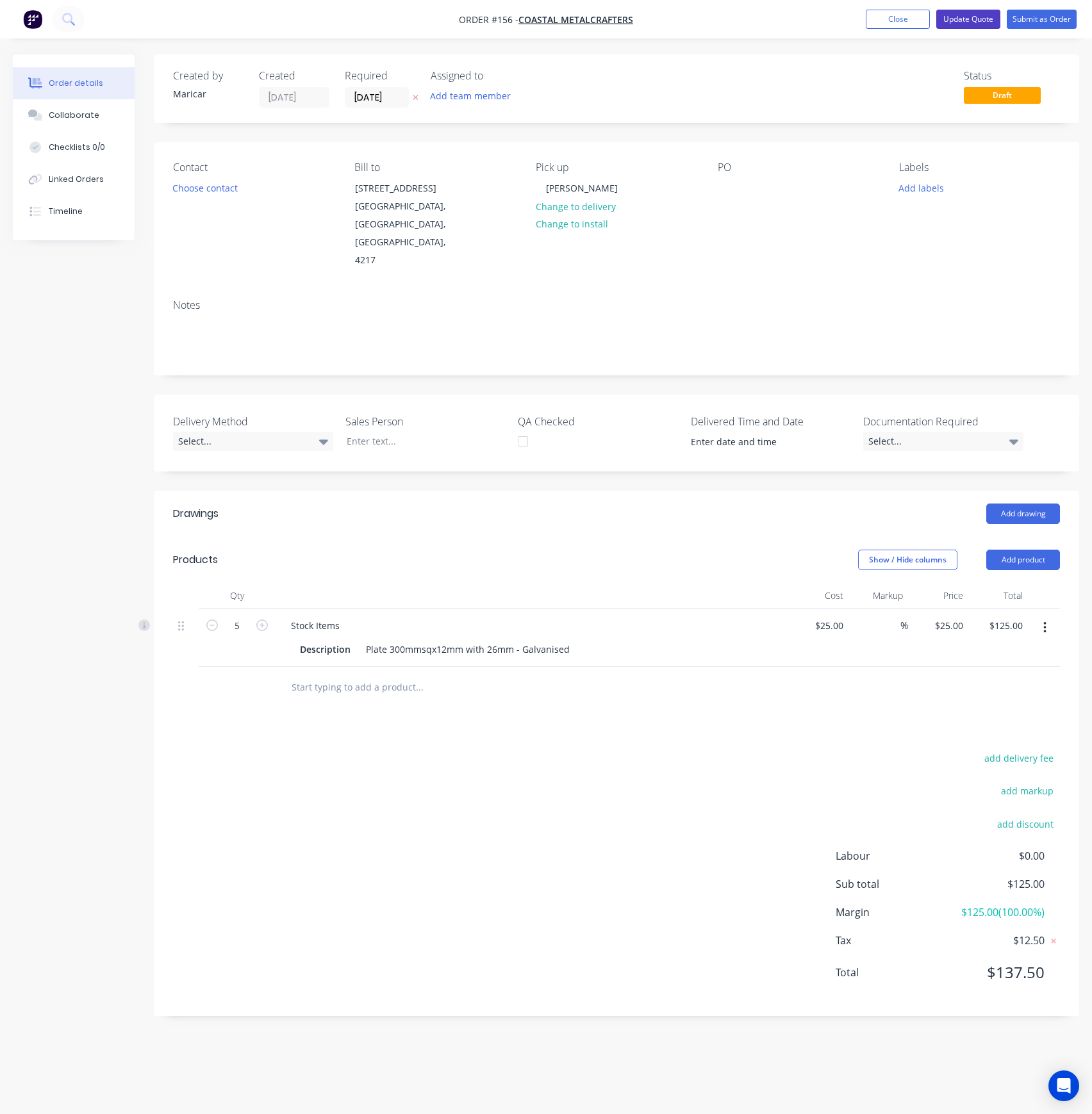
click at [965, 22] on button "Update Quote" at bounding box center [968, 19] width 64 height 19
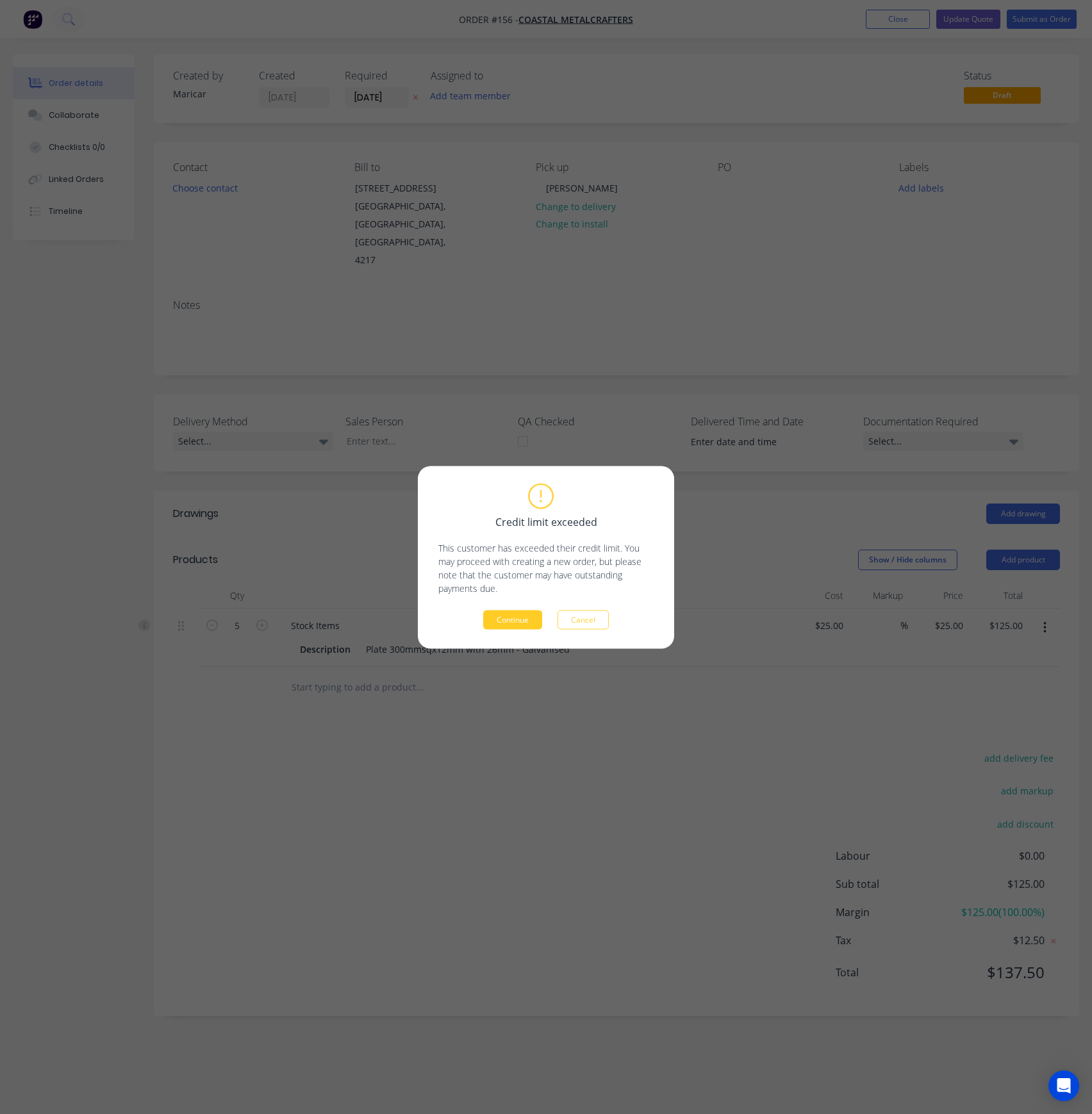
click at [517, 626] on button "Continue" at bounding box center [512, 619] width 59 height 19
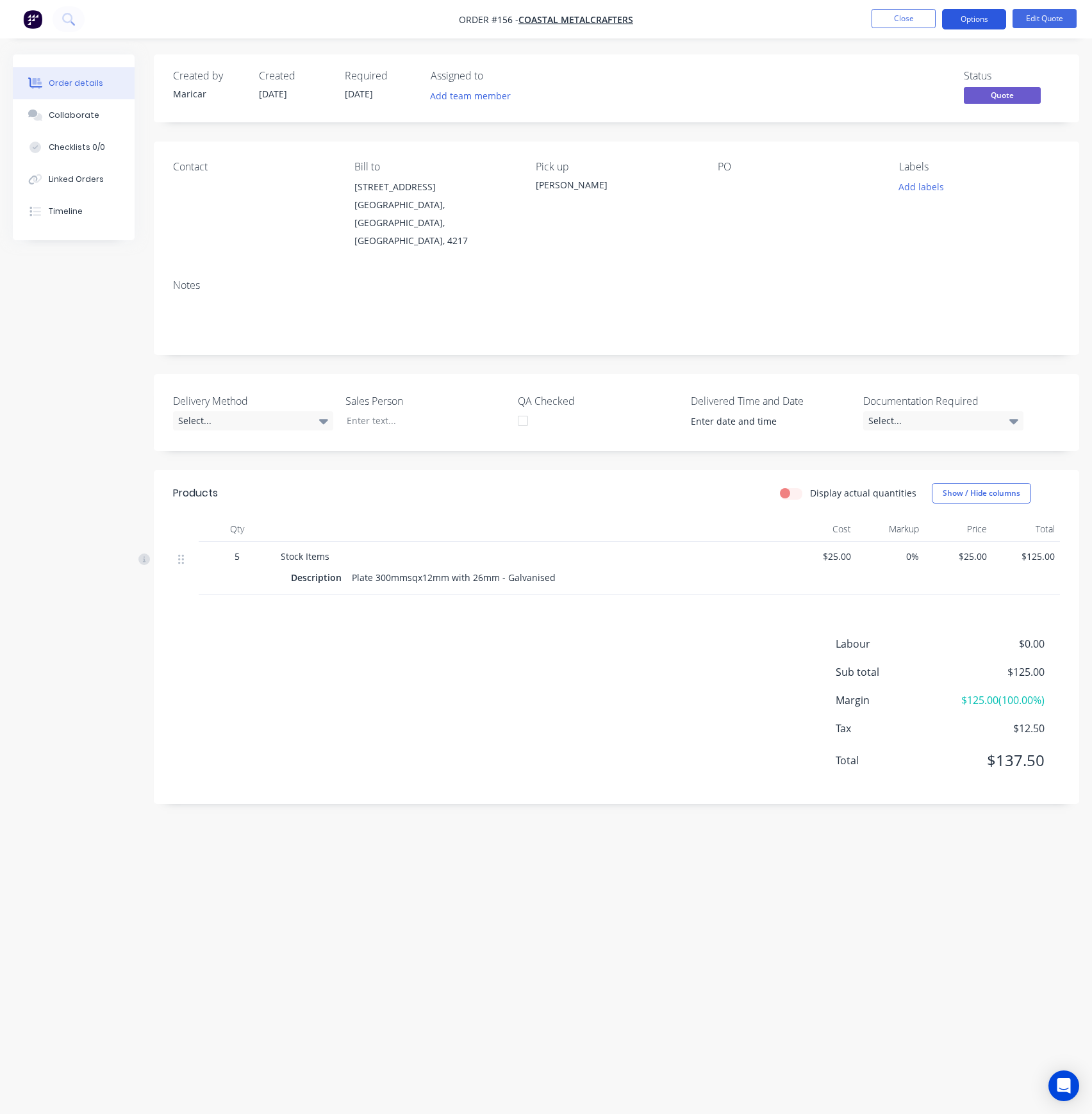
click at [980, 15] on button "Options" at bounding box center [974, 19] width 64 height 21
click at [911, 203] on div "Change customer" at bounding box center [935, 206] width 118 height 19
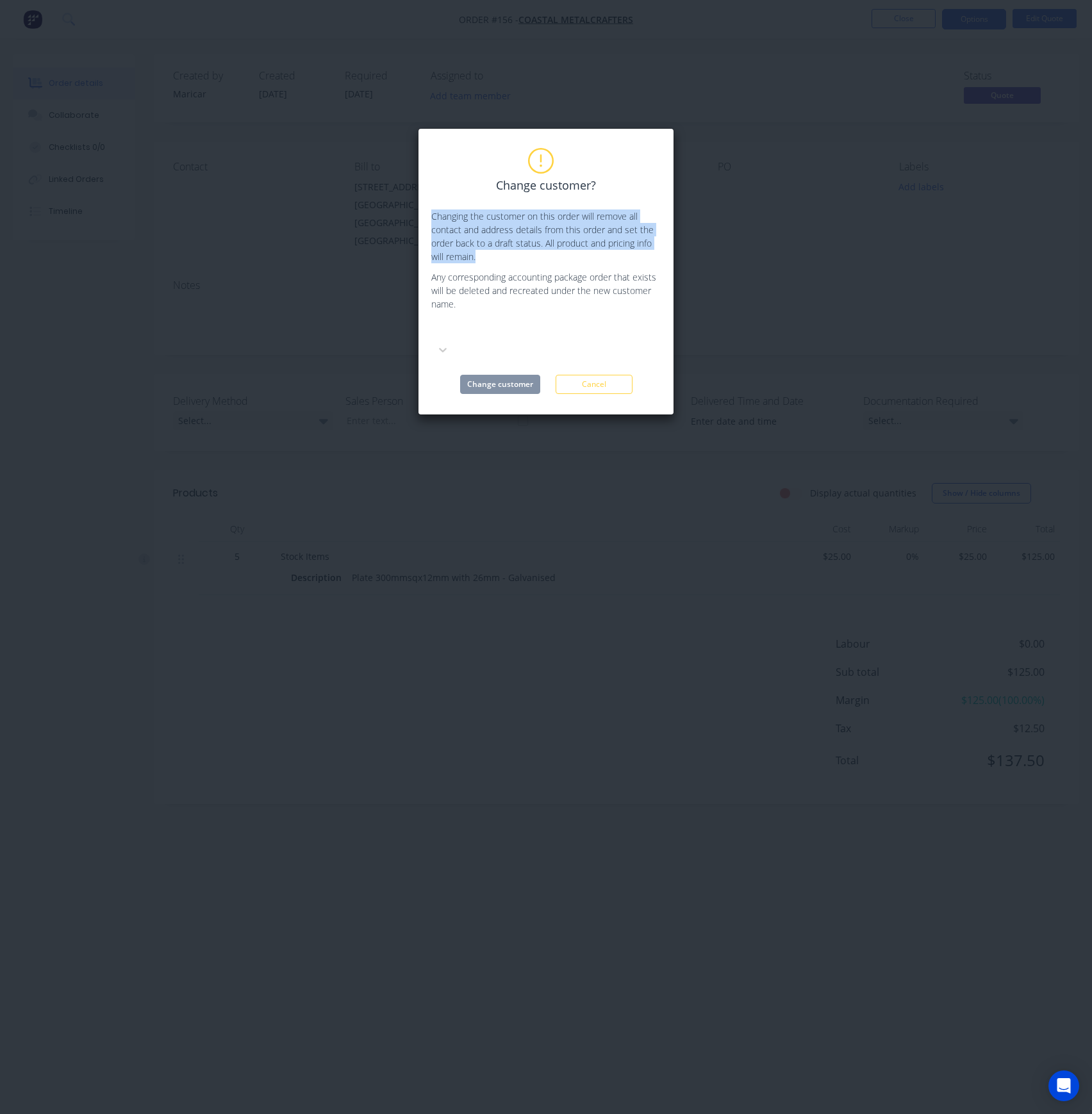
drag, startPoint x: 500, startPoint y: 259, endPoint x: 429, endPoint y: 218, distance: 82.0
click at [429, 218] on div "Change customer? Changing the customer on this order will remove all contact an…" at bounding box center [546, 272] width 257 height 287
copy p "Changing the customer on this order will remove all contact and address details…"
drag, startPoint x: 471, startPoint y: 295, endPoint x: 438, endPoint y: 284, distance: 34.8
click at [438, 284] on p "Any corresponding accounting package order that exists will be deleted and recr…" at bounding box center [546, 290] width 230 height 41
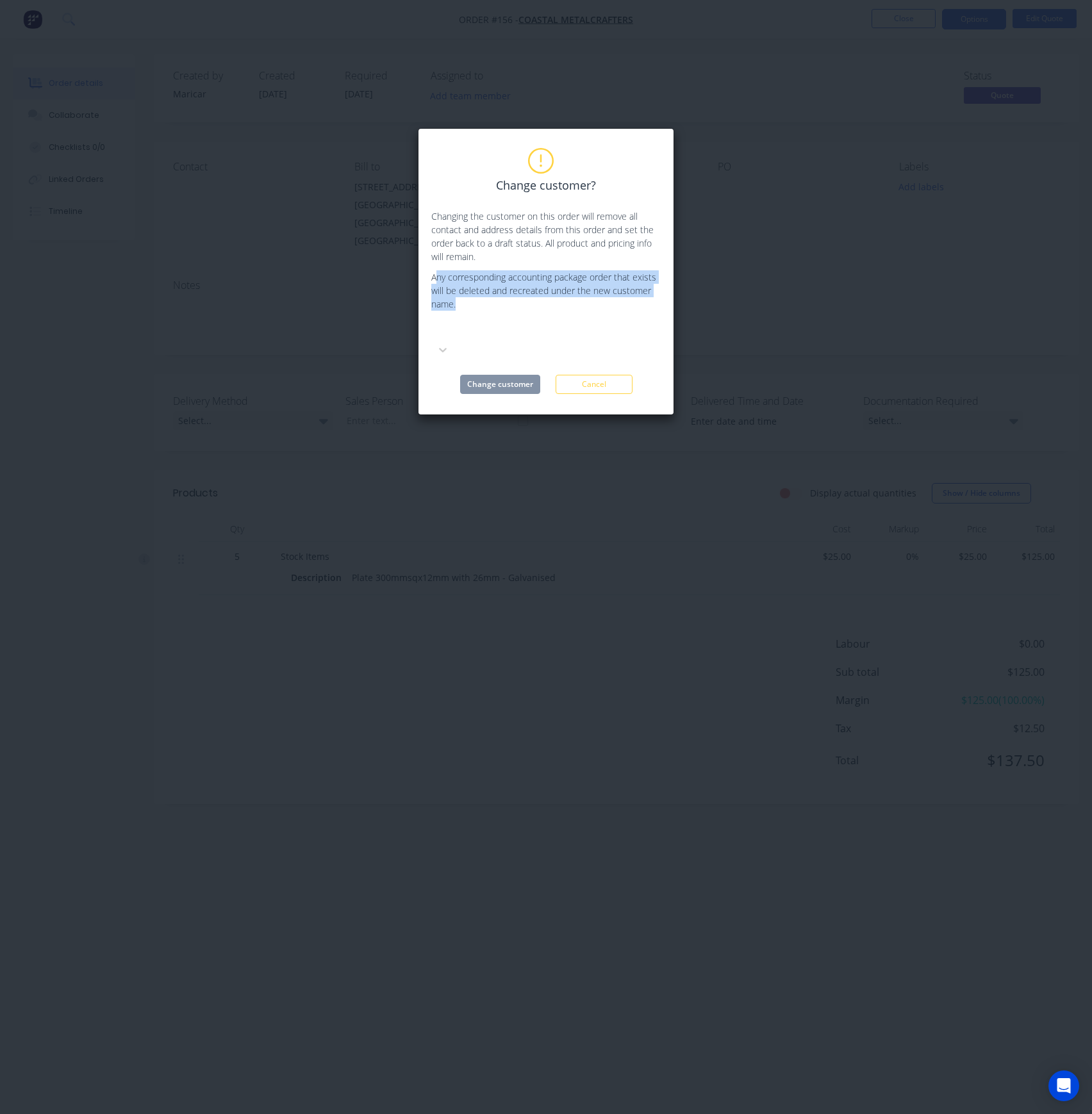
drag, startPoint x: 460, startPoint y: 302, endPoint x: 434, endPoint y: 279, distance: 34.7
click at [434, 279] on p "Any corresponding accounting package order that exists will be deleted and recr…" at bounding box center [546, 290] width 230 height 41
drag, startPoint x: 461, startPoint y: 306, endPoint x: 424, endPoint y: 281, distance: 44.7
click at [424, 281] on div "Change customer? Changing the customer on this order will remove all contact an…" at bounding box center [546, 272] width 257 height 287
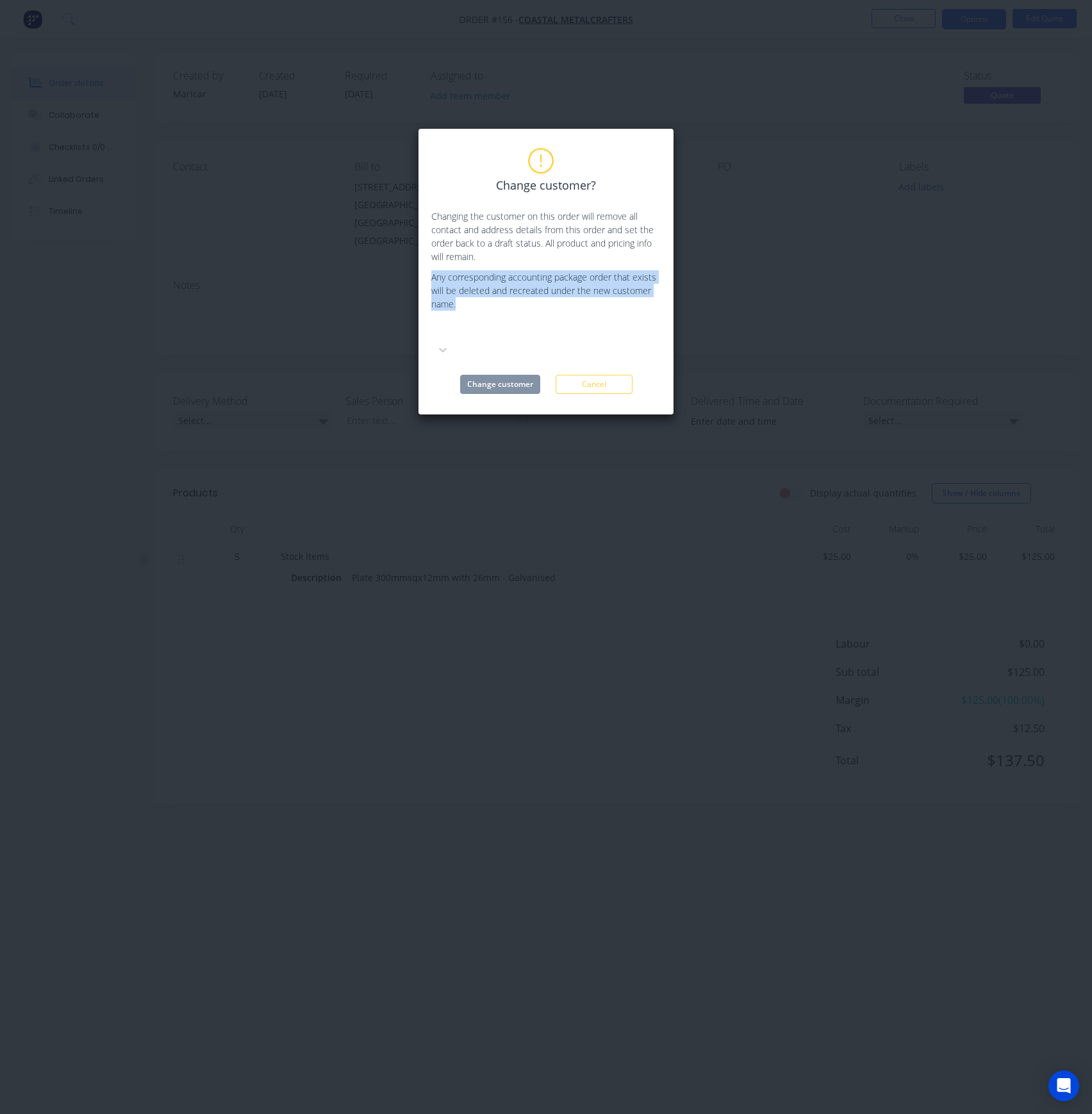
copy p "Any corresponding accounting package order that exists will be deleted and recr…"
drag, startPoint x: 607, startPoint y: 366, endPoint x: 607, endPoint y: 356, distance: 10.0
click at [607, 375] on button "Cancel" at bounding box center [594, 384] width 77 height 19
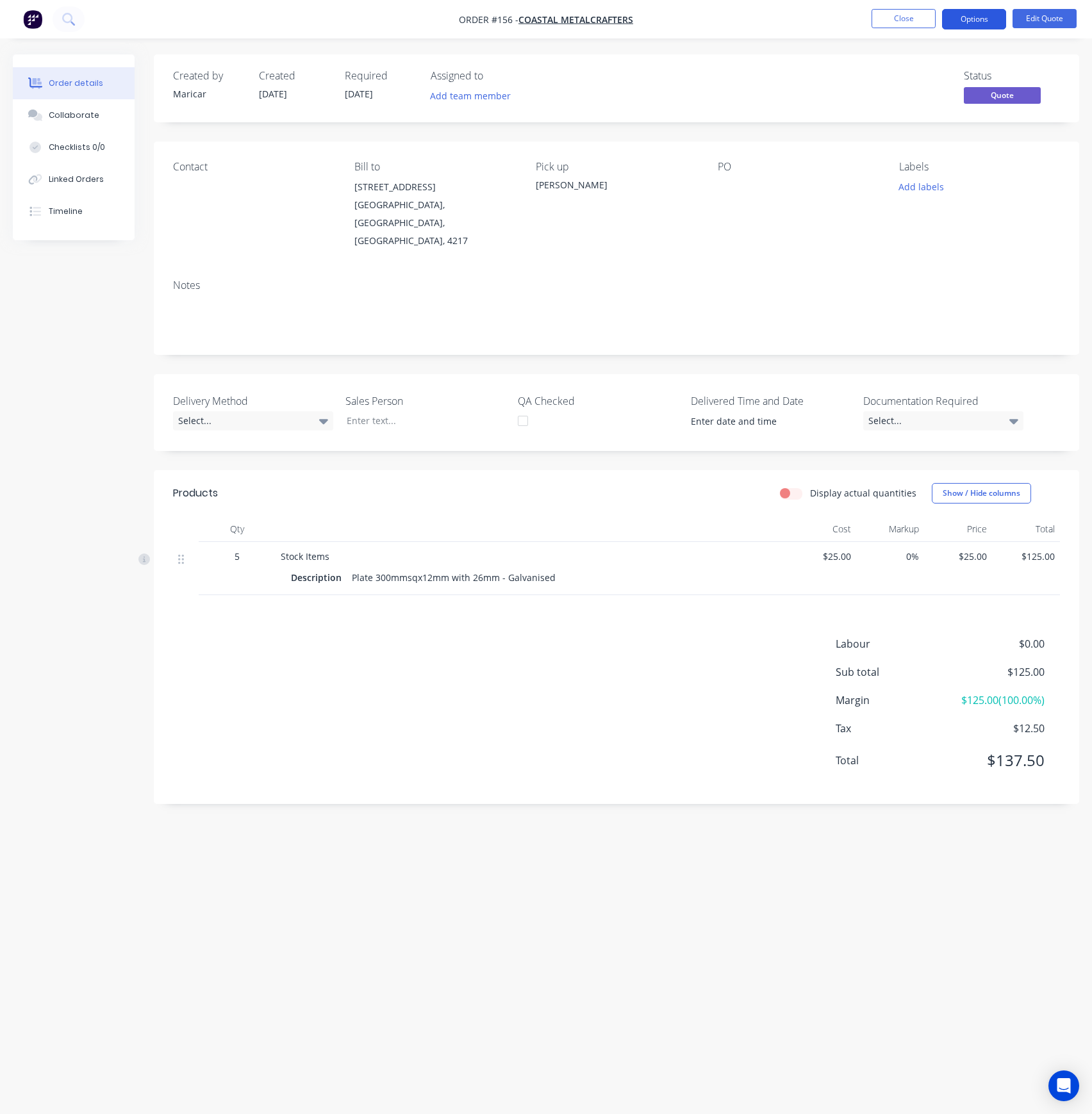
click at [959, 18] on button "Options" at bounding box center [974, 19] width 64 height 21
click at [113, 400] on div "Created by [PERSON_NAME] Created [DATE] Required [DATE] Assigned to Add team me…" at bounding box center [546, 532] width 1066 height 956
click at [994, 16] on button "Options" at bounding box center [974, 19] width 64 height 21
click at [923, 237] on div "Duplicate" at bounding box center [935, 232] width 118 height 19
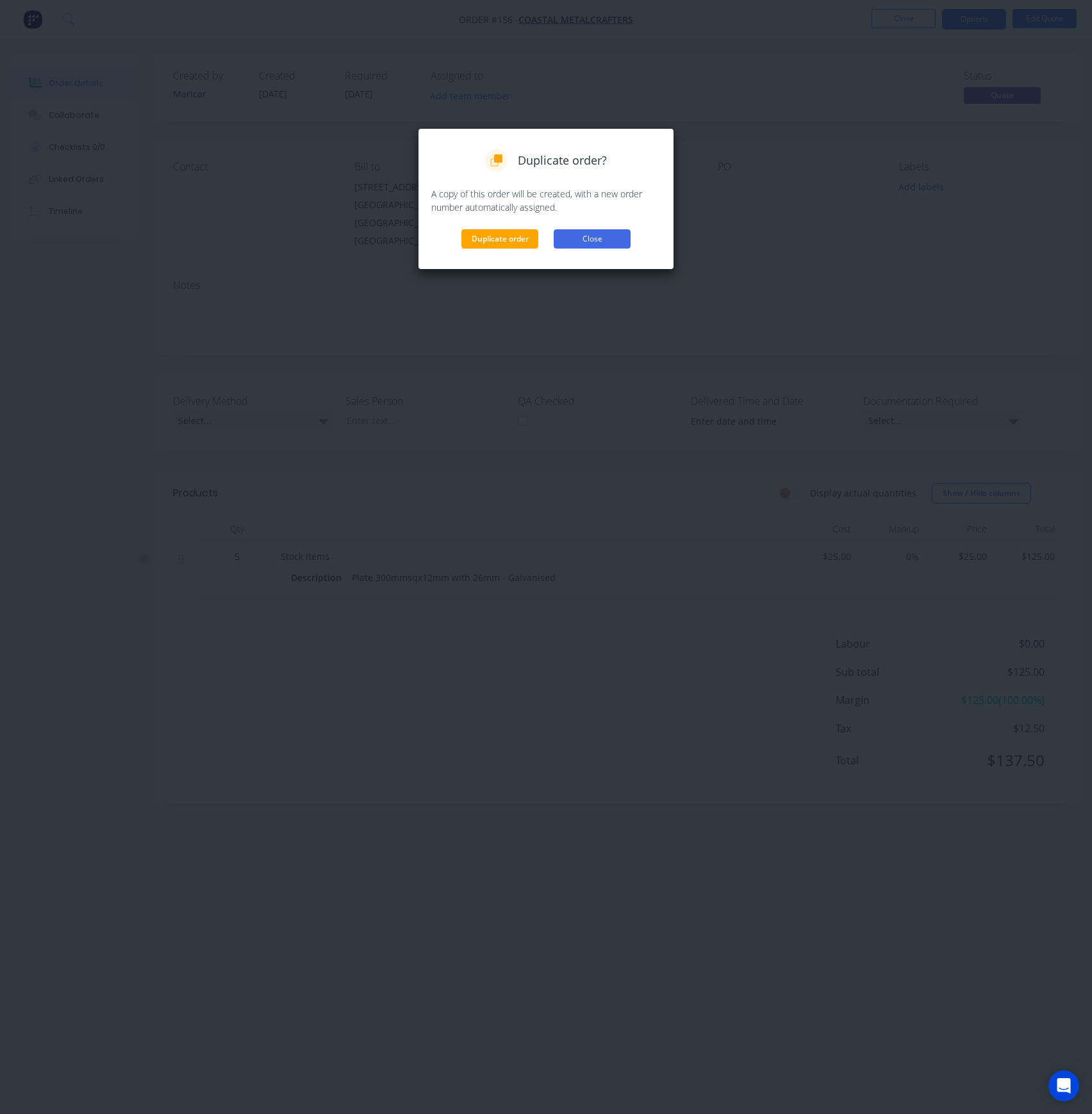
click at [597, 239] on button "Close" at bounding box center [592, 239] width 77 height 19
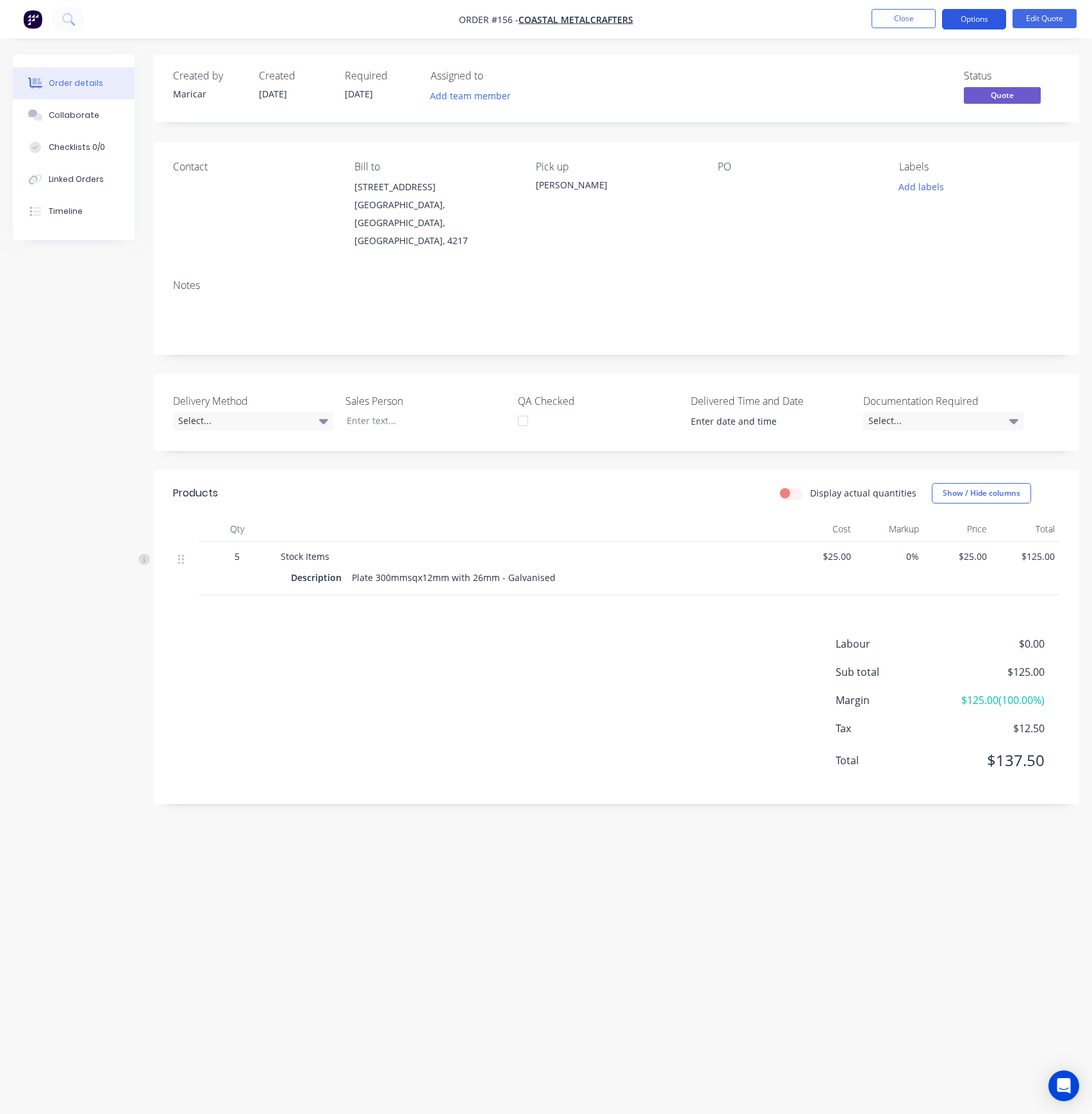
click at [985, 19] on button "Options" at bounding box center [974, 19] width 64 height 21
click at [934, 222] on div "Duplicate" at bounding box center [935, 232] width 118 height 19
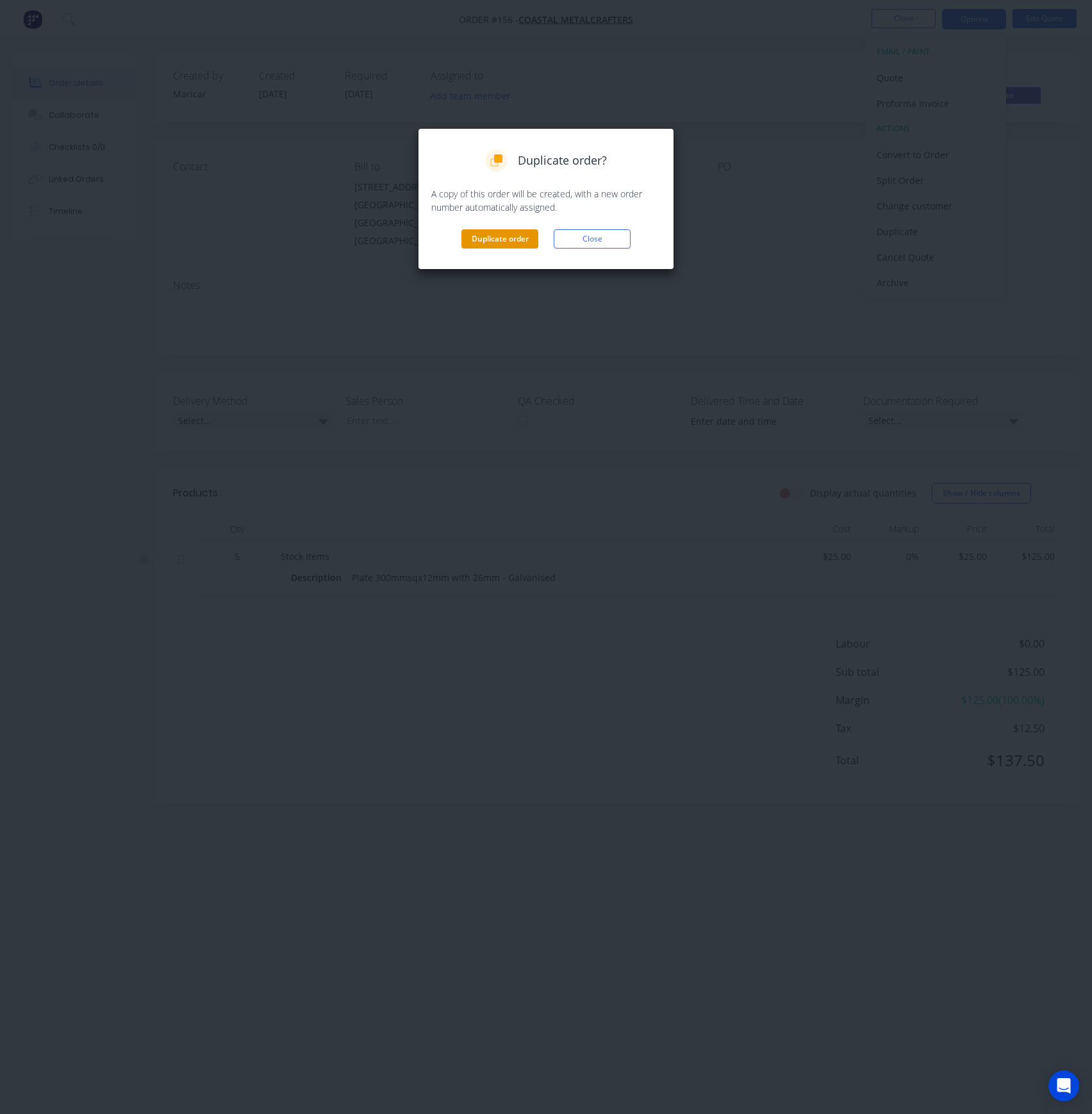
click at [489, 241] on button "Duplicate order" at bounding box center [500, 239] width 77 height 19
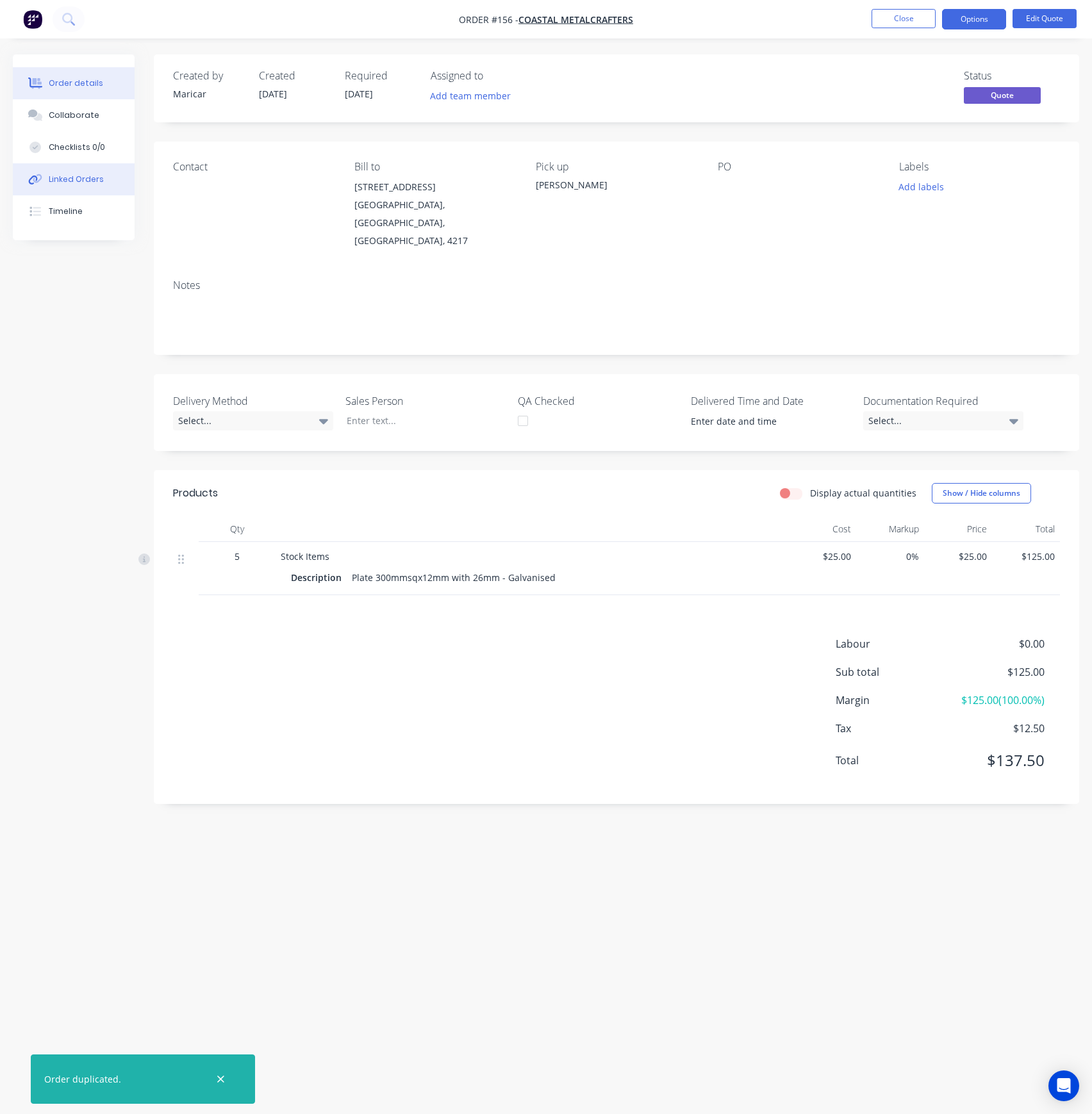
click at [98, 183] on div "Linked Orders" at bounding box center [76, 180] width 55 height 11
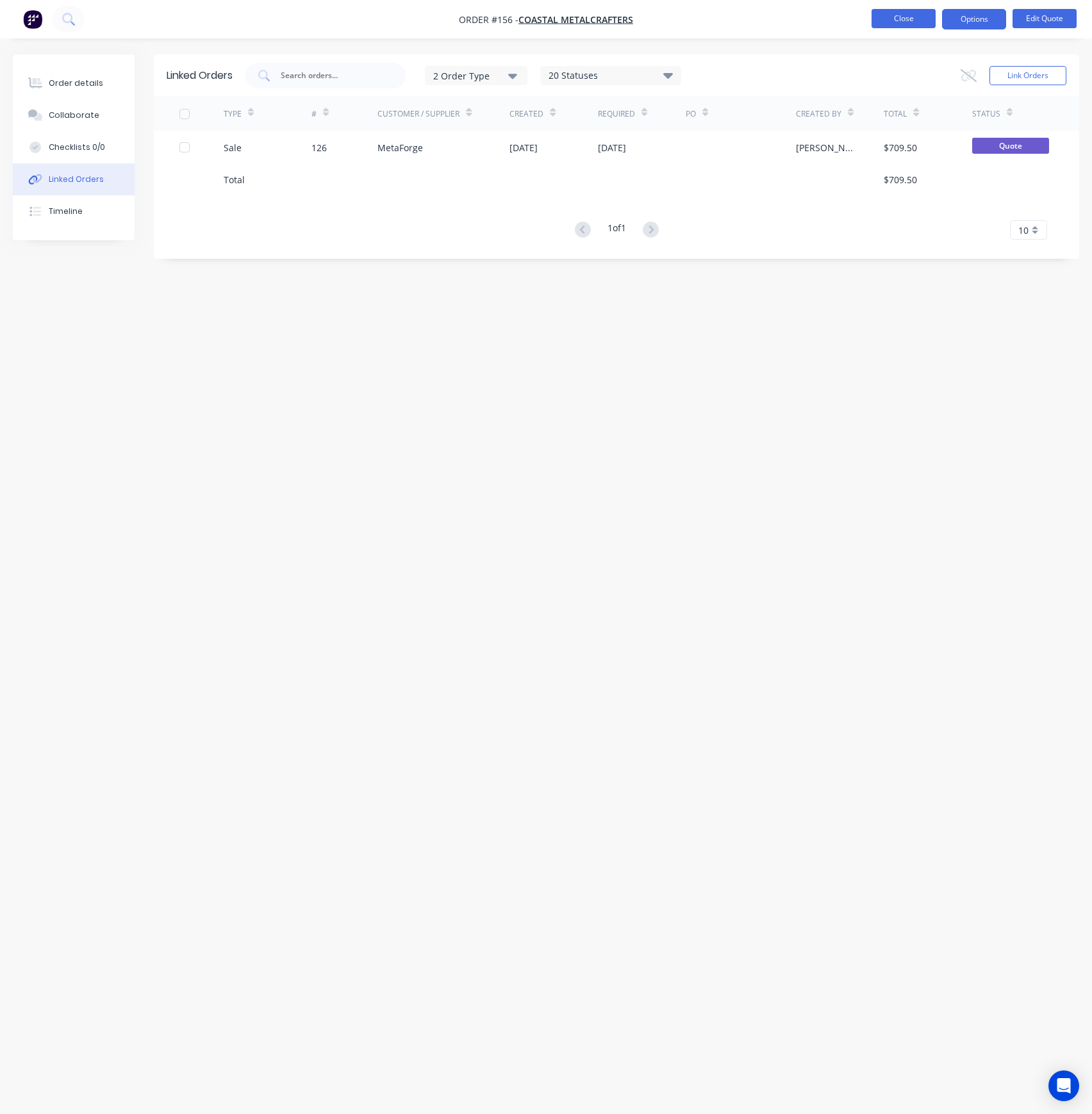
click at [897, 21] on button "Close" at bounding box center [903, 19] width 64 height 19
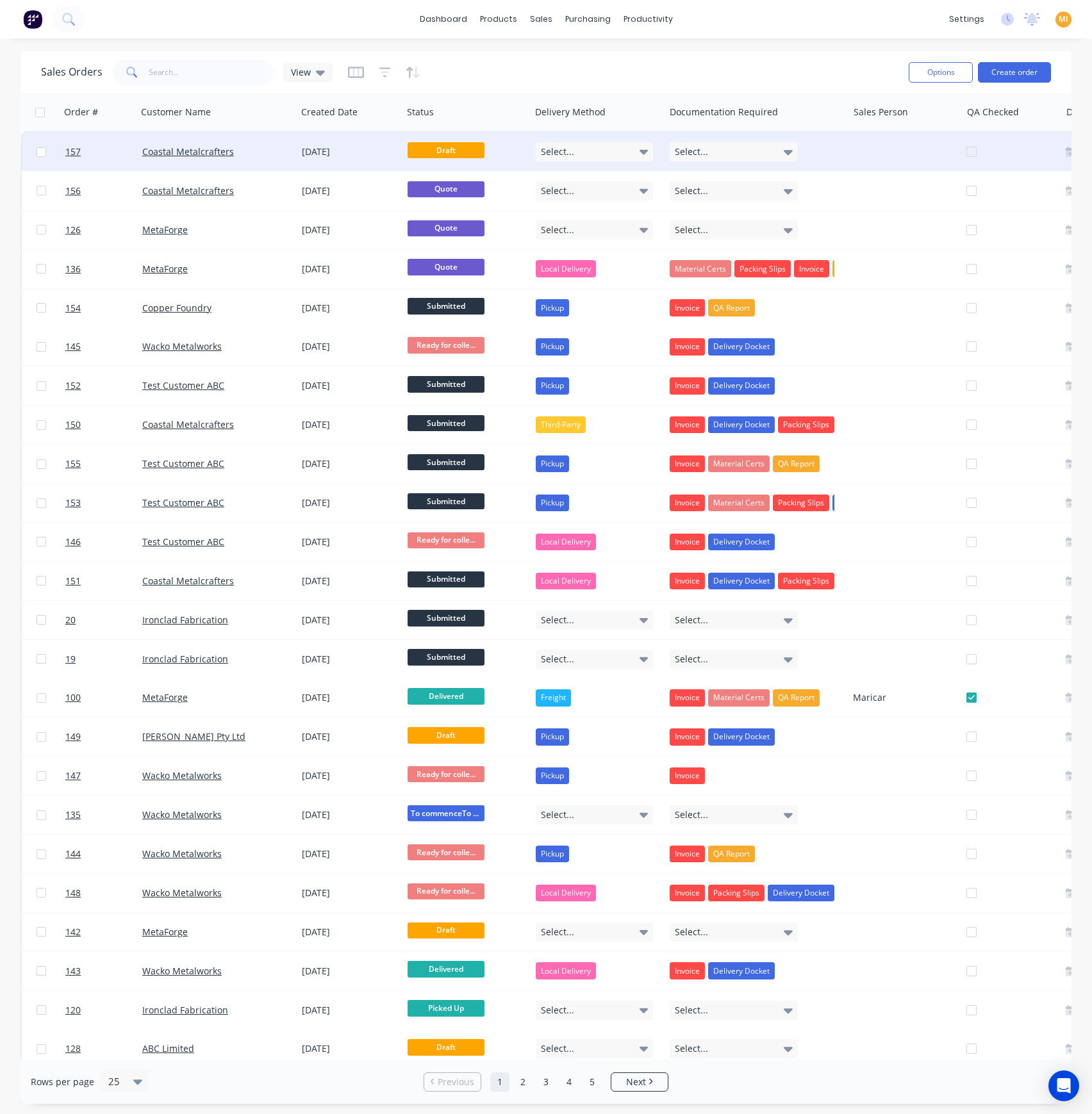
click at [276, 162] on div "Coastal Metalcrafters" at bounding box center [217, 152] width 160 height 38
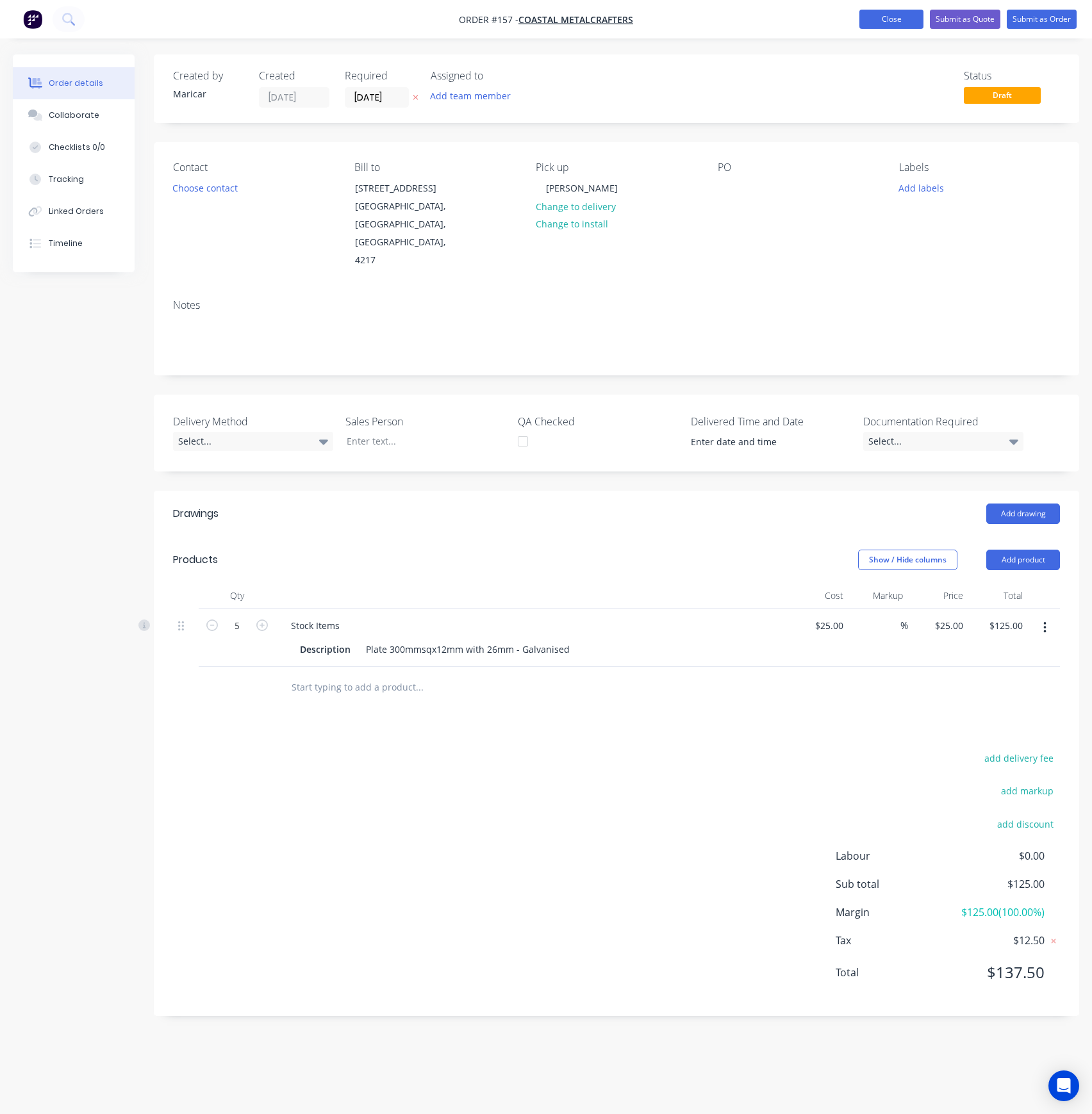
click at [897, 16] on button "Close" at bounding box center [891, 19] width 64 height 19
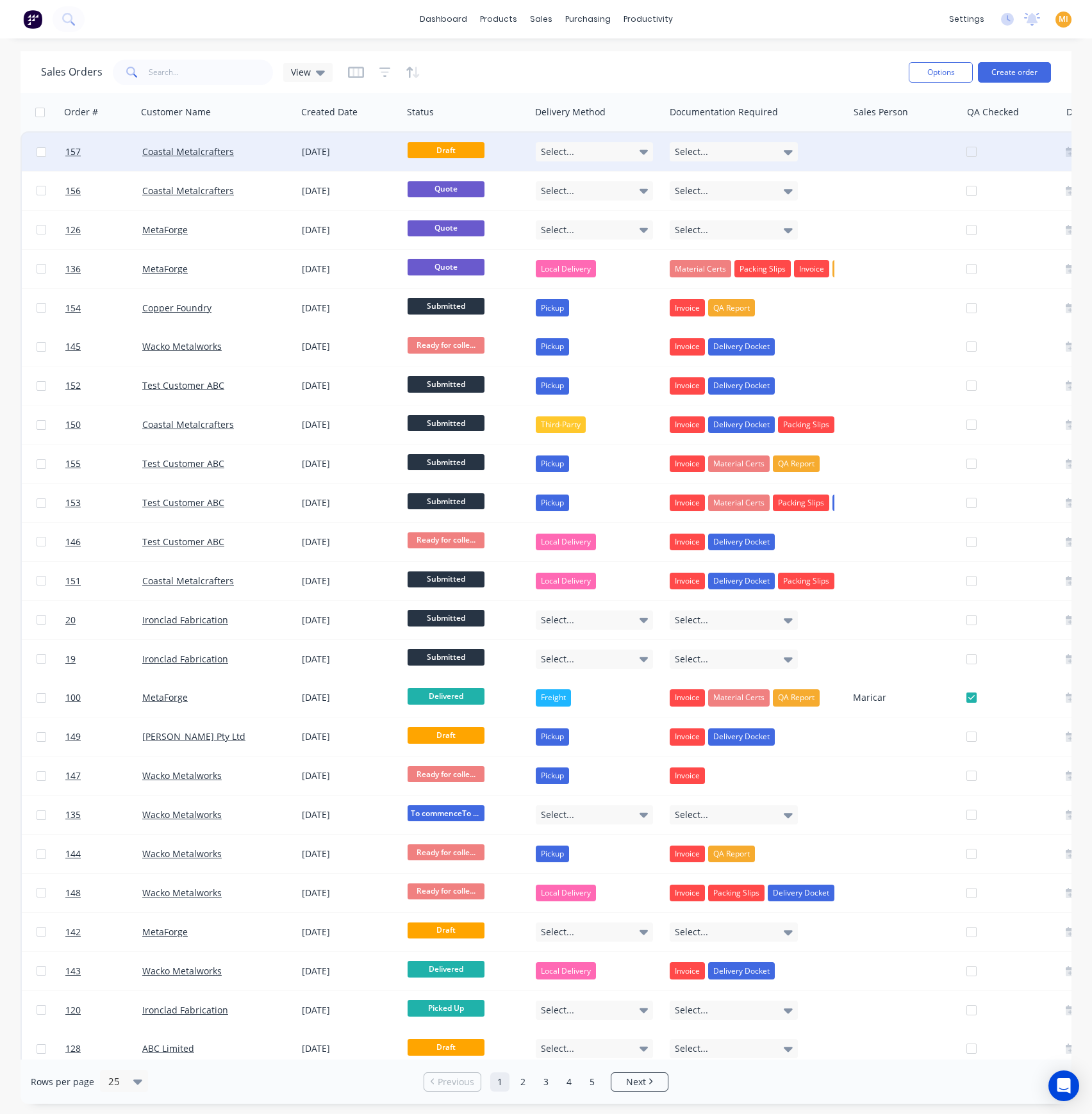
click at [297, 160] on div "[DATE]" at bounding box center [349, 152] width 105 height 38
